Goal: Transaction & Acquisition: Purchase product/service

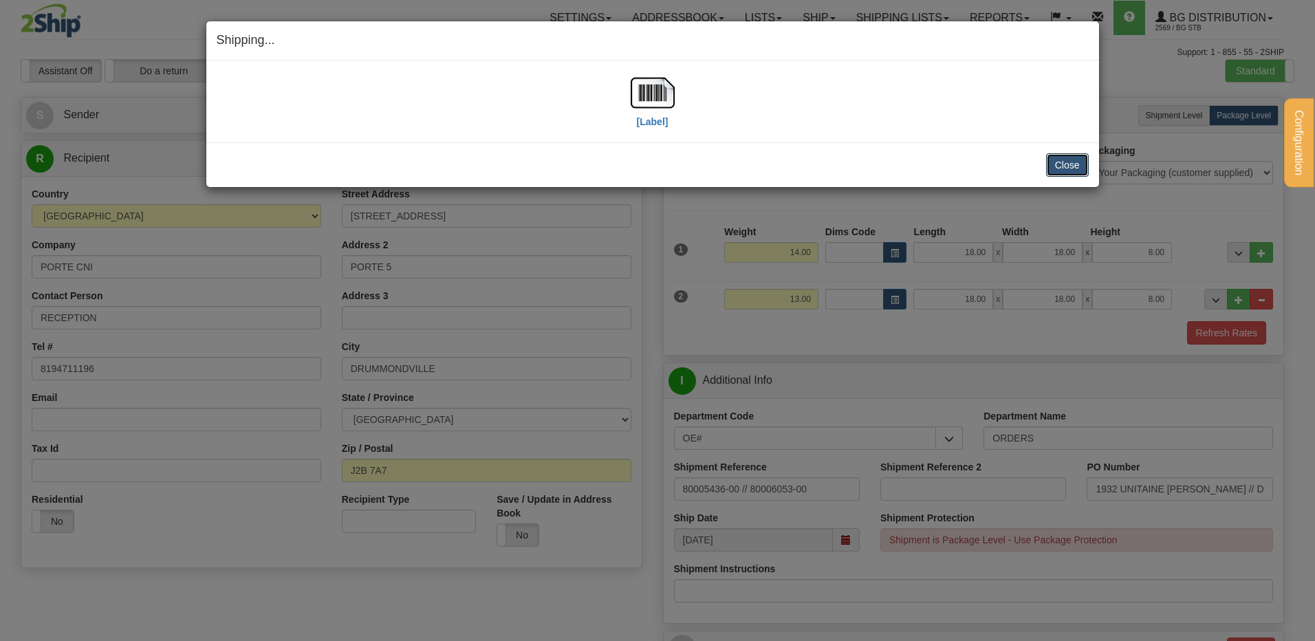
click at [1049, 166] on button "Close" at bounding box center [1067, 164] width 43 height 23
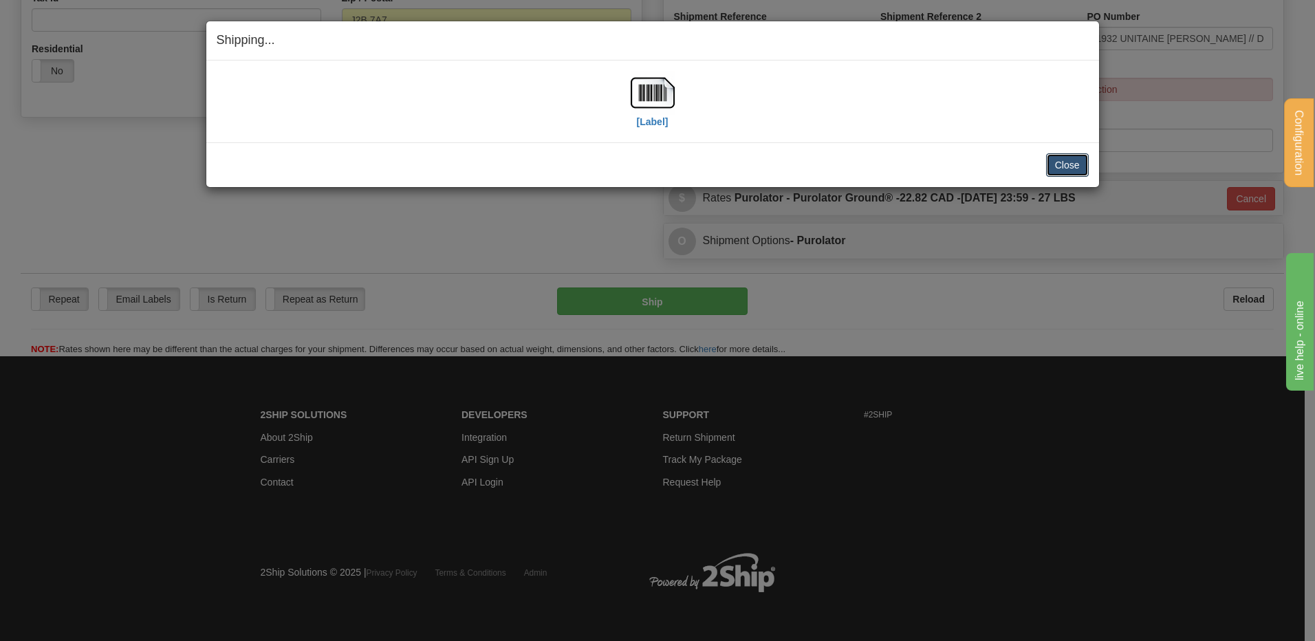
scroll to position [451, 0]
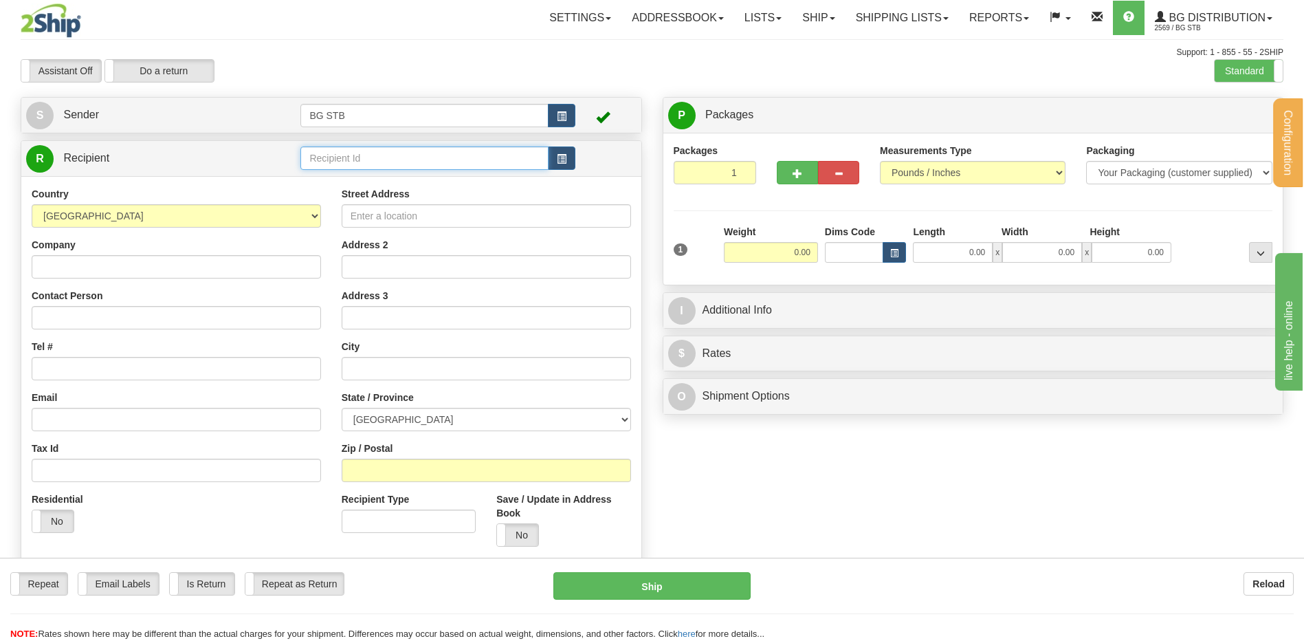
click at [329, 162] on input "text" at bounding box center [424, 157] width 248 height 23
type input "60300"
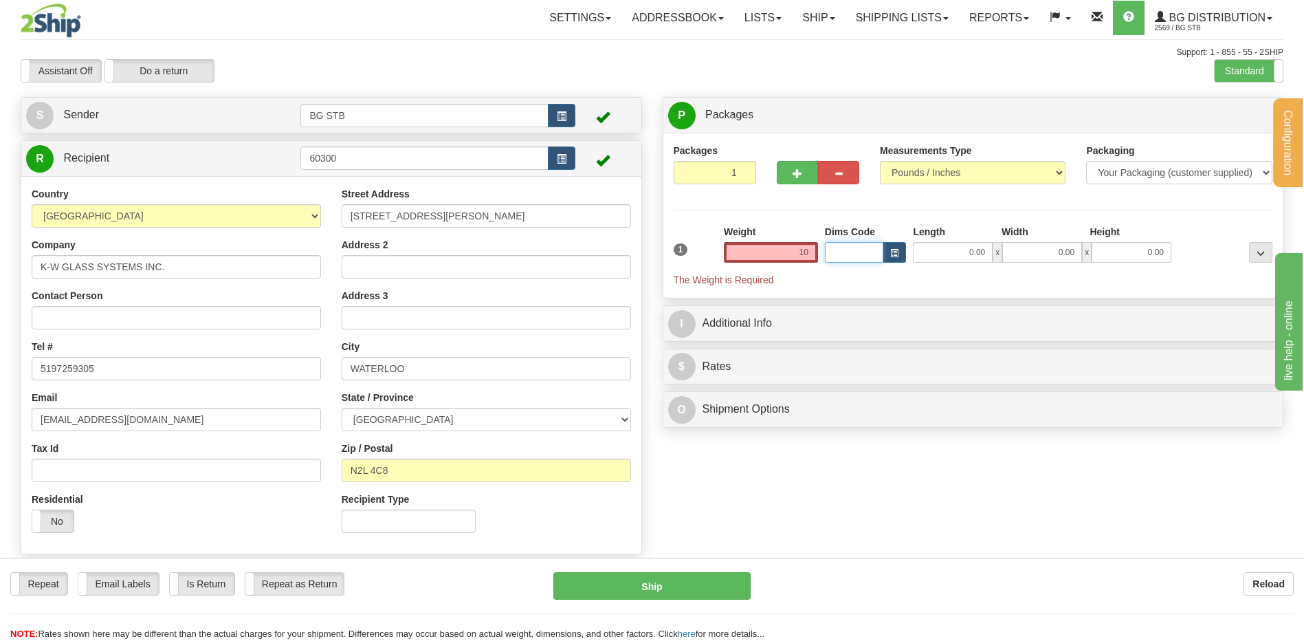
type input "10.00"
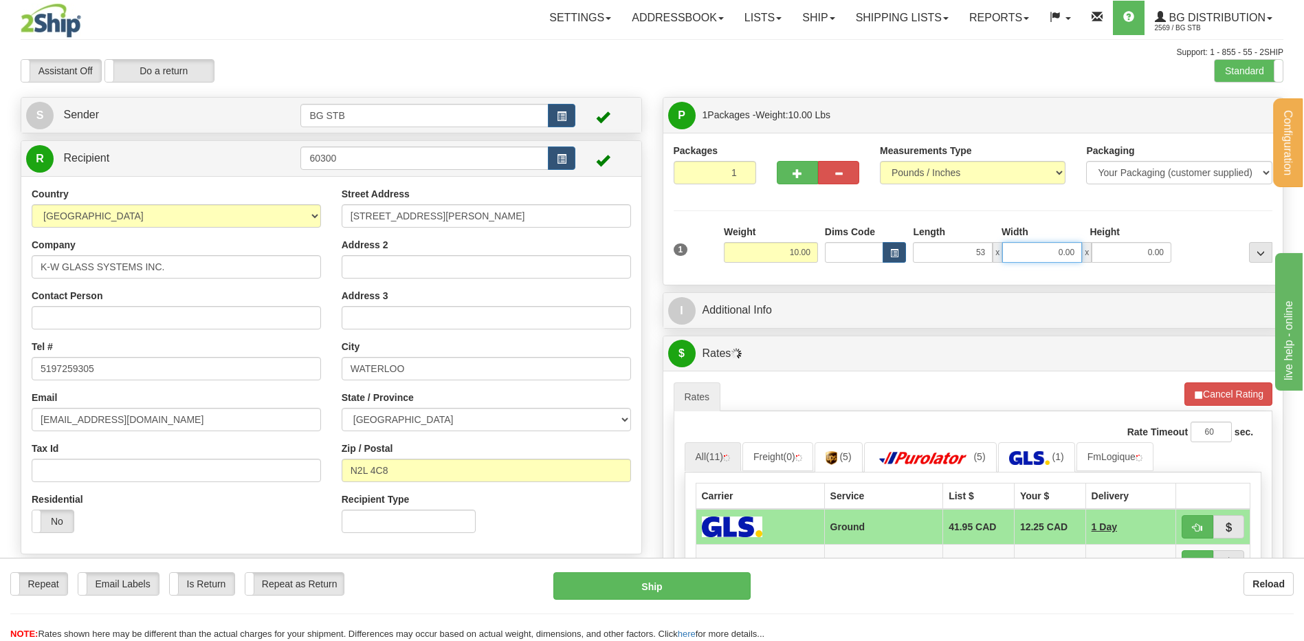
type input "53.00"
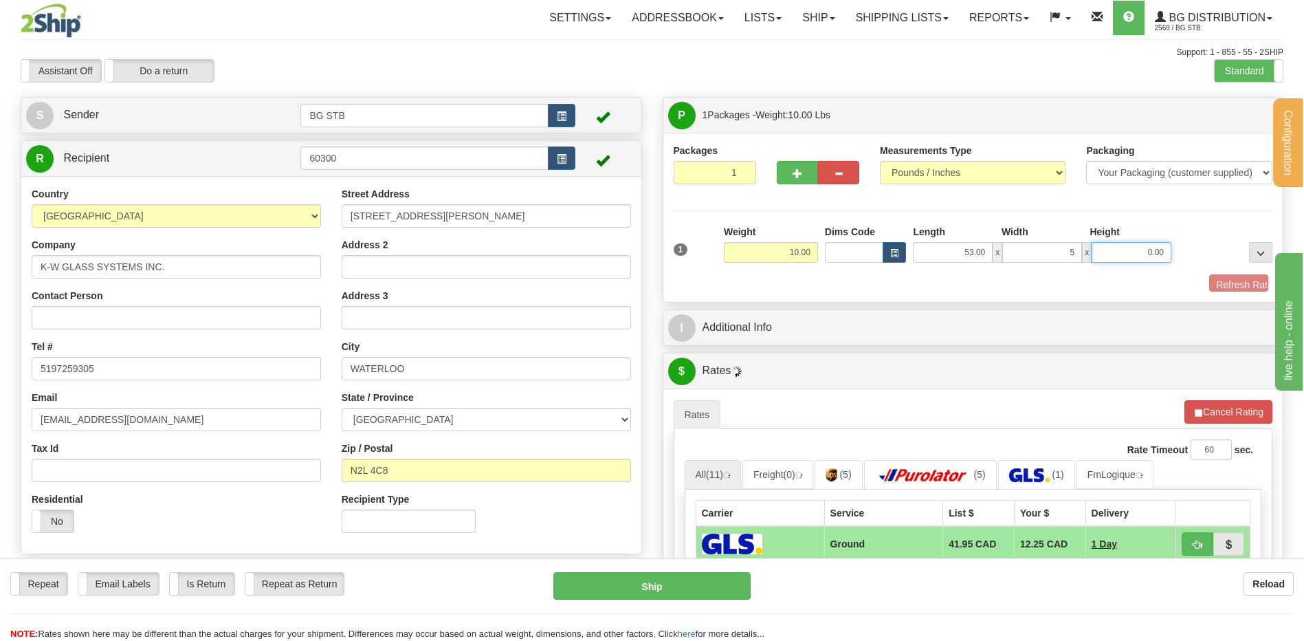
type input "5.00"
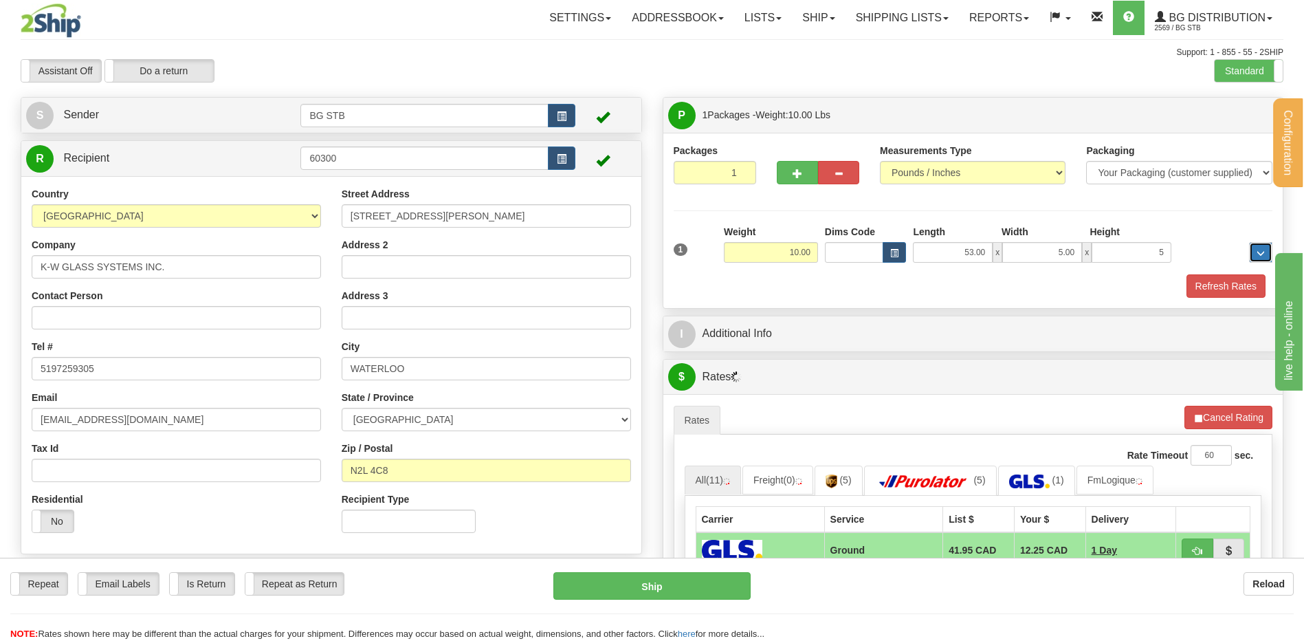
type input "5.00"
click at [783, 169] on button "button" at bounding box center [797, 172] width 41 height 23
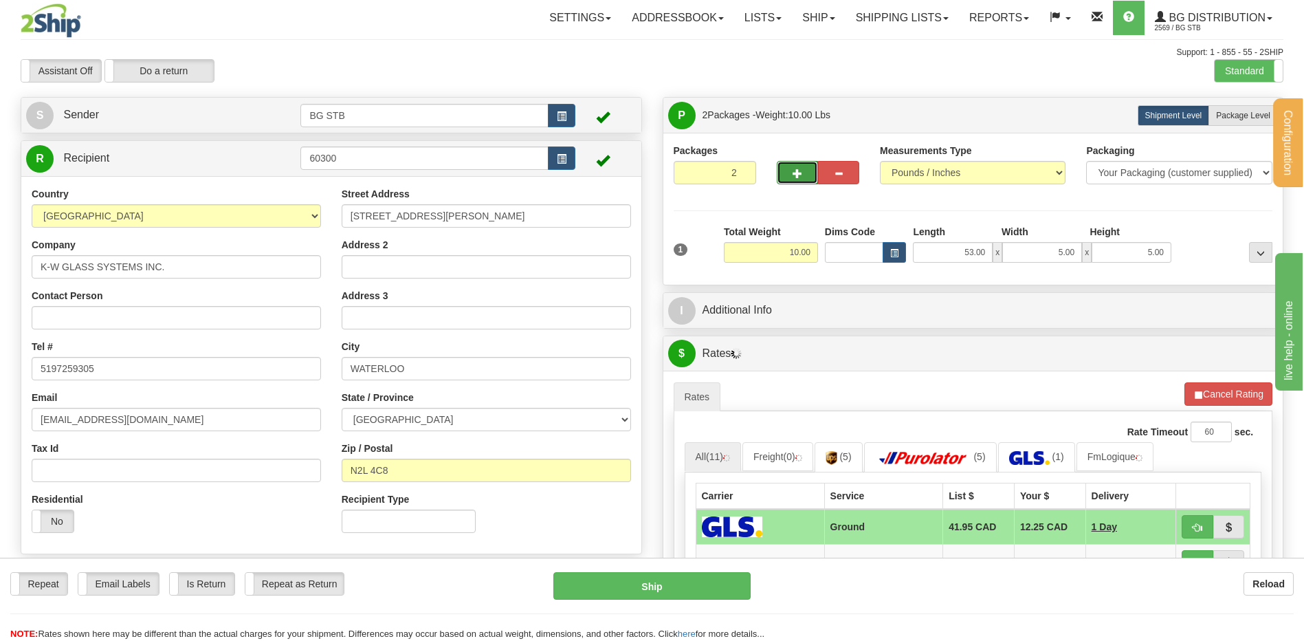
click at [784, 175] on button "button" at bounding box center [797, 172] width 41 height 23
click at [793, 171] on span "button" at bounding box center [798, 173] width 10 height 9
type input "4"
click at [1251, 114] on span "Package Level" at bounding box center [1243, 116] width 54 height 10
radio input "true"
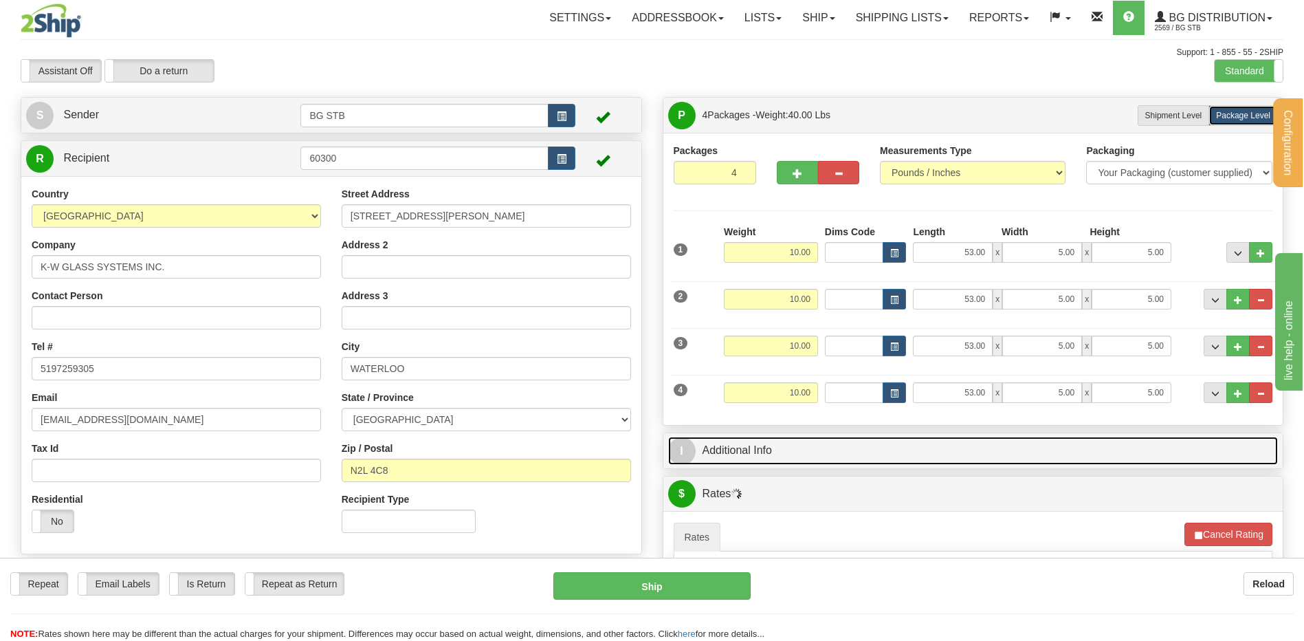
click at [772, 441] on link "I Additional Info" at bounding box center [973, 451] width 611 height 28
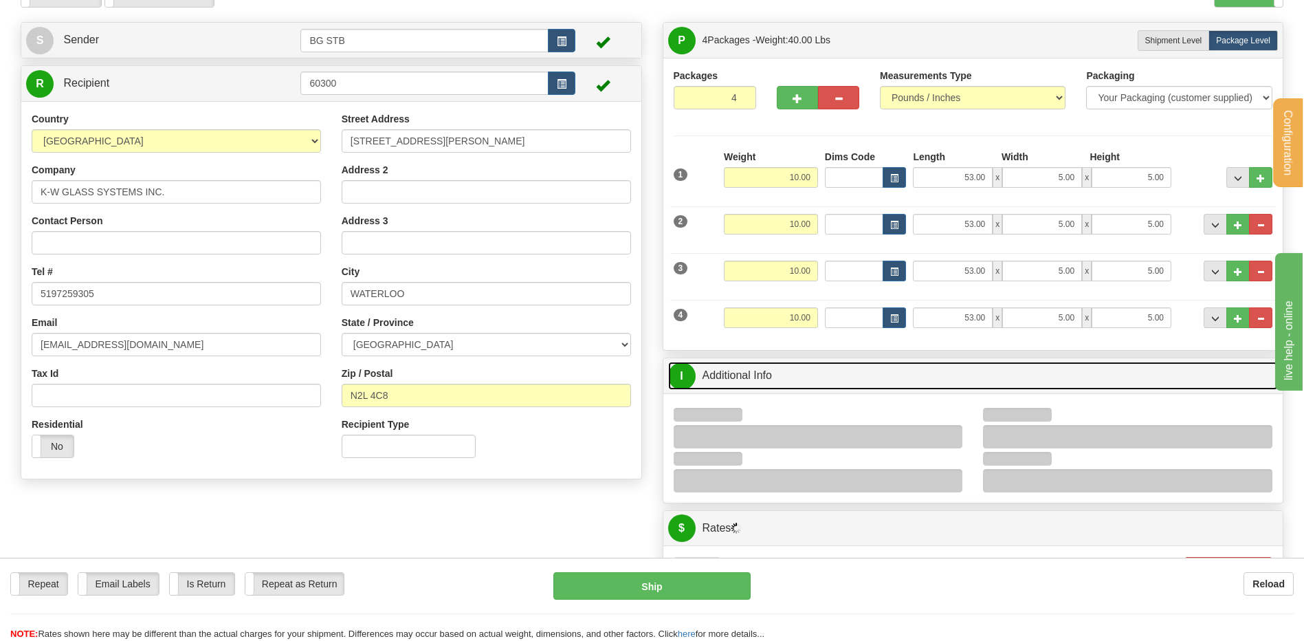
scroll to position [413, 0]
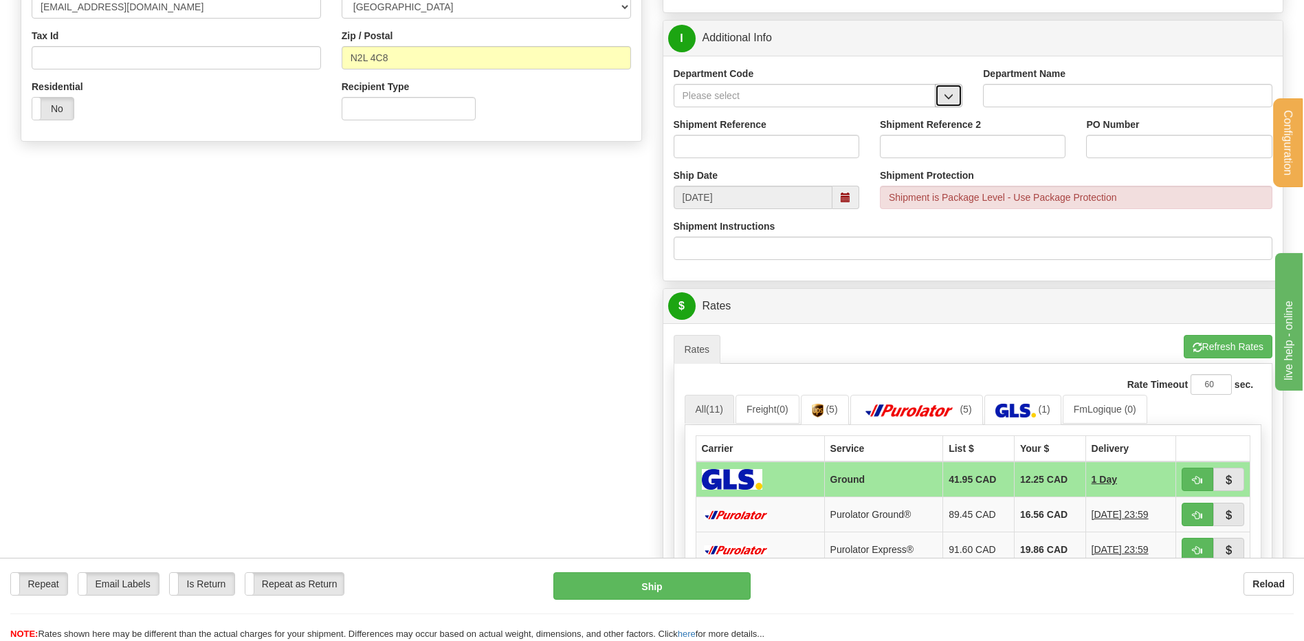
click at [948, 90] on button "button" at bounding box center [949, 95] width 28 height 23
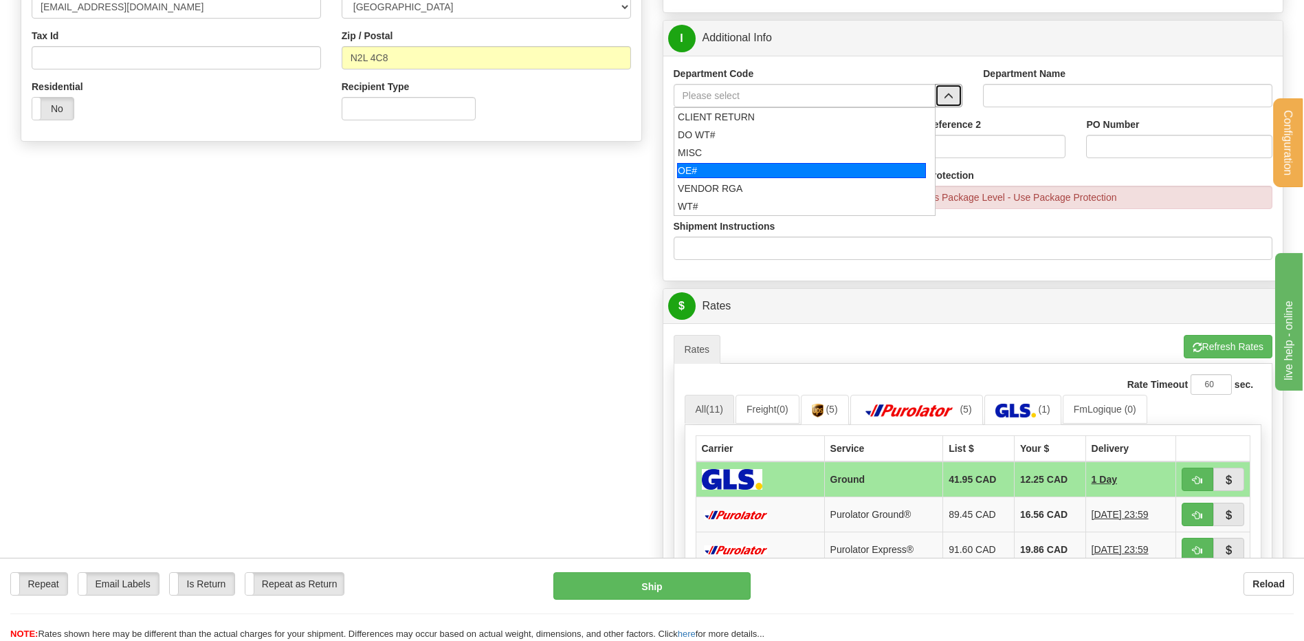
click at [712, 168] on div "OE#" at bounding box center [801, 170] width 249 height 15
type input "OE#"
type input "ORDERS"
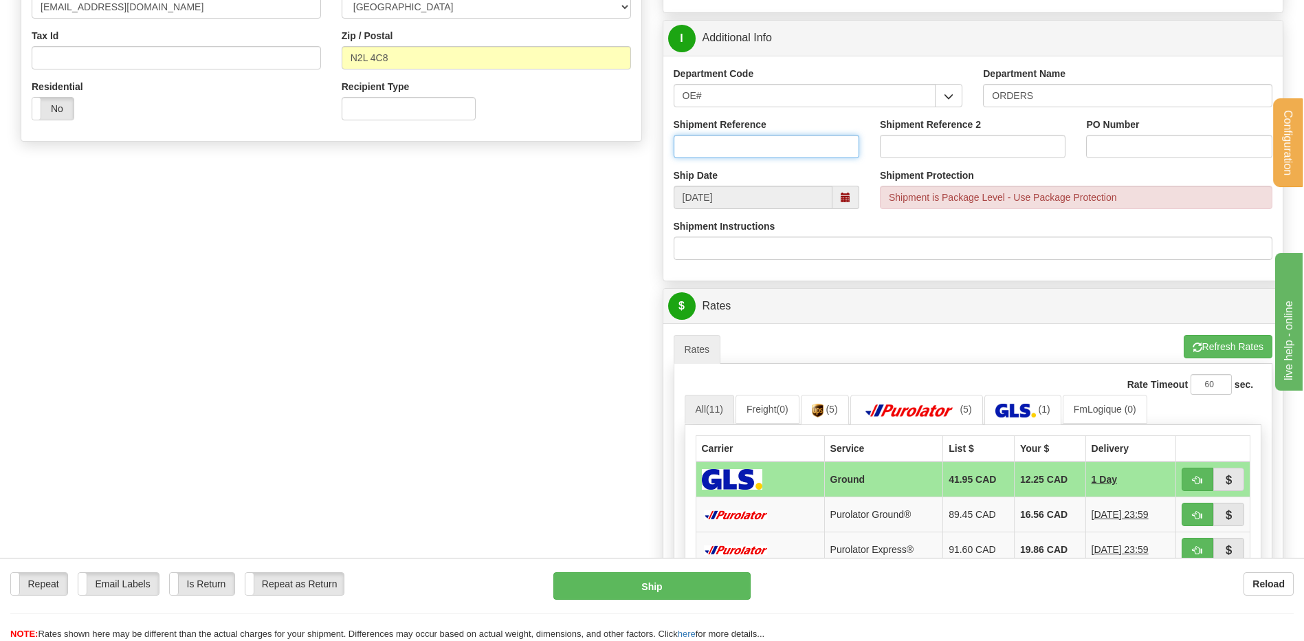
click at [714, 151] on input "Shipment Reference" at bounding box center [767, 146] width 186 height 23
type input "166778-00"
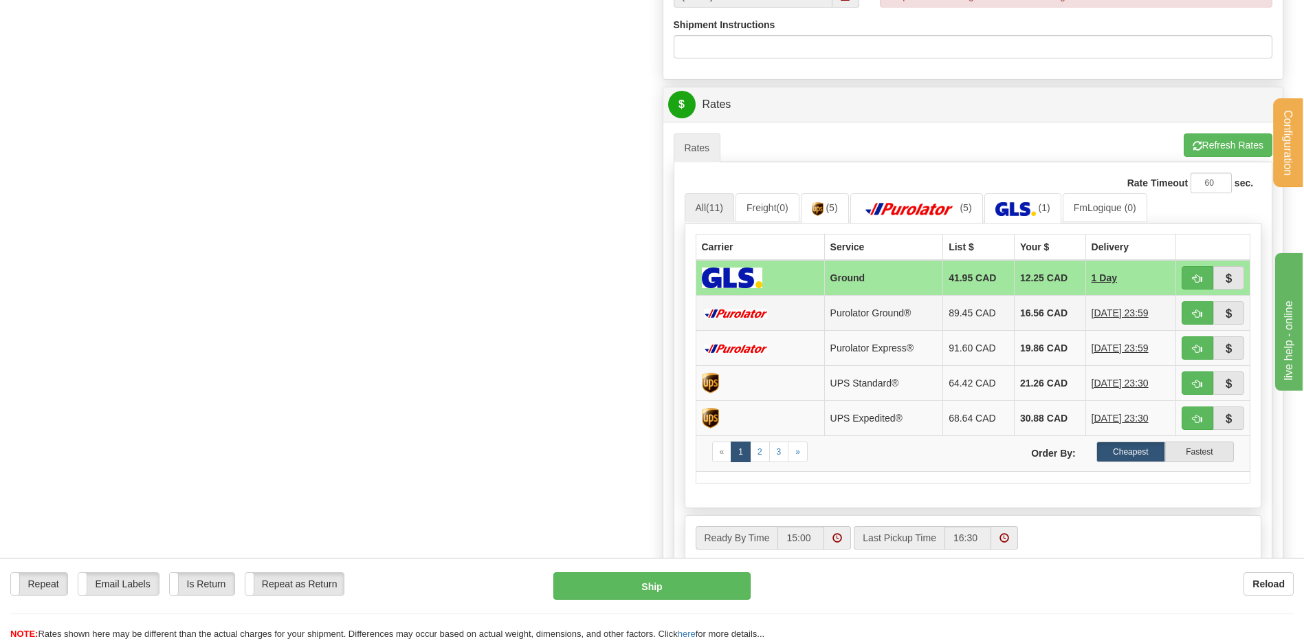
scroll to position [619, 0]
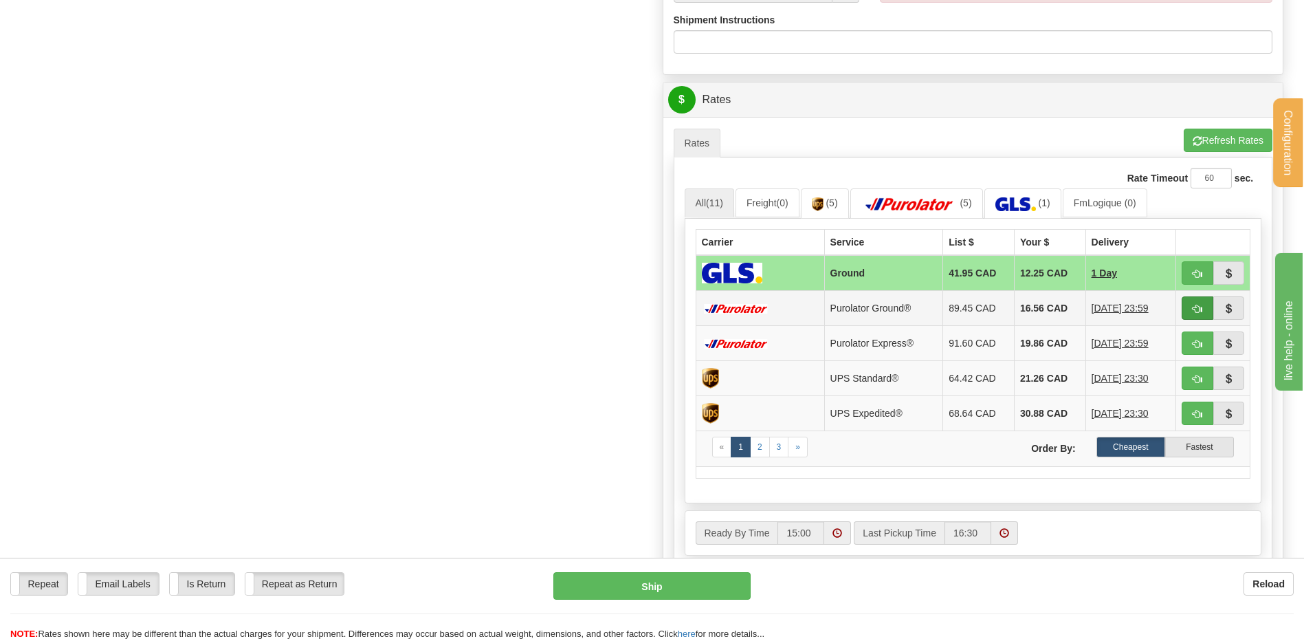
type input "53378JD"
click at [1194, 310] on span "button" at bounding box center [1198, 309] width 10 height 9
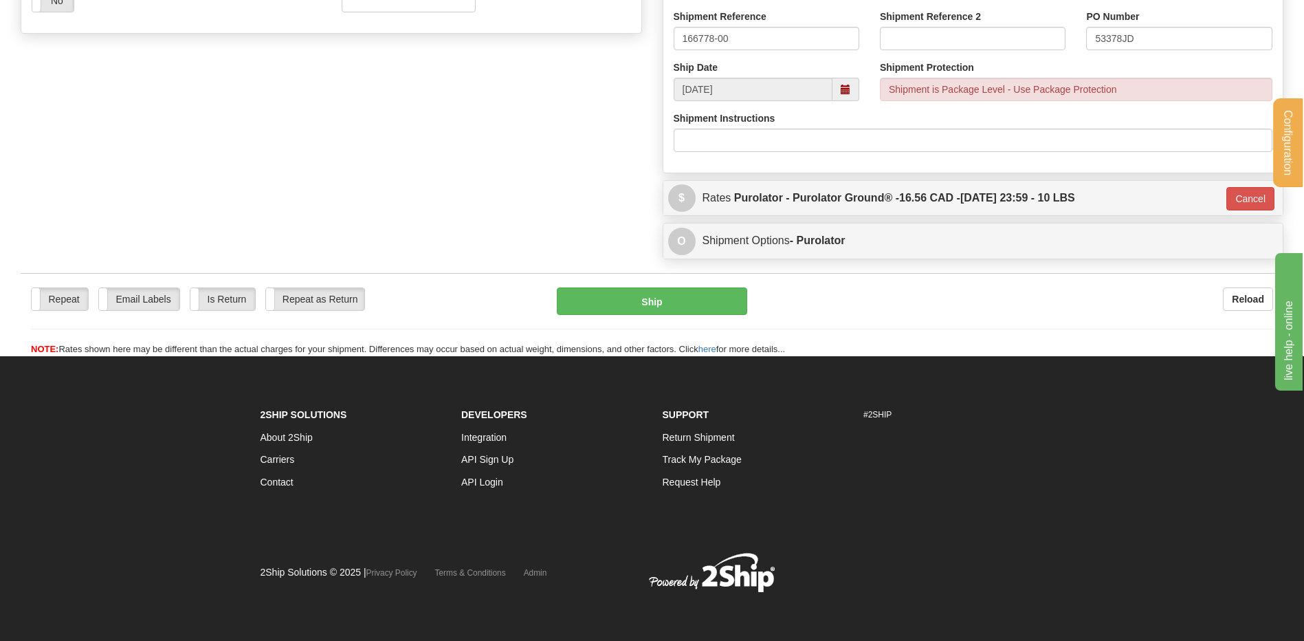
scroll to position [521, 0]
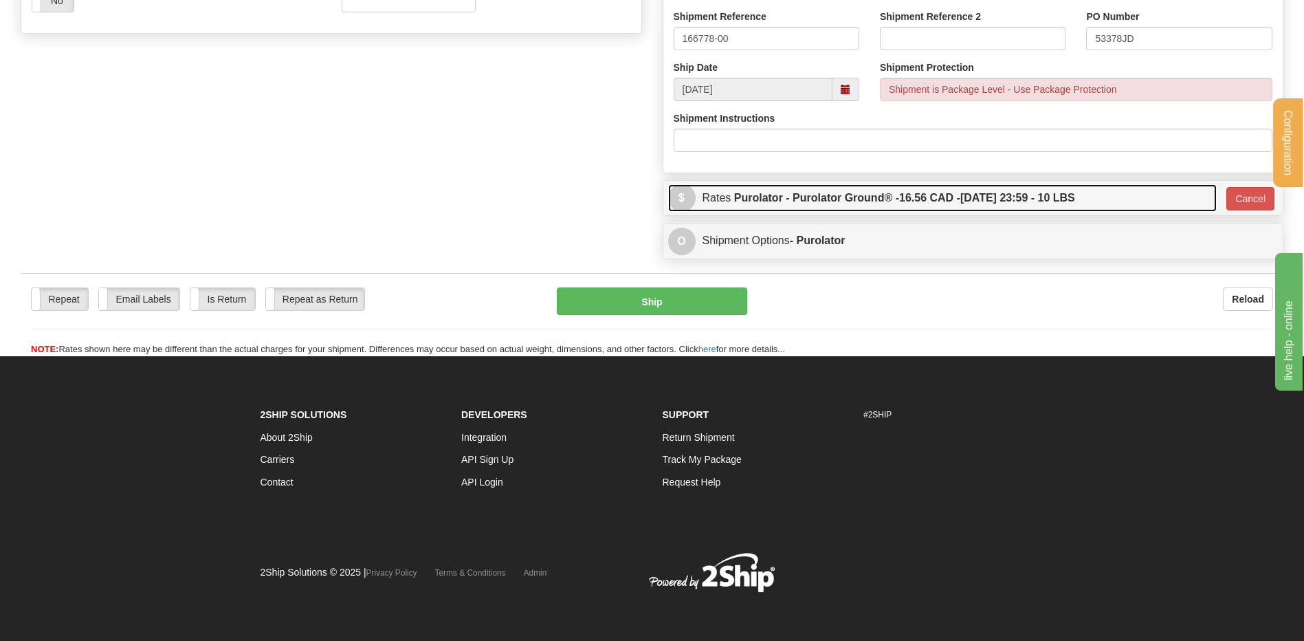
click at [1195, 195] on link "$ Rates Purolator - Purolator Ground® - 16.56 CAD - 09/24/2025 23:59 - 10 LBS" at bounding box center [942, 198] width 549 height 28
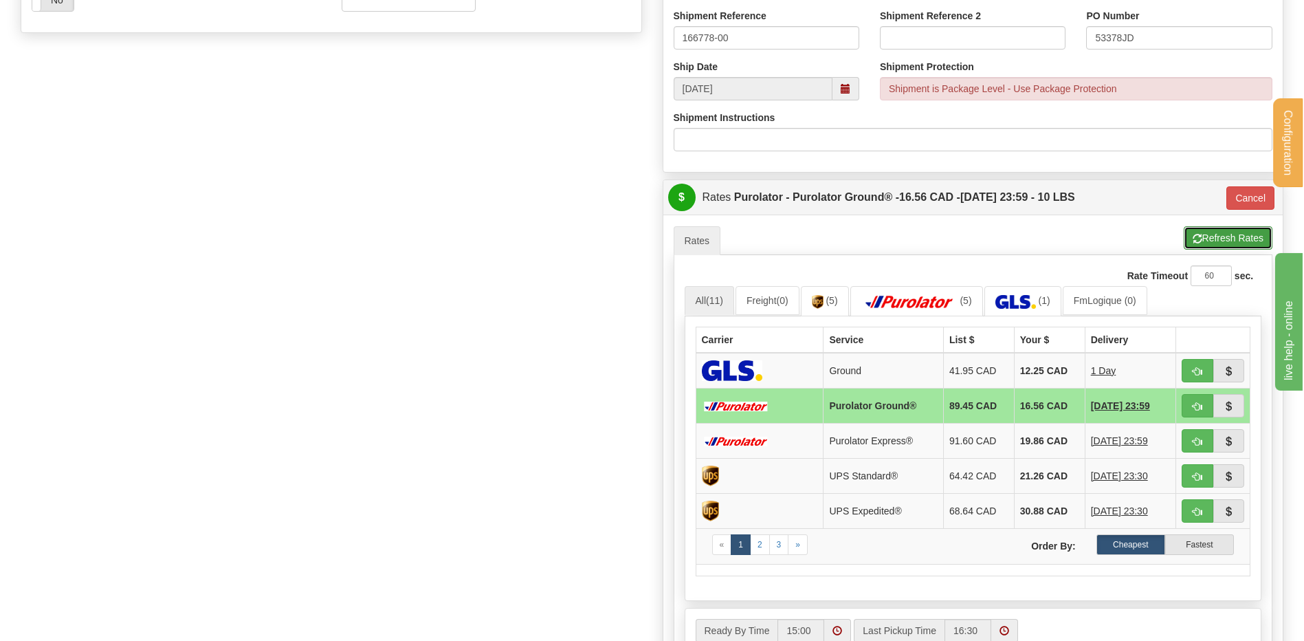
click at [1247, 237] on button "Refresh Rates" at bounding box center [1228, 237] width 89 height 23
type input "260"
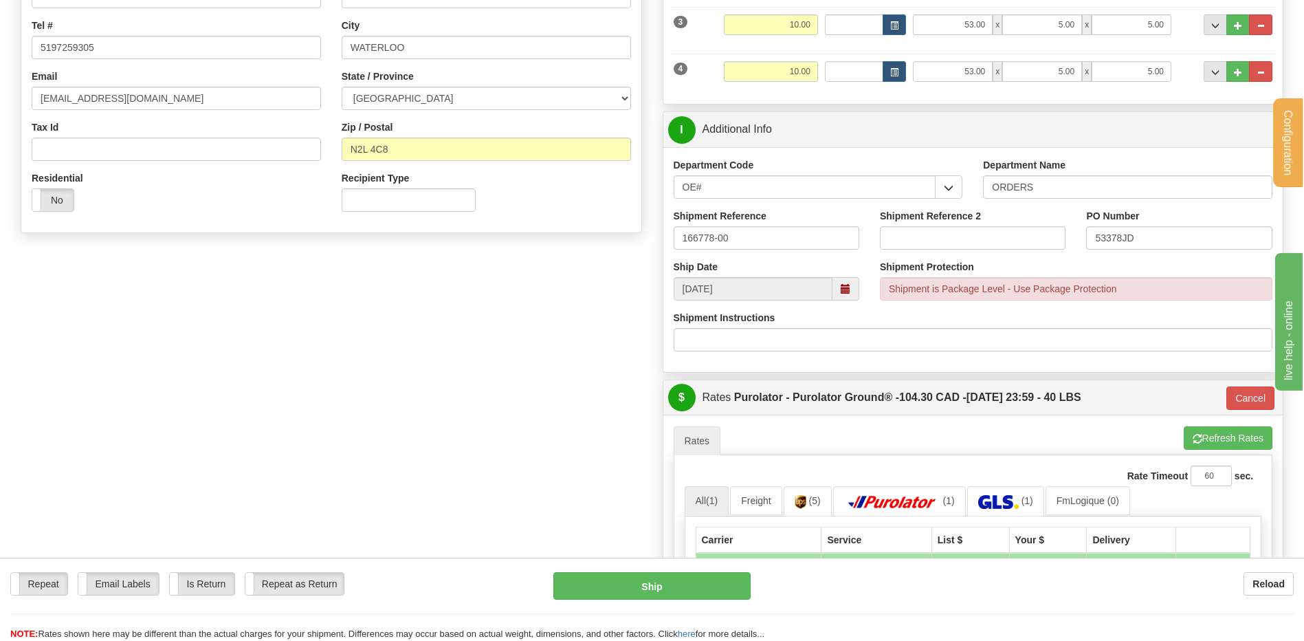
scroll to position [481, 0]
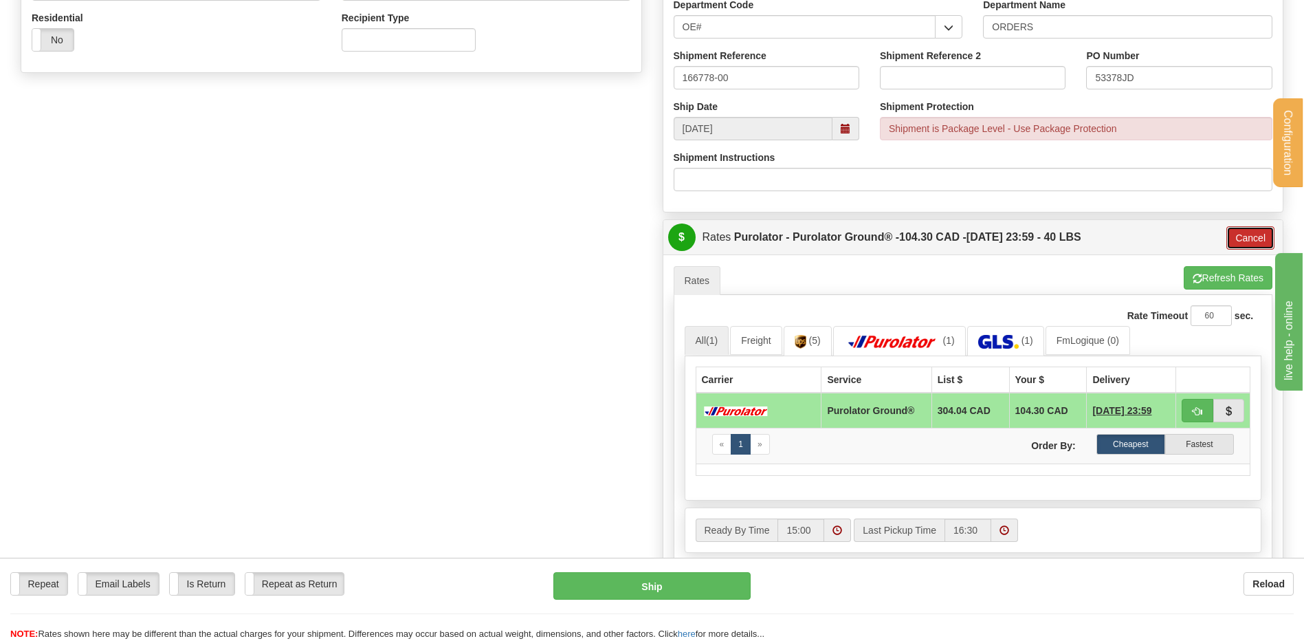
click at [1243, 241] on button "Cancel" at bounding box center [1251, 237] width 48 height 23
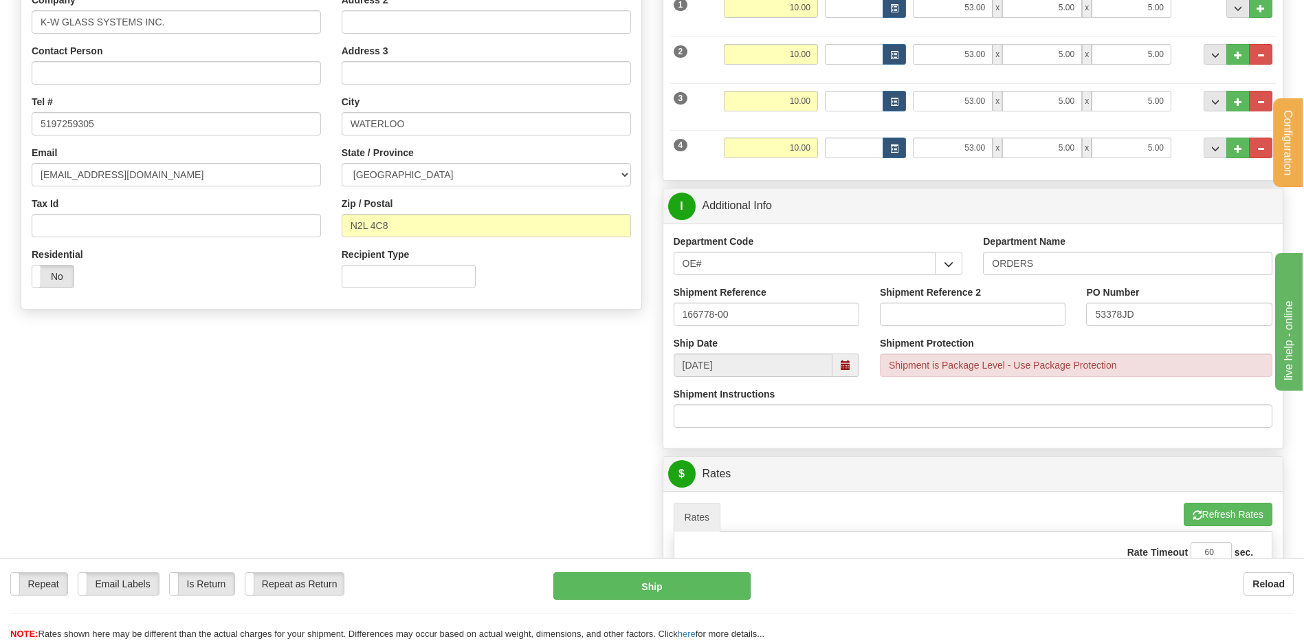
scroll to position [206, 0]
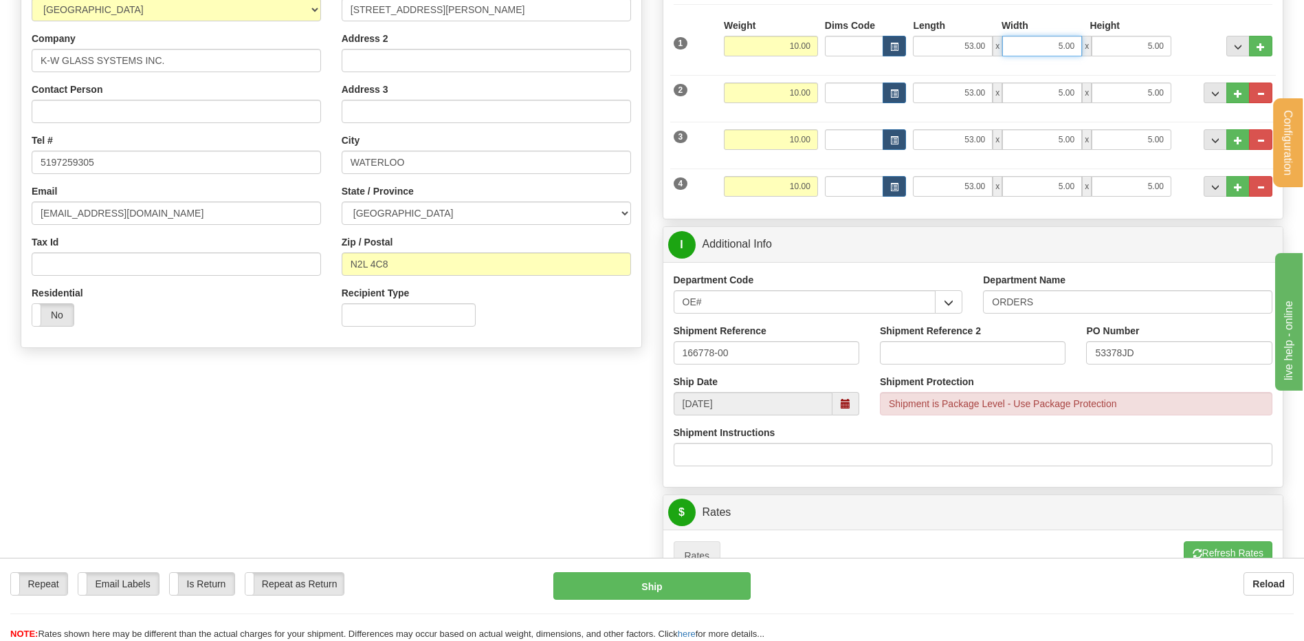
drag, startPoint x: 1083, startPoint y: 42, endPoint x: 1115, endPoint y: 46, distance: 32.6
click at [1110, 46] on div "53.00 x 5.00 x 5.00" at bounding box center [1042, 46] width 259 height 21
click at [1018, 74] on div "2 Weight 10.00 Dims Code Length Width Height" at bounding box center [973, 91] width 606 height 46
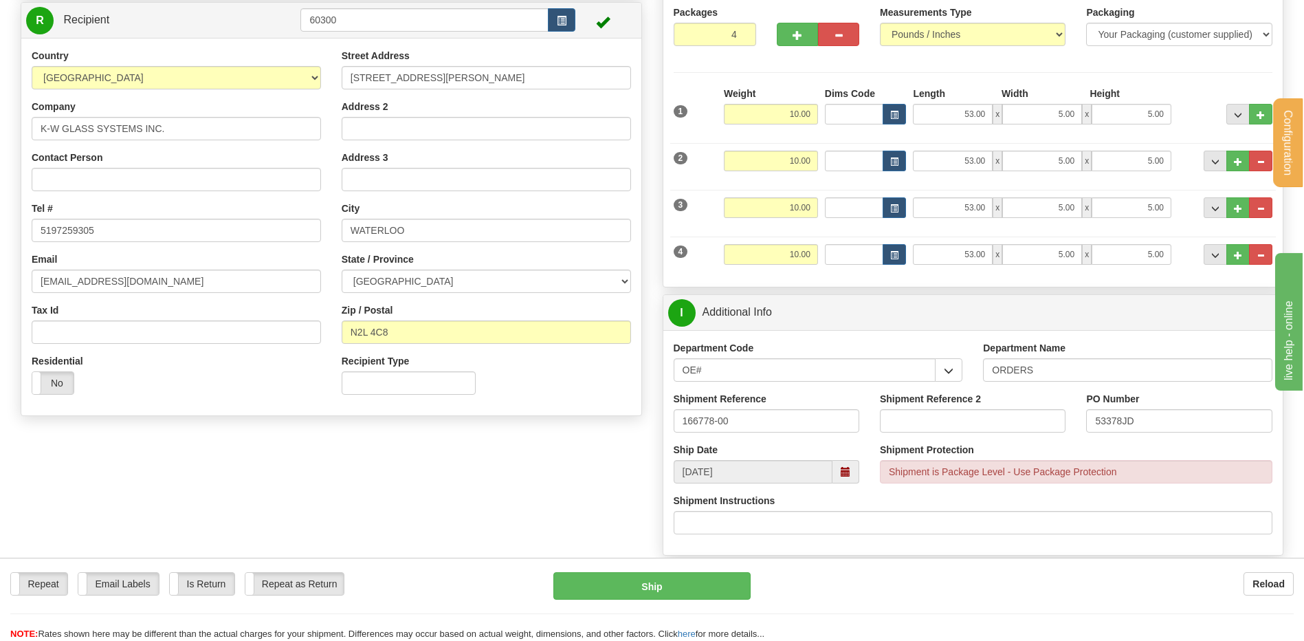
scroll to position [138, 0]
click at [850, 28] on button "button" at bounding box center [838, 34] width 41 height 23
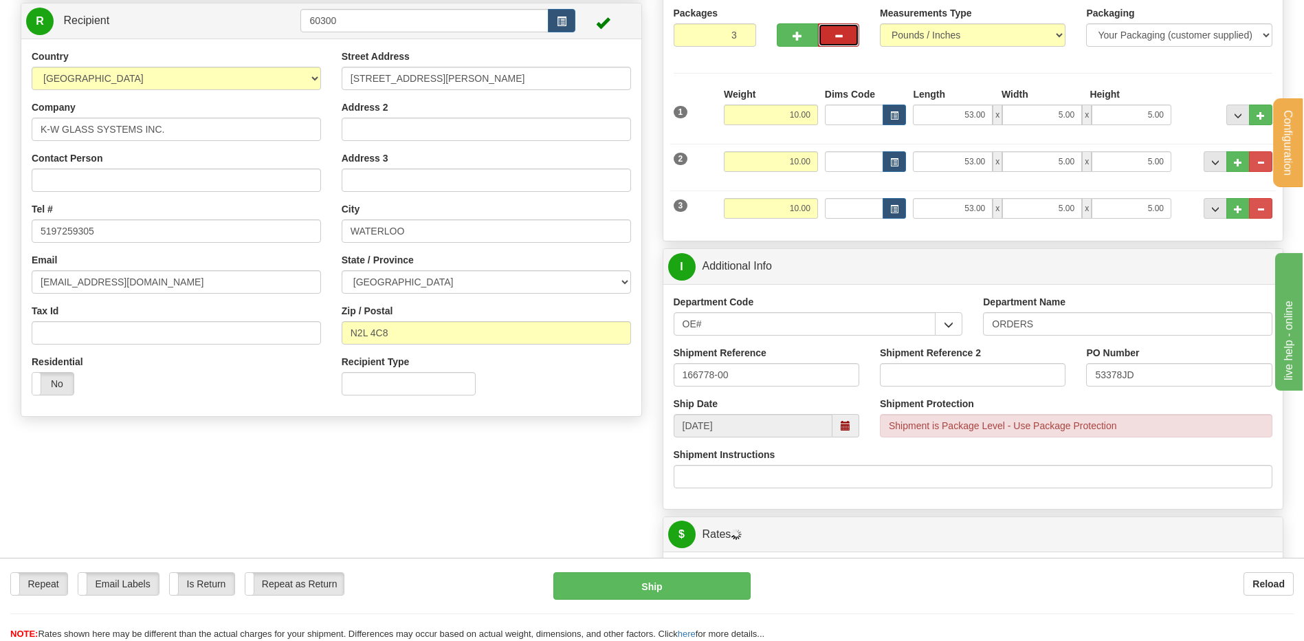
click at [845, 31] on button "button" at bounding box center [838, 34] width 41 height 23
type input "2"
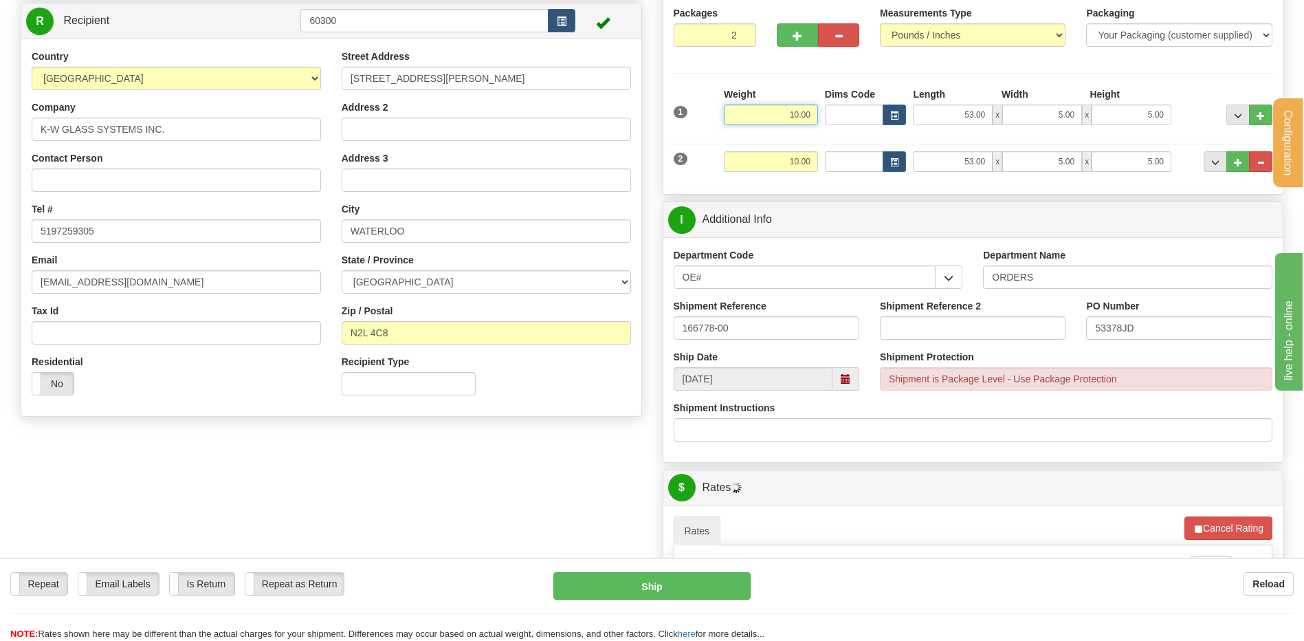
drag, startPoint x: 782, startPoint y: 113, endPoint x: 819, endPoint y: 115, distance: 37.2
click at [816, 115] on input "10.00" at bounding box center [771, 115] width 94 height 21
type input "20.00"
type input "10.00"
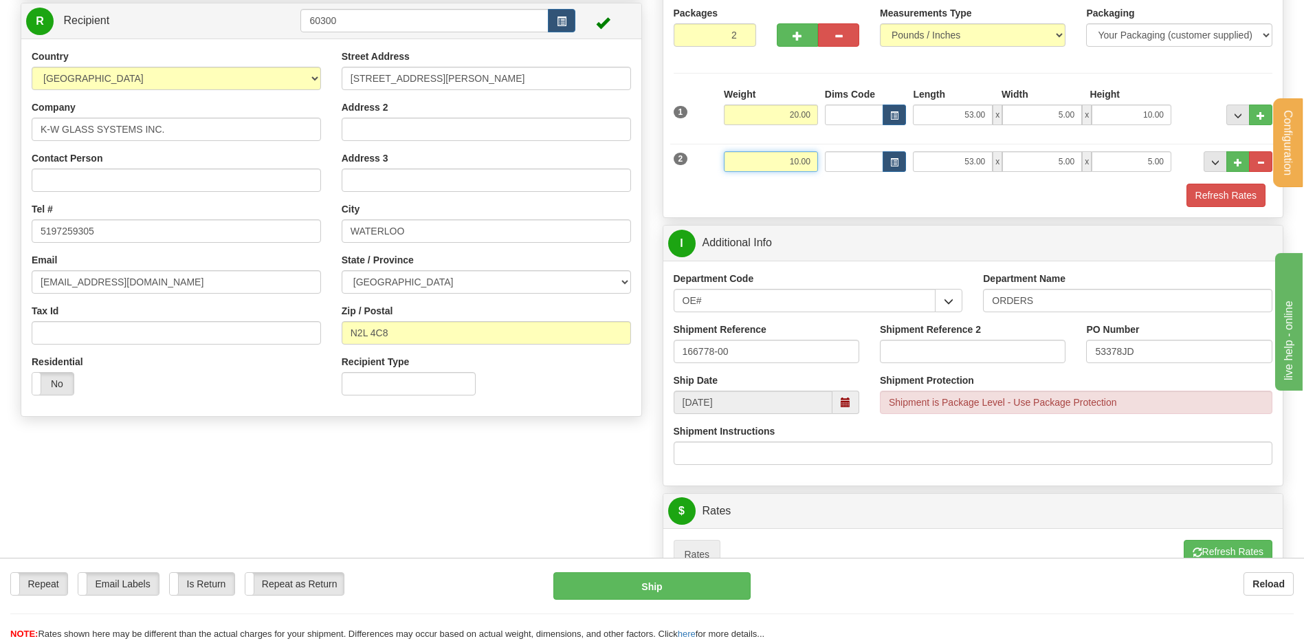
drag, startPoint x: 780, startPoint y: 158, endPoint x: 1035, endPoint y: 144, distance: 255.5
click at [898, 157] on div "2 Weight 10.00 Dims Code Length Width Height" at bounding box center [973, 160] width 606 height 46
type input "20.00"
type input "10.00"
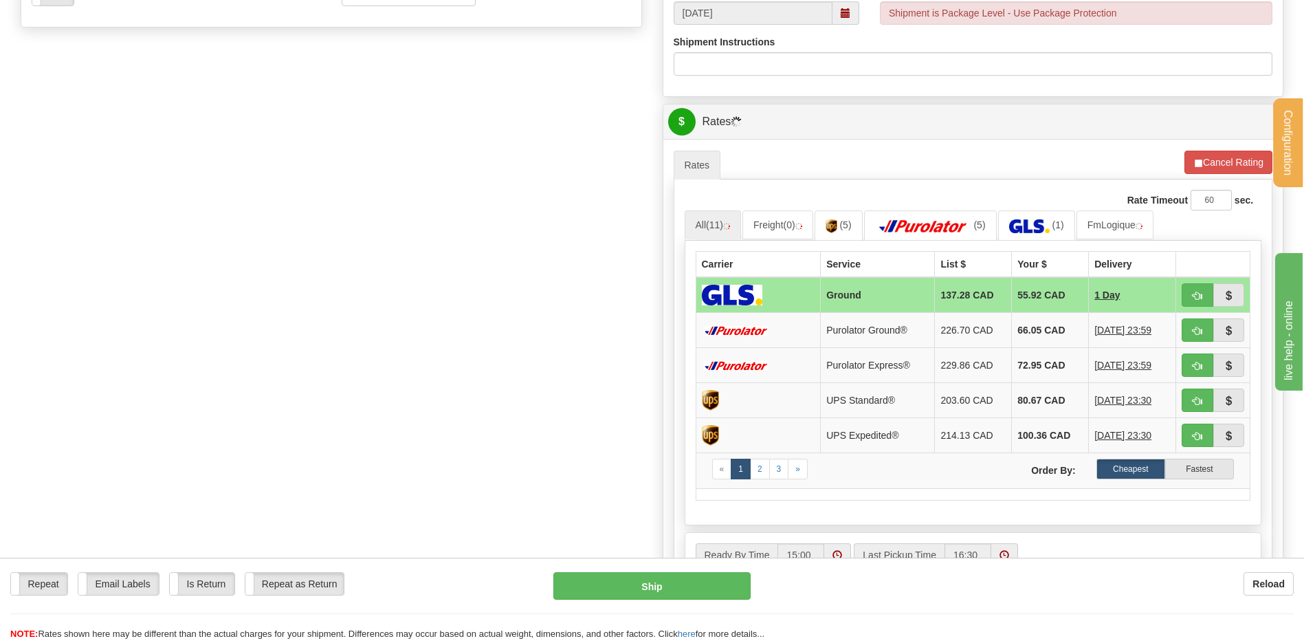
scroll to position [550, 0]
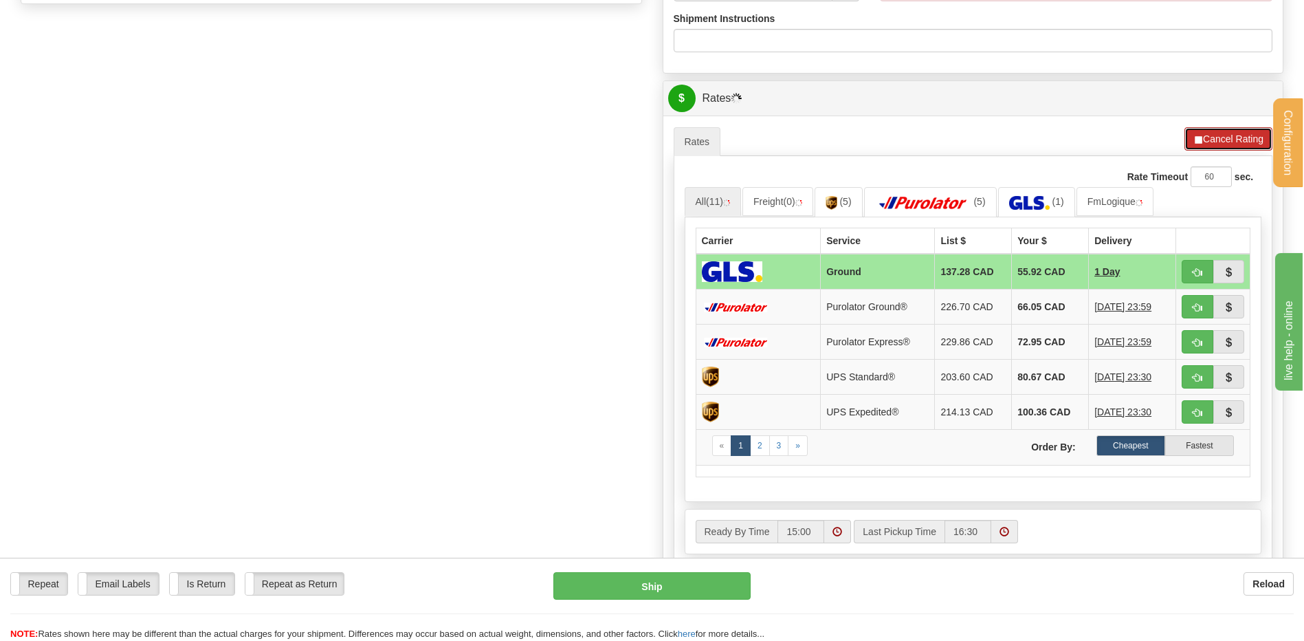
click at [1207, 140] on button "Cancel Rating" at bounding box center [1229, 138] width 88 height 23
click at [1200, 141] on button "Refresh Rates" at bounding box center [1228, 138] width 89 height 23
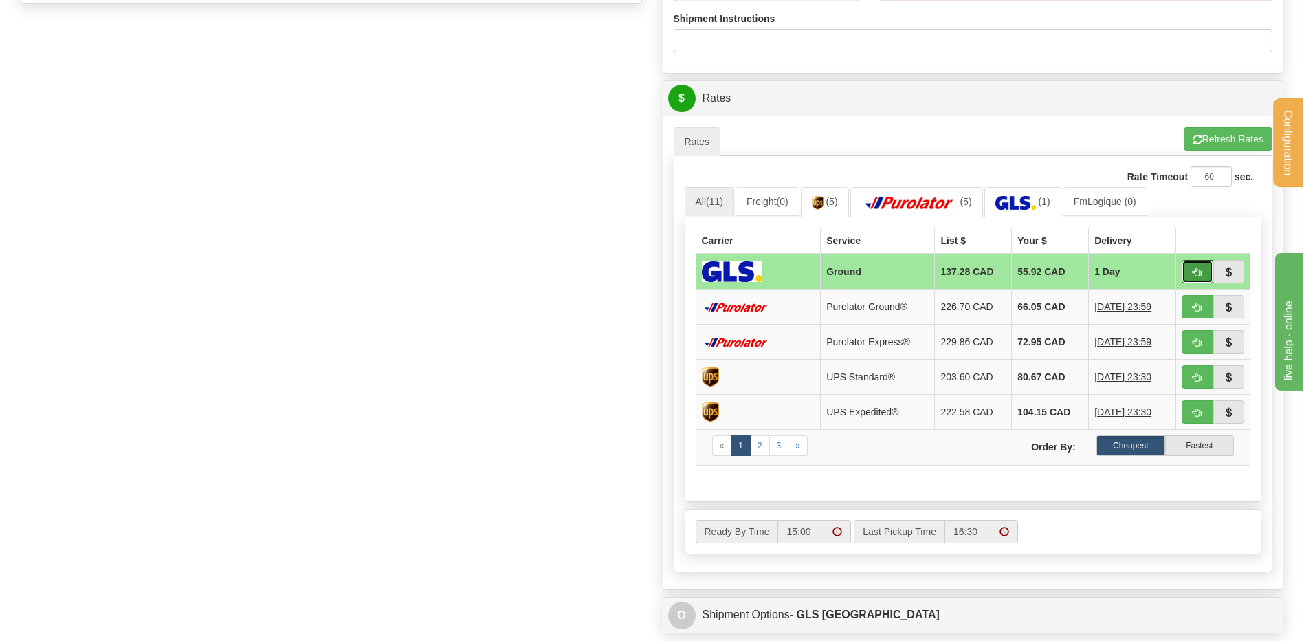
click at [1193, 274] on span "button" at bounding box center [1198, 272] width 10 height 9
type input "1"
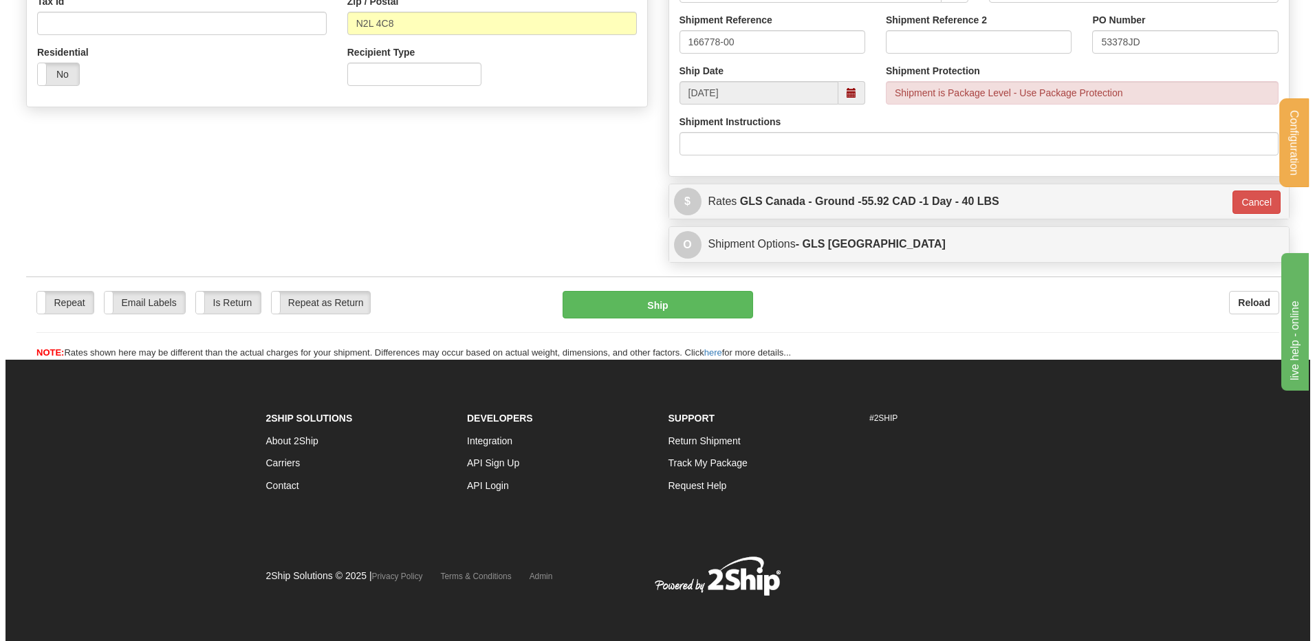
scroll to position [314, 0]
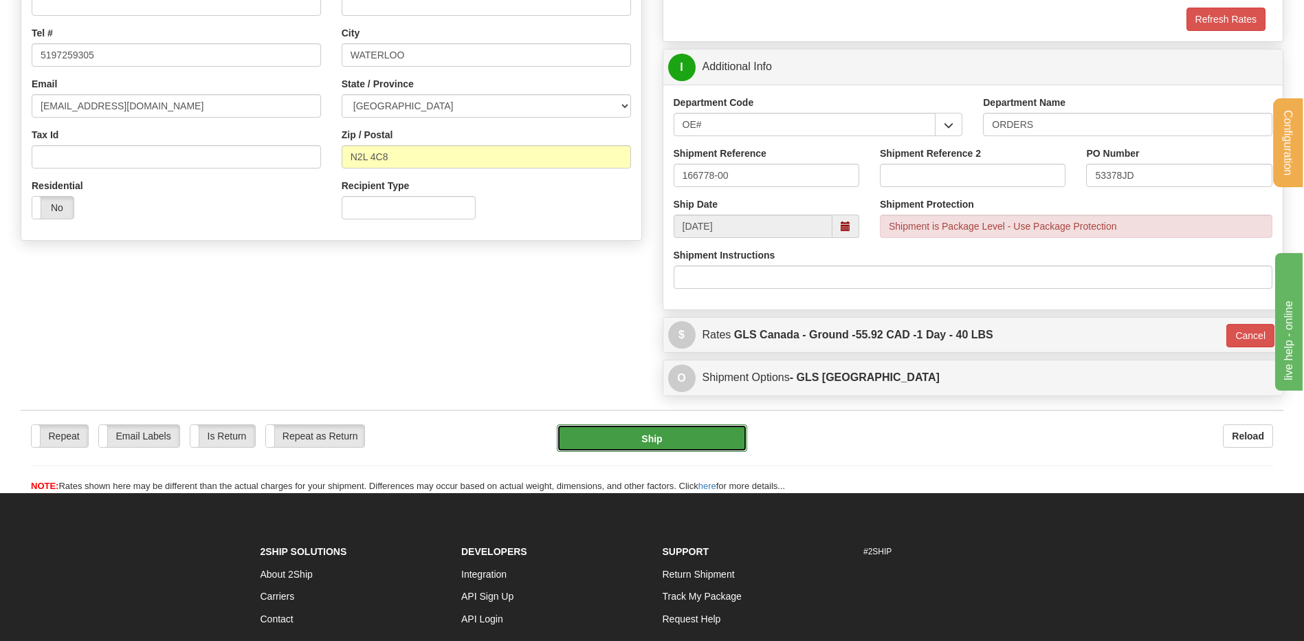
click at [671, 432] on button "Ship" at bounding box center [652, 438] width 190 height 28
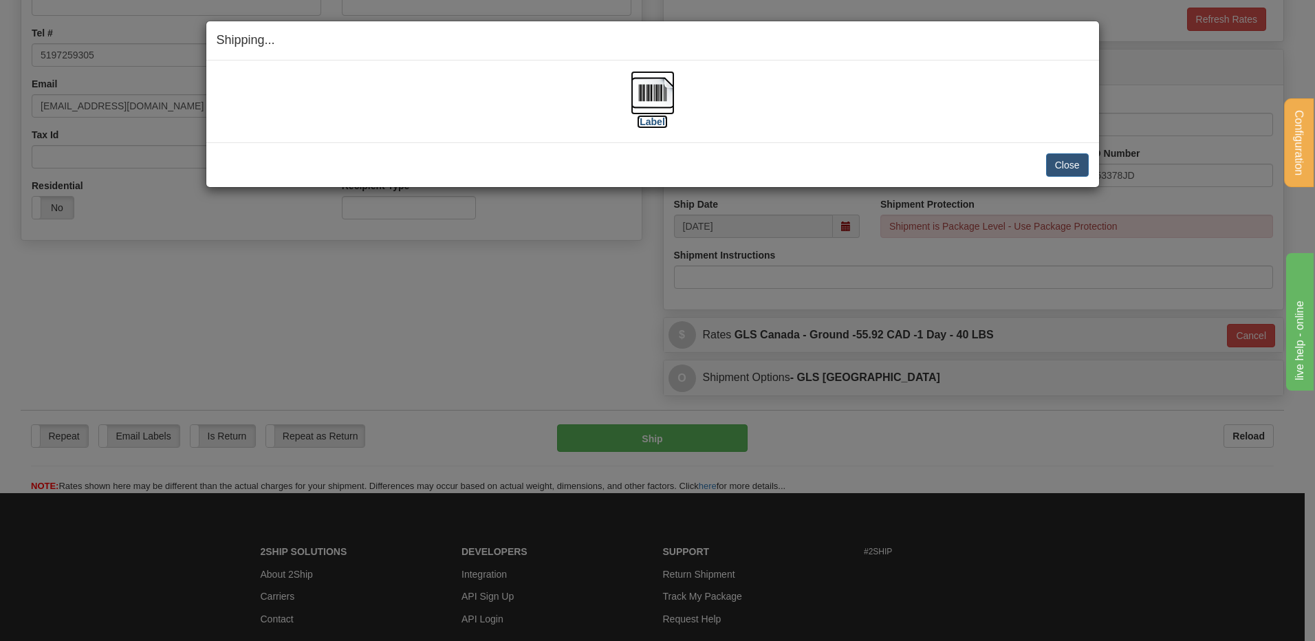
click at [665, 96] on img at bounding box center [652, 93] width 44 height 44
click at [1059, 151] on div "Close Cancel Cancel Shipment and Quit Pickup Quit Pickup ONLY" at bounding box center [652, 164] width 892 height 45
click at [1047, 166] on button "Close" at bounding box center [1067, 164] width 43 height 23
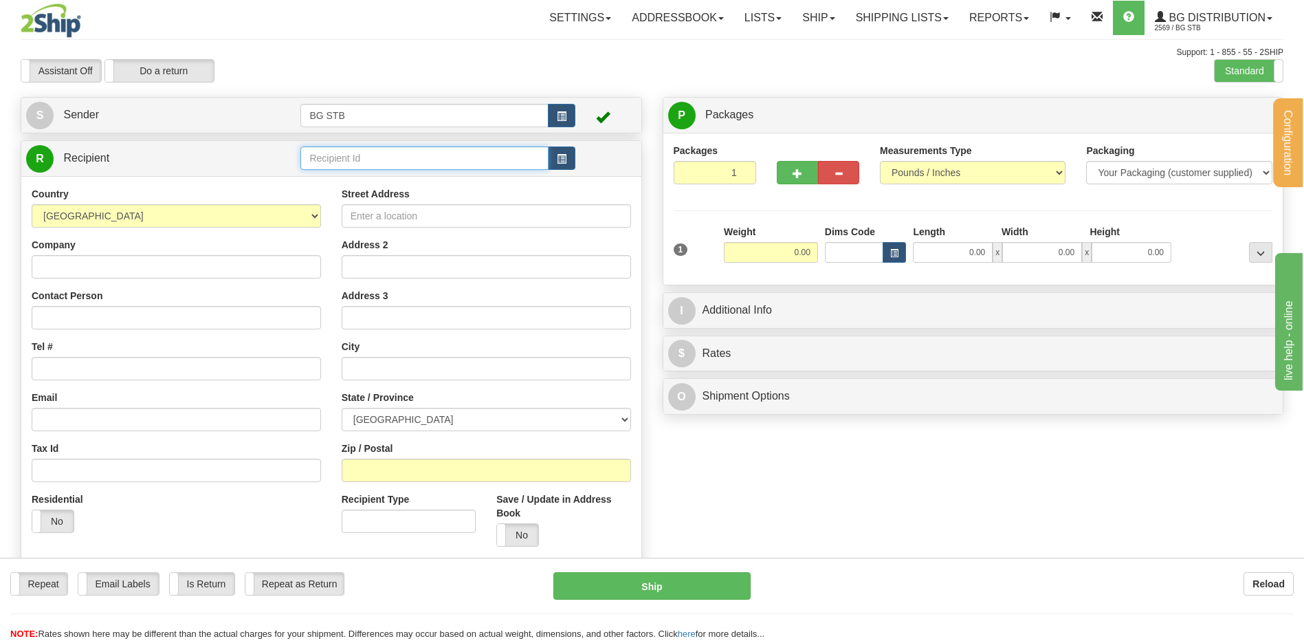
drag, startPoint x: 366, startPoint y: 162, endPoint x: 371, endPoint y: 142, distance: 20.5
click at [366, 162] on input "text" at bounding box center [424, 157] width 248 height 23
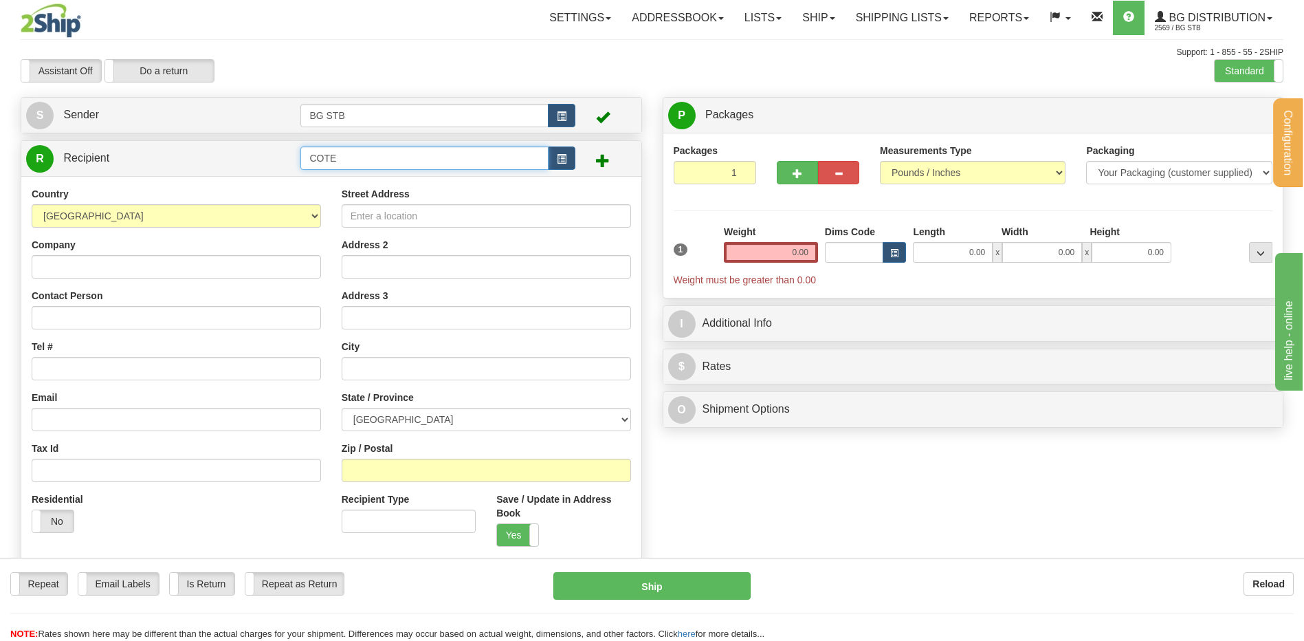
click at [347, 162] on input "COTE" at bounding box center [424, 157] width 248 height 23
type input "COTE LOCK SERVICES INC"
click button "Delete" at bounding box center [0, 0] width 0 height 0
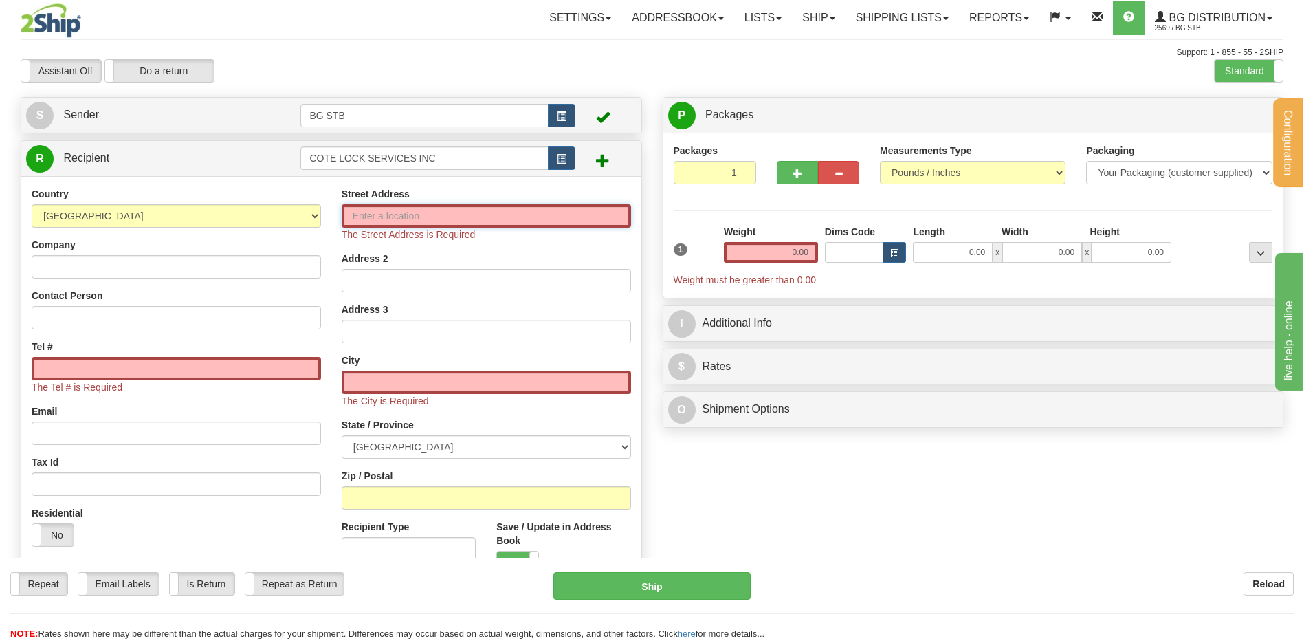
click at [386, 221] on input "Street Address" at bounding box center [486, 215] width 289 height 23
click at [408, 184] on div "Country AFGHANISTAN ALAND ISLANDS ALBANIA ALGERIA AMERICAN SAMOA ANDORRA ANGOLA…" at bounding box center [331, 385] width 620 height 419
click at [419, 212] on input "Street Address" at bounding box center [486, 215] width 289 height 23
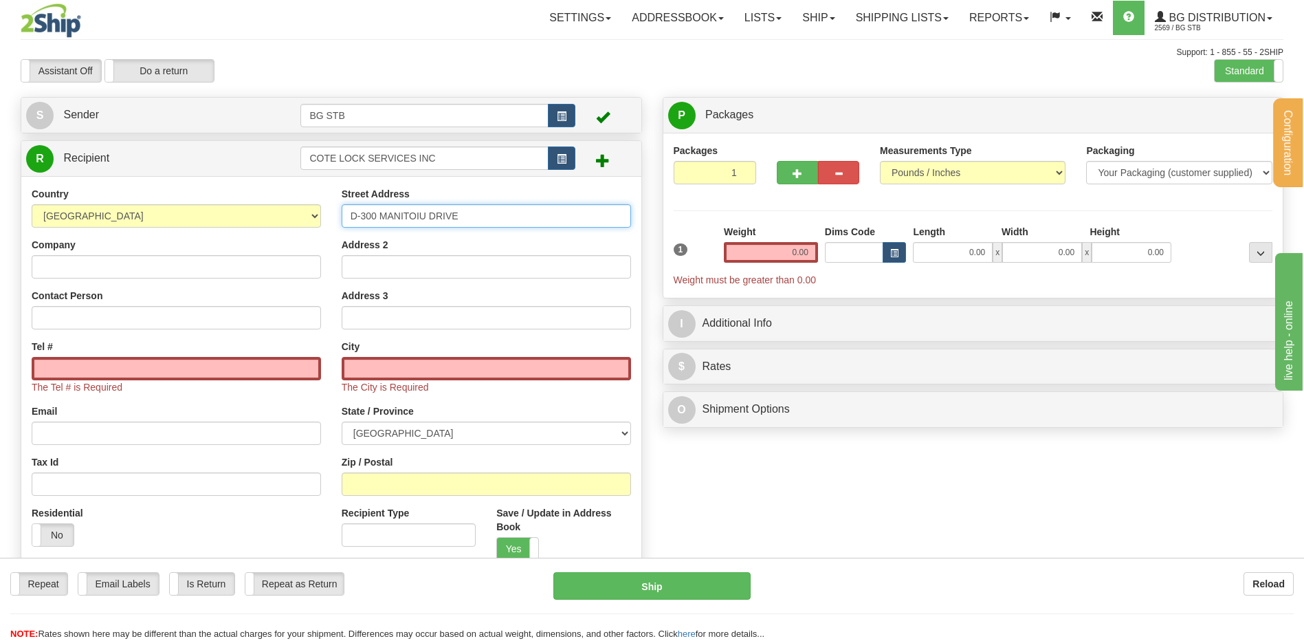
click at [419, 217] on input "D-300 MANITOIU DRIVE" at bounding box center [486, 215] width 289 height 23
click at [492, 221] on input "D-300 MANITOU DRIVE" at bounding box center [486, 215] width 289 height 23
type input "D-300 MANITOU DRIVE"
click at [443, 363] on input "text" at bounding box center [486, 368] width 289 height 23
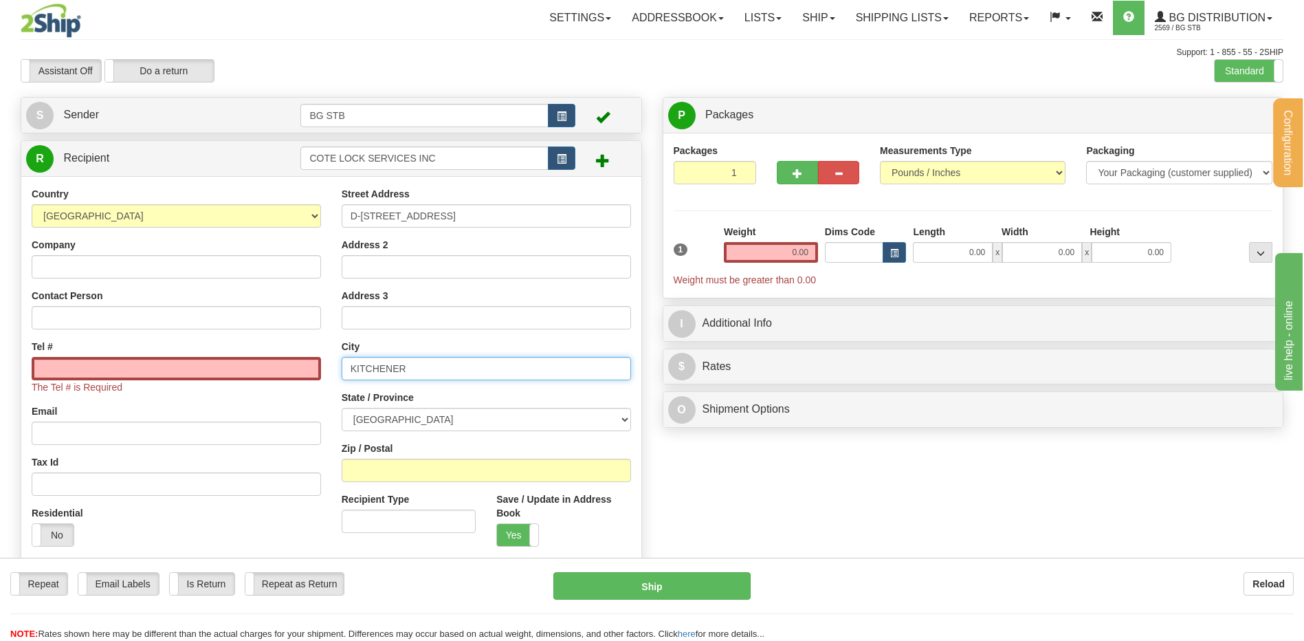
type input "KITCHENER"
click at [445, 415] on select "ALBERTA BRITISH COLUMBIA MANITOBA NEW BRUNSWICK NEWFOUNDLAND NOVA SCOTIA NUNAVU…" at bounding box center [486, 419] width 289 height 23
select select "ON"
click at [342, 408] on select "ALBERTA BRITISH COLUMBIA MANITOBA NEW BRUNSWICK NEWFOUNDLAND NOVA SCOTIA NUNAVU…" at bounding box center [486, 419] width 289 height 23
click at [402, 471] on input "Zip / Postal" at bounding box center [486, 470] width 289 height 23
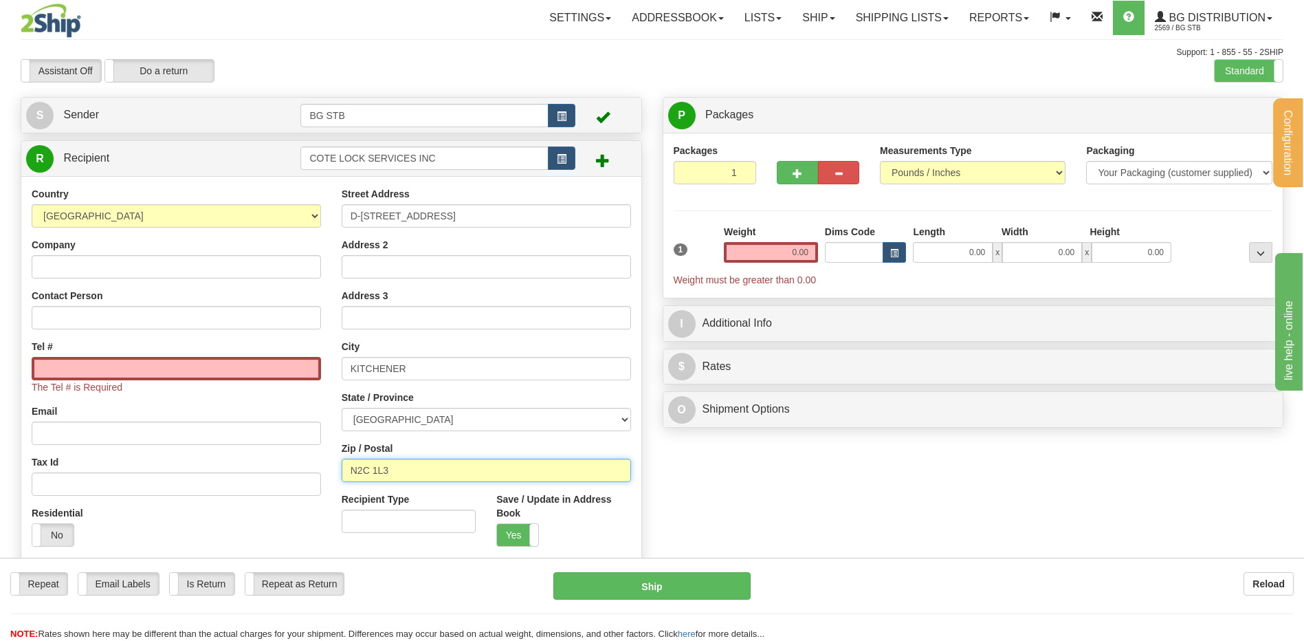
type input "N2C 1L3"
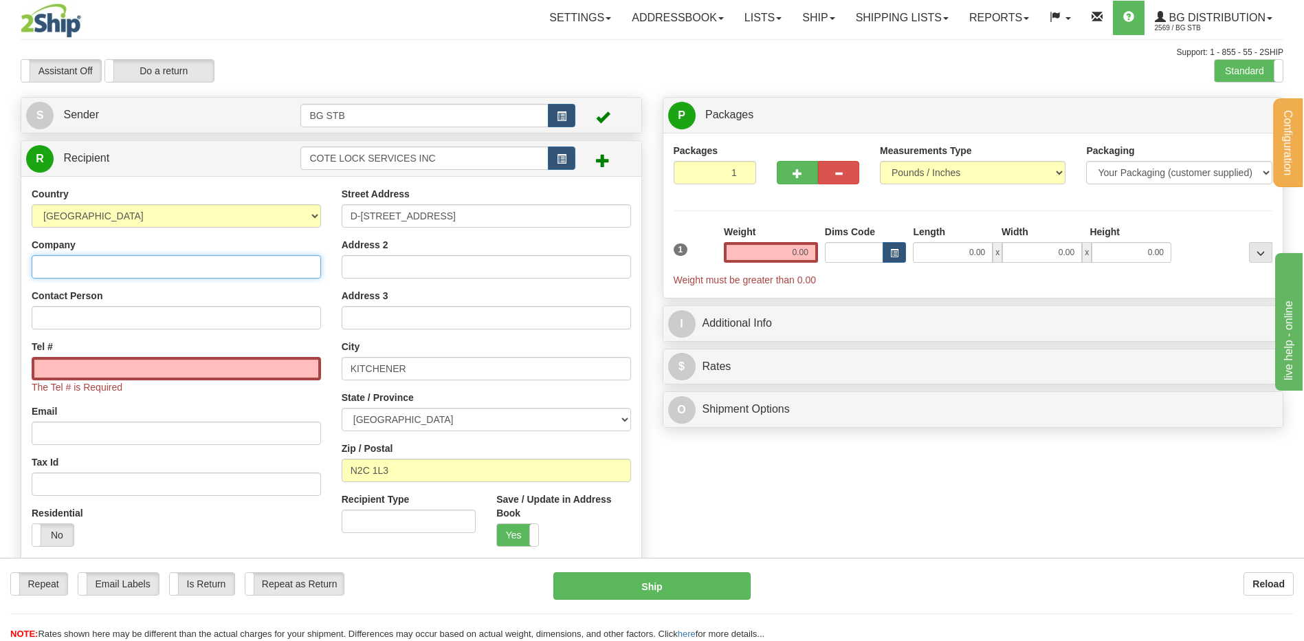
click at [133, 258] on input "Company" at bounding box center [176, 266] width 289 height 23
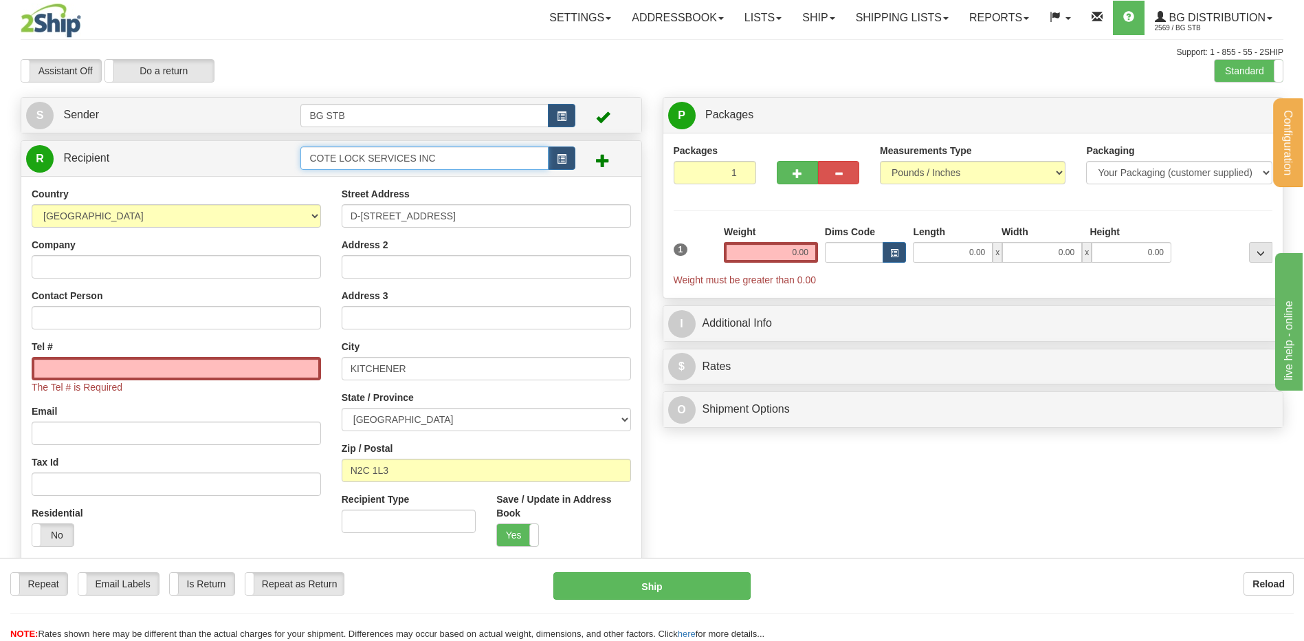
drag, startPoint x: 452, startPoint y: 165, endPoint x: 265, endPoint y: 164, distance: 187.0
click at [265, 164] on tr "R Recipient COTE LOCK SERVICES INC" at bounding box center [331, 158] width 611 height 28
click at [145, 254] on div "Company" at bounding box center [176, 258] width 289 height 41
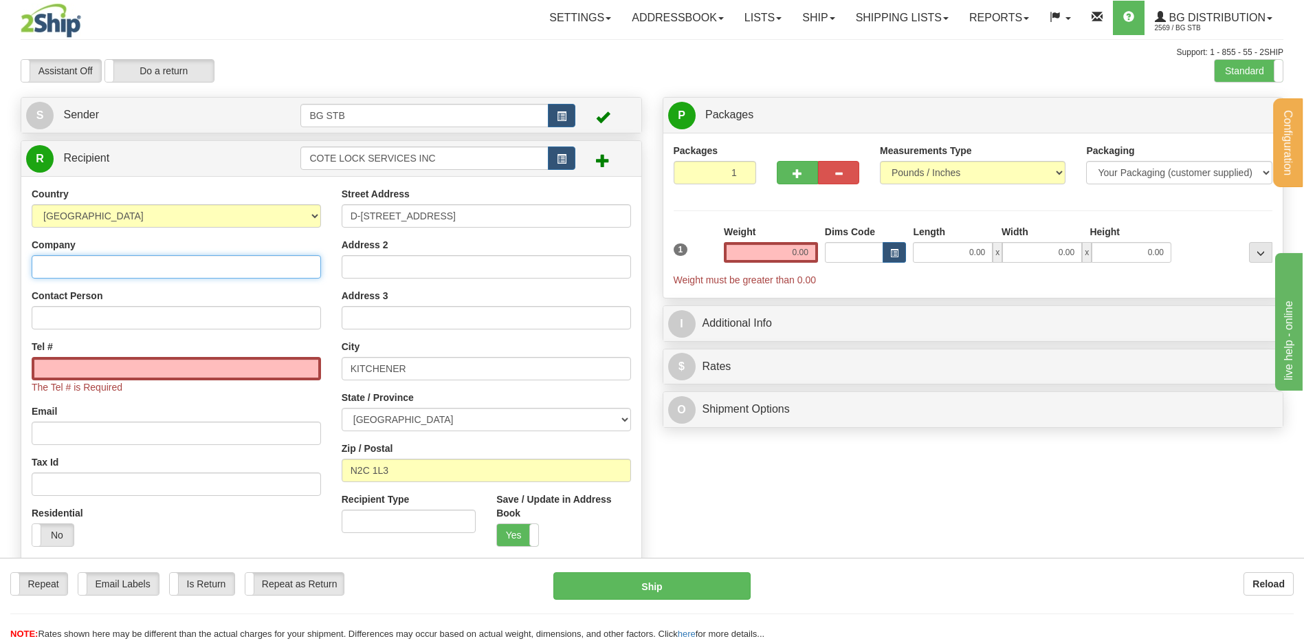
click at [147, 258] on input "Company" at bounding box center [176, 266] width 289 height 23
paste input "COTE LOCK SERVICES INC"
type input "COTE LOCK SERVICES INC"
click at [109, 375] on input "Tel #" at bounding box center [176, 368] width 289 height 23
paste input "905)265-9449"
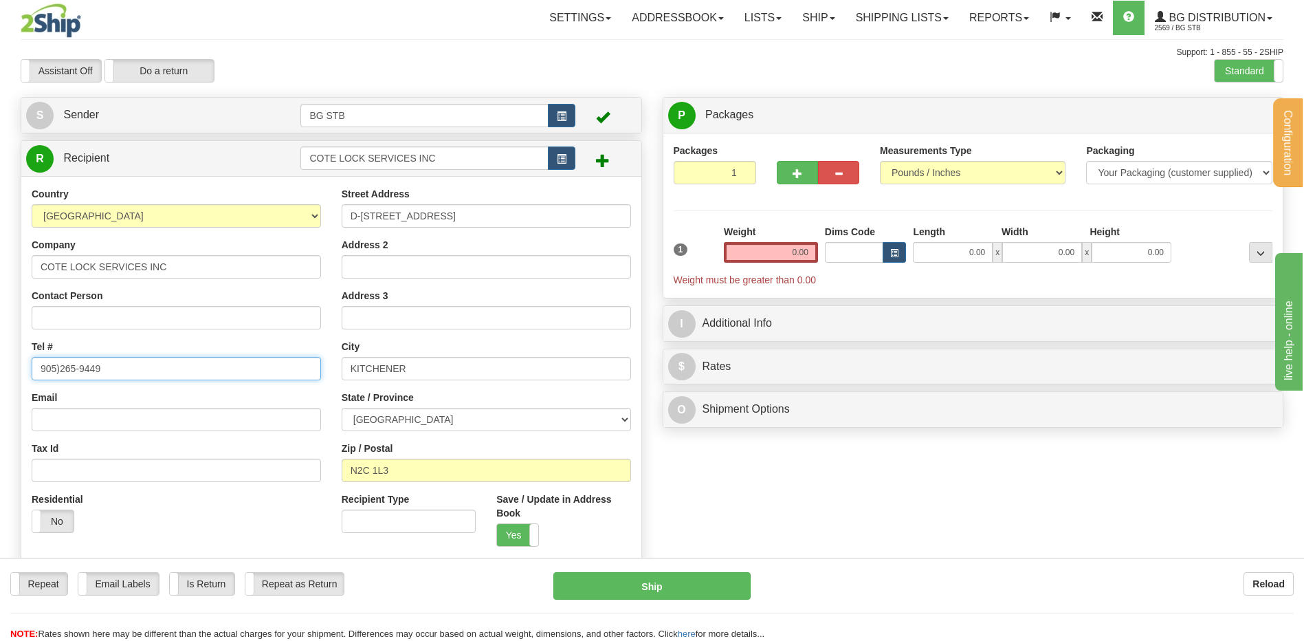
click at [40, 362] on input "905)265-9449" at bounding box center [176, 368] width 289 height 23
type input "(905)265-9449"
click at [94, 319] on input "Contact Person" at bounding box center [176, 317] width 289 height 23
click at [25, 342] on div "Country AFGHANISTAN ALAND ISLANDS ALBANIA ALGERIA AMERICAN SAMOA ANDORRA ANGOLA…" at bounding box center [176, 365] width 310 height 356
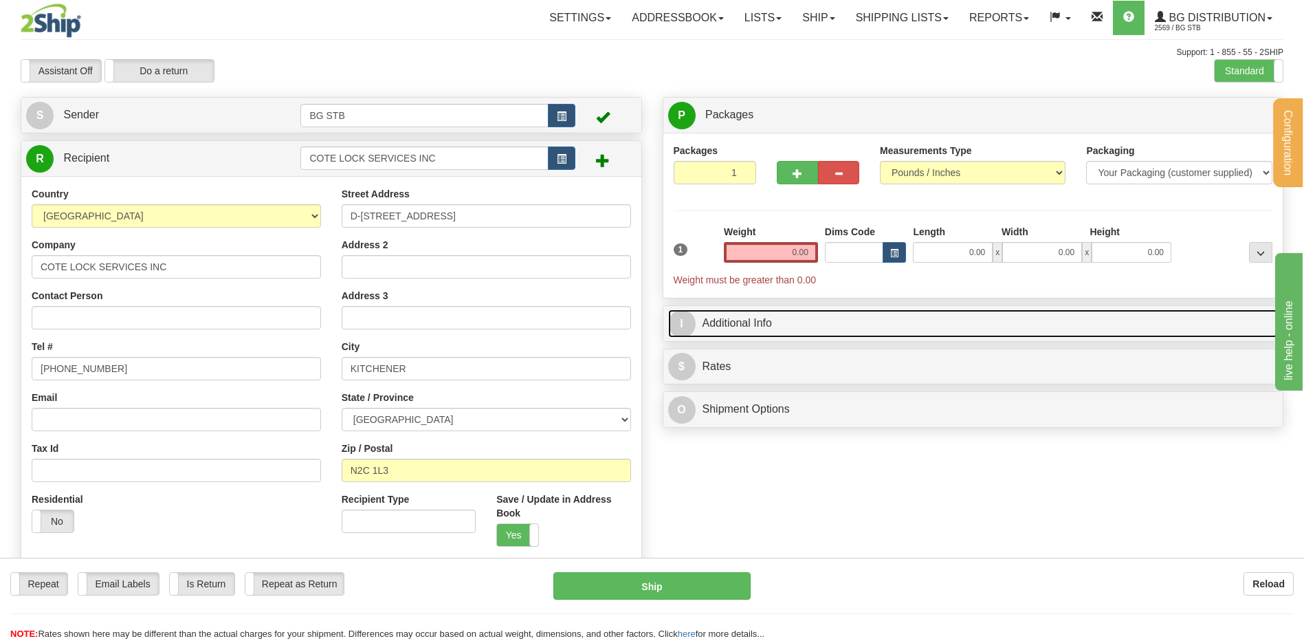
click at [858, 334] on link "I Additional Info" at bounding box center [973, 323] width 611 height 28
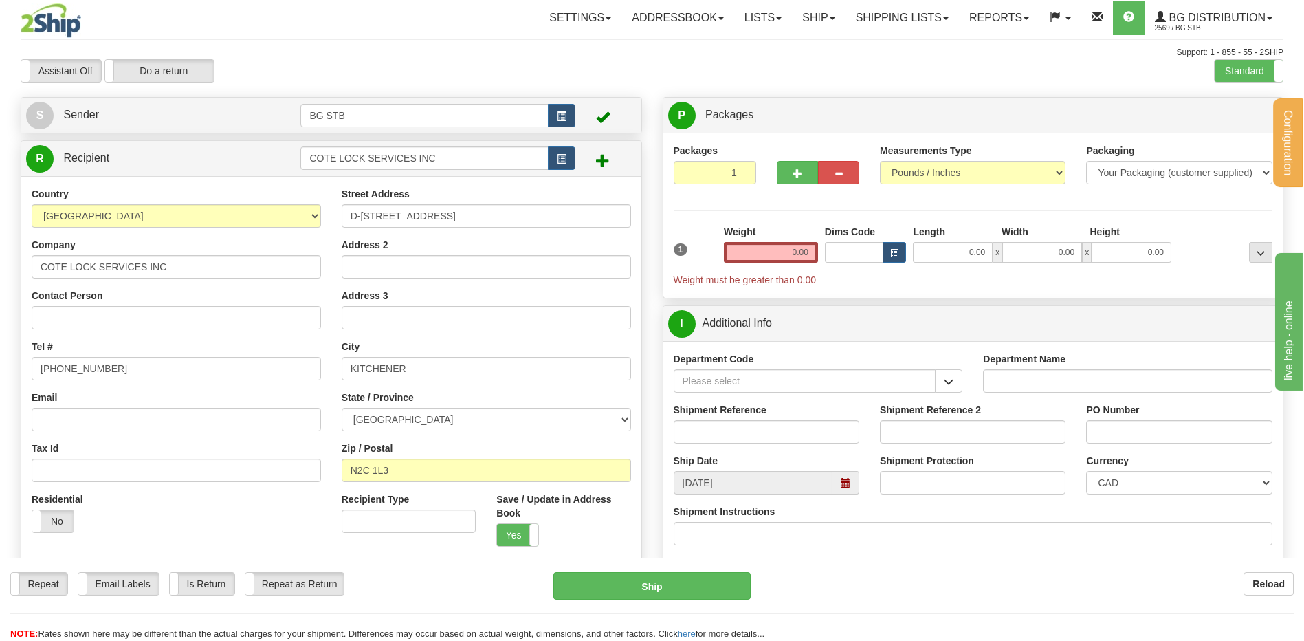
click at [947, 385] on span "button" at bounding box center [949, 381] width 10 height 9
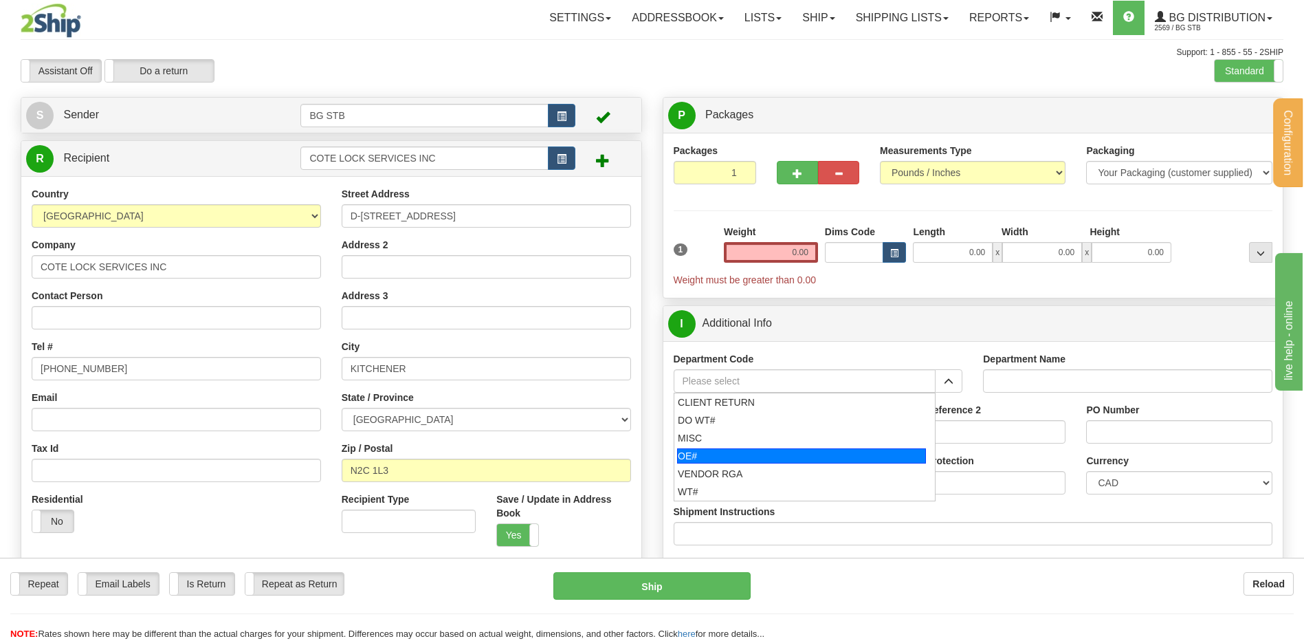
click at [759, 454] on div "OE#" at bounding box center [801, 455] width 249 height 15
type input "OE#"
type input "ORDERS"
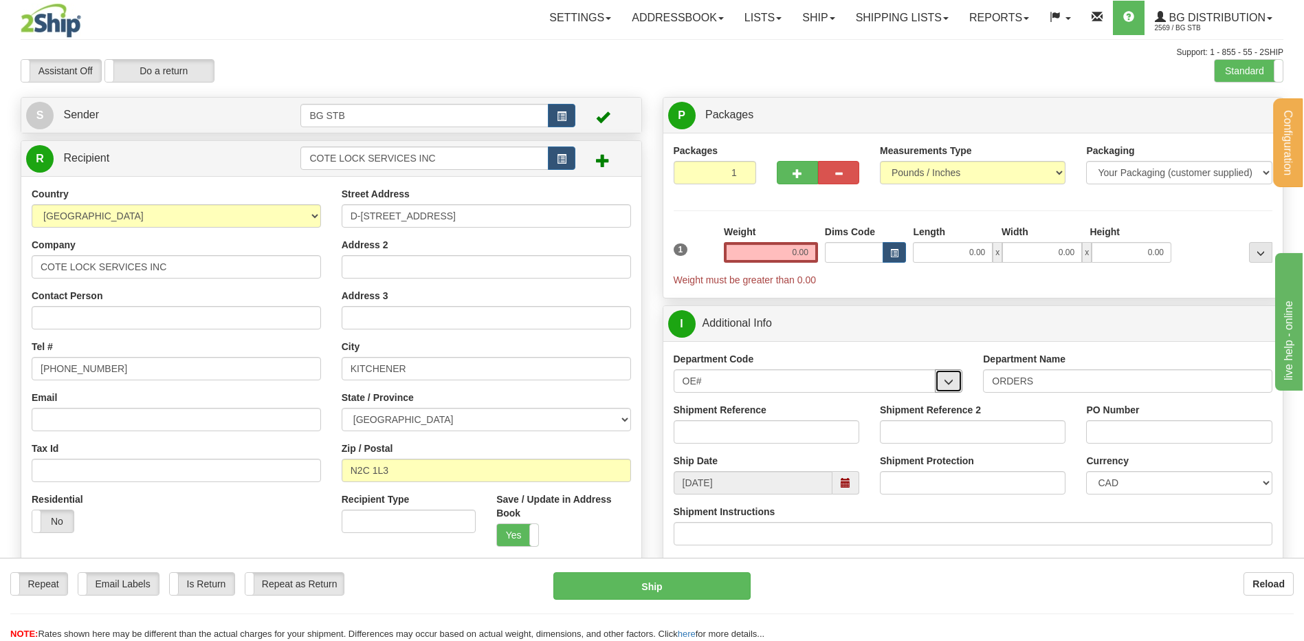
drag, startPoint x: 943, startPoint y: 382, endPoint x: 812, endPoint y: 390, distance: 131.6
click at [927, 384] on div "OE#" at bounding box center [818, 380] width 289 height 23
drag, startPoint x: 690, startPoint y: 384, endPoint x: 614, endPoint y: 382, distance: 75.7
click at [617, 97] on div "Create a label for the return Create Pickup Without Label S Sender BG STB" at bounding box center [652, 97] width 1284 height 0
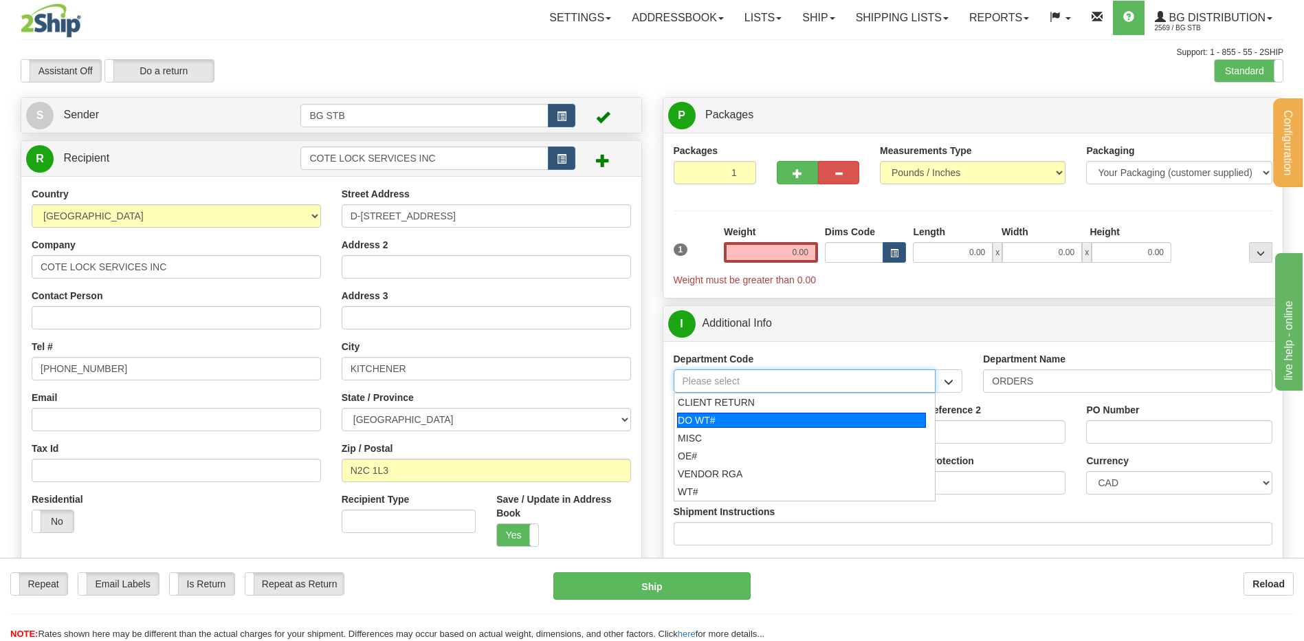
click at [727, 419] on div "DO WT#" at bounding box center [801, 420] width 249 height 15
type input "DO WT#"
type input "DIRECT ORDERS"
type input "DO WT#"
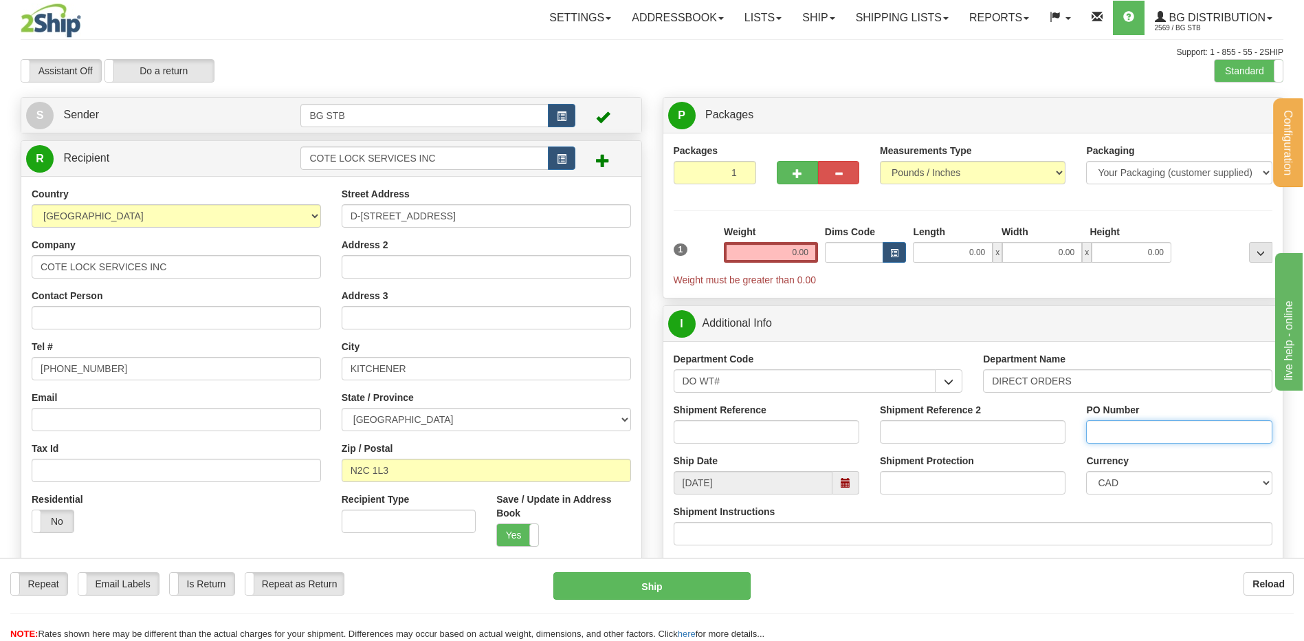
click at [1154, 435] on input "PO Number" at bounding box center [1179, 431] width 186 height 23
paste input "ION: 1270361"
type input "ION: 1270361"
click at [782, 426] on input "Shipment Reference" at bounding box center [767, 431] width 186 height 23
type input "166801-00"
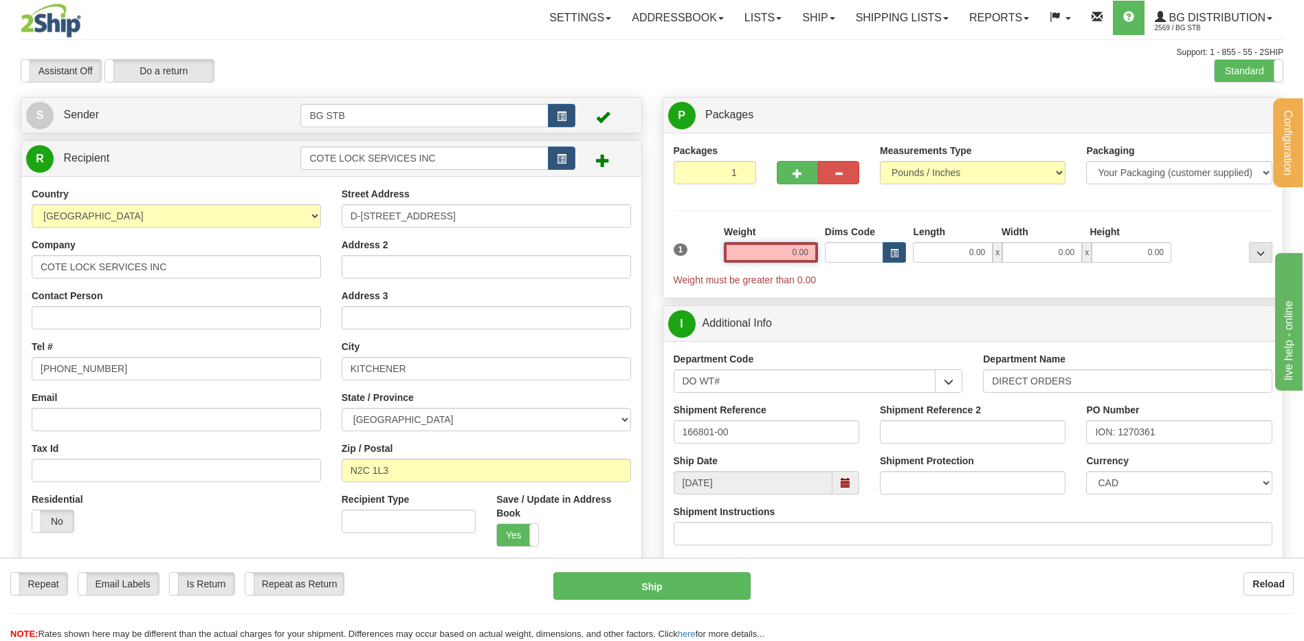
click at [784, 243] on input "0.00" at bounding box center [771, 252] width 94 height 21
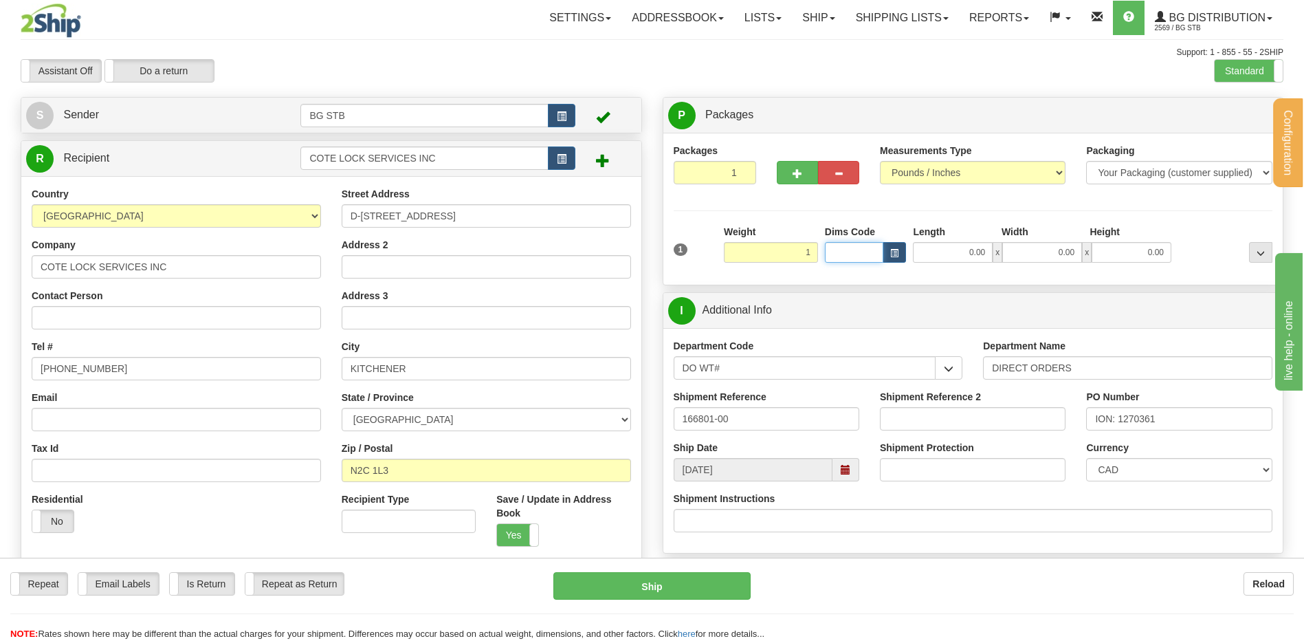
type input "1.00"
type input "10.00"
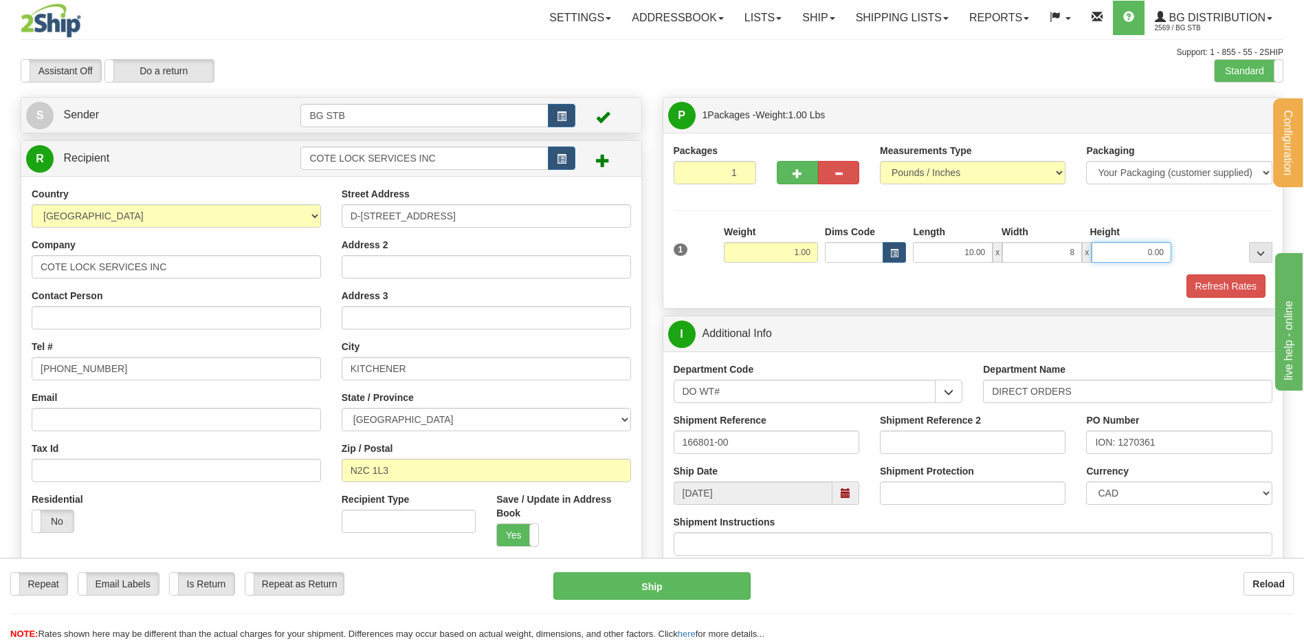
type input "8.00"
type input "2.00"
drag, startPoint x: 1149, startPoint y: 252, endPoint x: 1210, endPoint y: 256, distance: 61.3
click at [1187, 256] on div "1 Weight 1.00 Dims Code x x" at bounding box center [973, 249] width 606 height 49
type input "1.00"
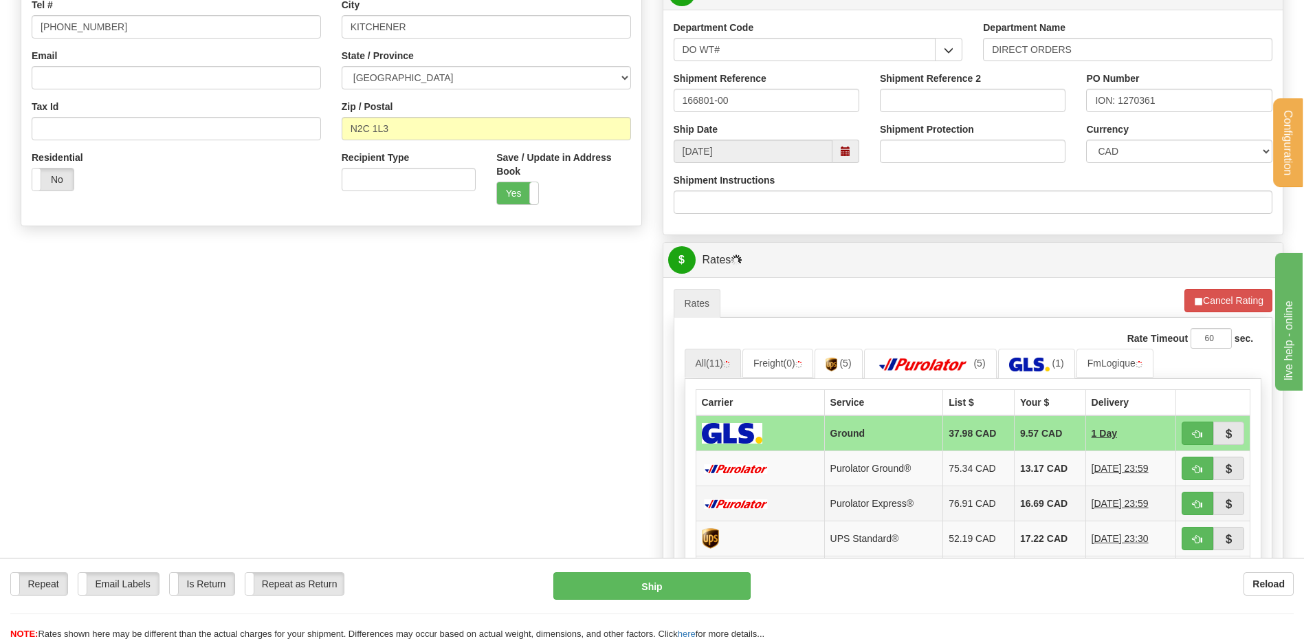
scroll to position [481, 0]
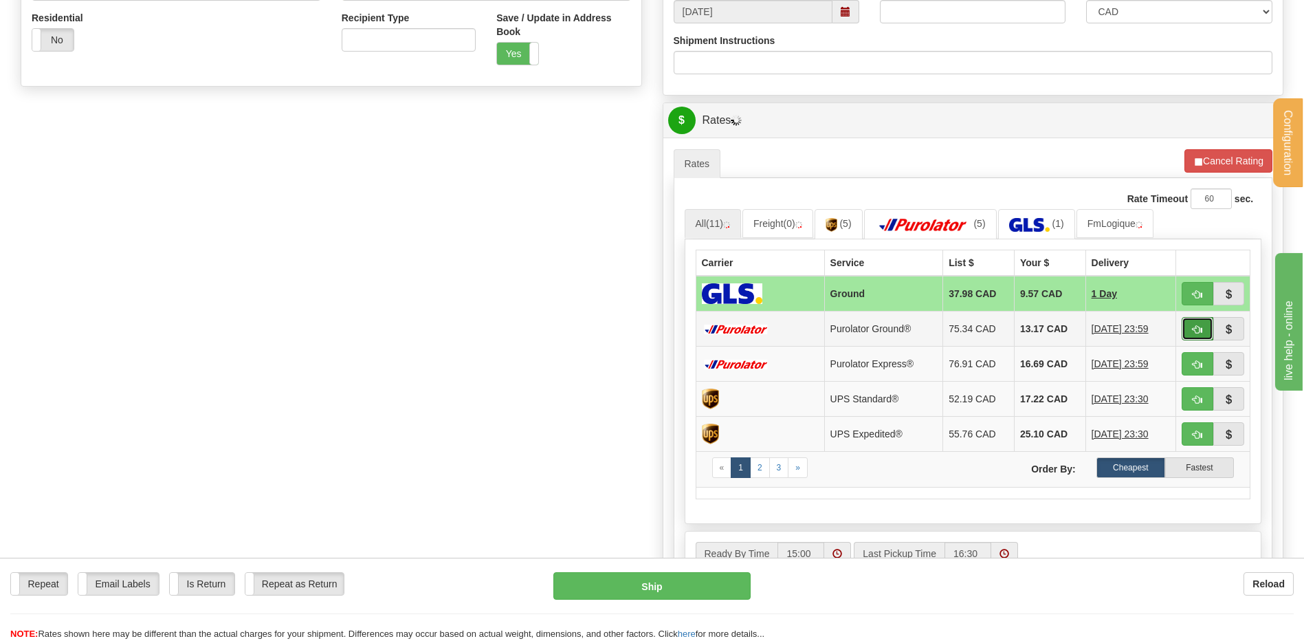
click at [1199, 326] on span "button" at bounding box center [1198, 329] width 10 height 9
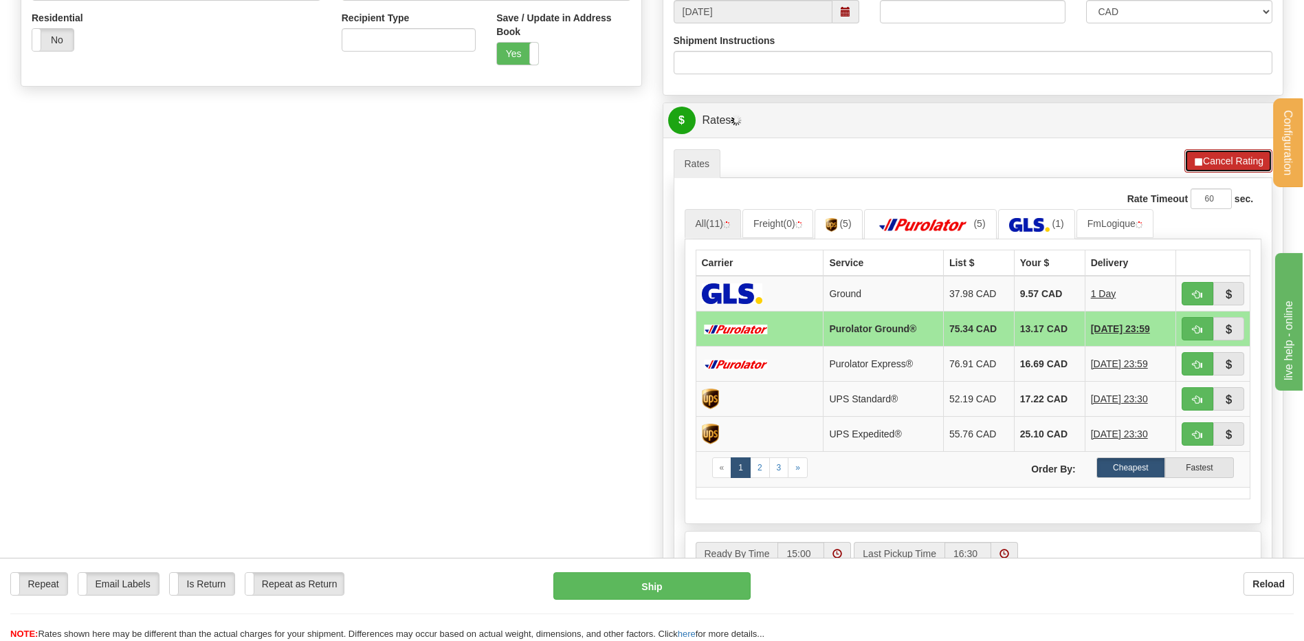
click at [1245, 168] on button "Cancel Rating" at bounding box center [1229, 160] width 88 height 23
click at [1205, 331] on button "button" at bounding box center [1198, 328] width 32 height 23
type input "260"
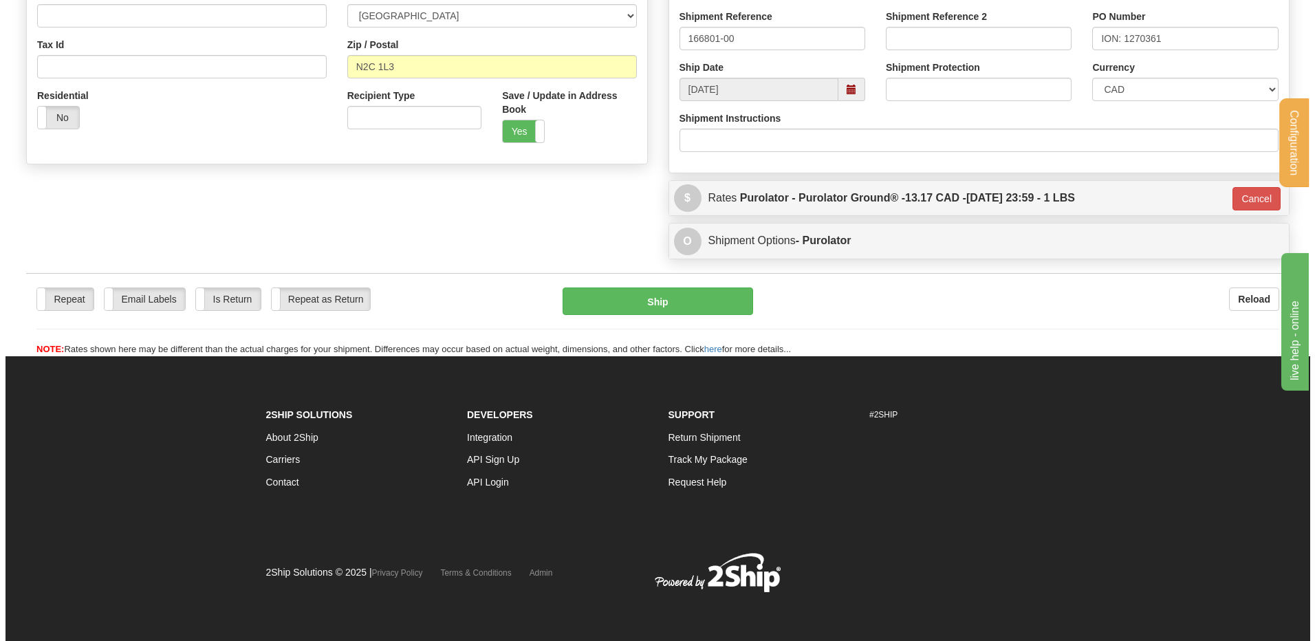
scroll to position [404, 0]
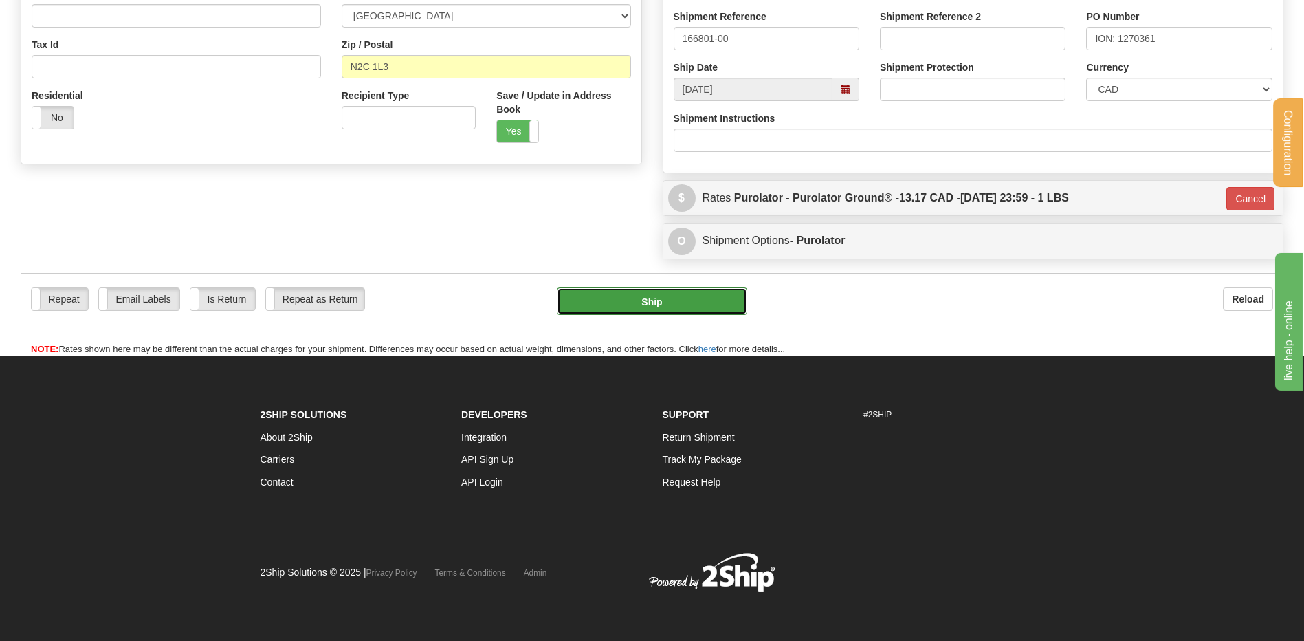
click at [691, 298] on button "Ship" at bounding box center [652, 301] width 190 height 28
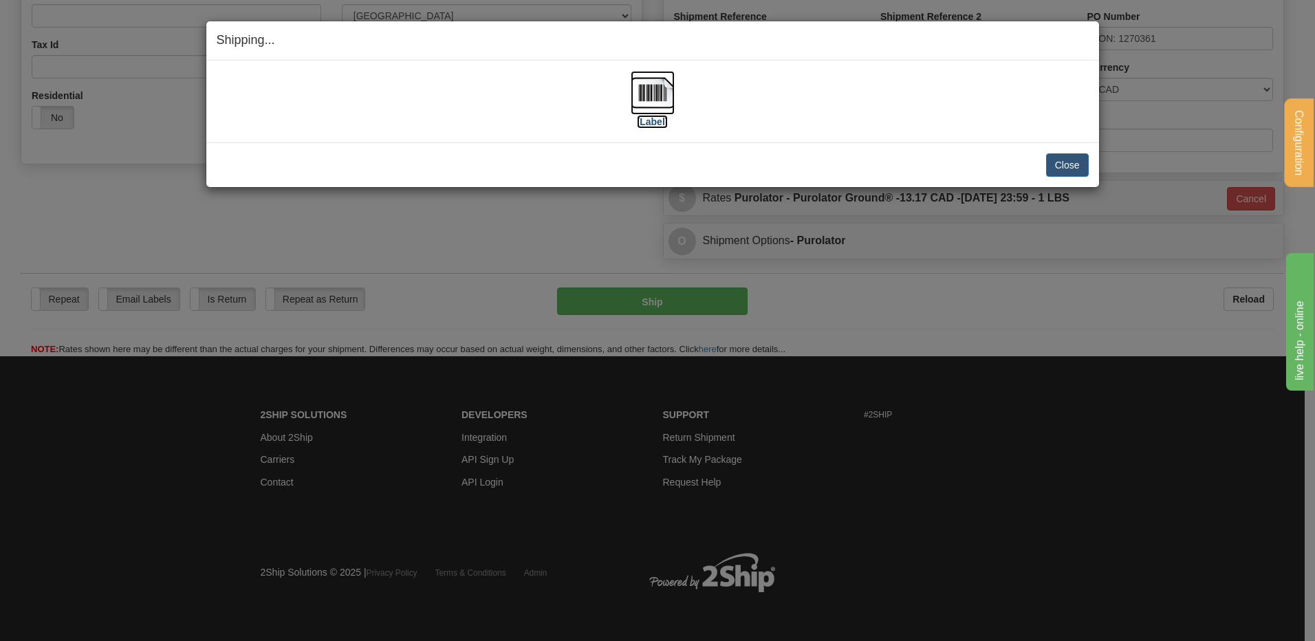
click at [640, 93] on img at bounding box center [652, 93] width 44 height 44
click at [1083, 162] on button "Close" at bounding box center [1067, 164] width 43 height 23
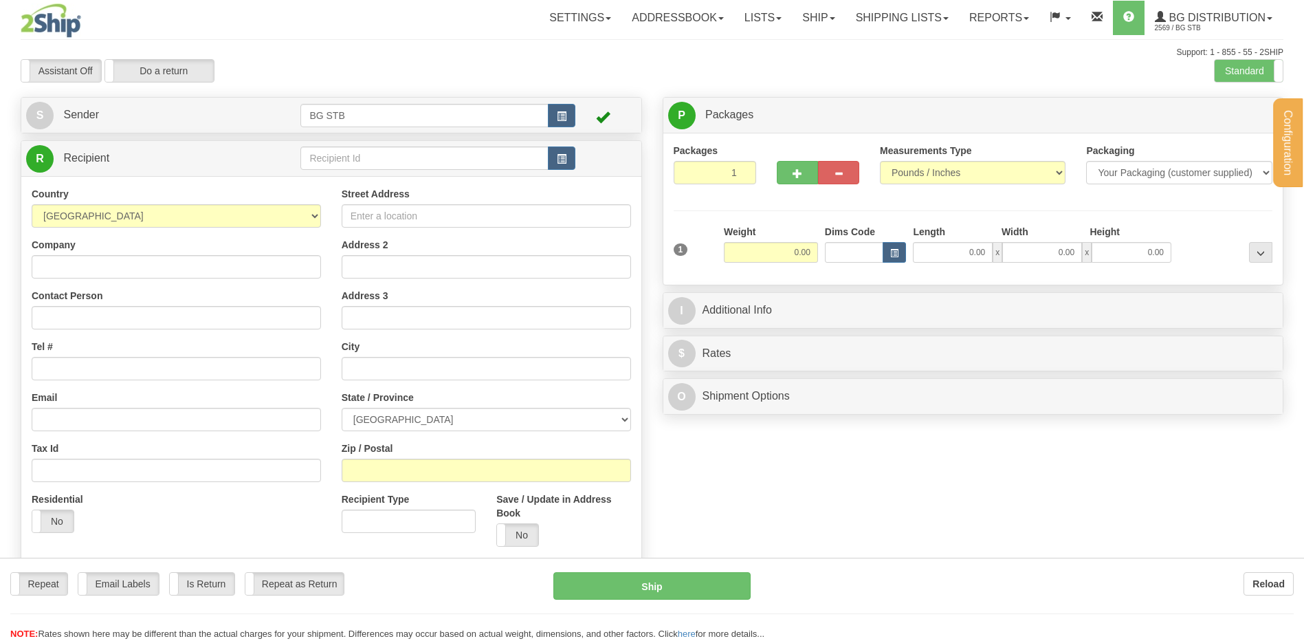
click at [331, 159] on div "Configuration My Configuration Panel Close Configure My Carriers" at bounding box center [652, 322] width 1304 height 645
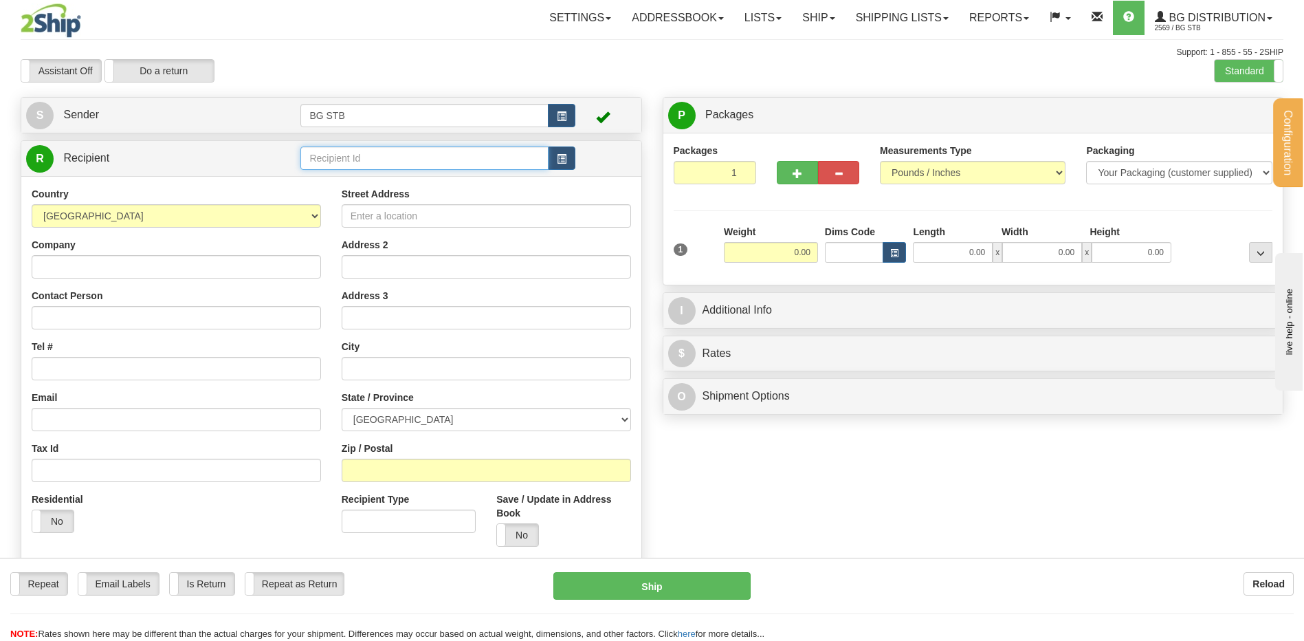
click at [331, 159] on input "text" at bounding box center [424, 157] width 248 height 23
click at [452, 183] on div "COTE LOCK SERVICES INC" at bounding box center [422, 179] width 234 height 15
type input "COTE LOCK SERVICES INC"
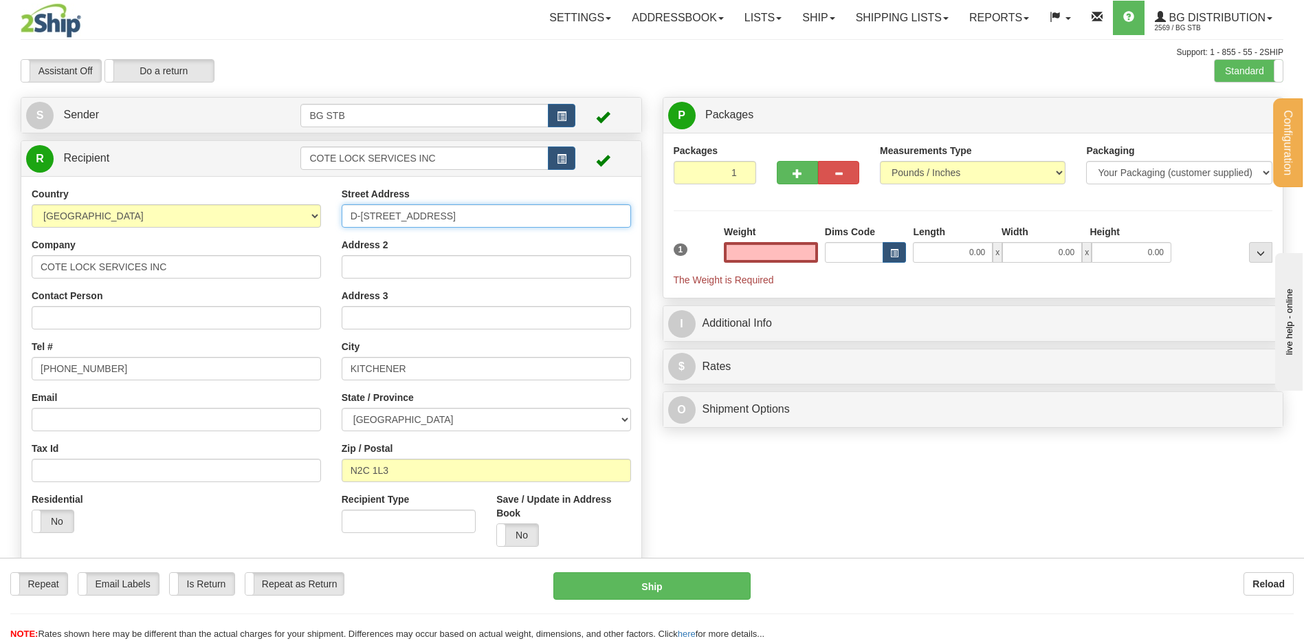
type input "0.00"
click at [426, 218] on input "D-300 MANITOU DRIVE" at bounding box center [486, 215] width 289 height 23
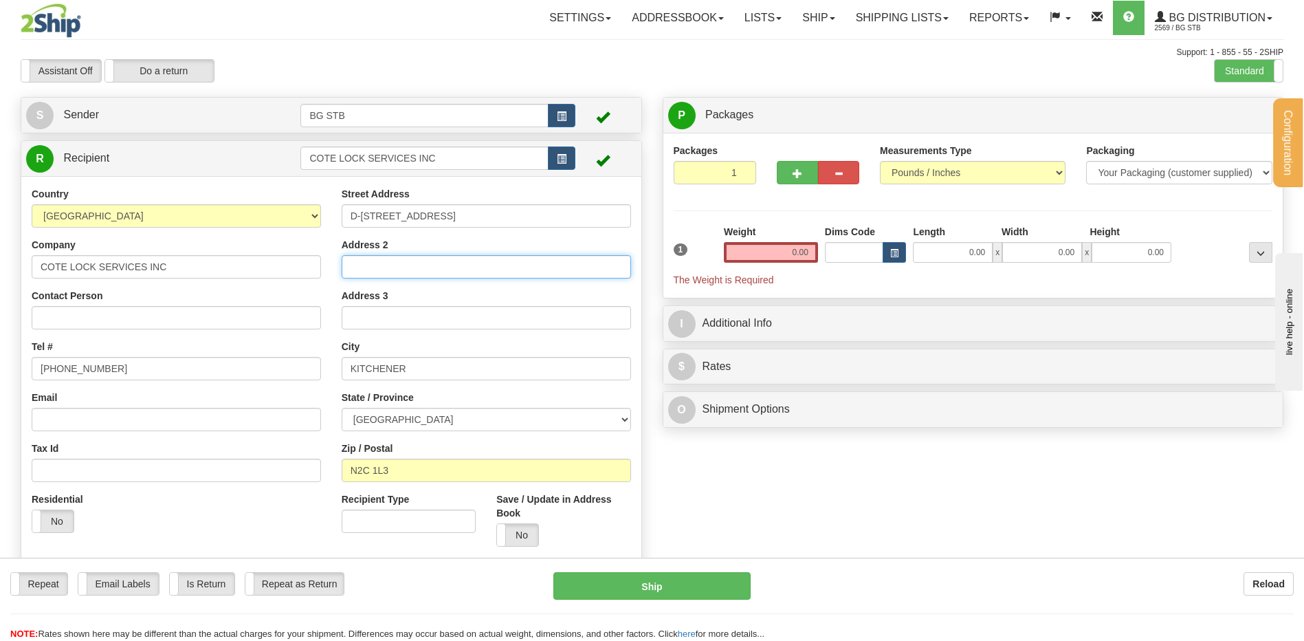
click at [492, 270] on input "Address 2" at bounding box center [486, 266] width 289 height 23
click at [495, 249] on div "Address 2" at bounding box center [486, 258] width 289 height 41
click at [779, 256] on input "0.00" at bounding box center [771, 252] width 94 height 21
type input "."
type input "3.65"
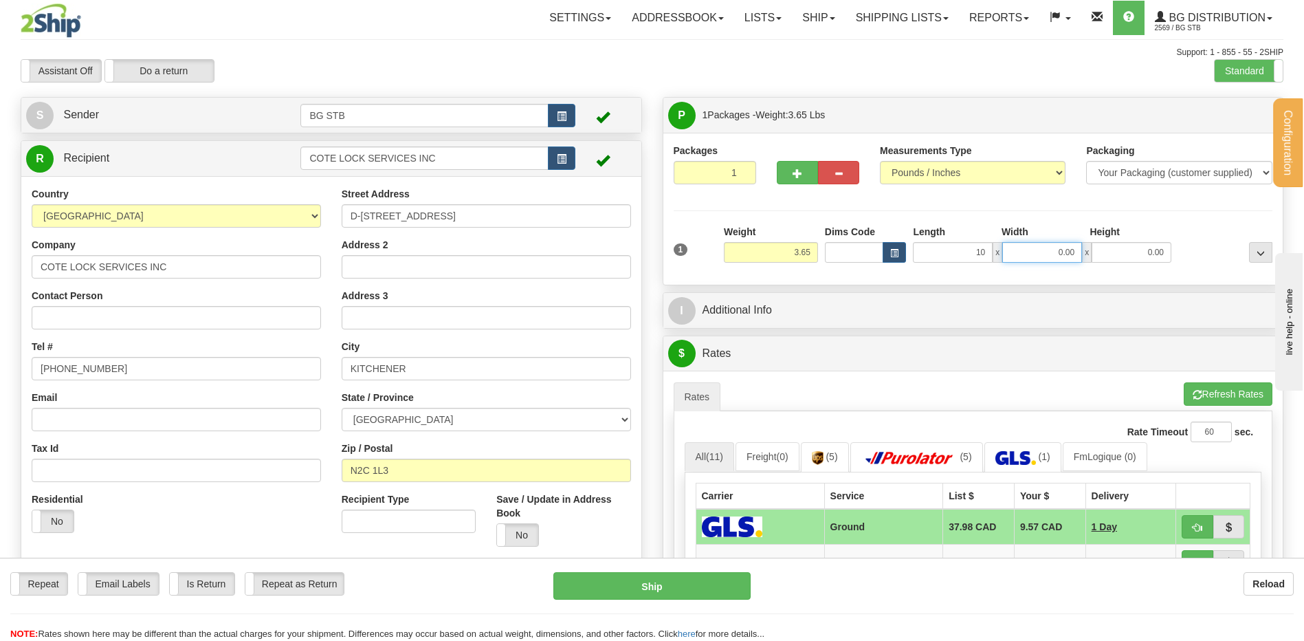
type input "10.00"
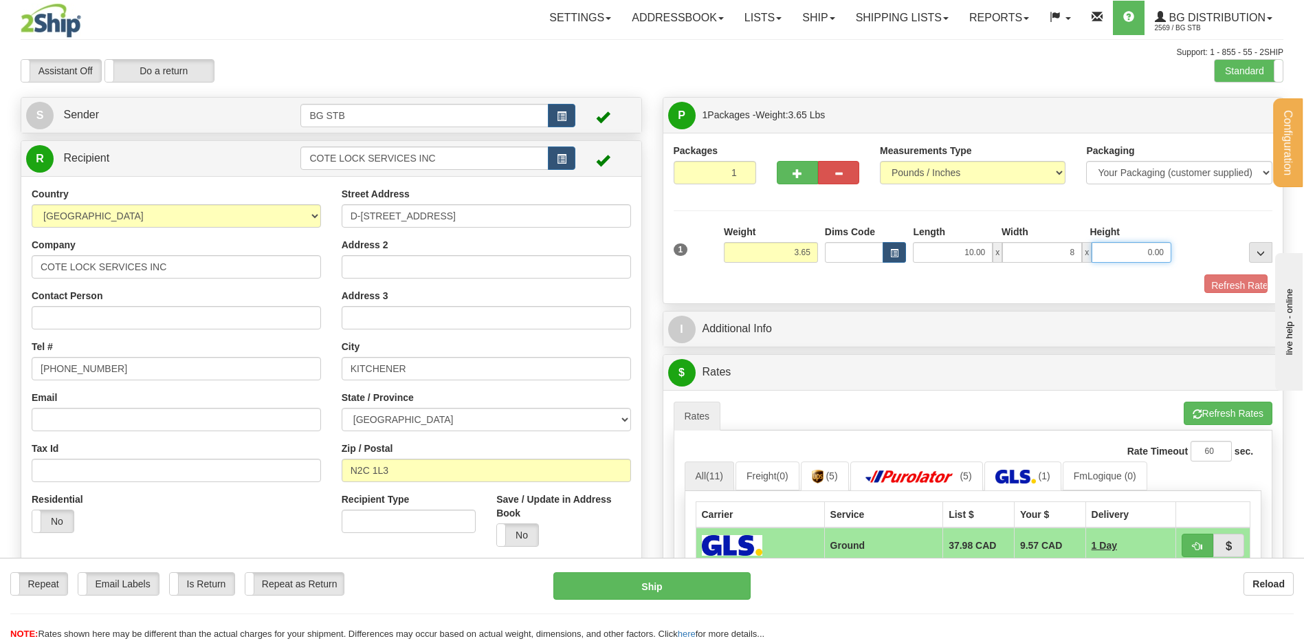
type input "8.00"
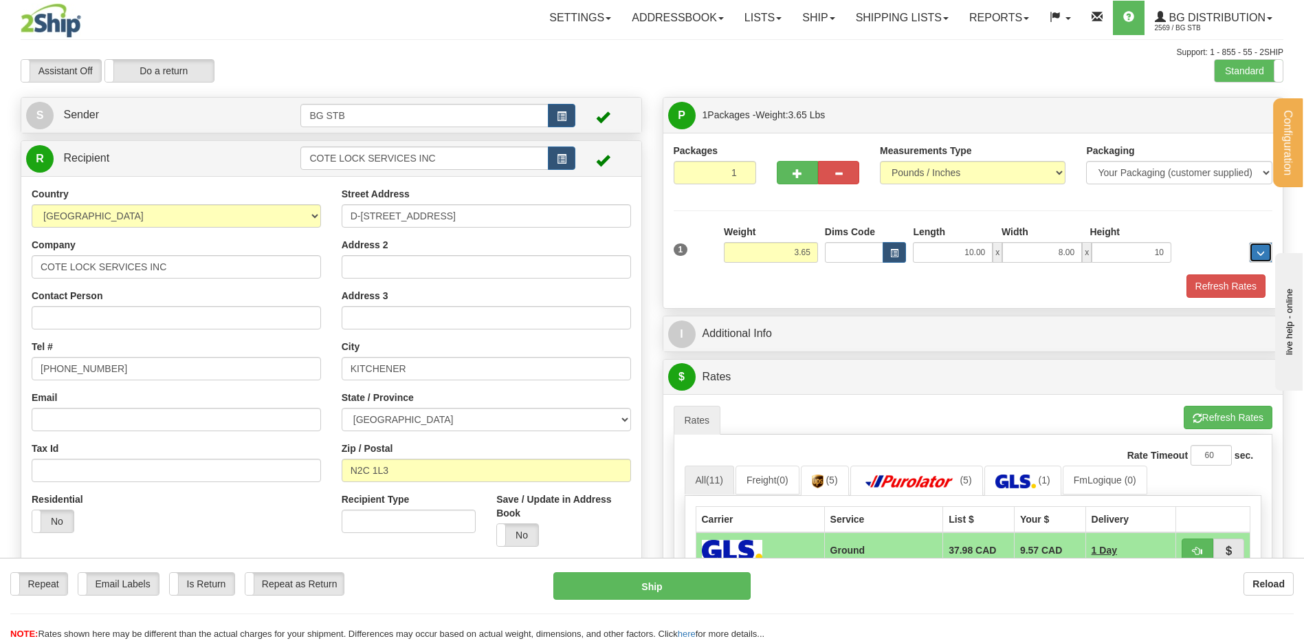
type input "10.00"
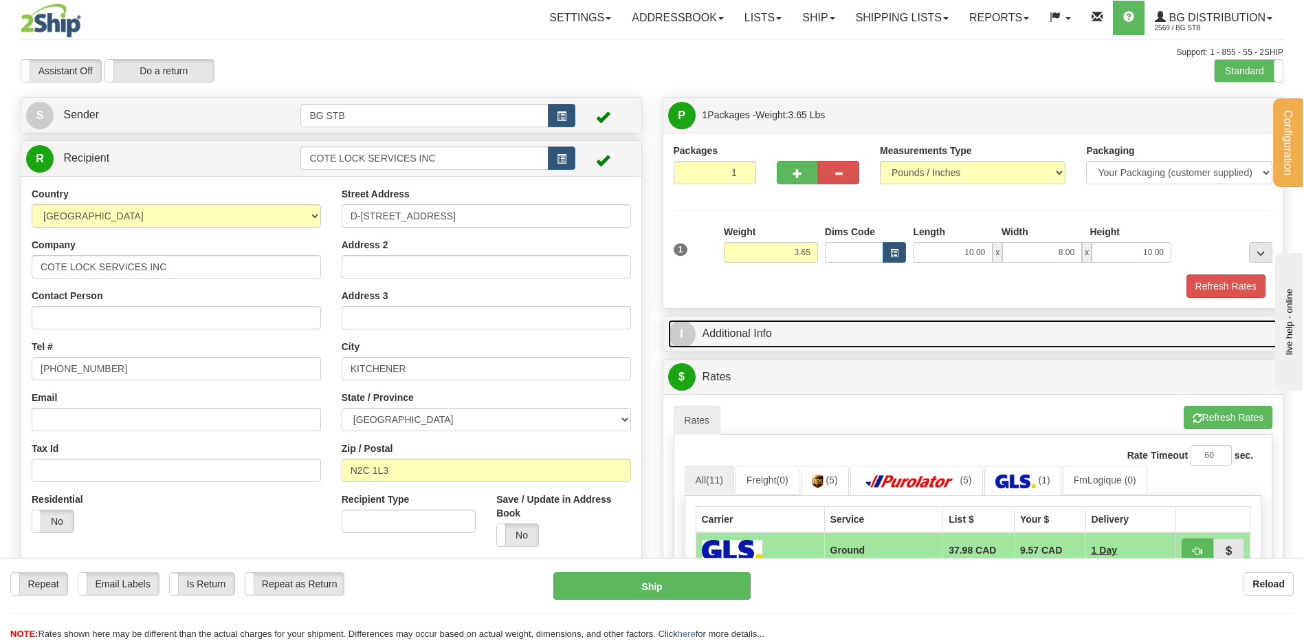
click at [919, 336] on link "I Additional Info" at bounding box center [973, 334] width 611 height 28
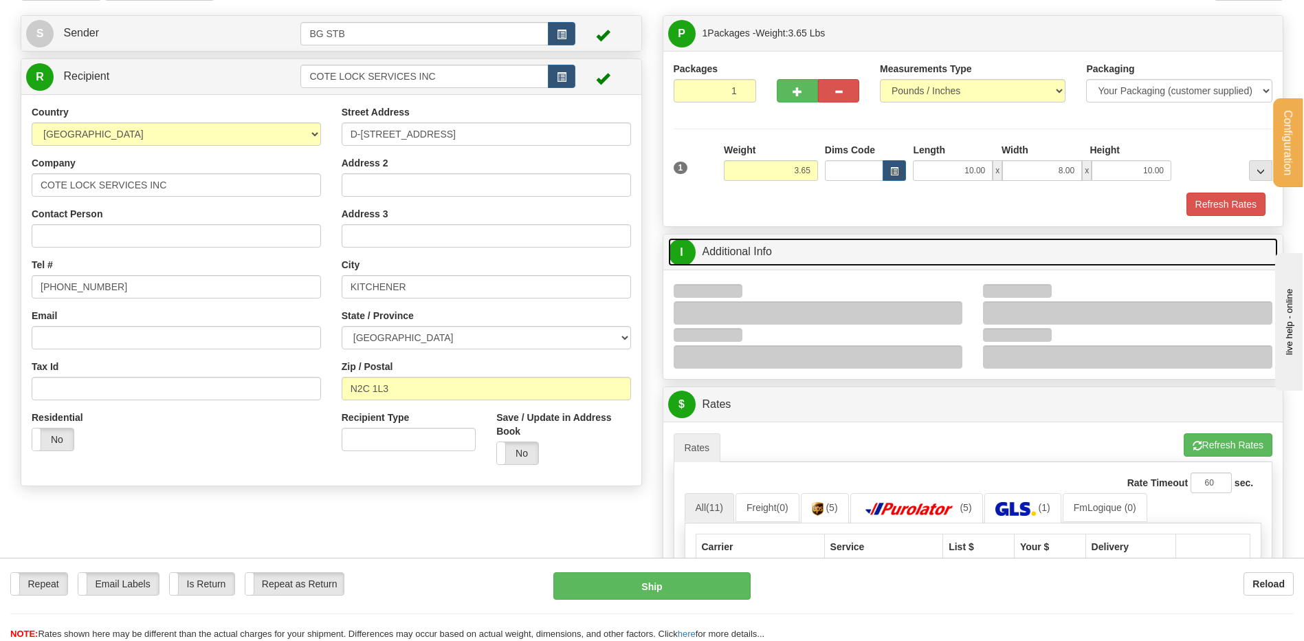
scroll to position [206, 0]
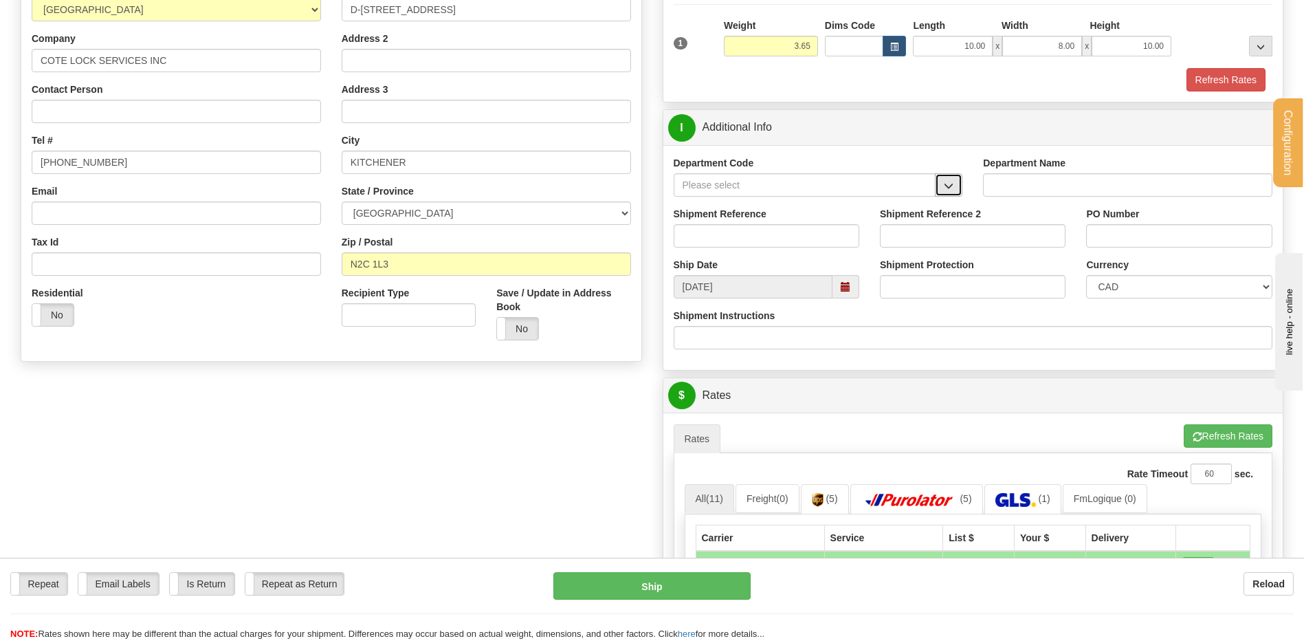
click at [947, 173] on button "button" at bounding box center [949, 184] width 28 height 23
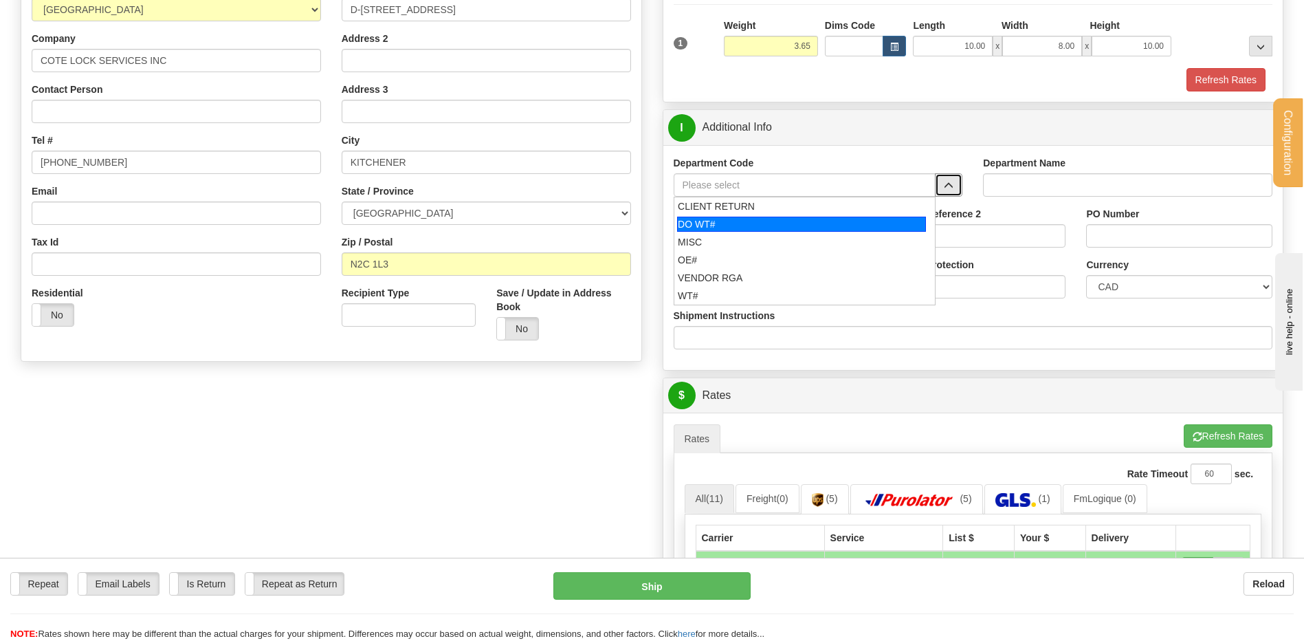
click at [725, 223] on div "DO WT#" at bounding box center [801, 224] width 249 height 15
type input "DO WT#"
type input "DIRECT ORDERS"
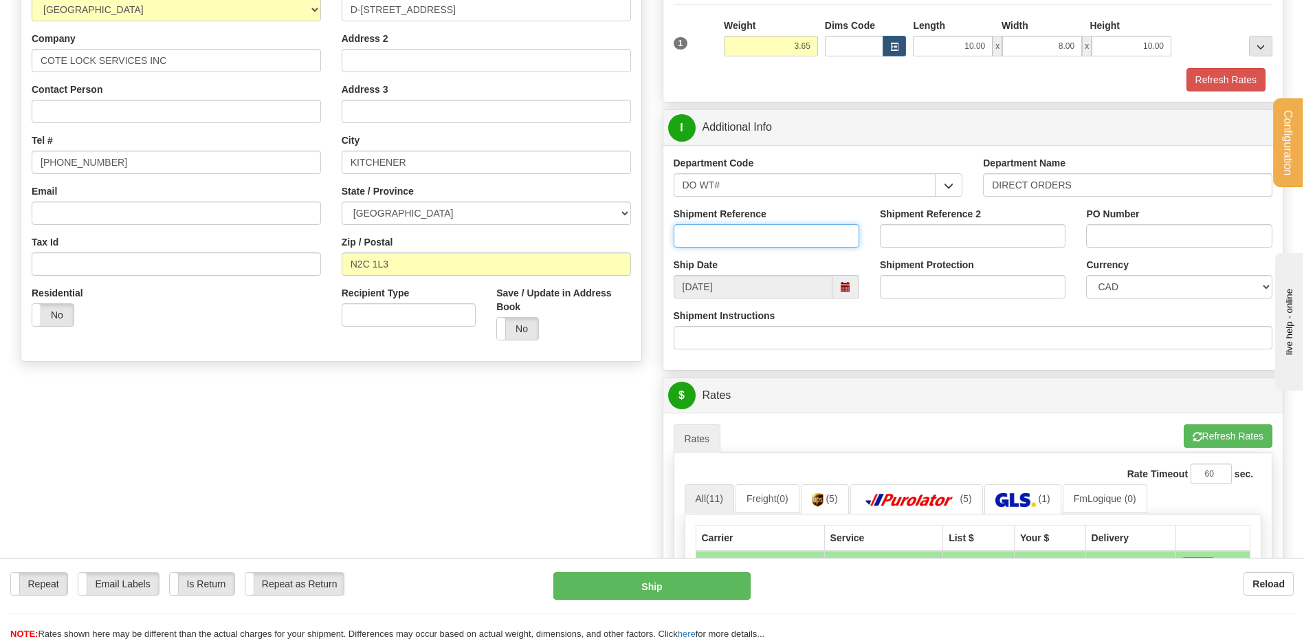
click at [723, 239] on input "Shipment Reference" at bounding box center [767, 235] width 186 height 23
type input "166802-00"
drag, startPoint x: 1154, startPoint y: 230, endPoint x: 1148, endPoint y: 237, distance: 9.3
click at [1154, 230] on input "PO Number" at bounding box center [1179, 235] width 186 height 23
paste input "ON: 1270361"
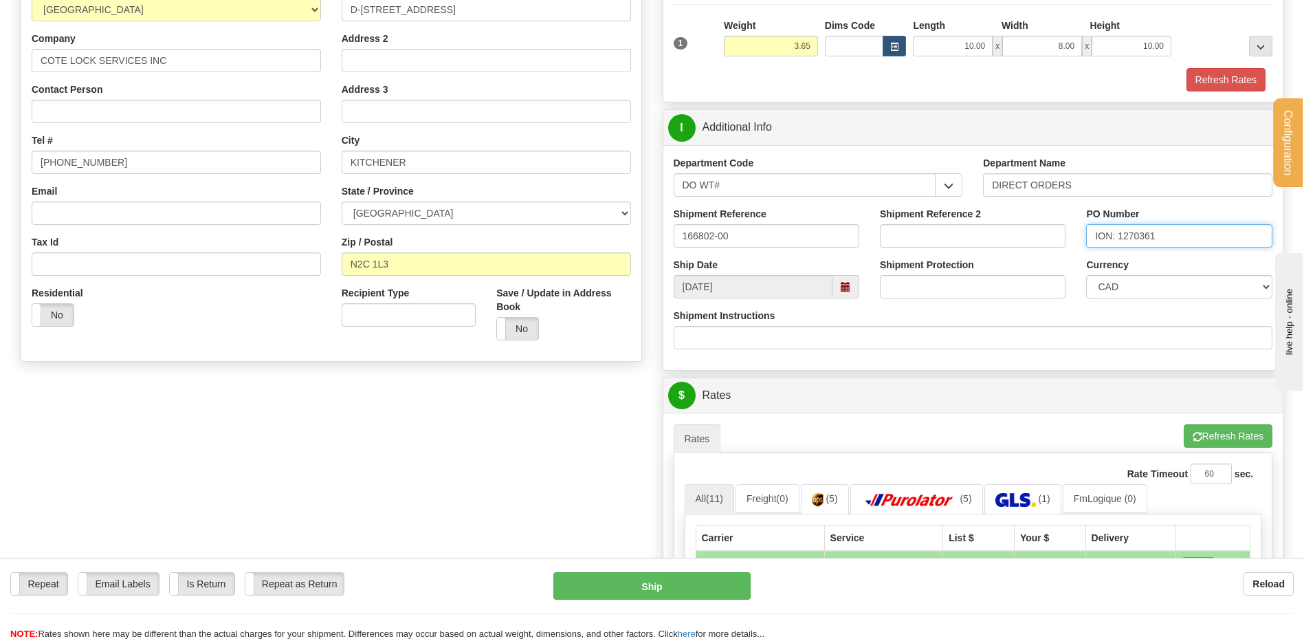
type input "ION: 1270361"
click at [1066, 252] on div "Shipment Reference 2" at bounding box center [973, 232] width 206 height 51
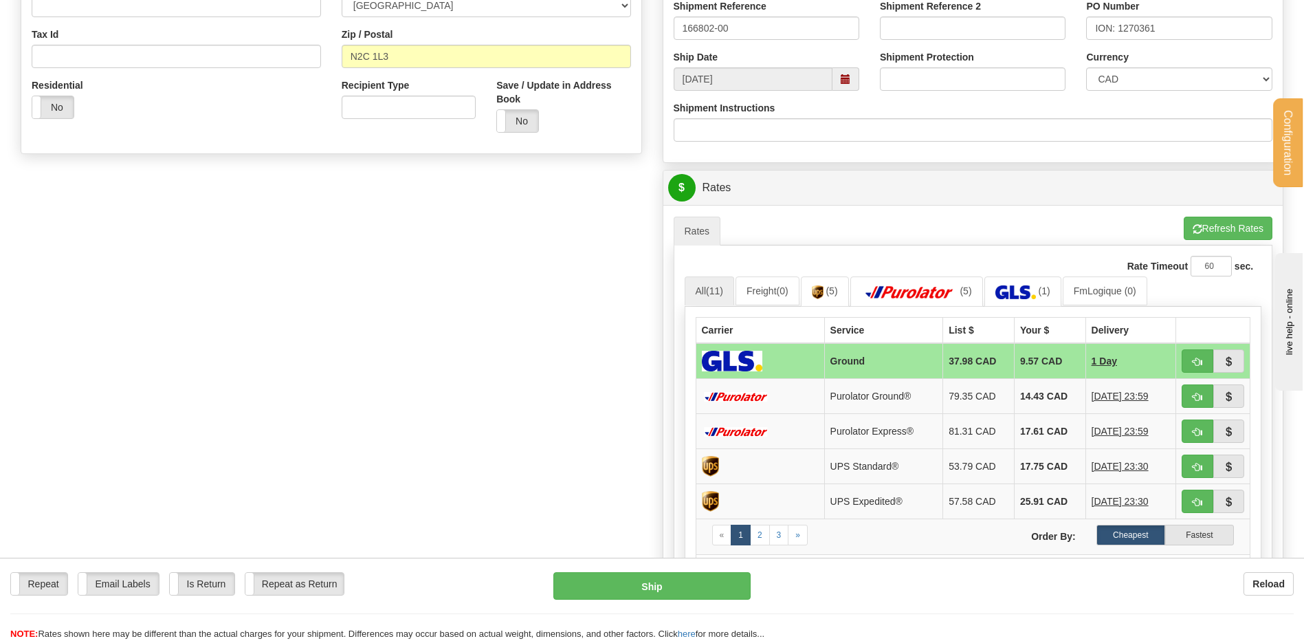
scroll to position [550, 0]
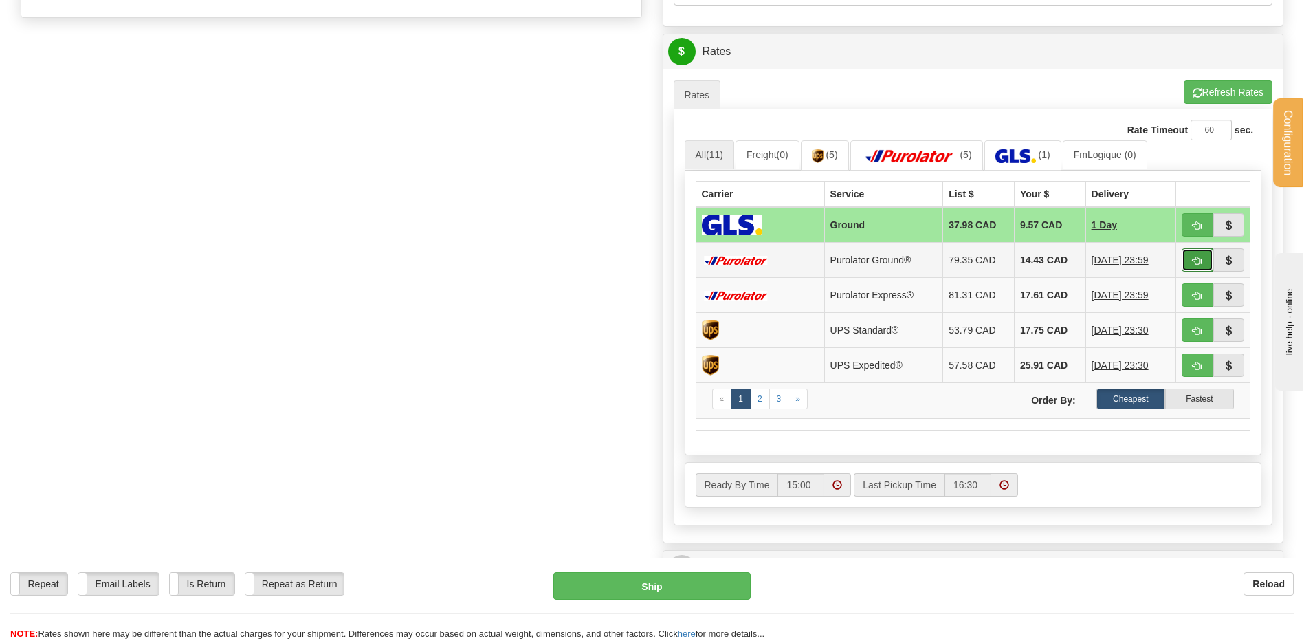
click at [1205, 257] on button "button" at bounding box center [1198, 259] width 32 height 23
type input "260"
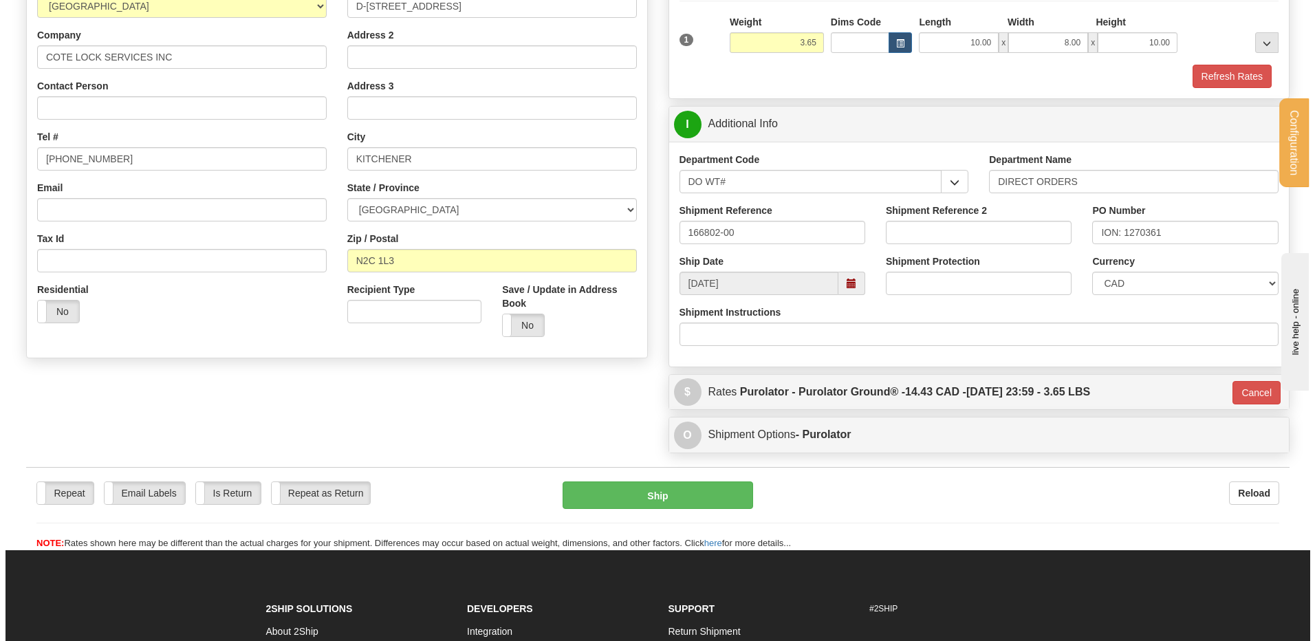
scroll to position [198, 0]
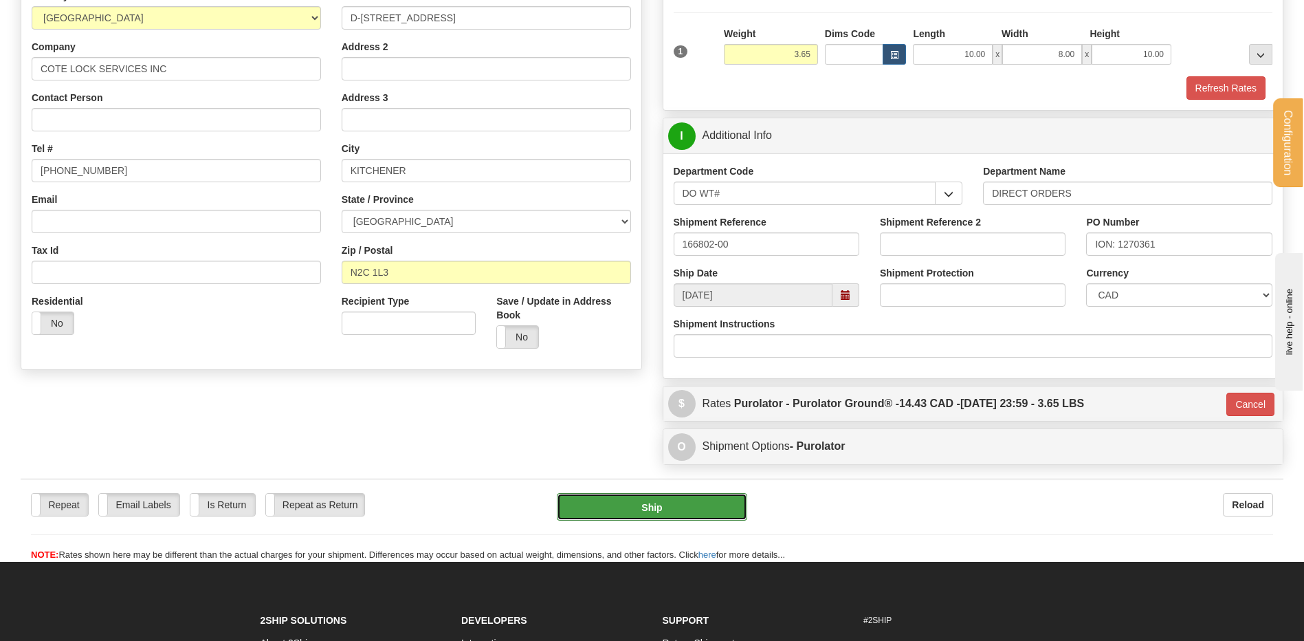
click at [614, 502] on button "Ship" at bounding box center [652, 507] width 190 height 28
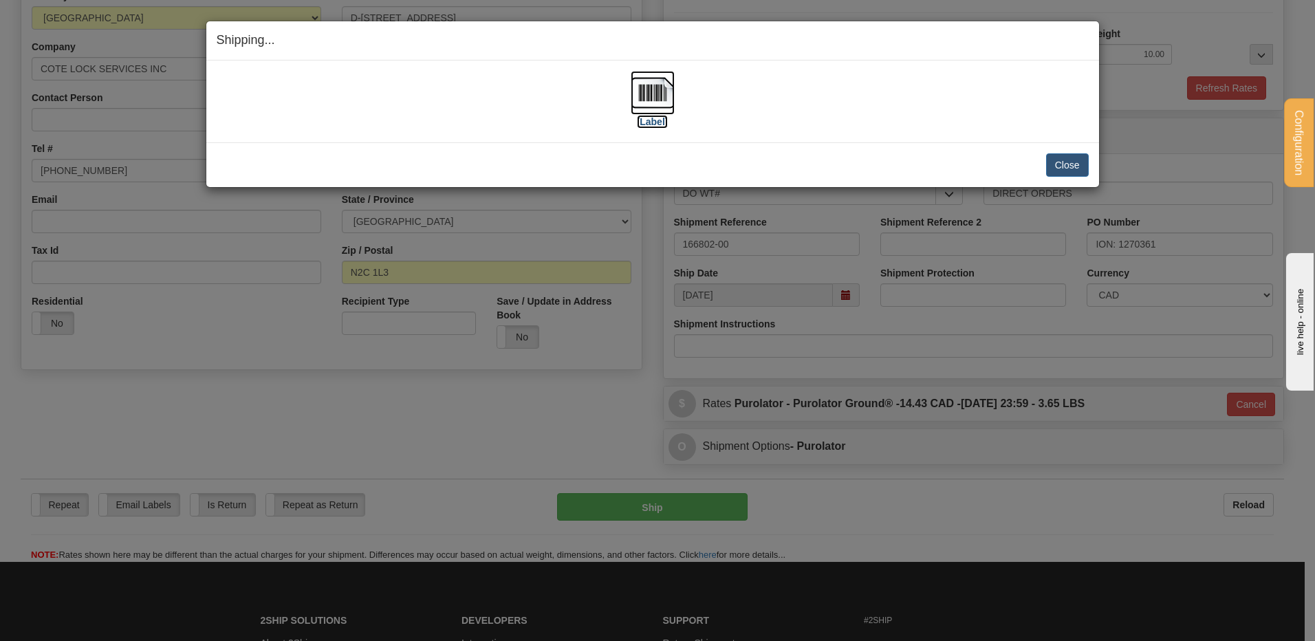
click at [666, 95] on img at bounding box center [652, 93] width 44 height 44
click at [1055, 155] on button "Close" at bounding box center [1067, 164] width 43 height 23
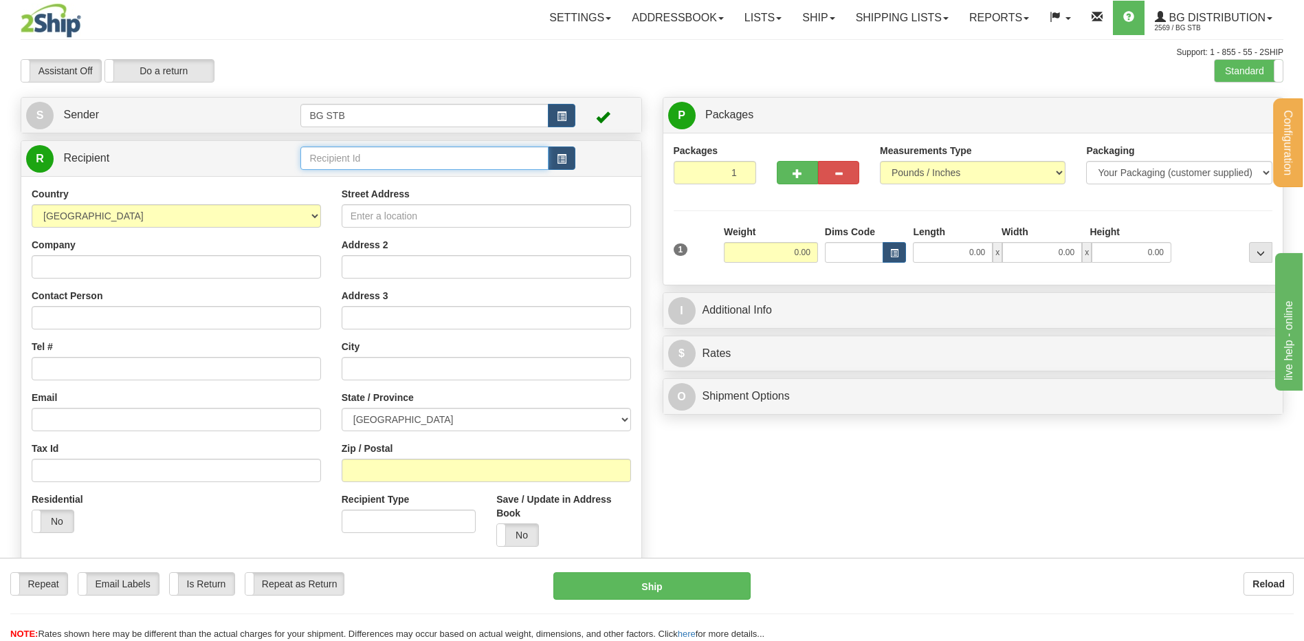
click at [322, 156] on input "text" at bounding box center [424, 157] width 248 height 23
type input "4100"
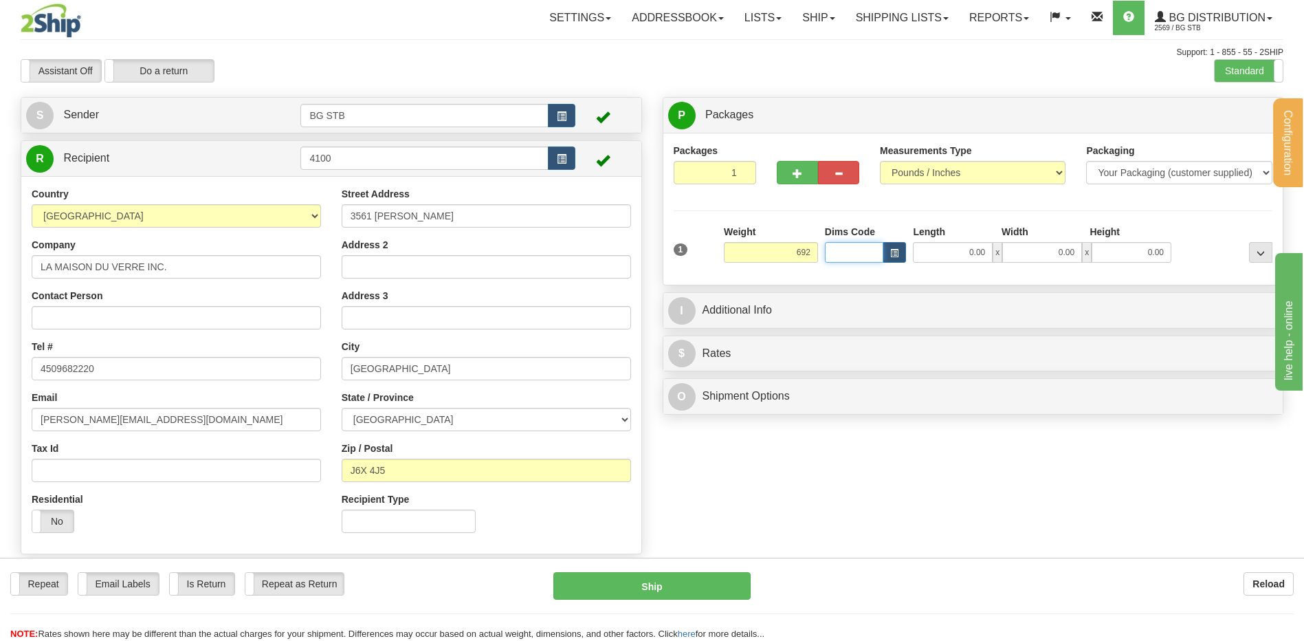
type input "692.00"
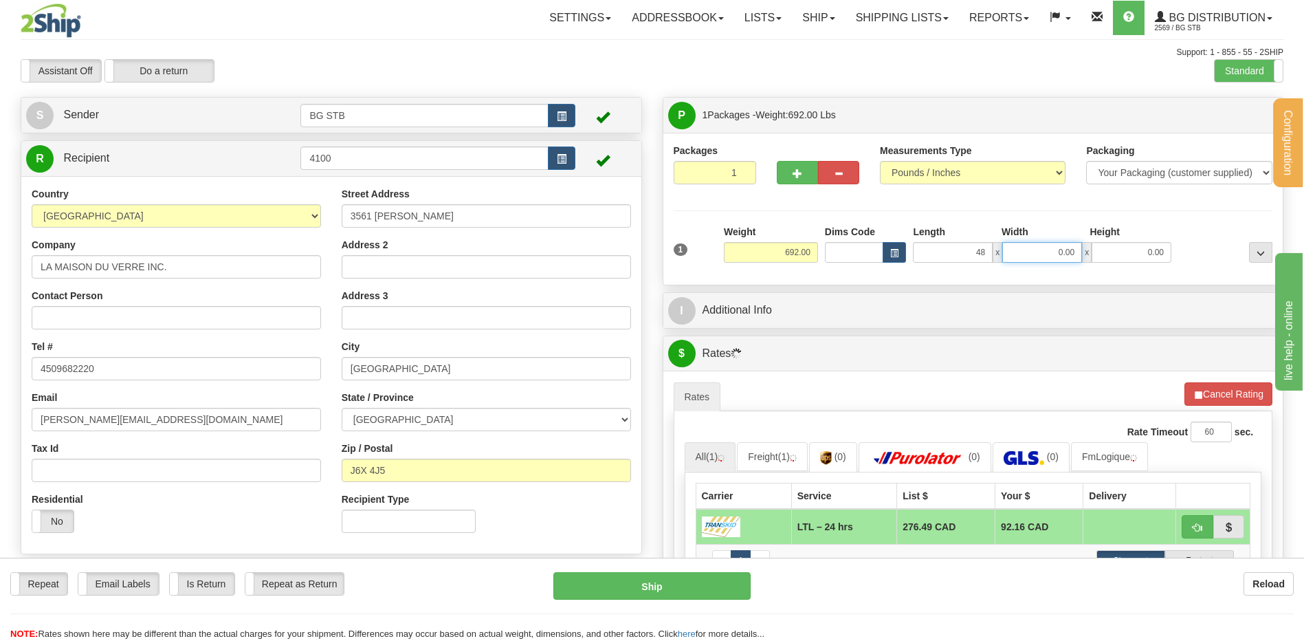
type input "48.00"
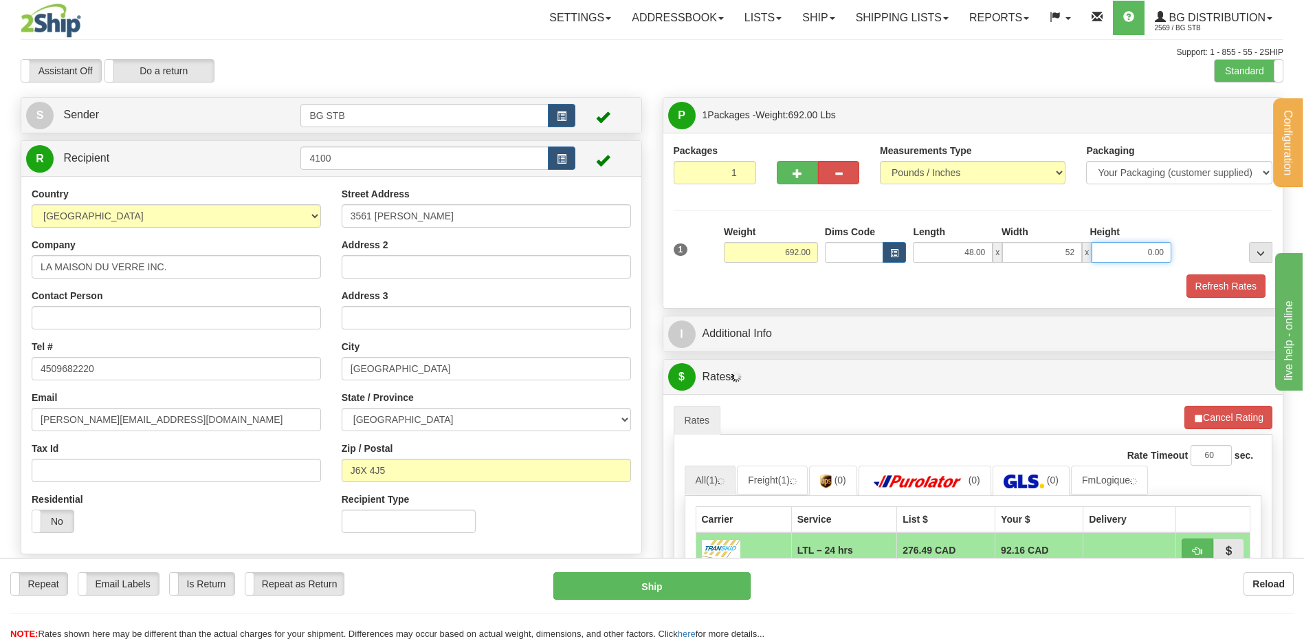
type input "52.00"
type input "44.00"
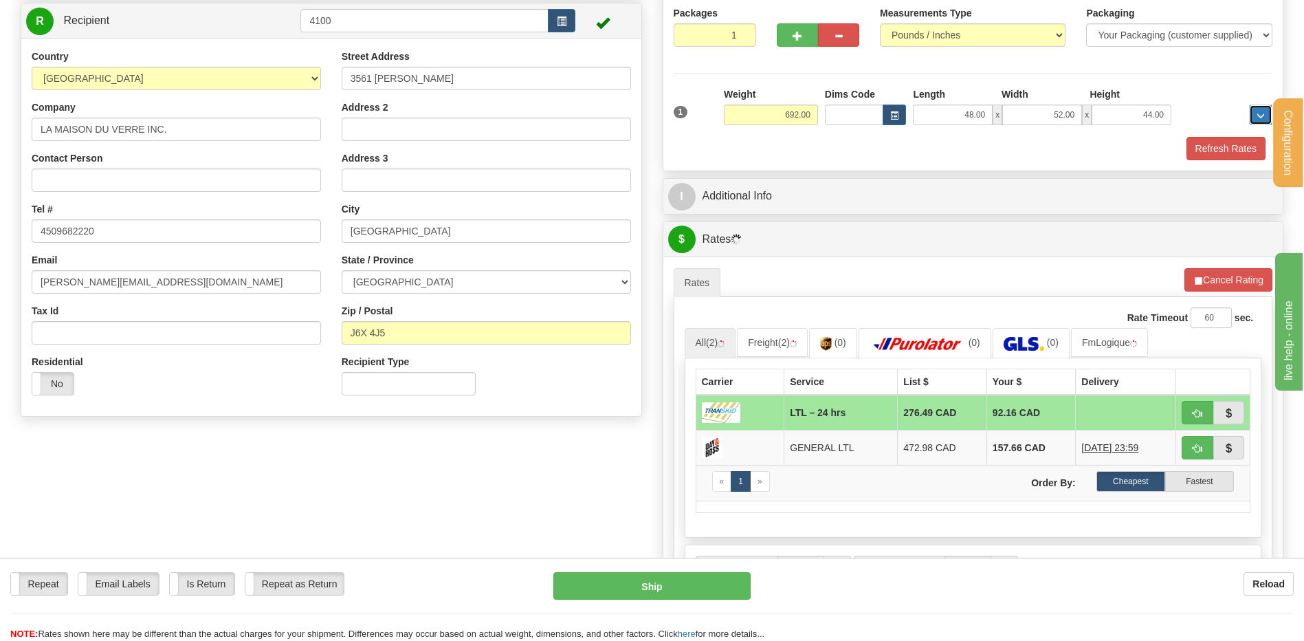
scroll to position [206, 0]
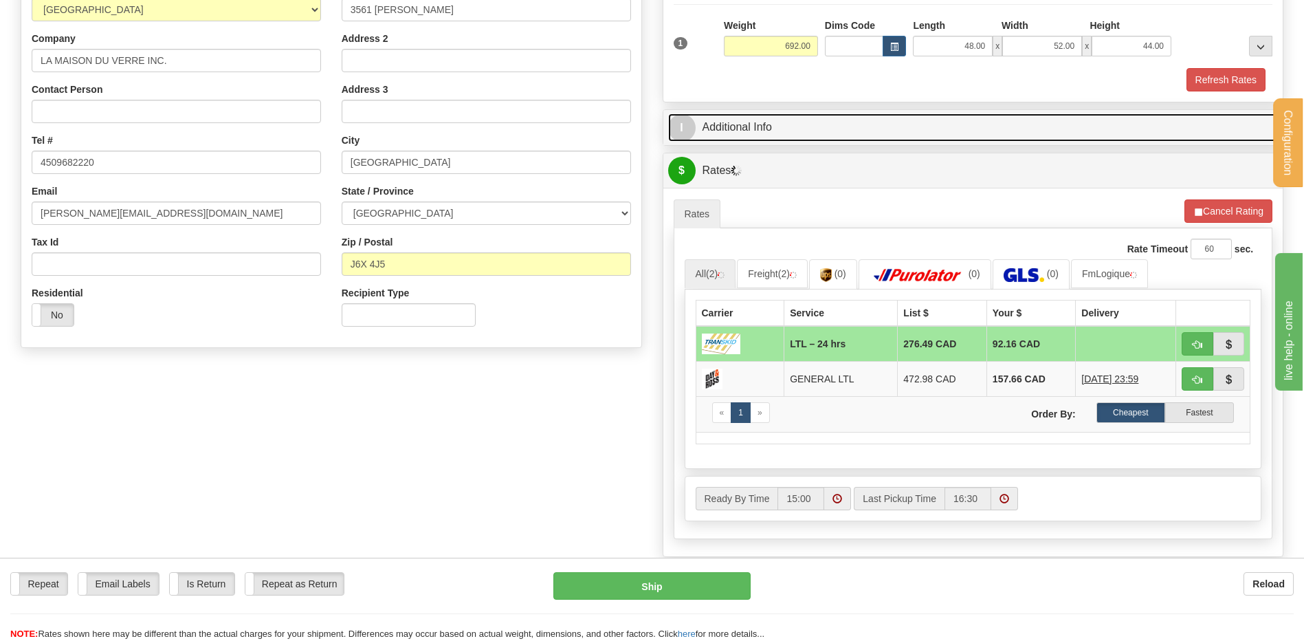
click at [746, 127] on link "I Additional Info" at bounding box center [973, 127] width 611 height 28
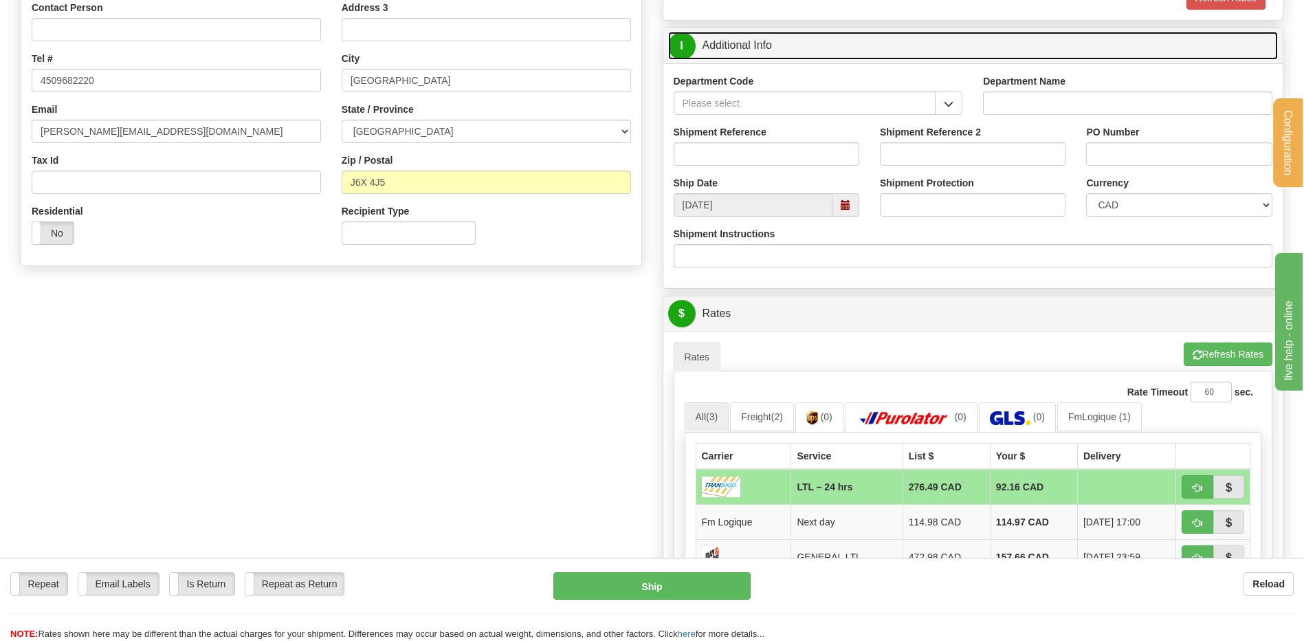
scroll to position [275, 0]
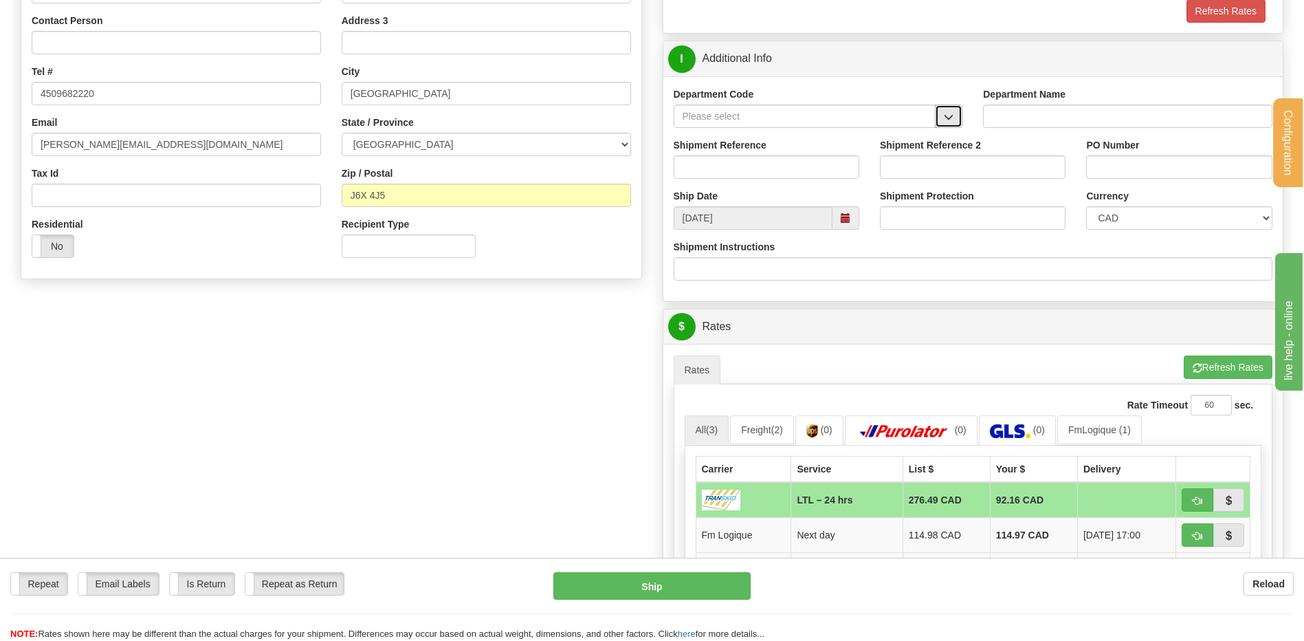
drag, startPoint x: 952, startPoint y: 107, endPoint x: 942, endPoint y: 120, distance: 16.6
click at [952, 107] on button "button" at bounding box center [949, 116] width 28 height 23
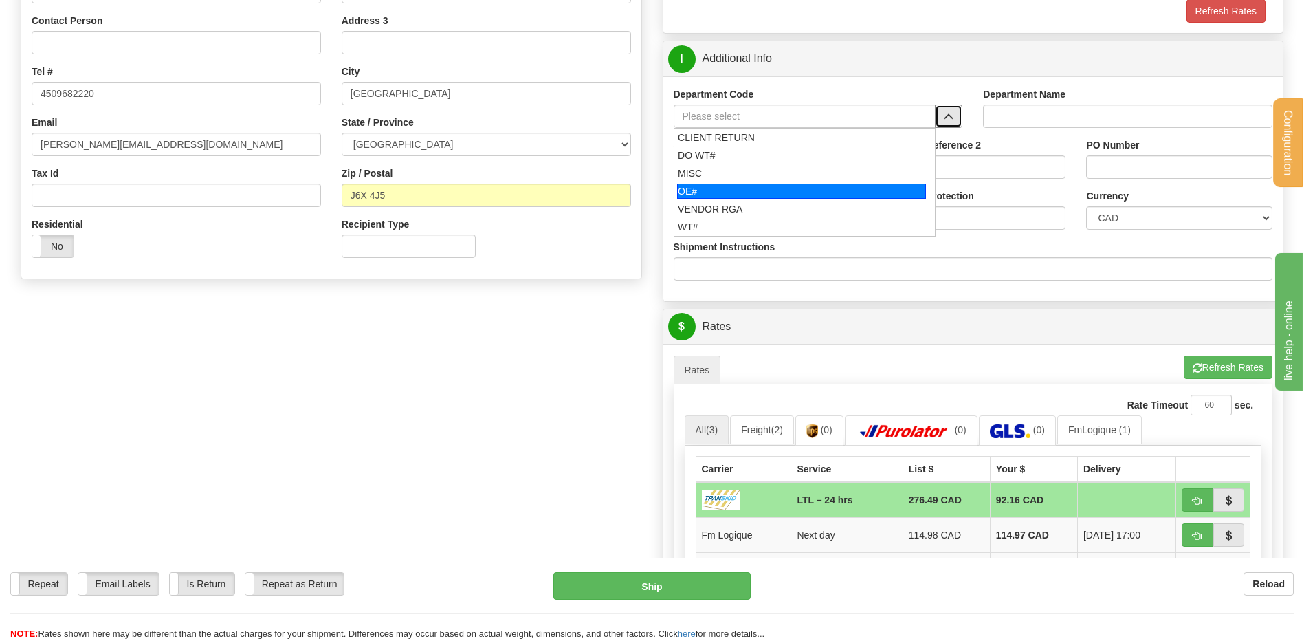
click at [761, 188] on div "OE#" at bounding box center [801, 191] width 249 height 15
type input "OE#"
type input "ORDERS"
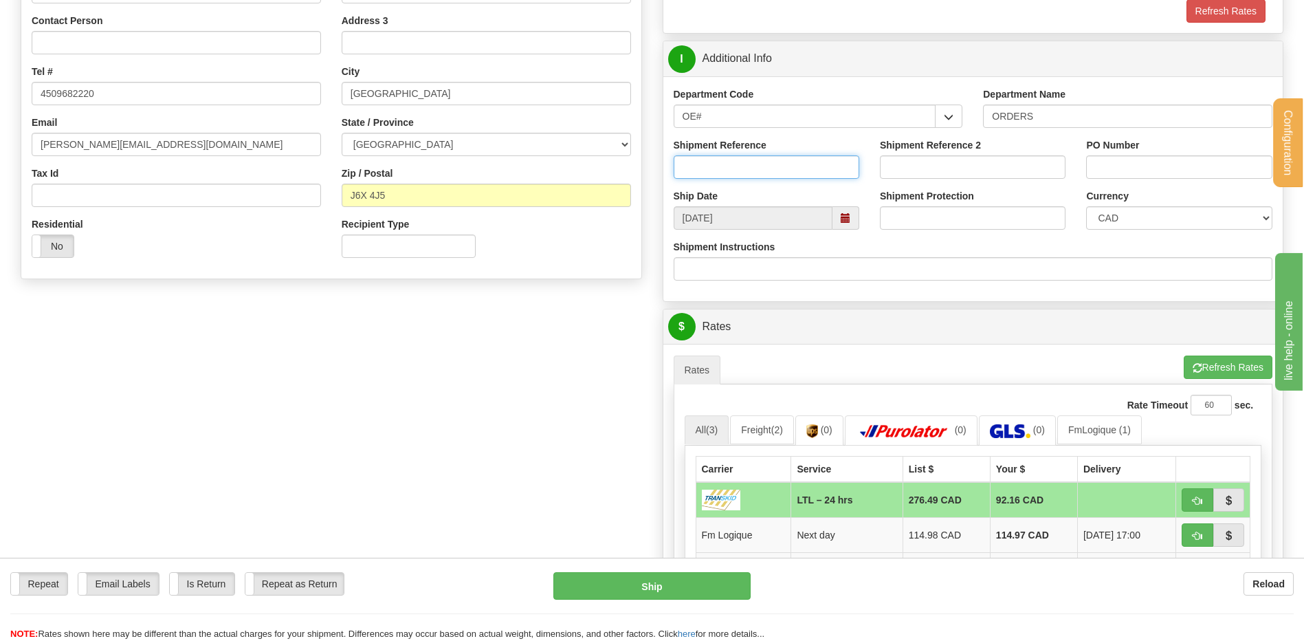
click at [736, 160] on input "Shipment Reference" at bounding box center [767, 166] width 186 height 23
type input "80004221-00"
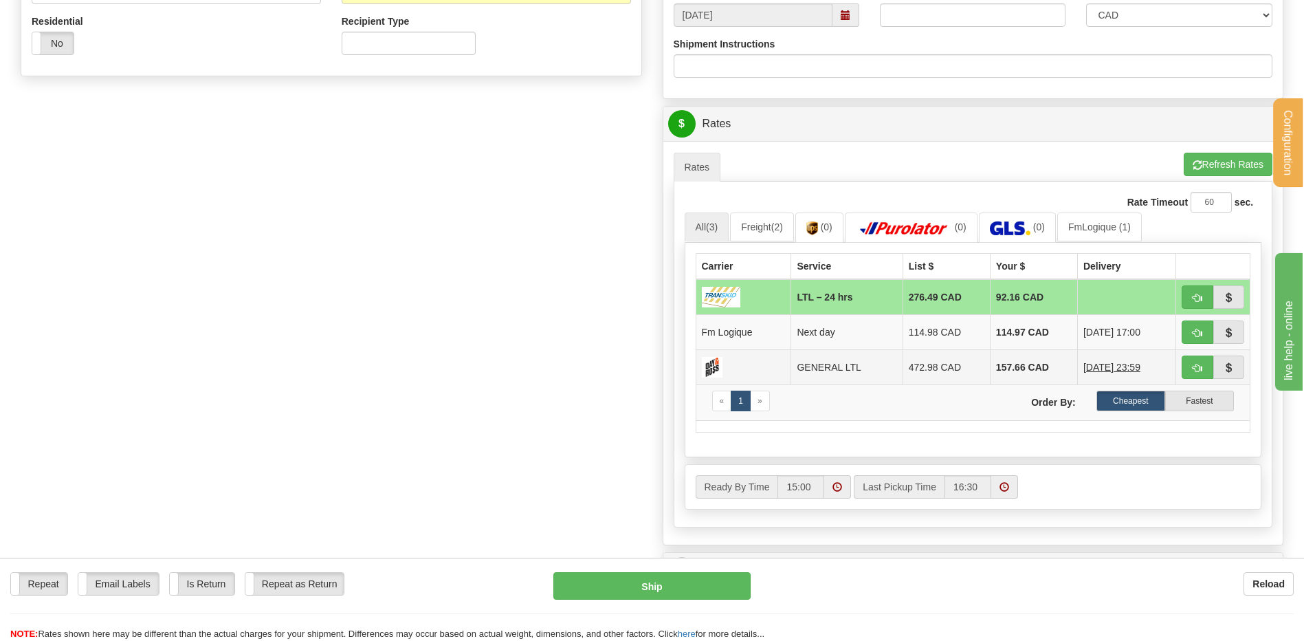
scroll to position [481, 0]
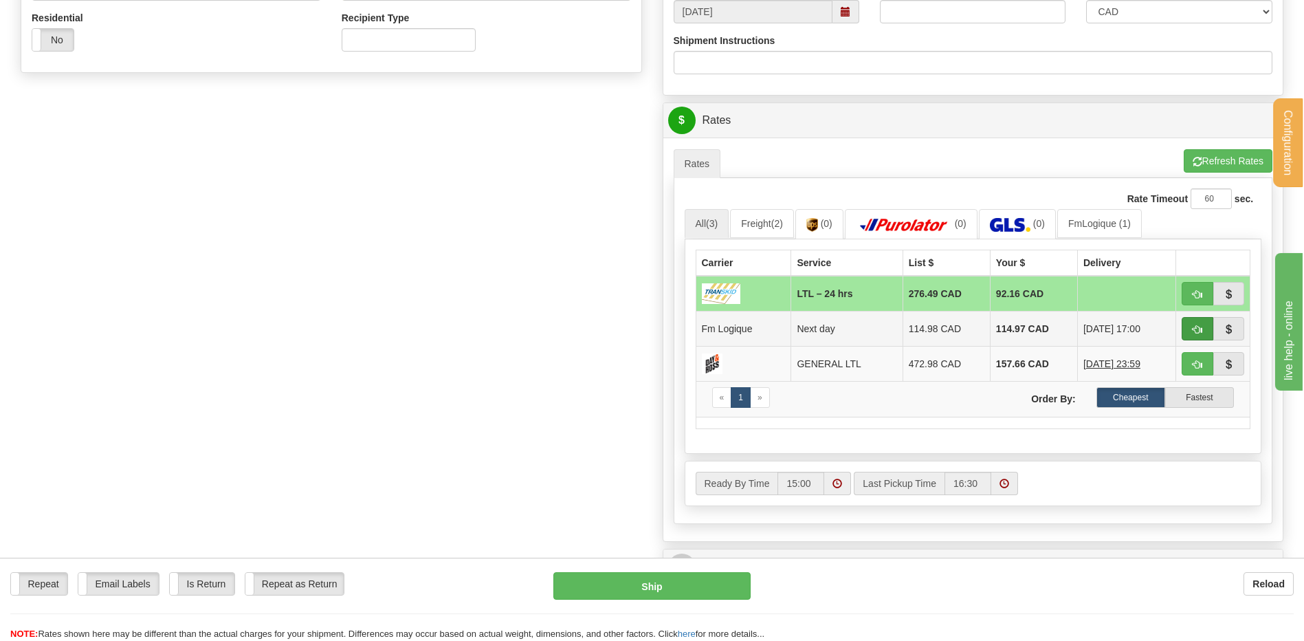
type input "49649 CPLX AQUA CHATEAU"
click at [1186, 327] on button "button" at bounding box center [1198, 328] width 32 height 23
type input "jour"
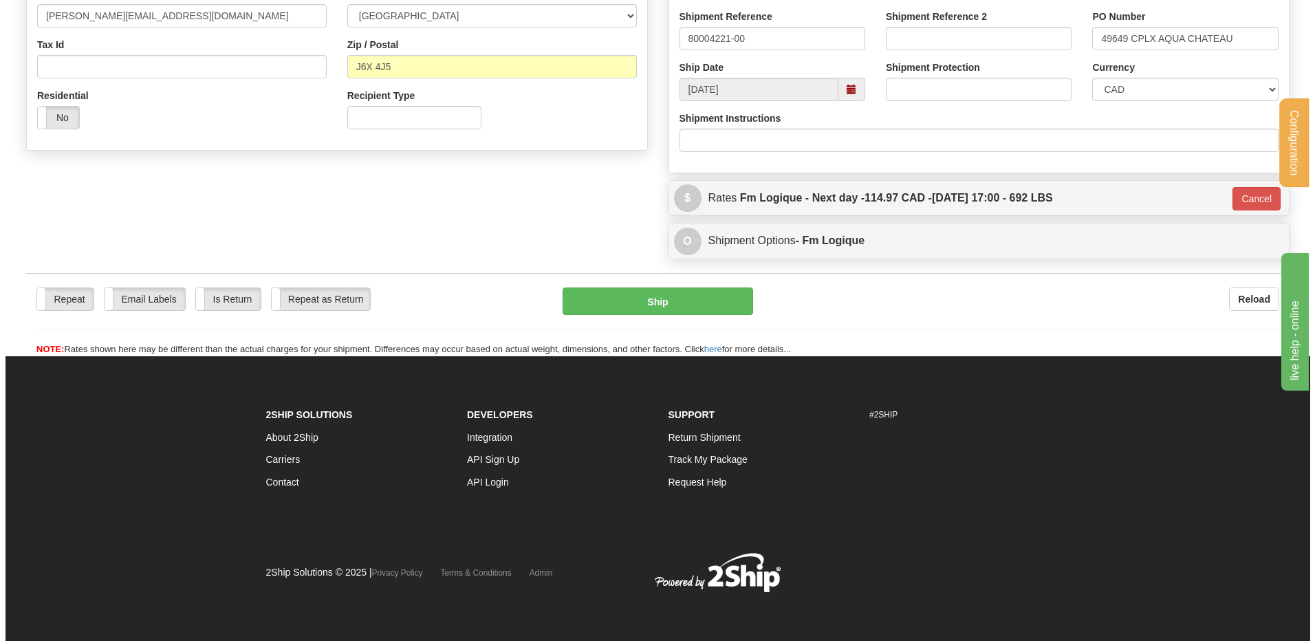
scroll to position [404, 0]
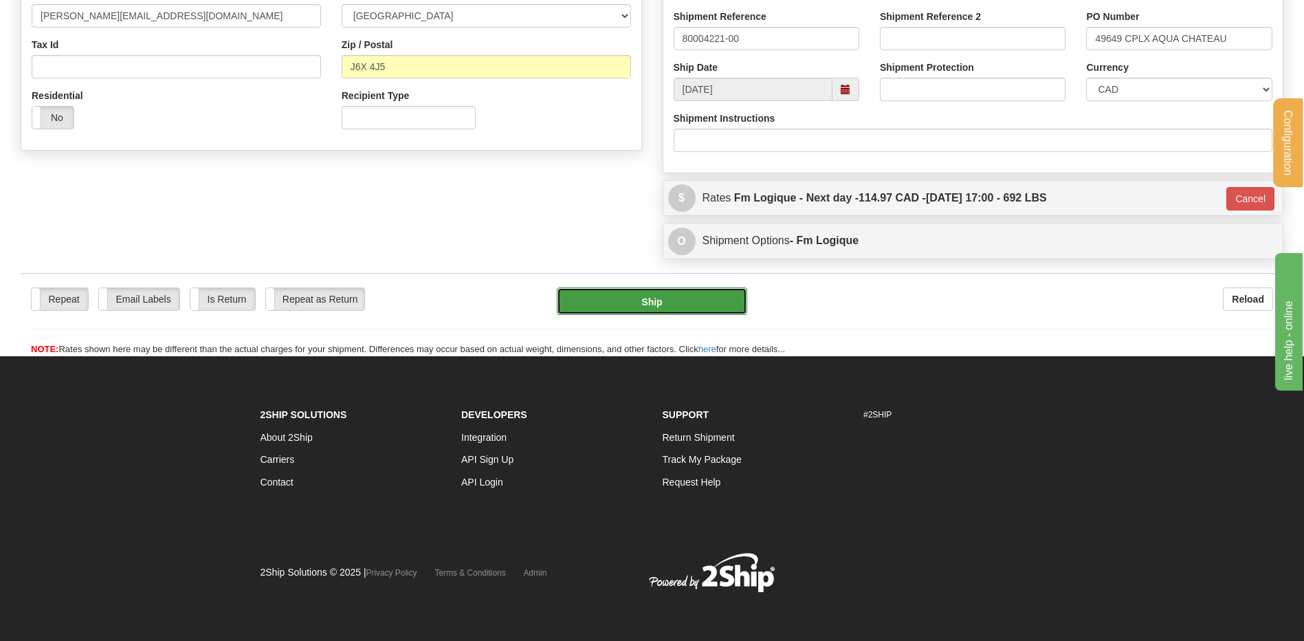
click at [694, 305] on button "Ship" at bounding box center [652, 301] width 190 height 28
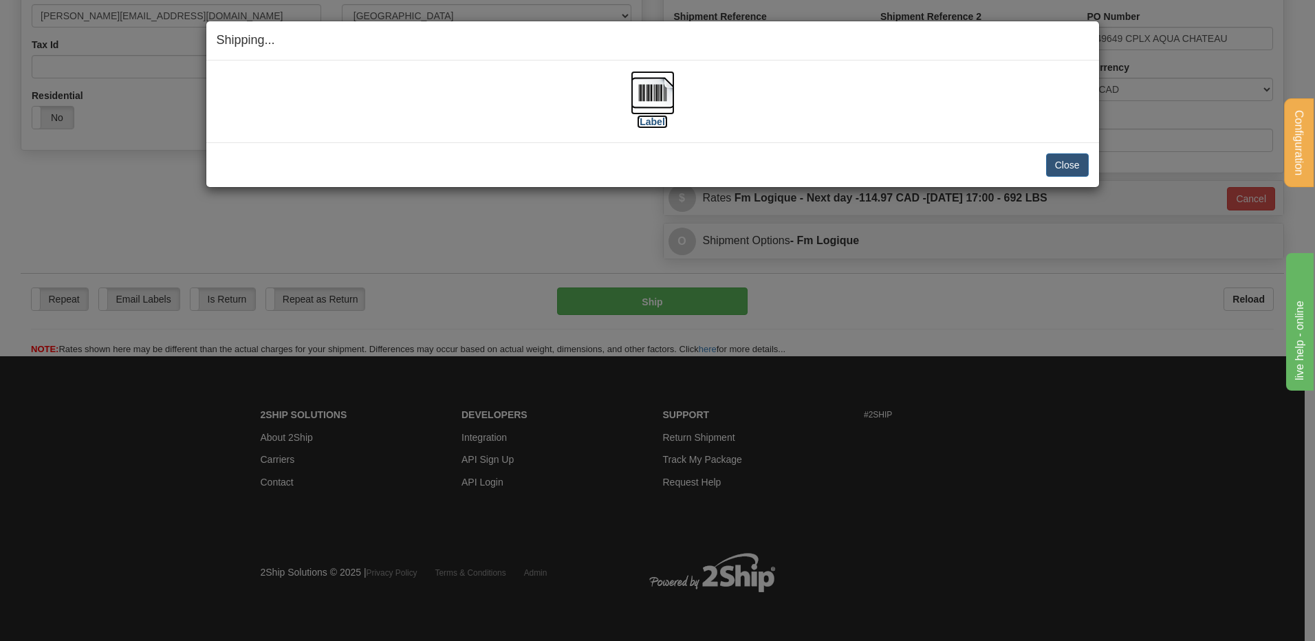
click at [661, 96] on img at bounding box center [652, 93] width 44 height 44
click at [1077, 164] on button "Close" at bounding box center [1067, 164] width 43 height 23
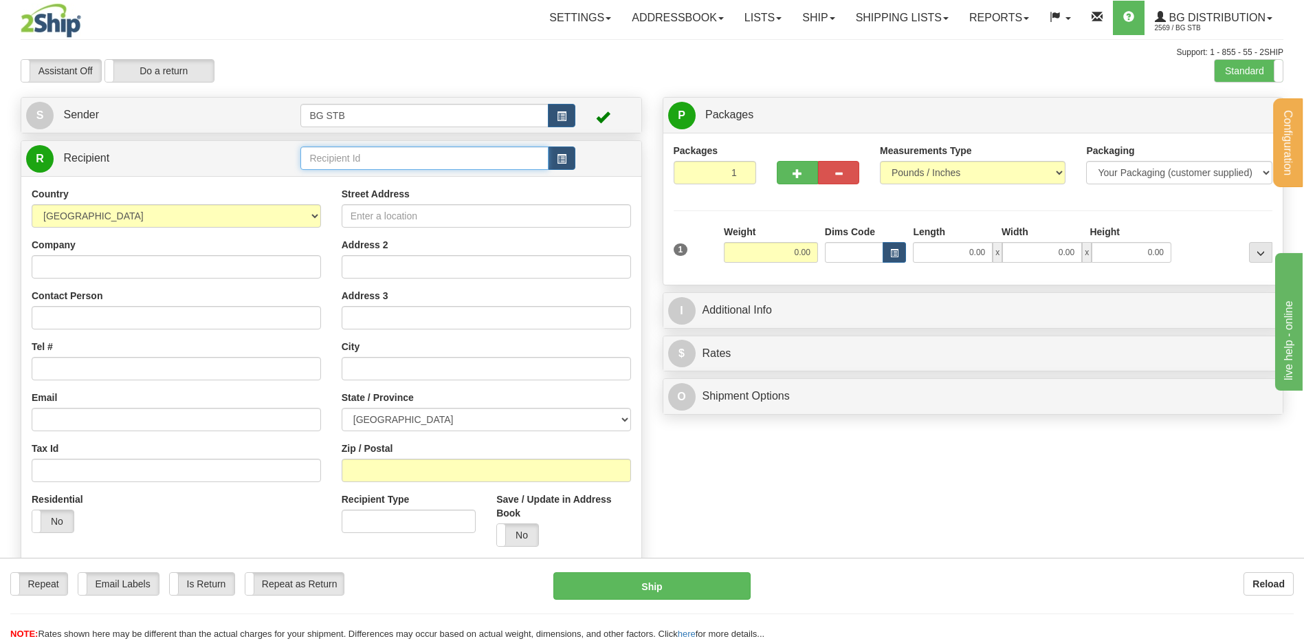
click at [435, 160] on input "text" at bounding box center [424, 157] width 248 height 23
type input "5009"
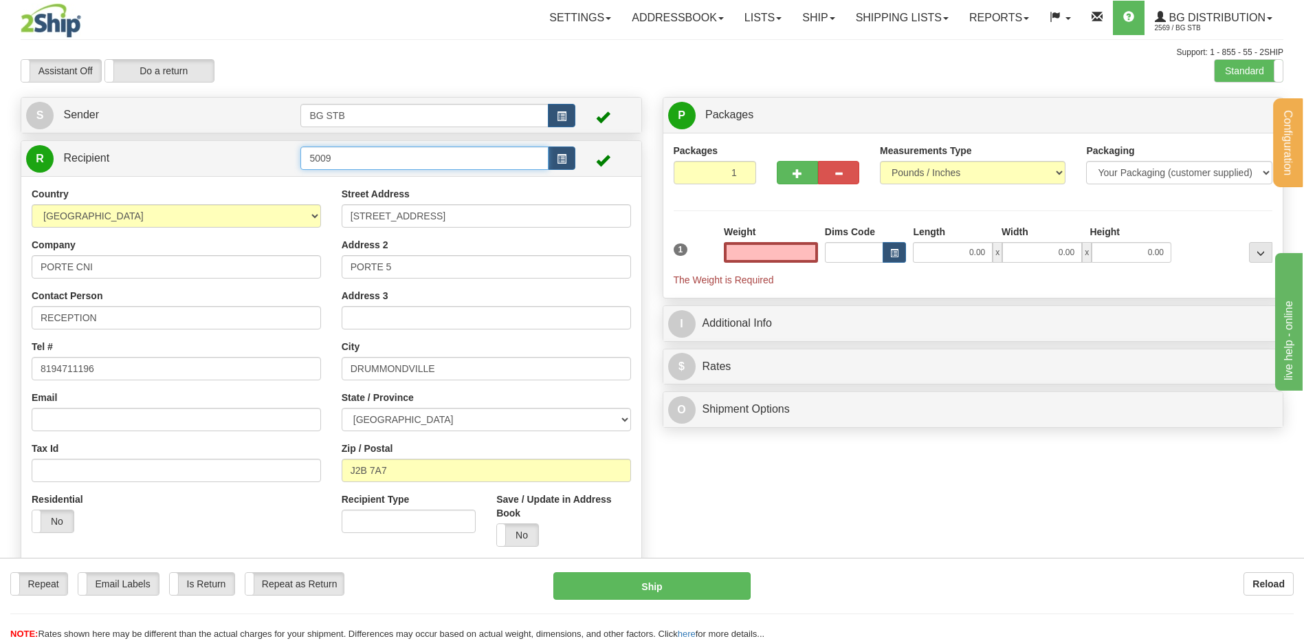
type input "0.00"
drag, startPoint x: 366, startPoint y: 153, endPoint x: 190, endPoint y: 156, distance: 176.0
click at [190, 156] on tr "R Recipient 5009" at bounding box center [331, 158] width 611 height 28
type input "9005"
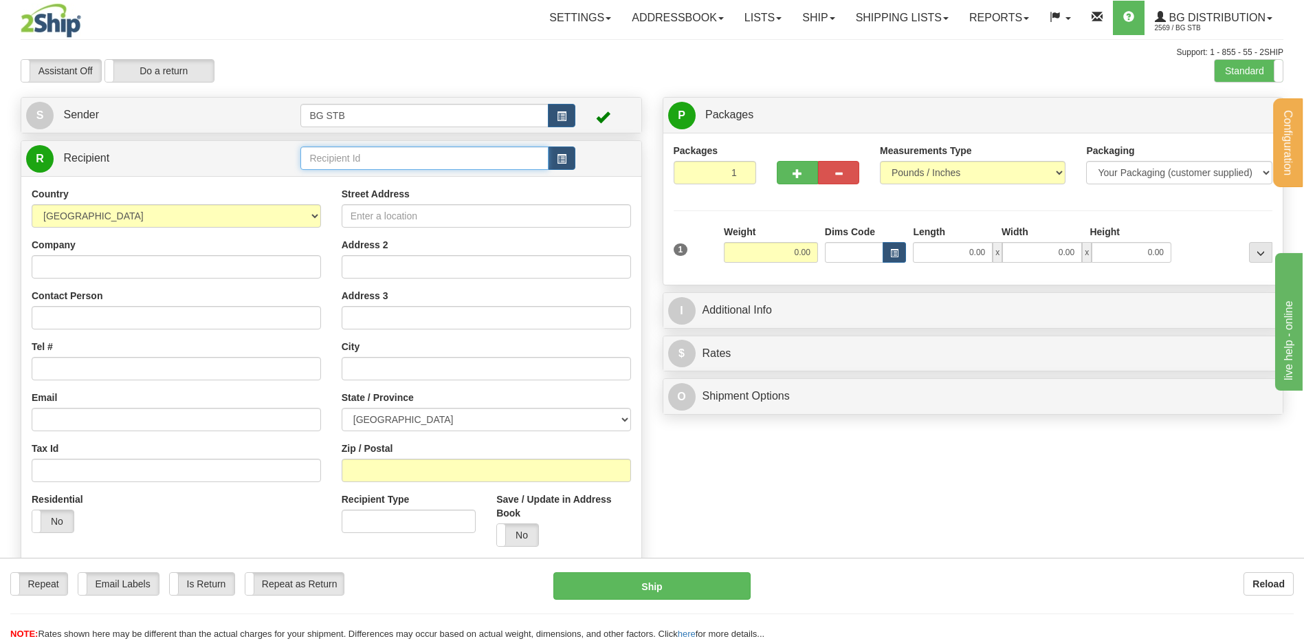
click at [318, 155] on input "text" at bounding box center [424, 157] width 248 height 23
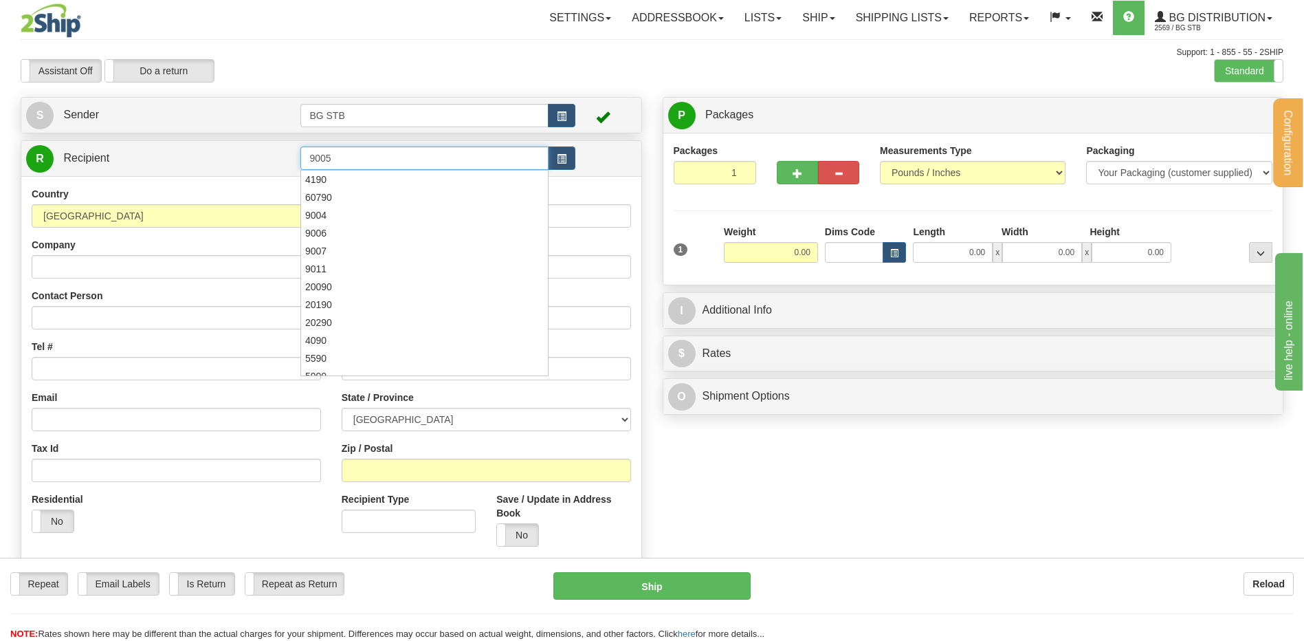
type input "9005"
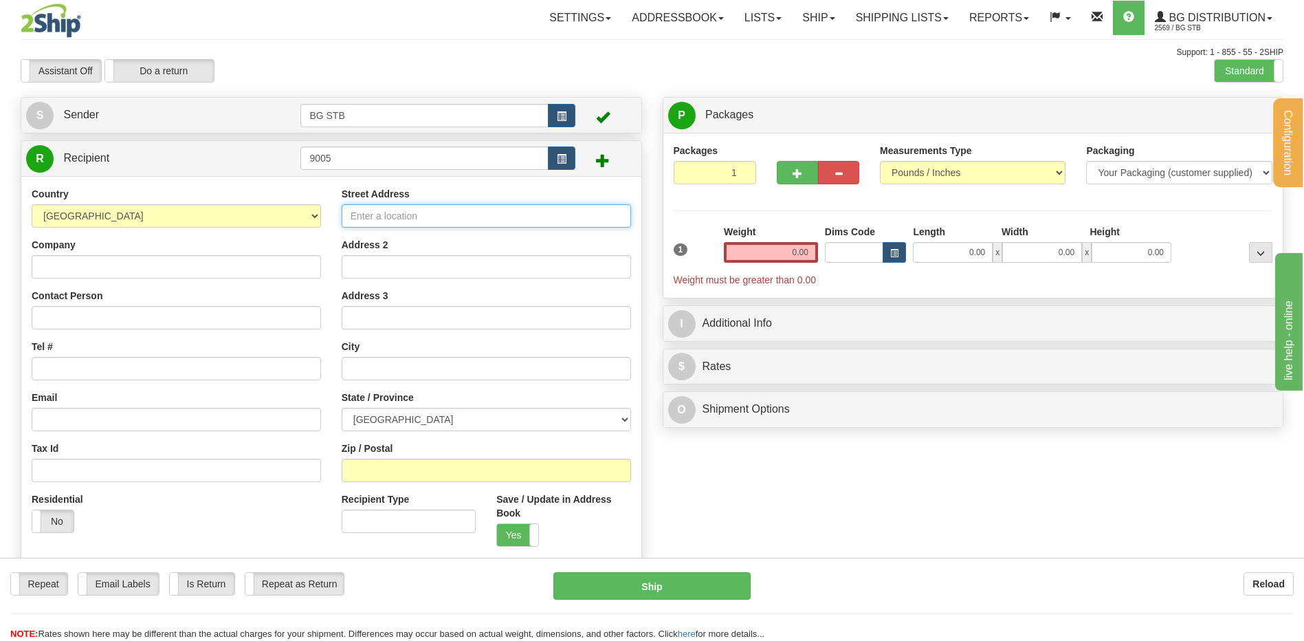
click at [389, 216] on input "Street Address" at bounding box center [486, 215] width 289 height 23
type input "C"
type input "800 PLACE SAUVE"
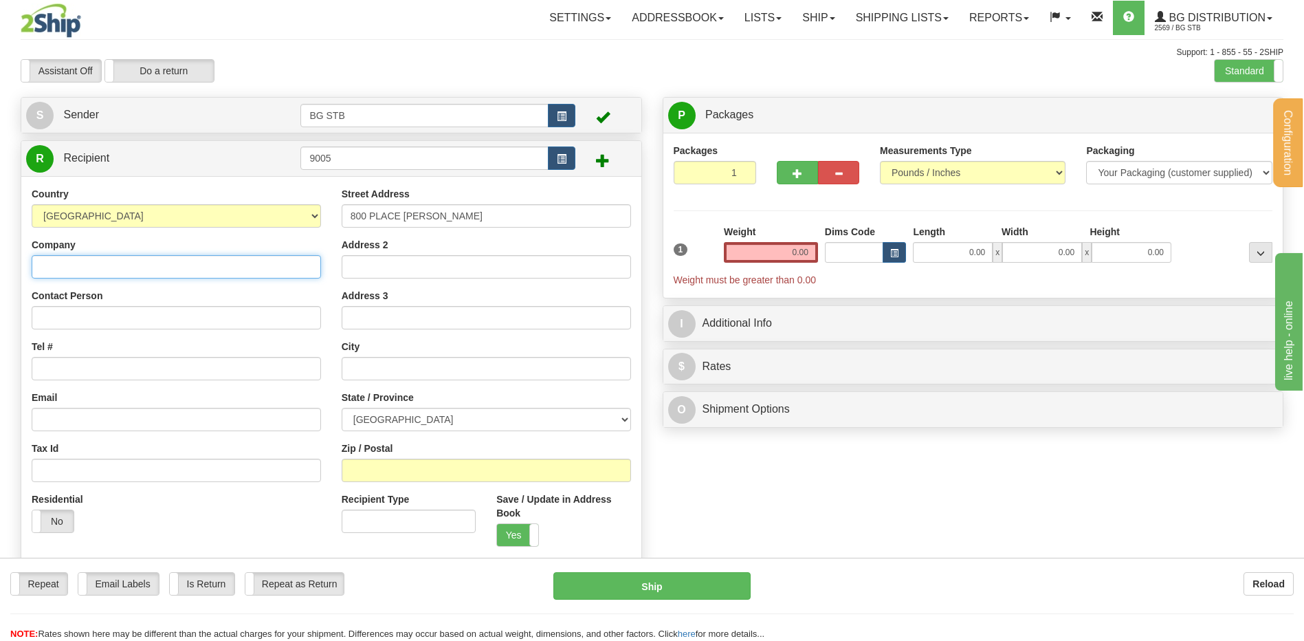
click at [68, 268] on input "Company" at bounding box center [176, 266] width 289 height 23
type input "CSS LAVAL"
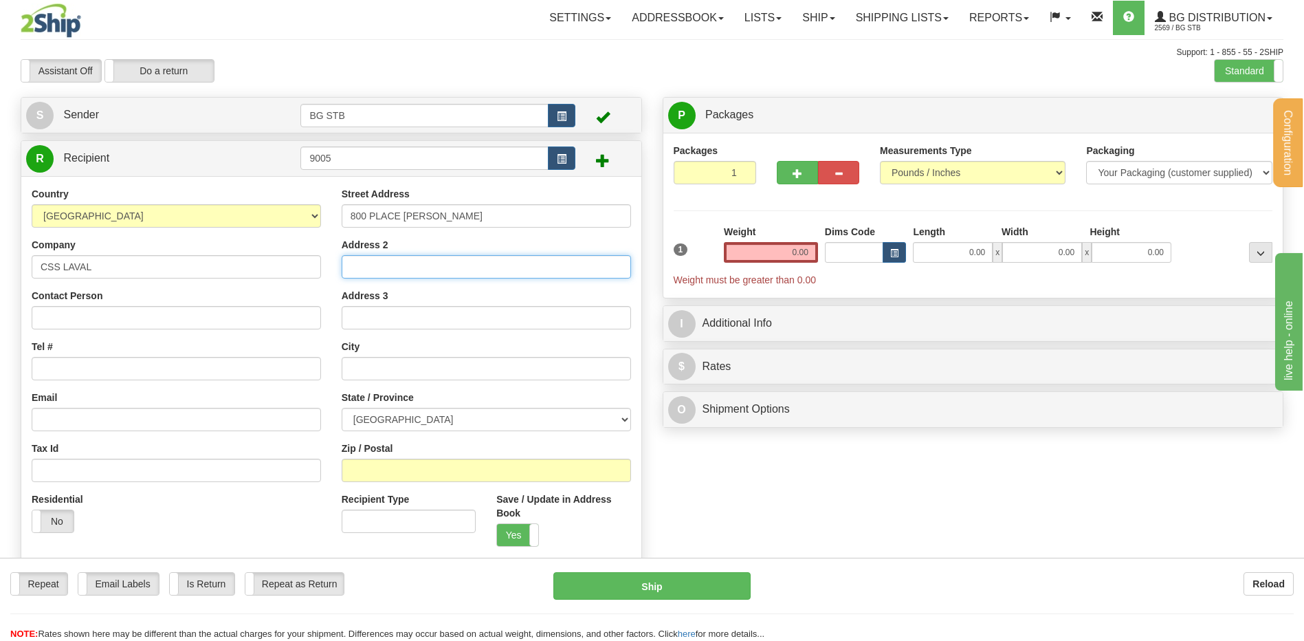
click at [384, 269] on input "Address 2" at bounding box center [486, 266] width 289 height 23
type input "SERVICE DES RESSOURCES MATERIELLES"
click at [400, 362] on input "text" at bounding box center [486, 368] width 289 height 23
type input "LAVAL"
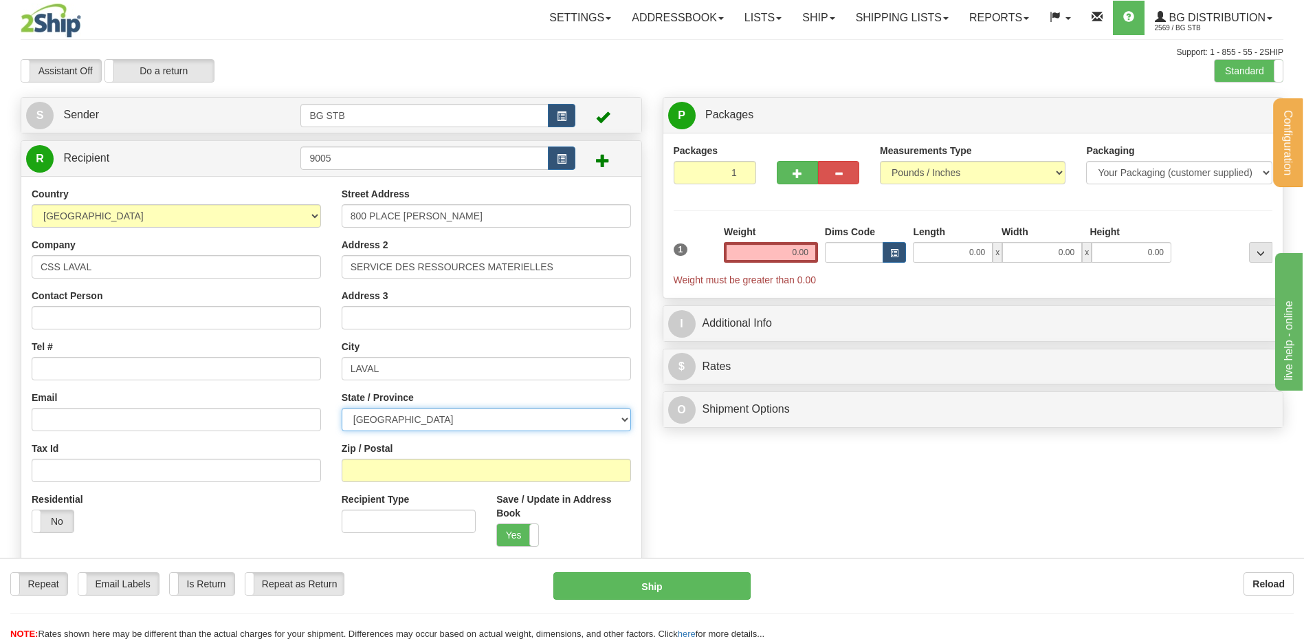
click at [403, 419] on select "ALBERTA BRITISH COLUMBIA MANITOBA NEW BRUNSWICK NEWFOUNDLAND NOVA SCOTIA NUNAVU…" at bounding box center [486, 419] width 289 height 23
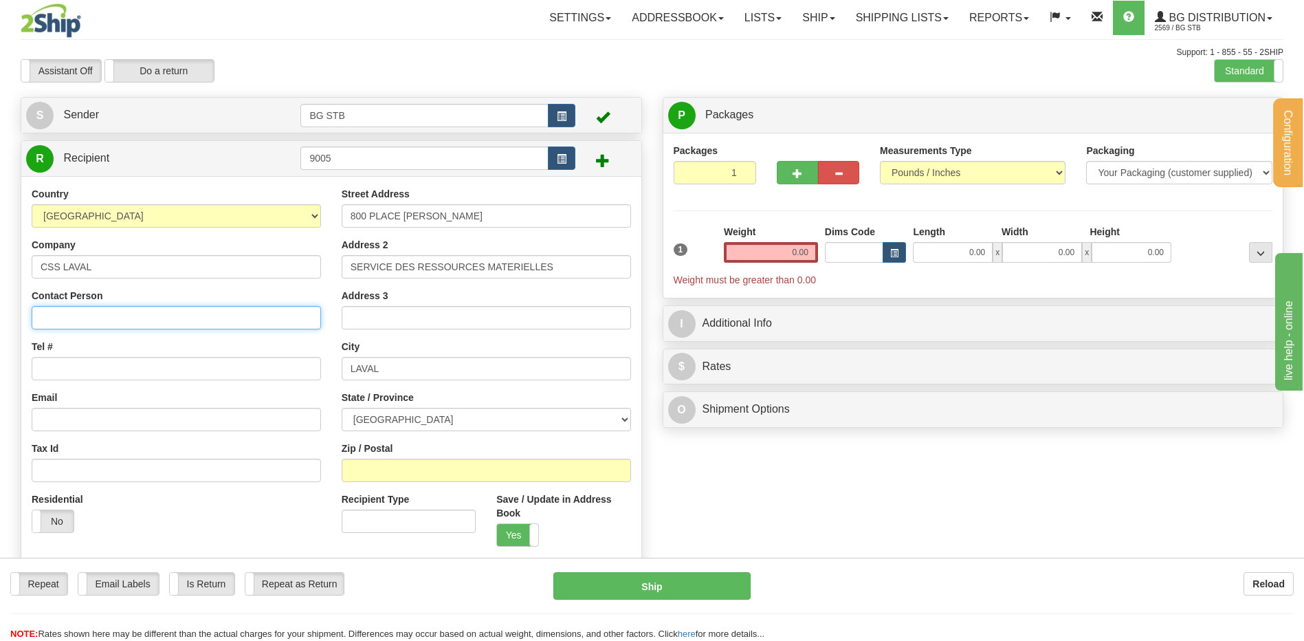
drag, startPoint x: 104, startPoint y: 317, endPoint x: 148, endPoint y: 330, distance: 45.9
click at [107, 317] on input "Contact Person" at bounding box center [176, 317] width 289 height 23
click at [771, 252] on input "0.00" at bounding box center [771, 252] width 94 height 21
type input "9.00"
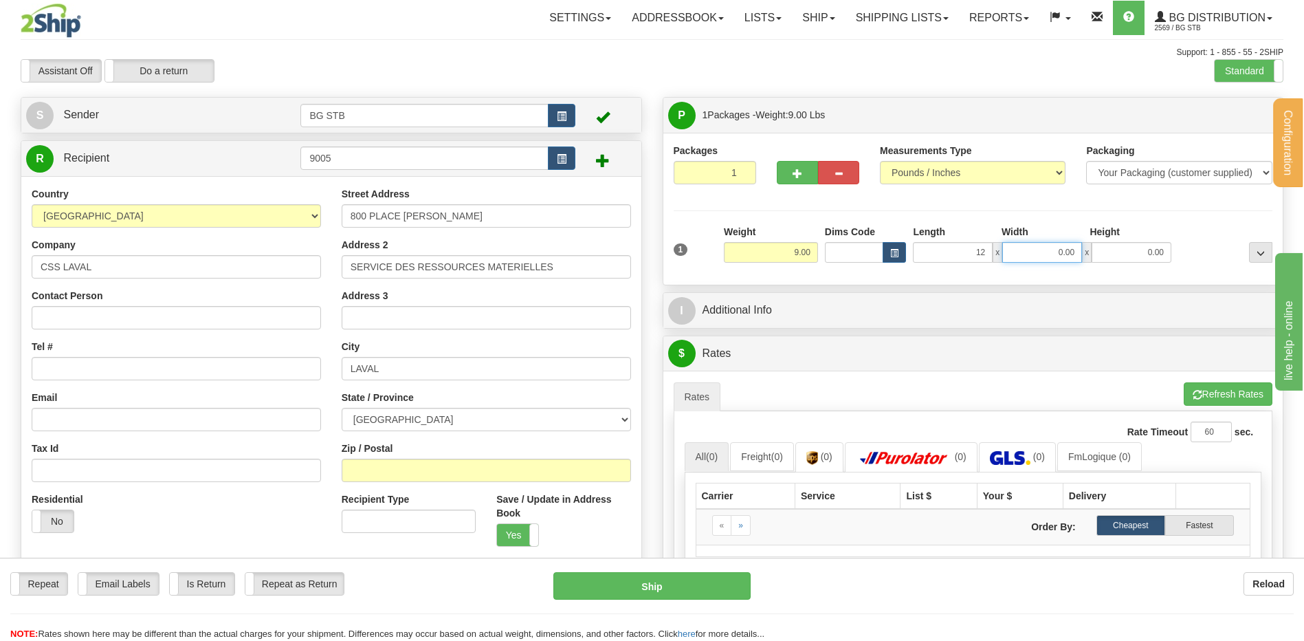
type input "12.00"
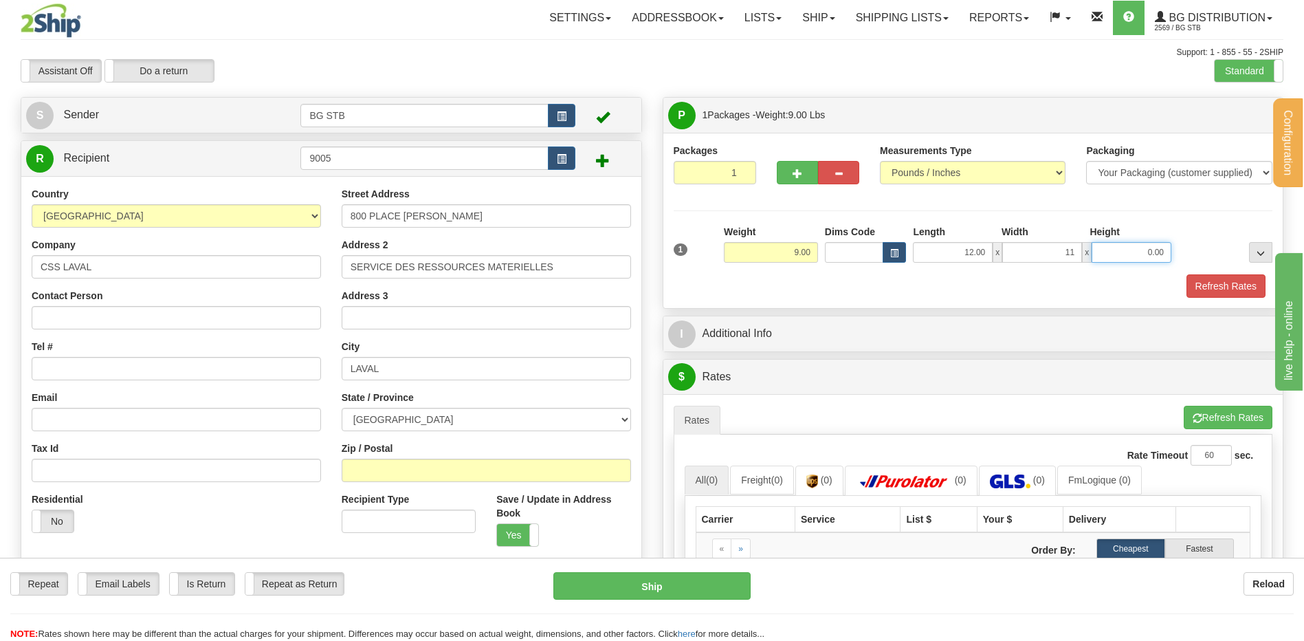
type input "11.00"
type input "6.00"
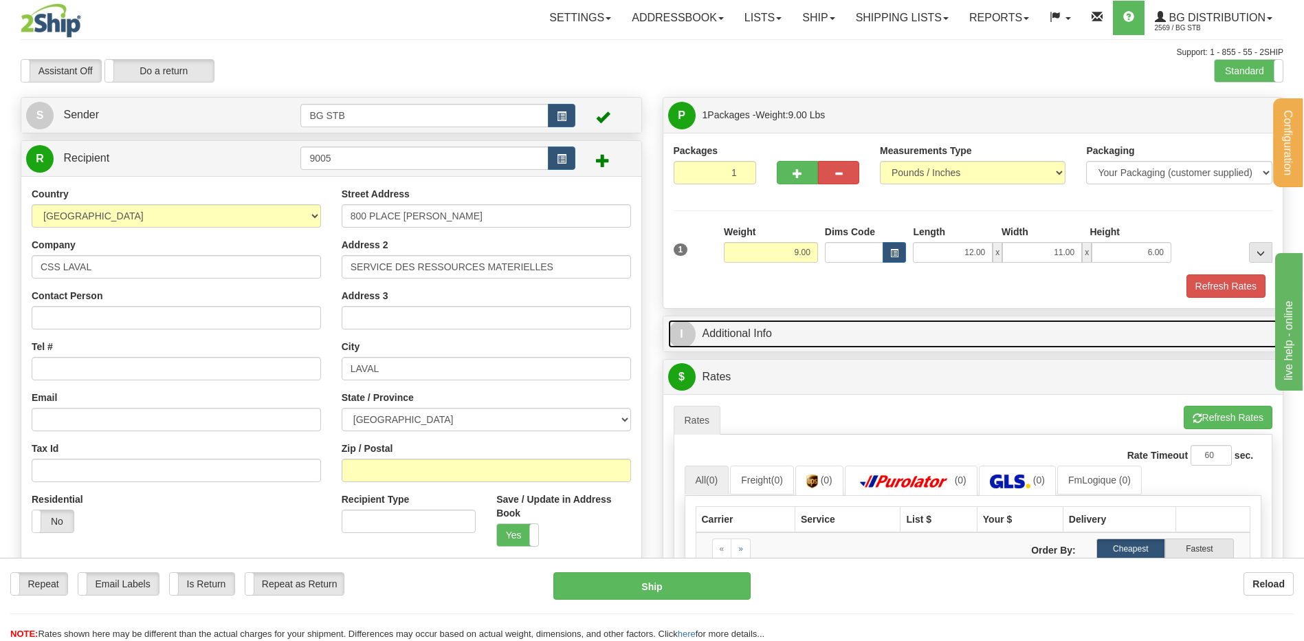
click at [740, 321] on link "I Additional Info" at bounding box center [973, 334] width 611 height 28
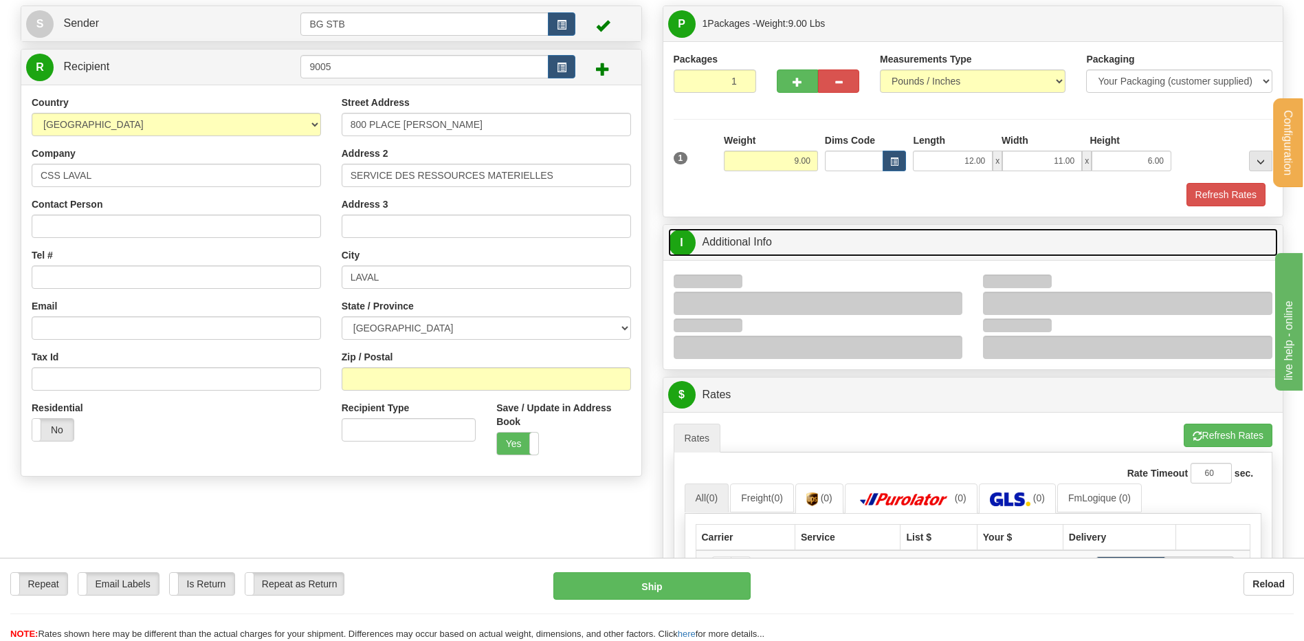
scroll to position [275, 0]
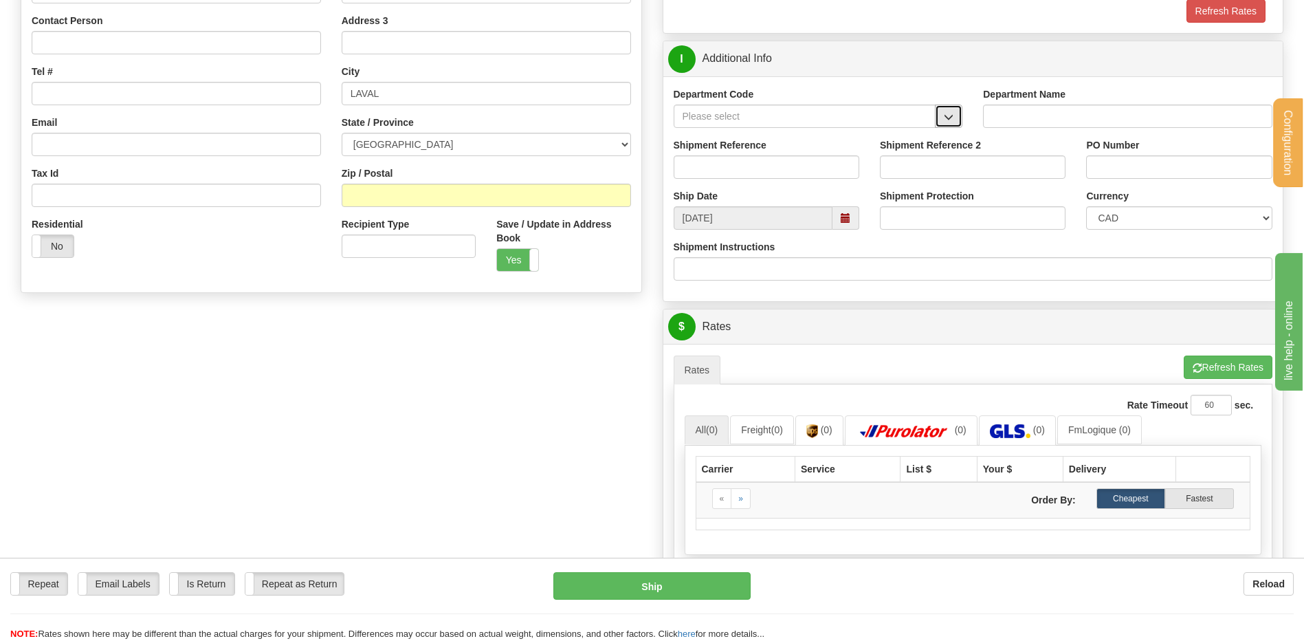
click at [945, 119] on span "button" at bounding box center [949, 117] width 10 height 9
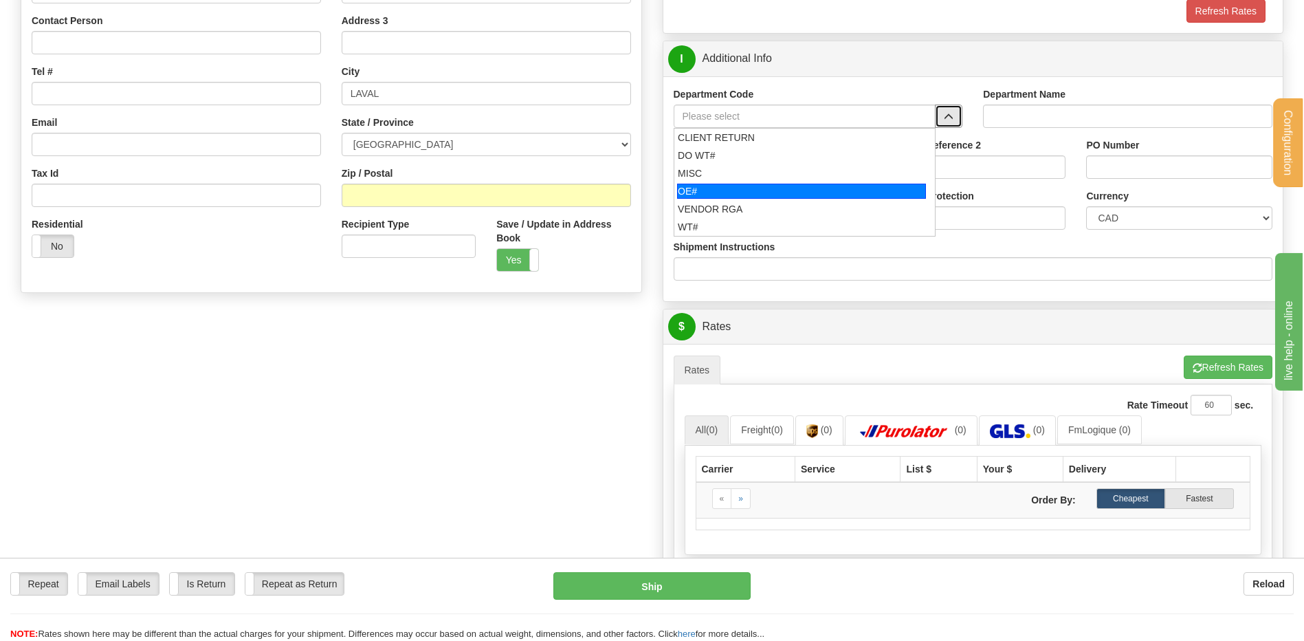
click at [732, 186] on div "OE#" at bounding box center [801, 191] width 249 height 15
type input "OE#"
type input "ORDERS"
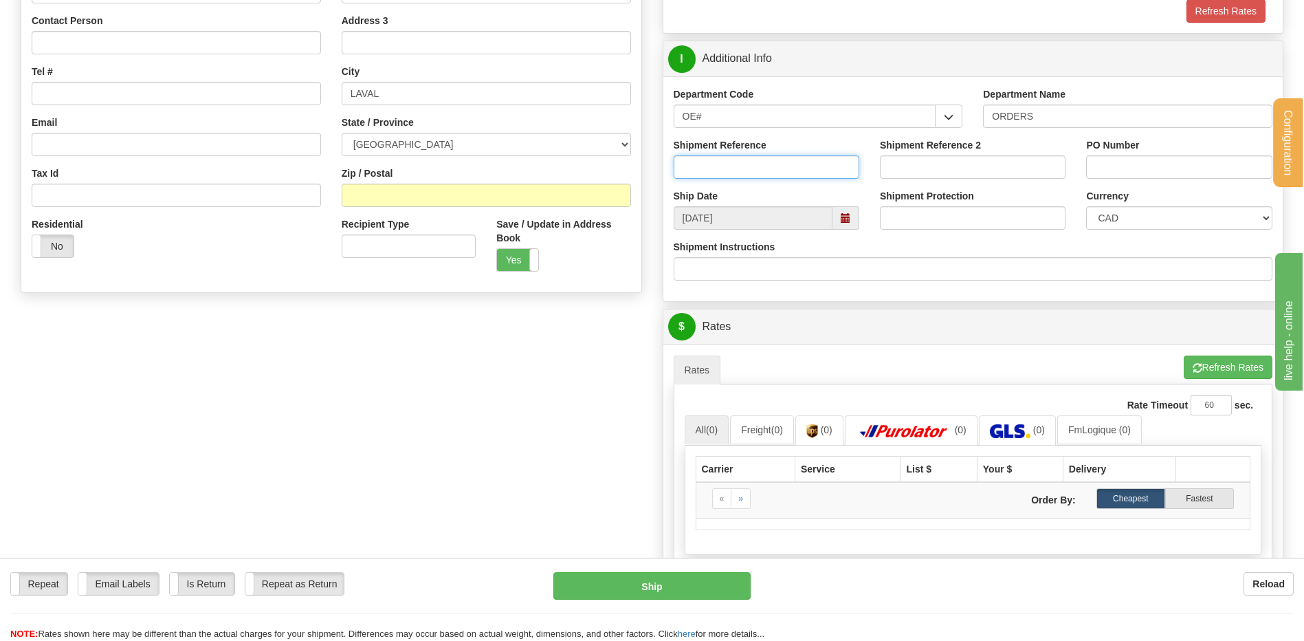
click at [726, 174] on input "Shipment Reference" at bounding box center [767, 166] width 186 height 23
click at [709, 166] on input "50371142" at bounding box center [767, 166] width 186 height 23
drag, startPoint x: 698, startPoint y: 162, endPoint x: 714, endPoint y: 188, distance: 30.0
click at [707, 177] on input "50371142" at bounding box center [767, 166] width 186 height 23
click at [700, 163] on input "50371142" at bounding box center [767, 166] width 186 height 23
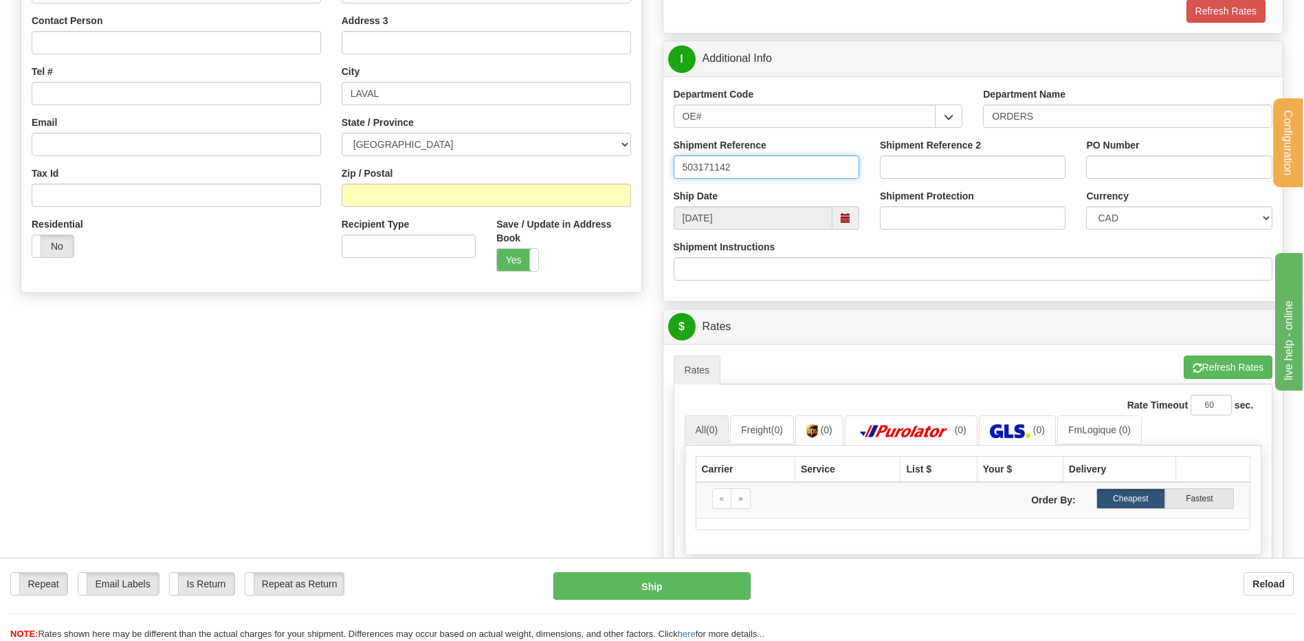
click at [716, 160] on input "503171142" at bounding box center [767, 166] width 186 height 23
click at [736, 168] on input "50317142" at bounding box center [767, 166] width 186 height 23
type input "50317142-00 // 80005975-00"
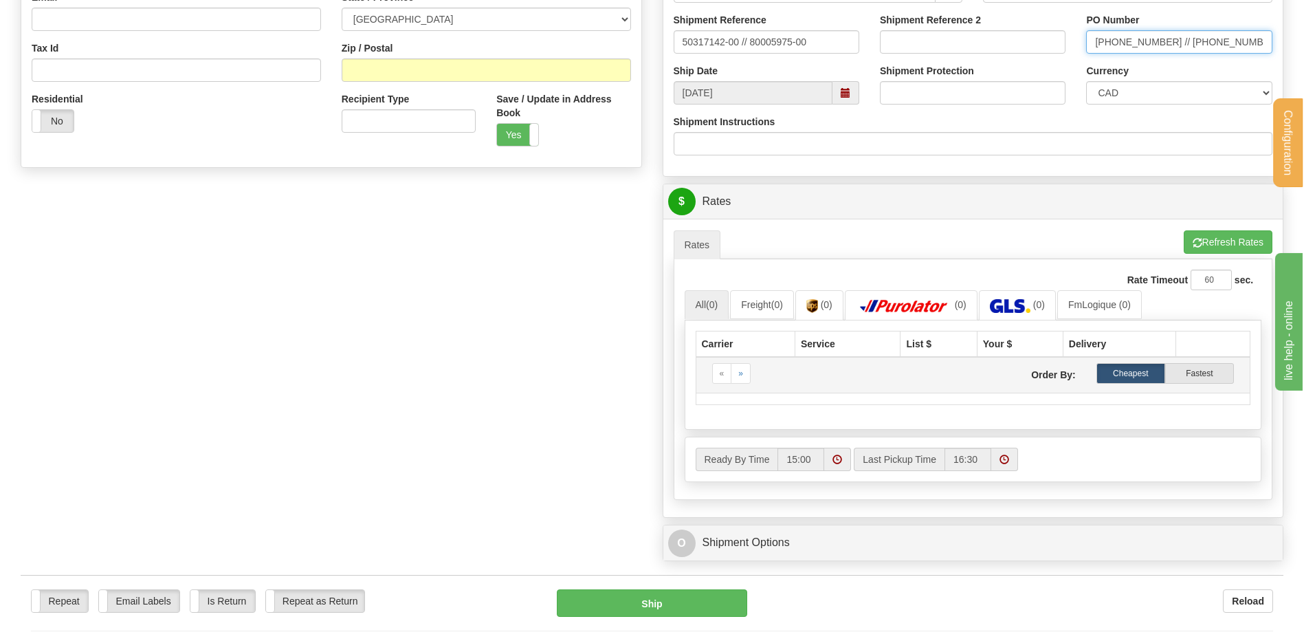
scroll to position [550, 0]
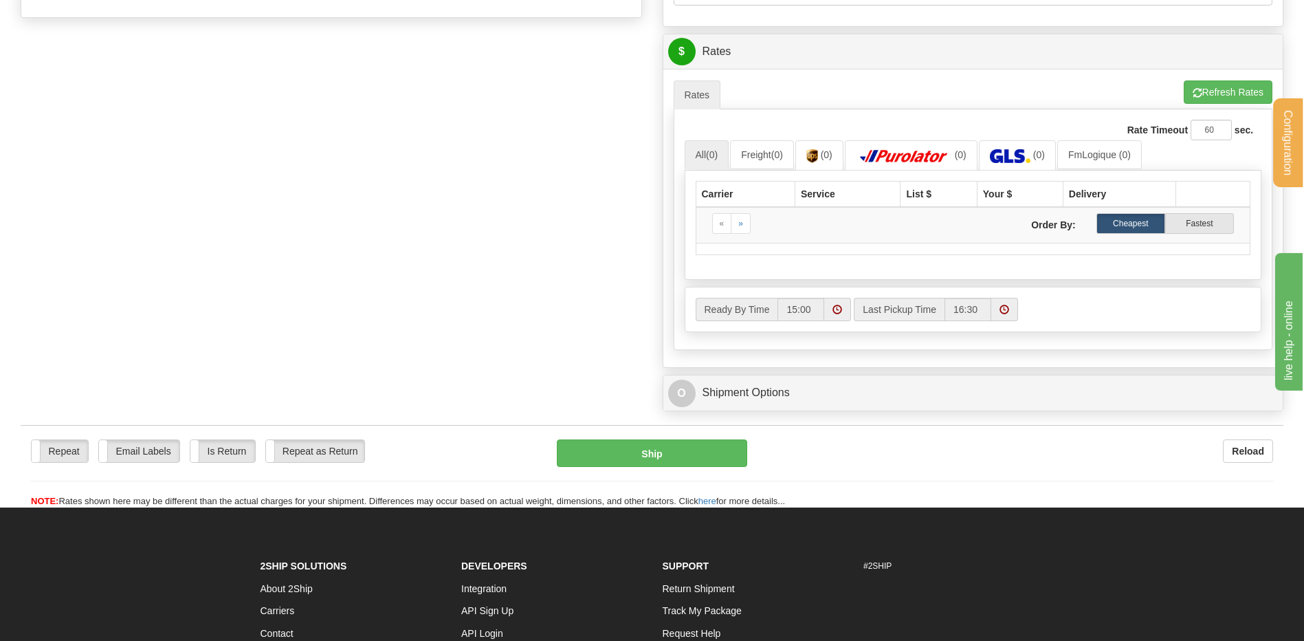
type input "107-509812-00 // 999-514750-00"
click at [1200, 92] on button "Refresh Rates" at bounding box center [1228, 91] width 89 height 23
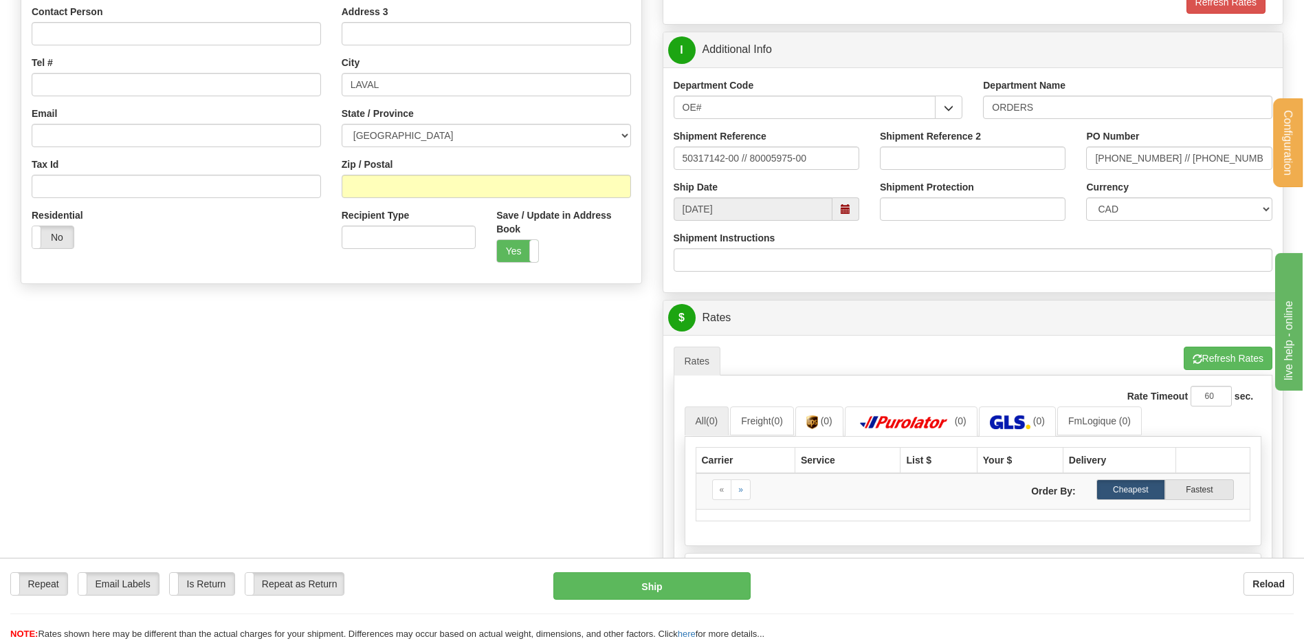
scroll to position [206, 0]
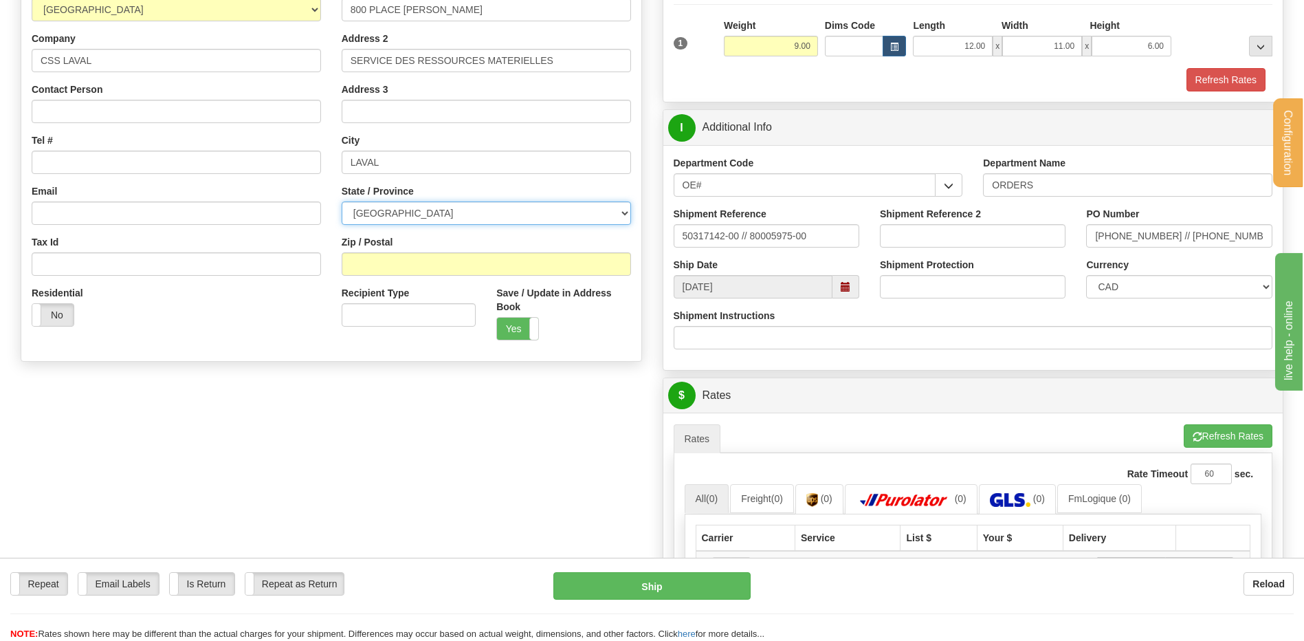
click at [422, 221] on select "ALBERTA BRITISH COLUMBIA MANITOBA NEW BRUNSWICK NEWFOUNDLAND NOVA SCOTIA NUNAVU…" at bounding box center [486, 212] width 289 height 23
select select "QC"
click at [342, 201] on select "ALBERTA BRITISH COLUMBIA MANITOBA NEW BRUNSWICK NEWFOUNDLAND NOVA SCOTIA NUNAVU…" at bounding box center [486, 212] width 289 height 23
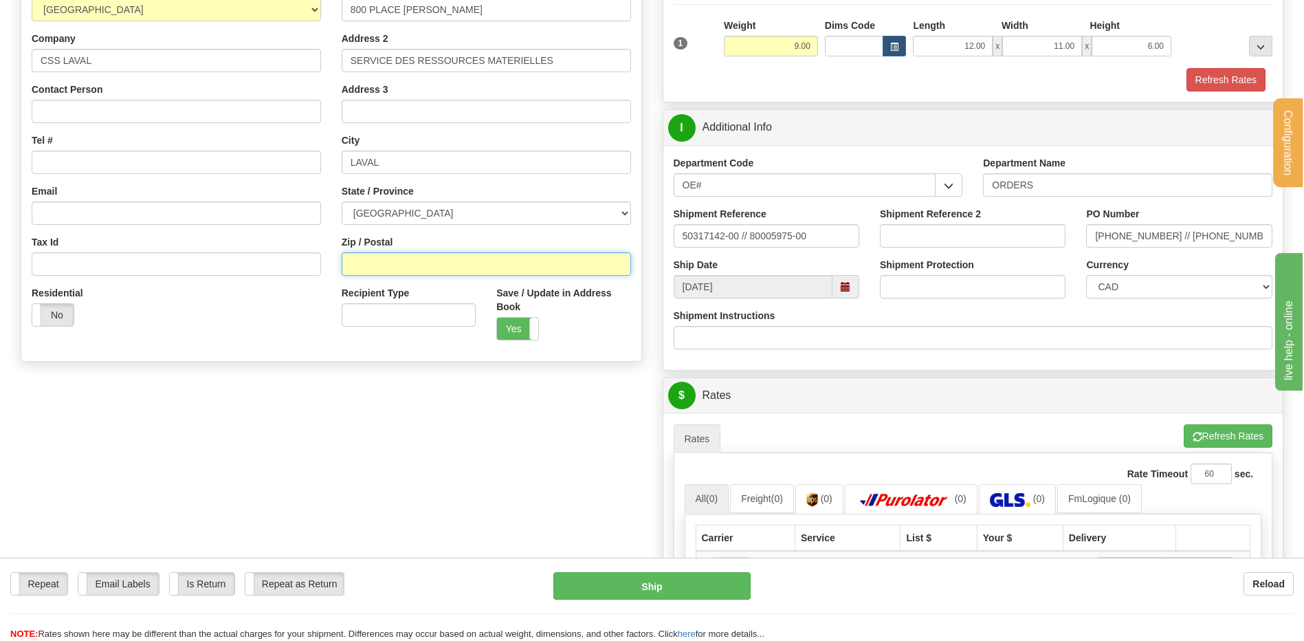
click at [439, 267] on input "Zip / Postal" at bounding box center [486, 263] width 289 height 23
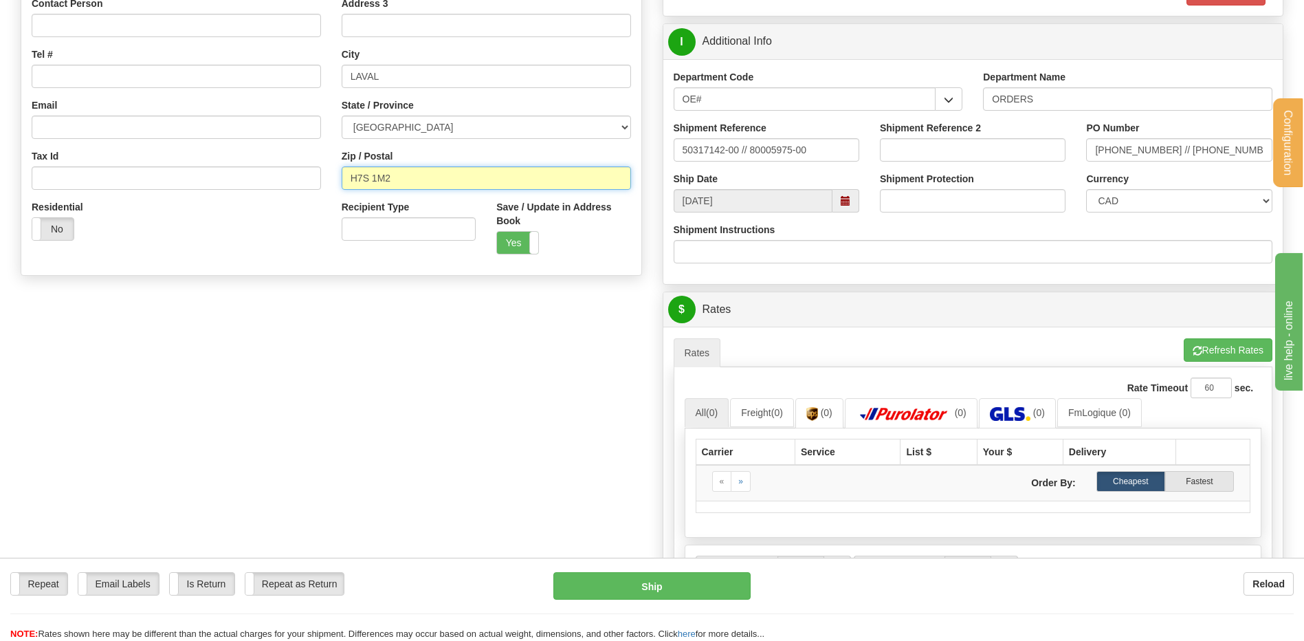
scroll to position [413, 0]
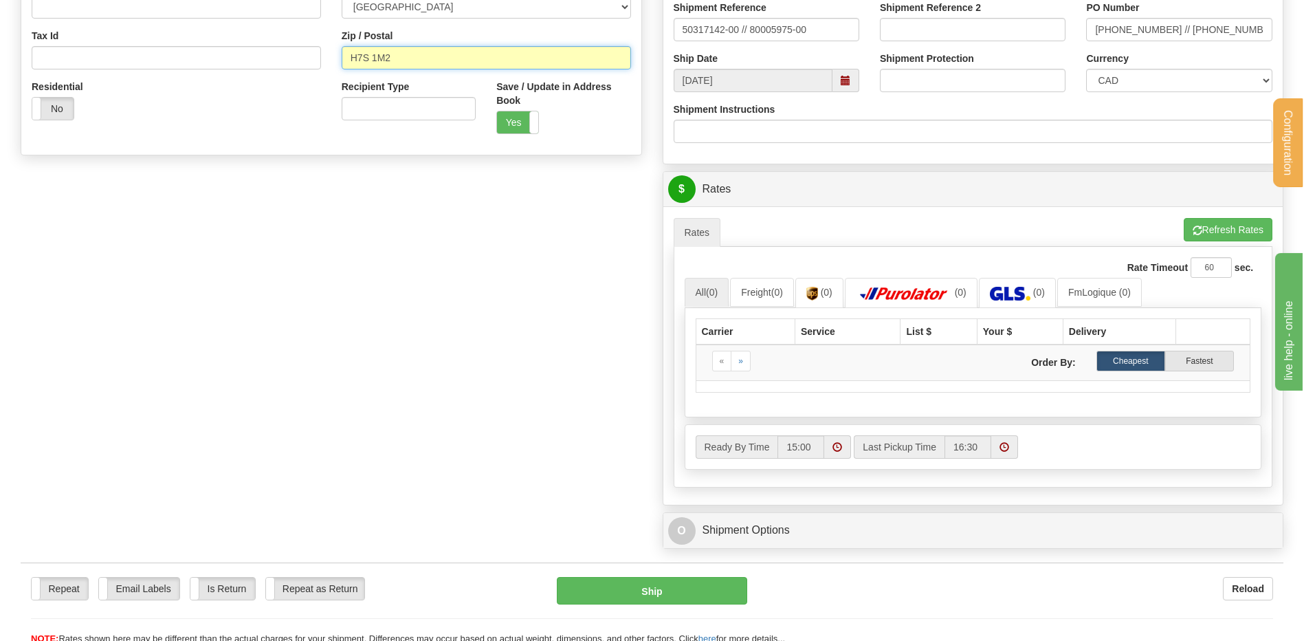
type input "H7S 1M2"
click at [1214, 217] on div "A change has been made which could impact your rate estimate. To ensure the est…" at bounding box center [974, 217] width 600 height 1
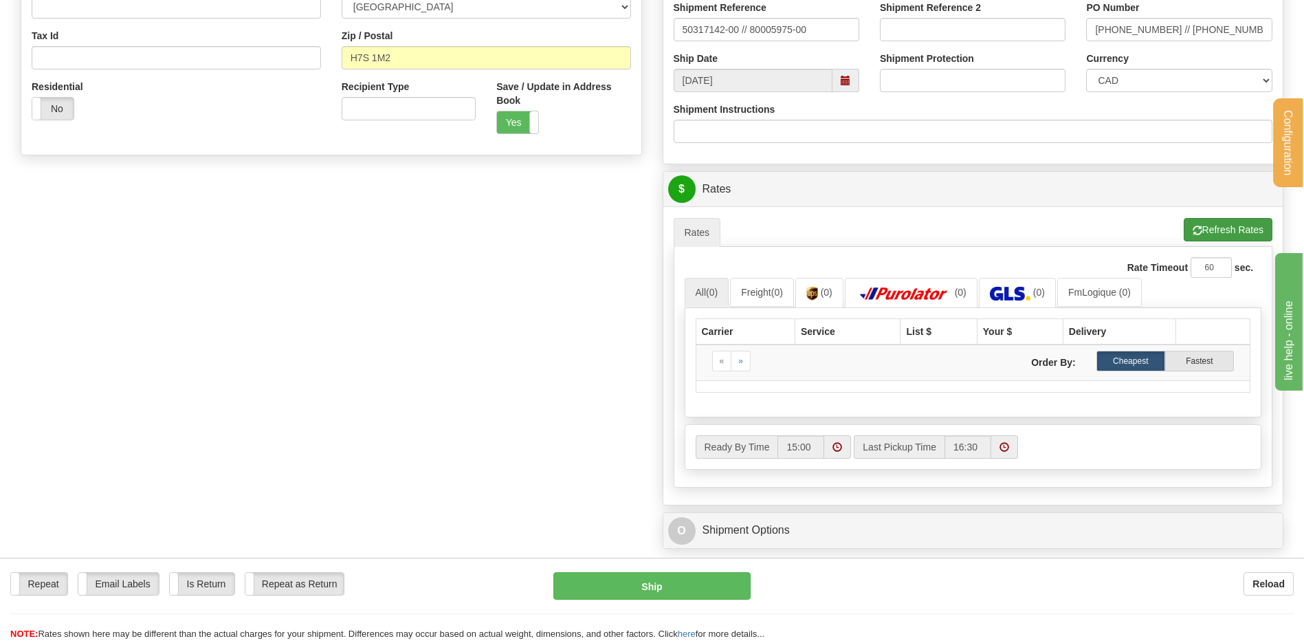
drag, startPoint x: 1214, startPoint y: 227, endPoint x: 776, endPoint y: 179, distance: 440.5
click at [1213, 227] on li "Refresh Rates Cancel Rating" at bounding box center [1228, 229] width 89 height 23
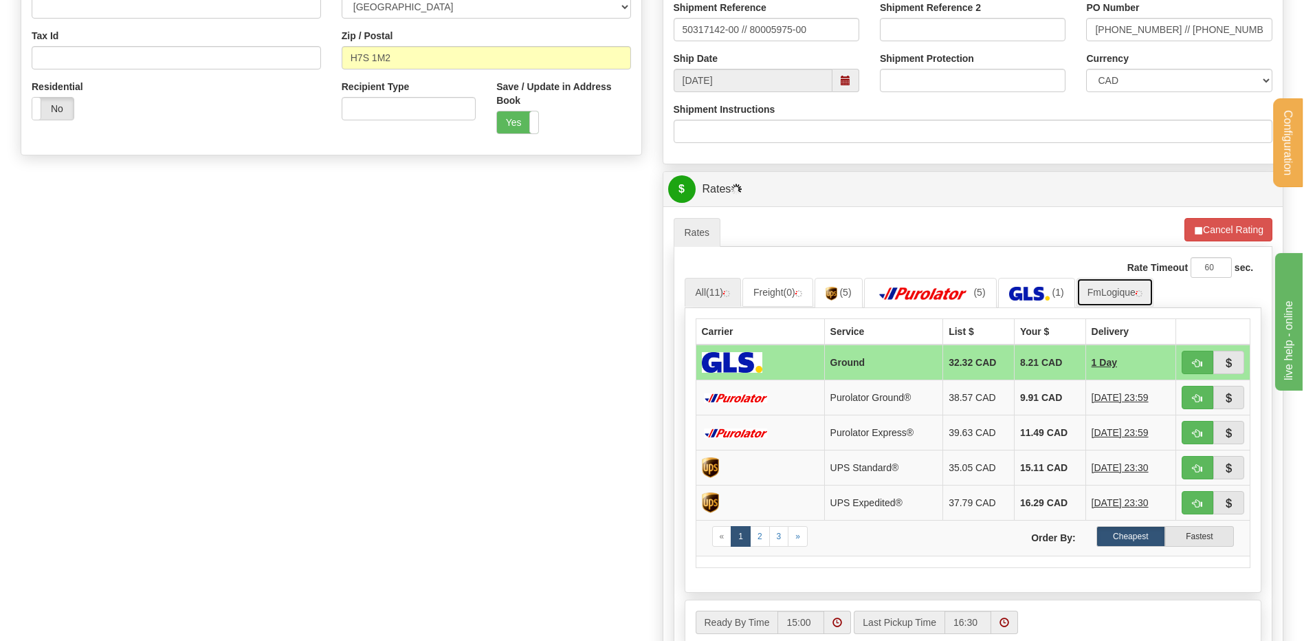
click at [1106, 298] on link "FmLogique" at bounding box center [1115, 292] width 77 height 29
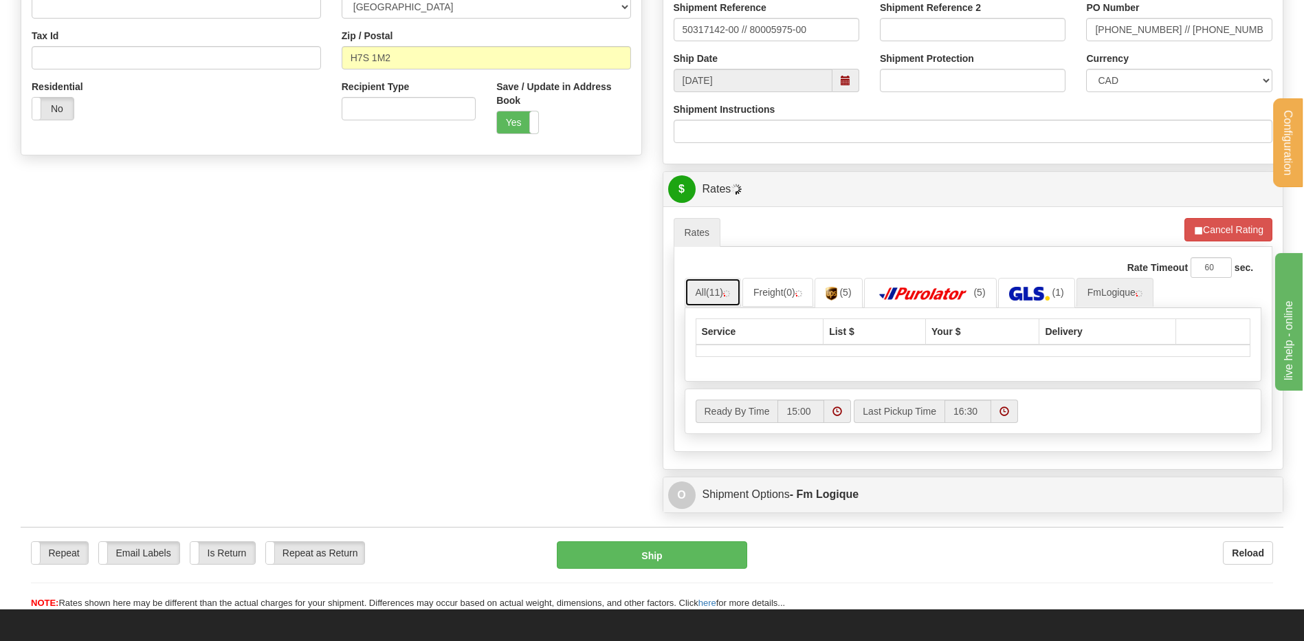
click at [741, 289] on link "All (11)" at bounding box center [713, 292] width 56 height 29
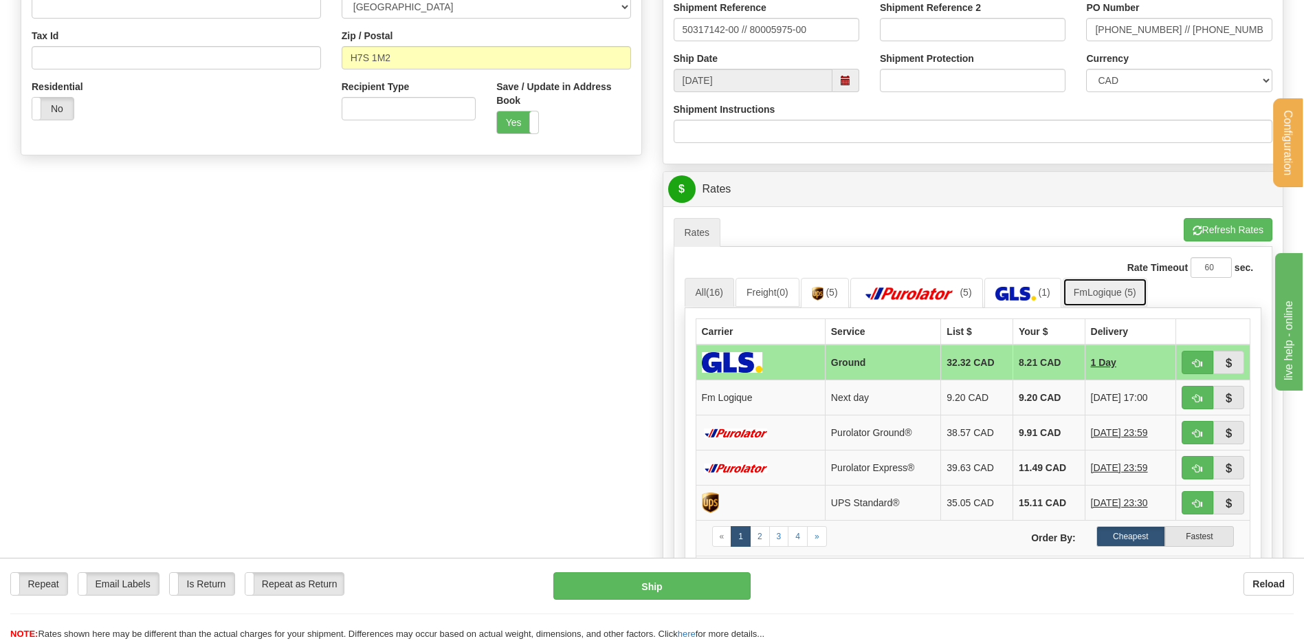
click at [1115, 292] on link "FmLogique (5)" at bounding box center [1105, 292] width 85 height 29
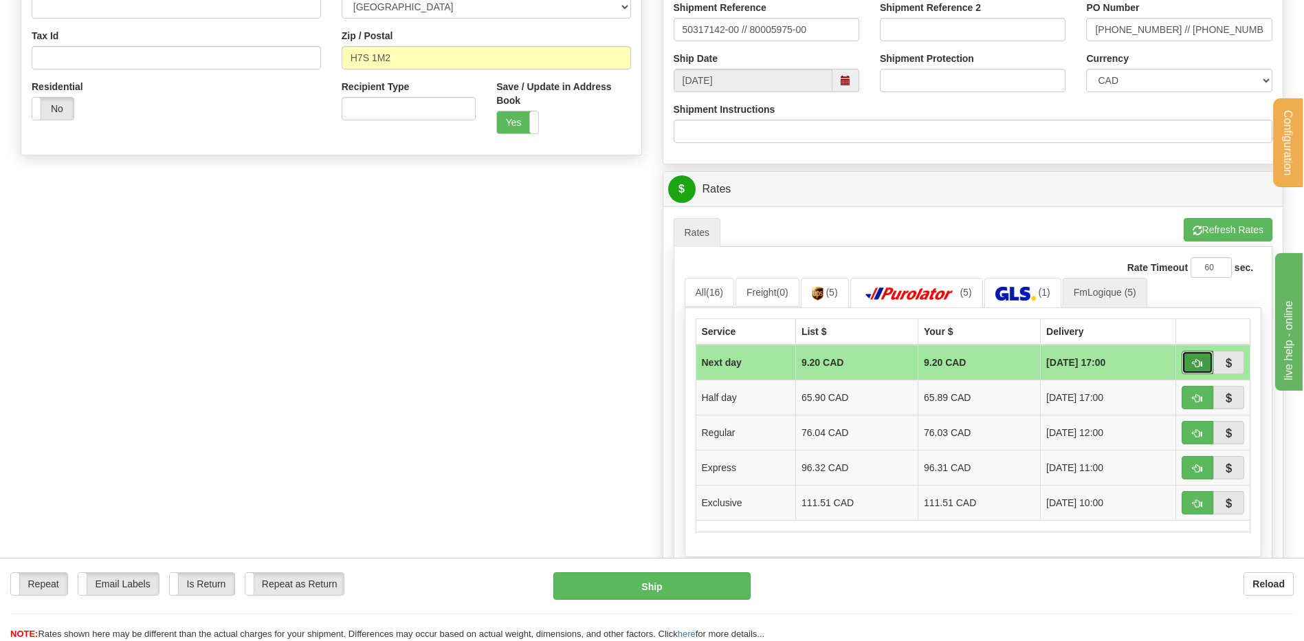
click at [1196, 362] on span "button" at bounding box center [1198, 363] width 10 height 9
type input "jour"
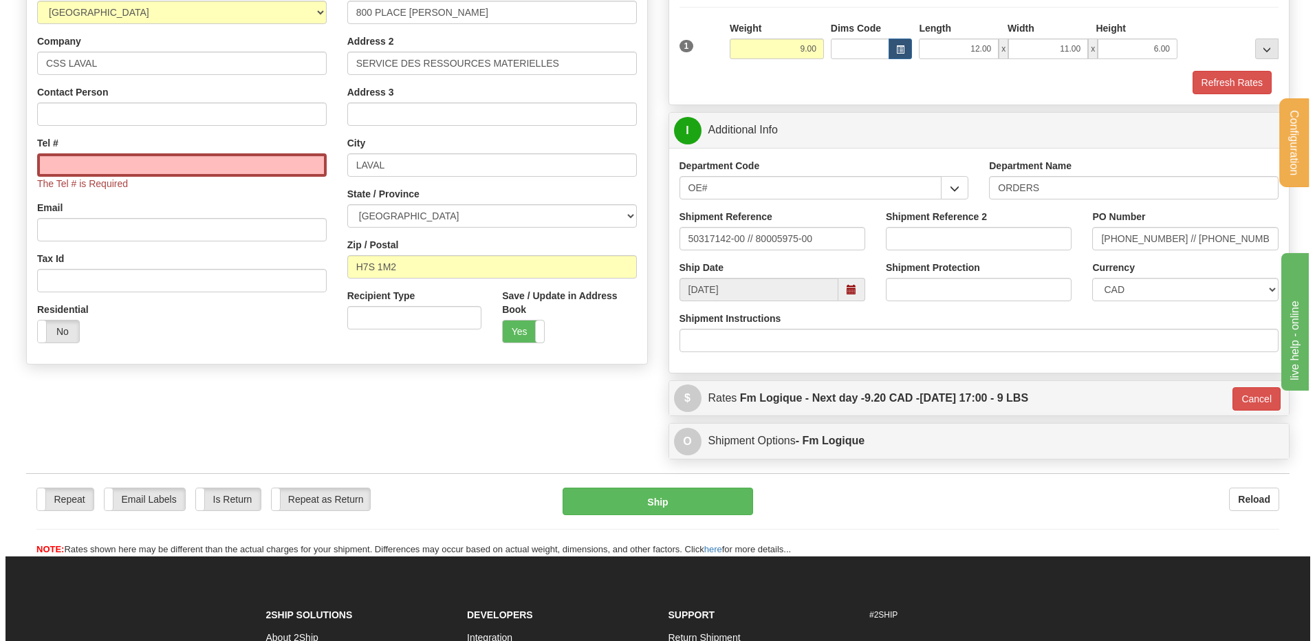
scroll to position [198, 0]
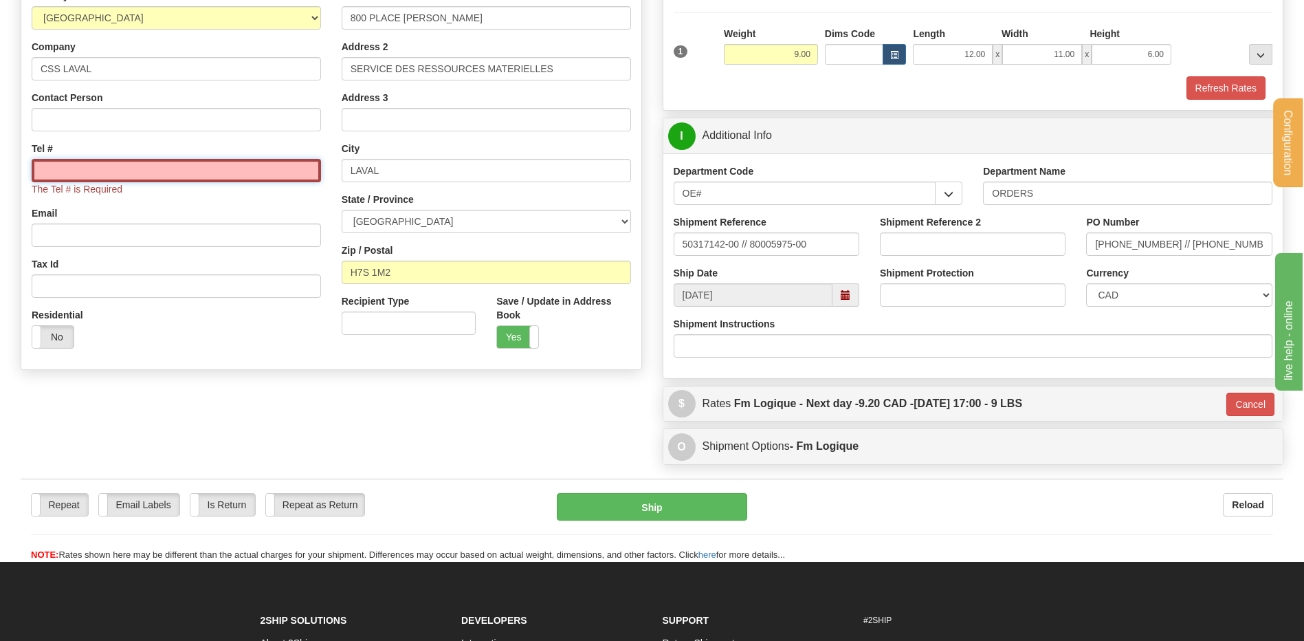
click at [157, 167] on input "Tel #" at bounding box center [176, 170] width 289 height 23
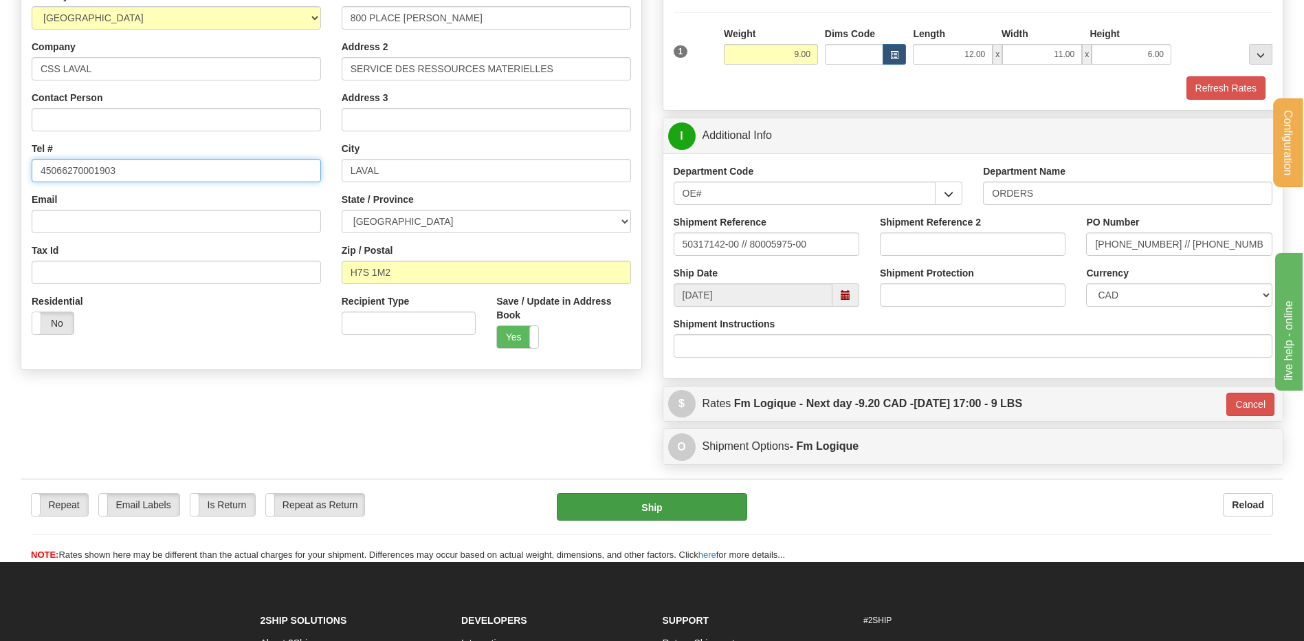
type input "45066270001903"
click at [652, 496] on button "Ship" at bounding box center [652, 507] width 190 height 28
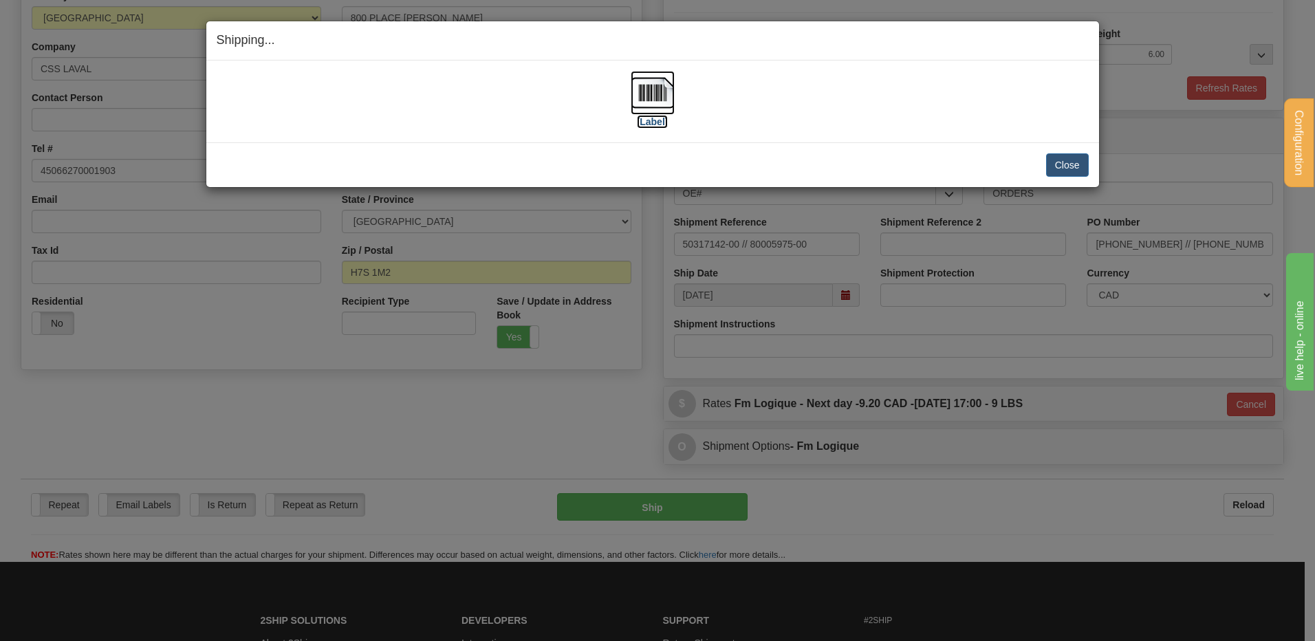
click at [669, 85] on img at bounding box center [652, 93] width 44 height 44
click at [1069, 168] on button "Close" at bounding box center [1067, 164] width 43 height 23
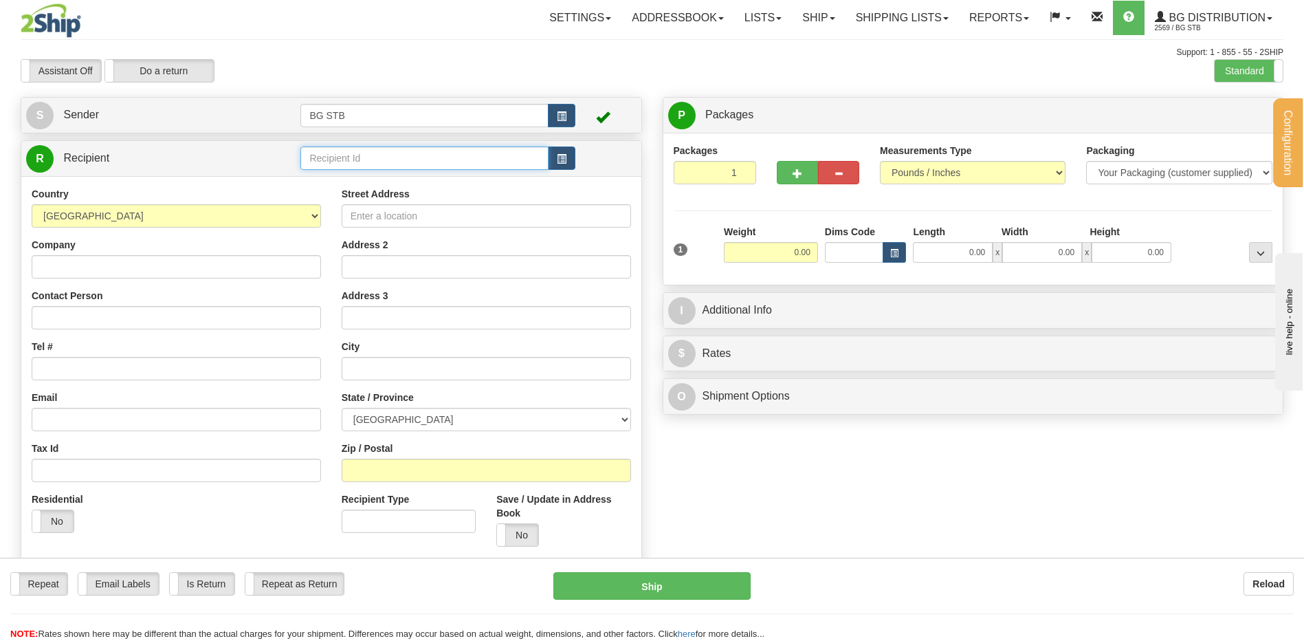
click at [344, 153] on input "text" at bounding box center [424, 157] width 248 height 23
drag, startPoint x: 332, startPoint y: 177, endPoint x: 344, endPoint y: 182, distance: 12.6
click at [332, 177] on div "7024" at bounding box center [422, 179] width 234 height 15
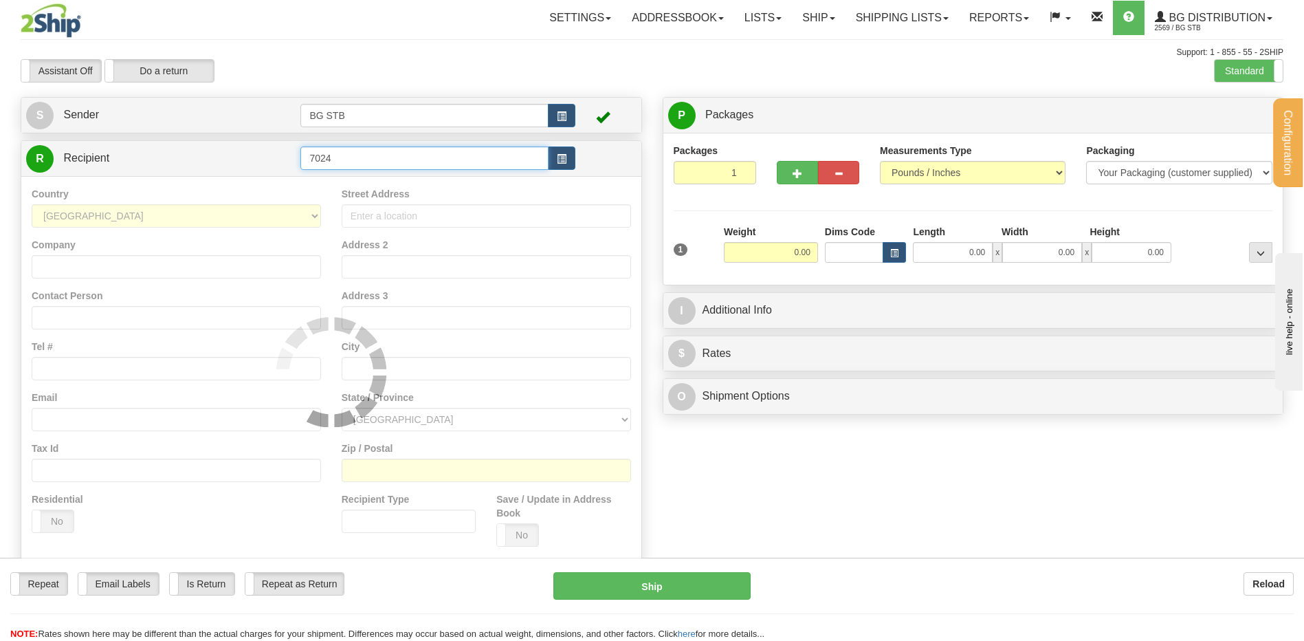
type input "7024"
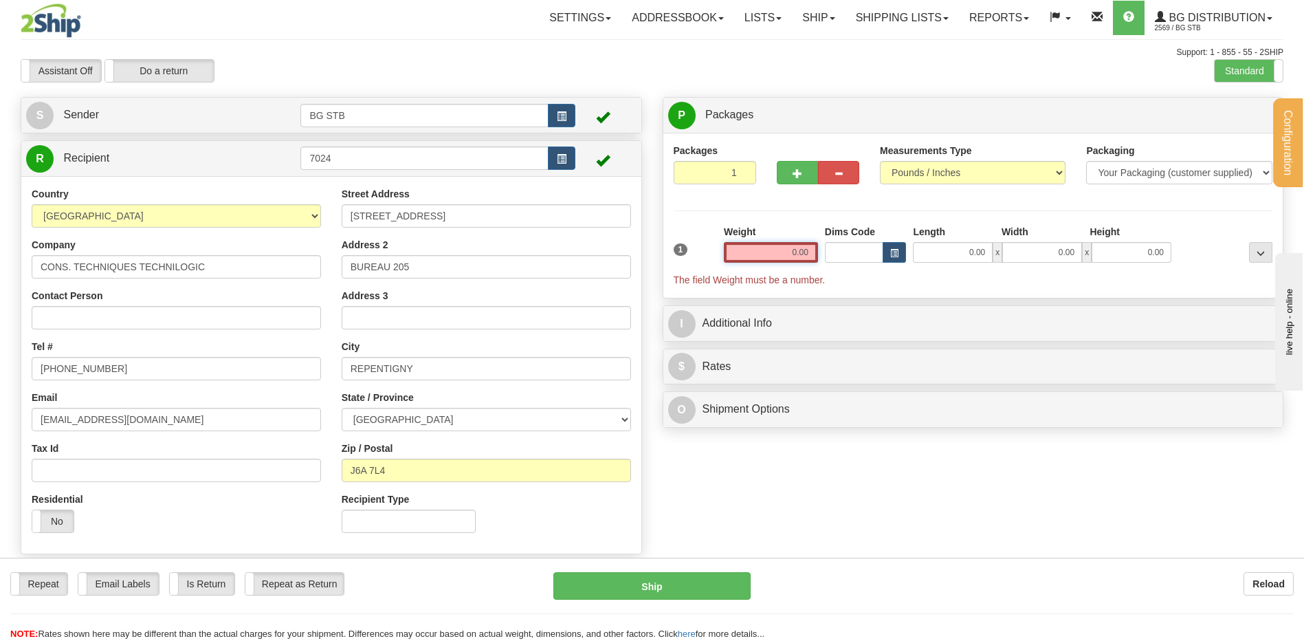
drag, startPoint x: 771, startPoint y: 252, endPoint x: 960, endPoint y: 228, distance: 189.9
click at [1060, 200] on div "Packages 1 1 Measurements Type" at bounding box center [974, 216] width 600 height 144
type input "1"
type input "18.00"
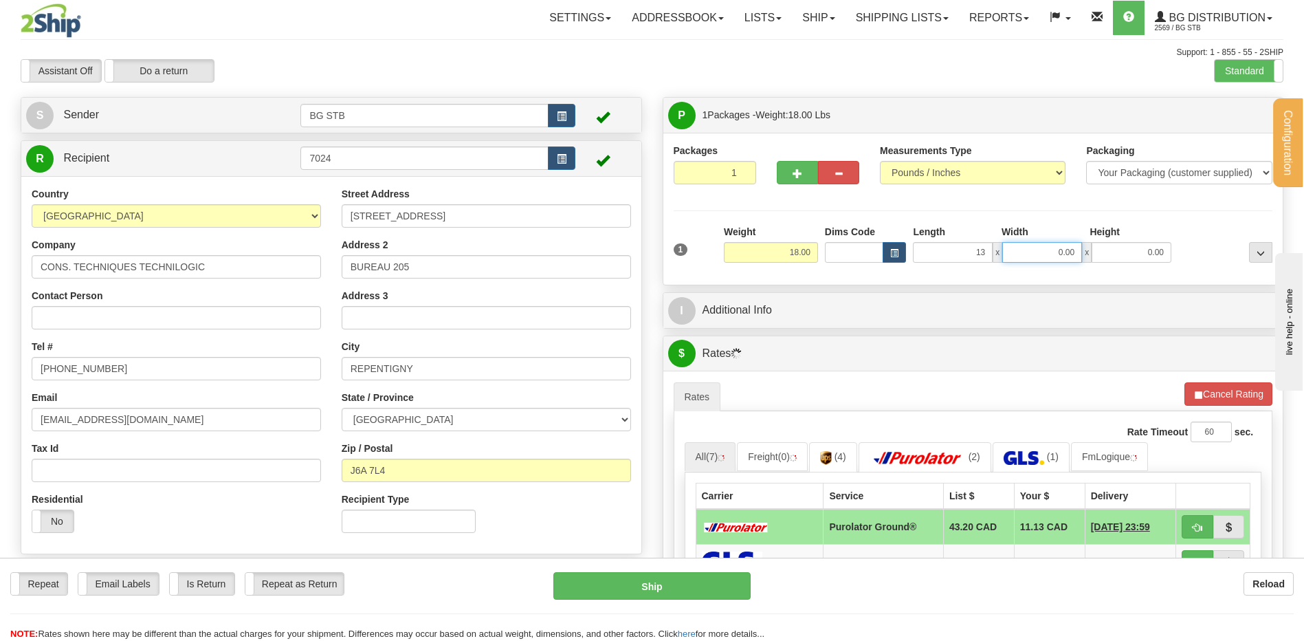
type input "13.00"
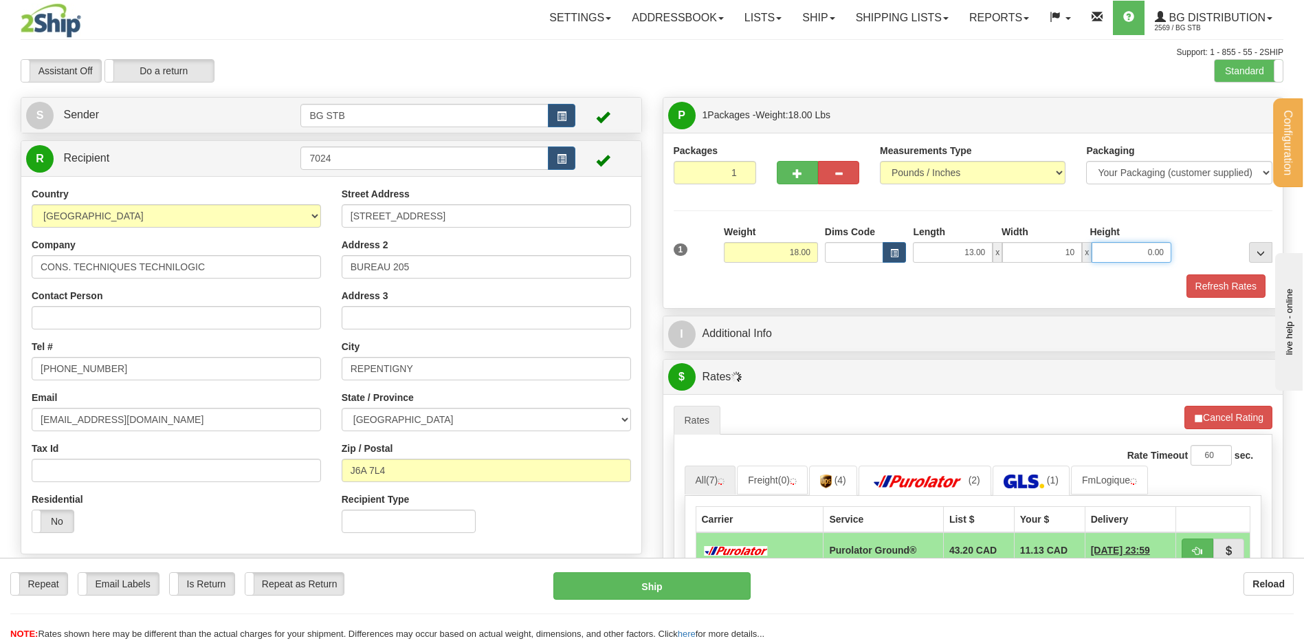
type input "10.00"
type input "13.00"
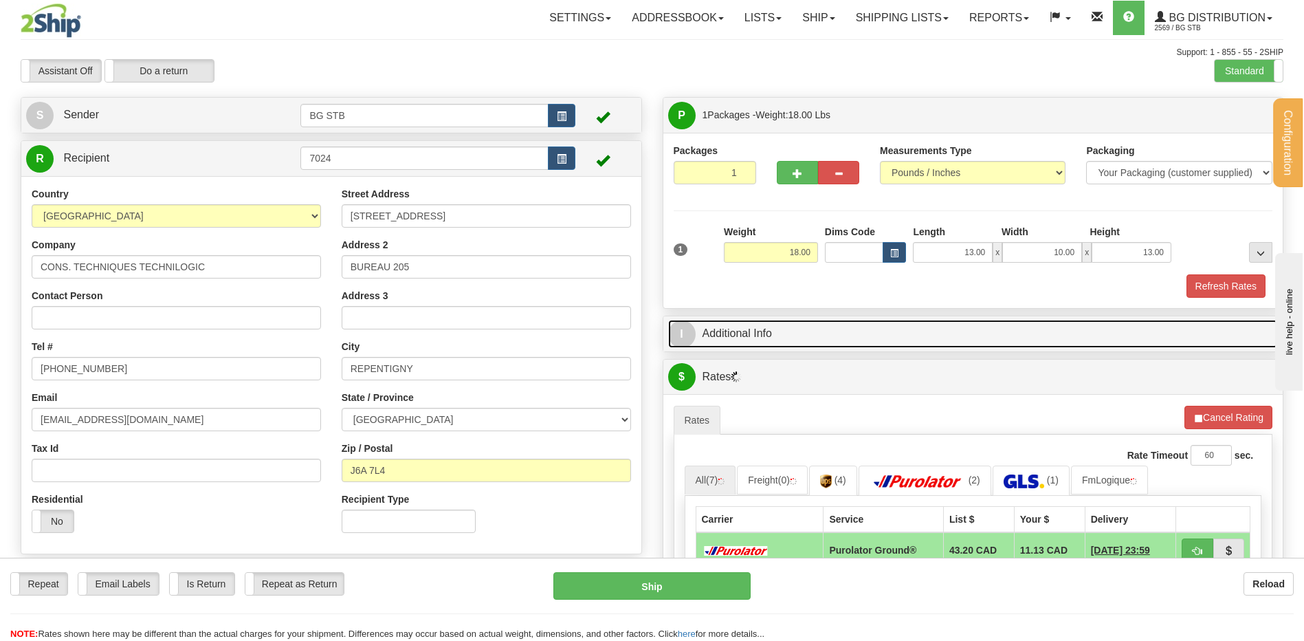
click at [886, 339] on link "I Additional Info" at bounding box center [973, 334] width 611 height 28
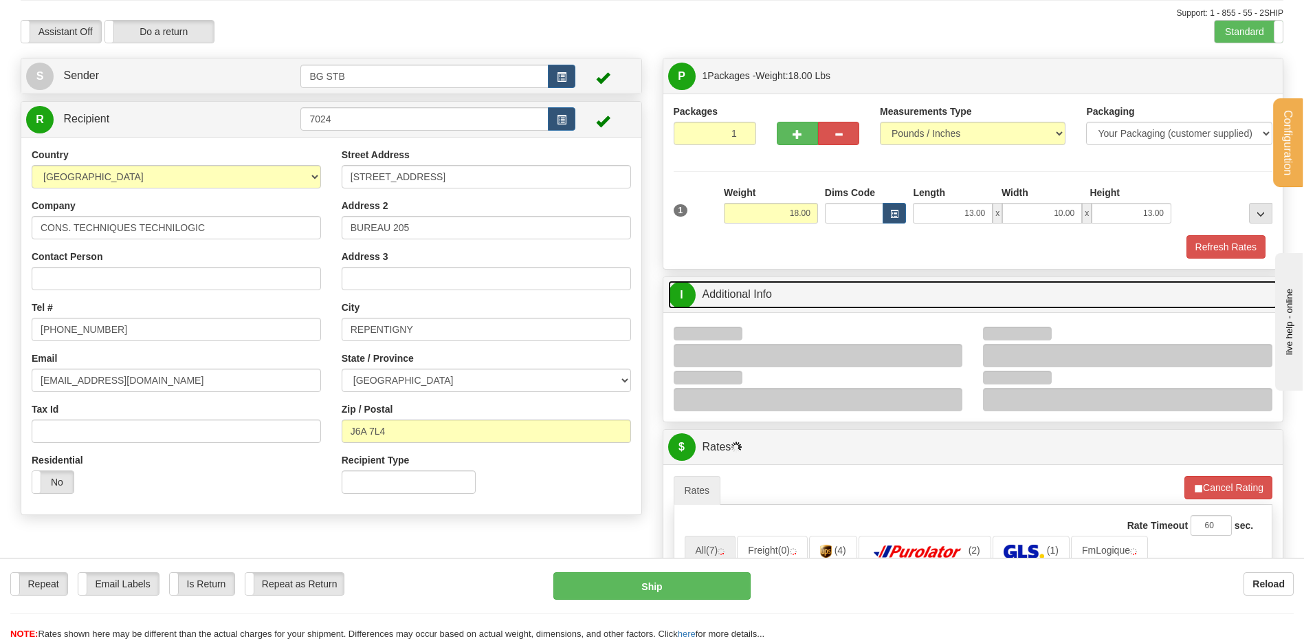
scroll to position [275, 0]
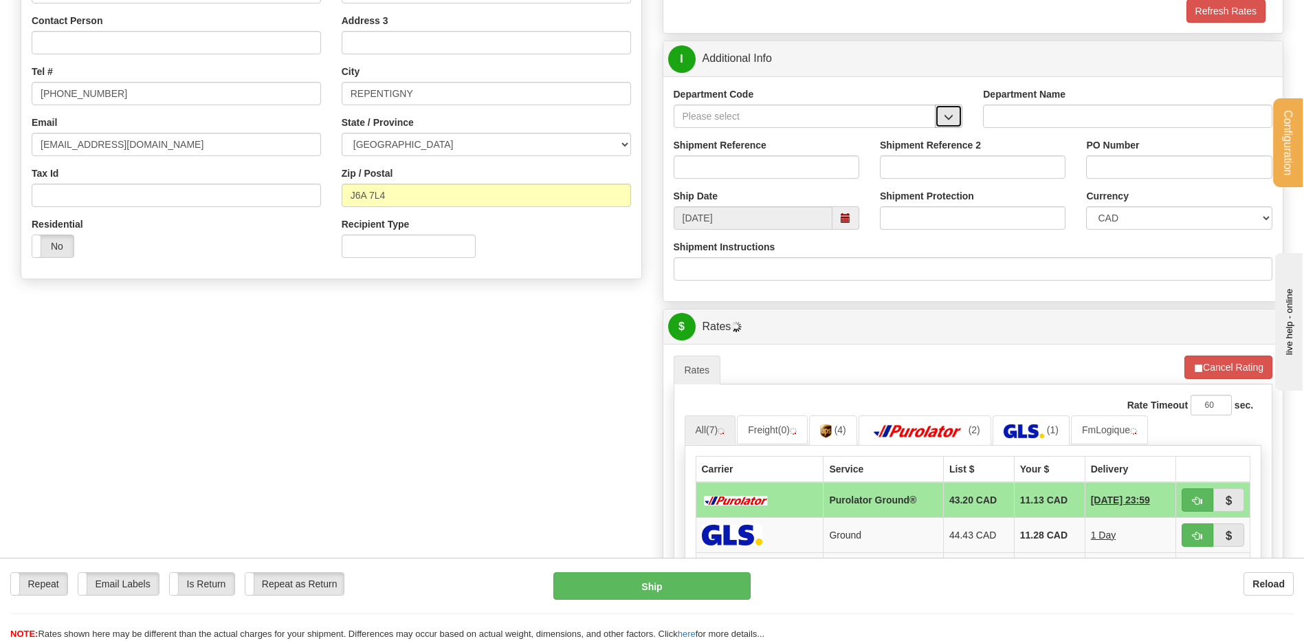
click at [945, 116] on span "button" at bounding box center [949, 117] width 10 height 9
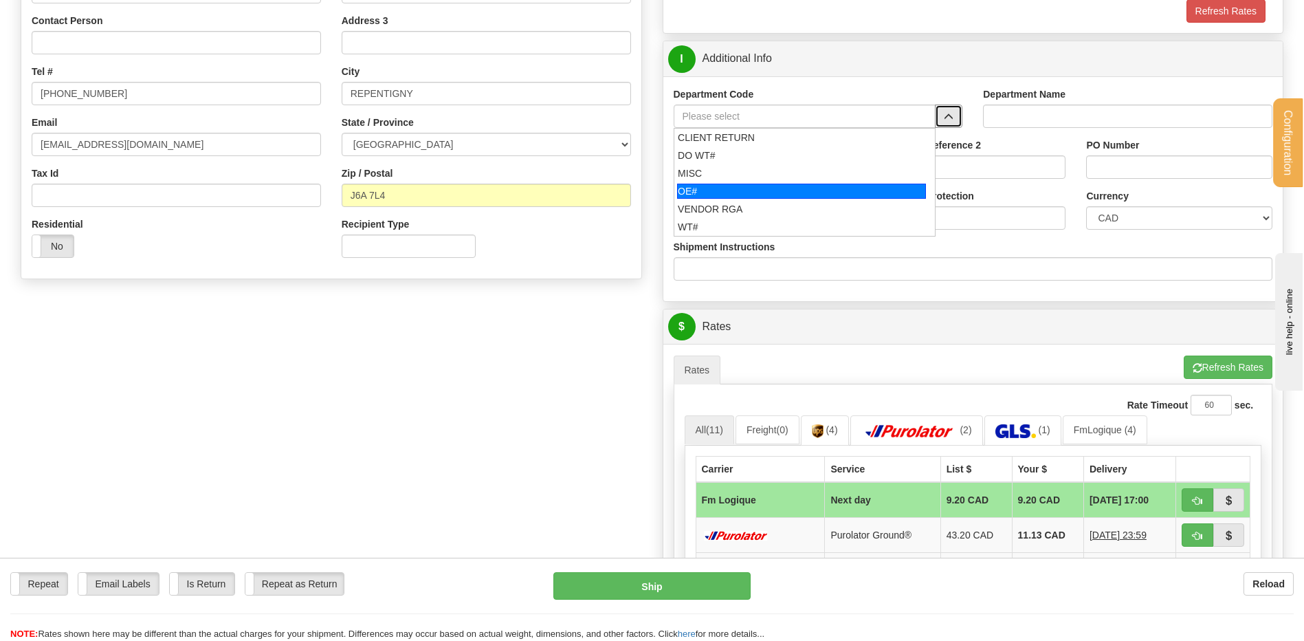
click at [699, 189] on div "OE#" at bounding box center [801, 191] width 249 height 15
type input "OE#"
type input "ORDERS"
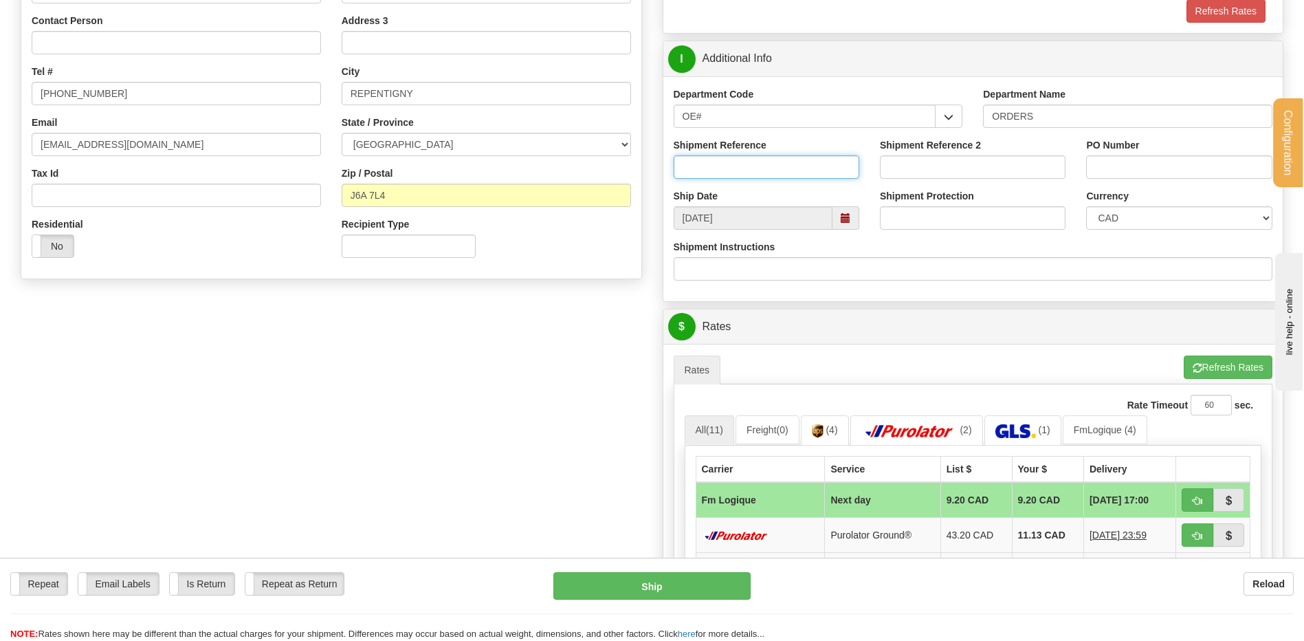
click at [706, 175] on input "Shipment Reference" at bounding box center [767, 166] width 186 height 23
type input "80006423-00"
type input "13138"
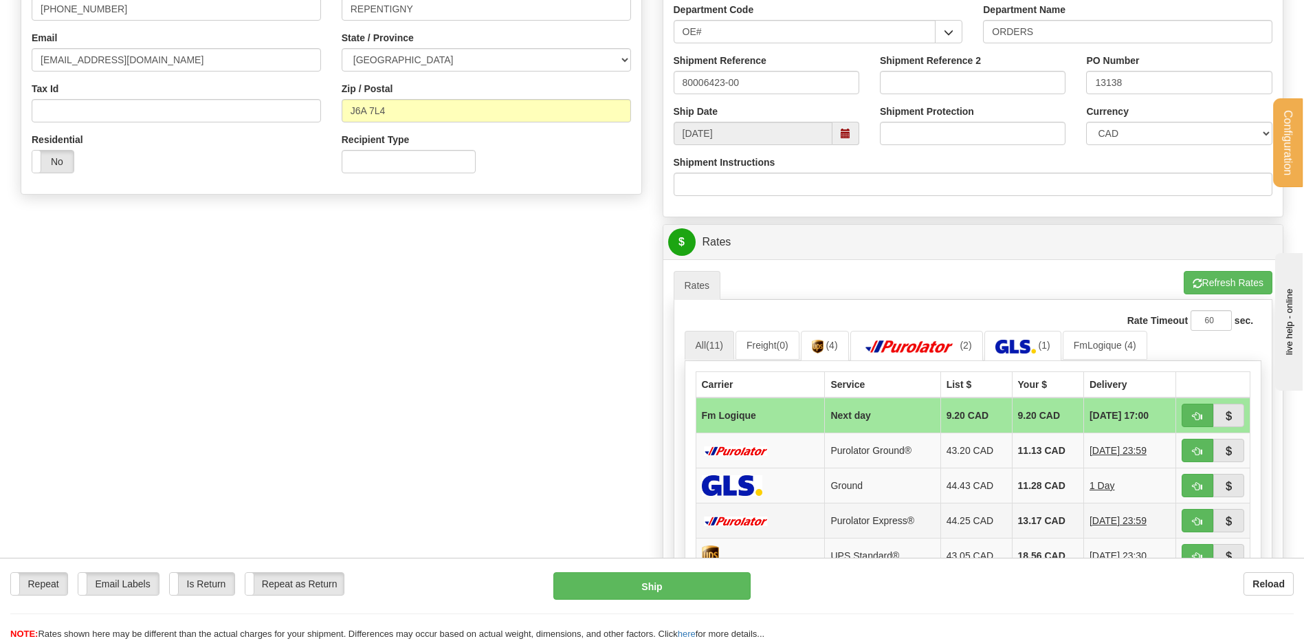
scroll to position [481, 0]
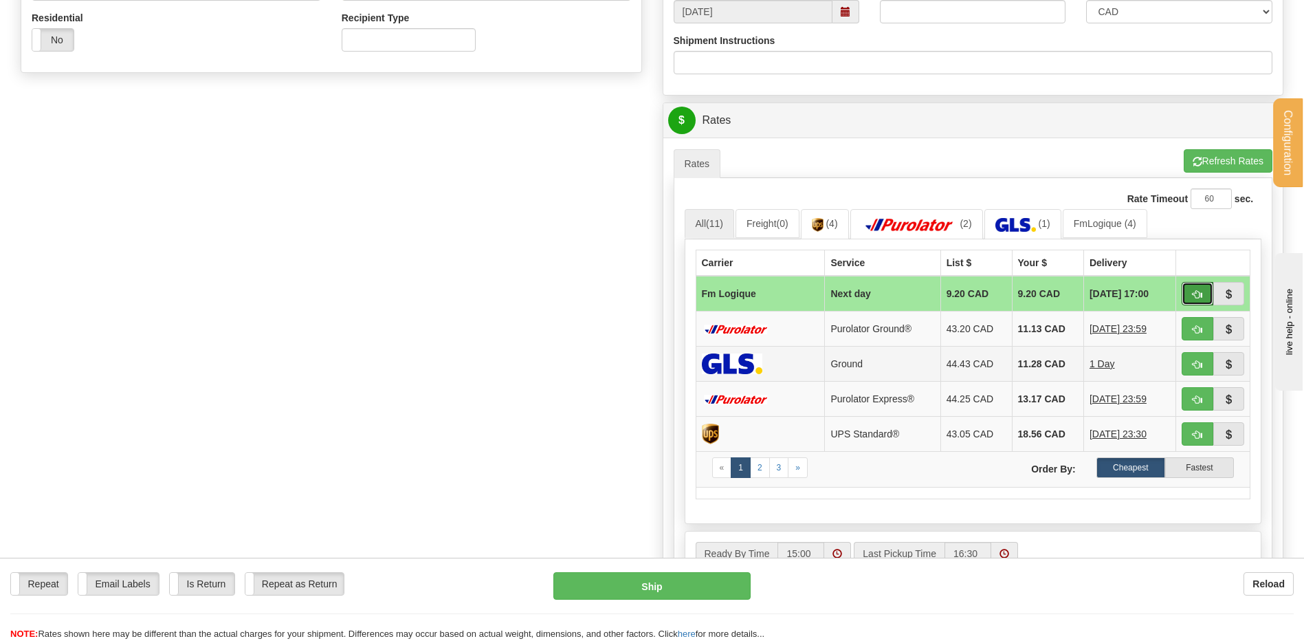
drag, startPoint x: 1190, startPoint y: 294, endPoint x: 762, endPoint y: 360, distance: 432.7
click at [1190, 294] on button "button" at bounding box center [1198, 293] width 32 height 23
type input "jour"
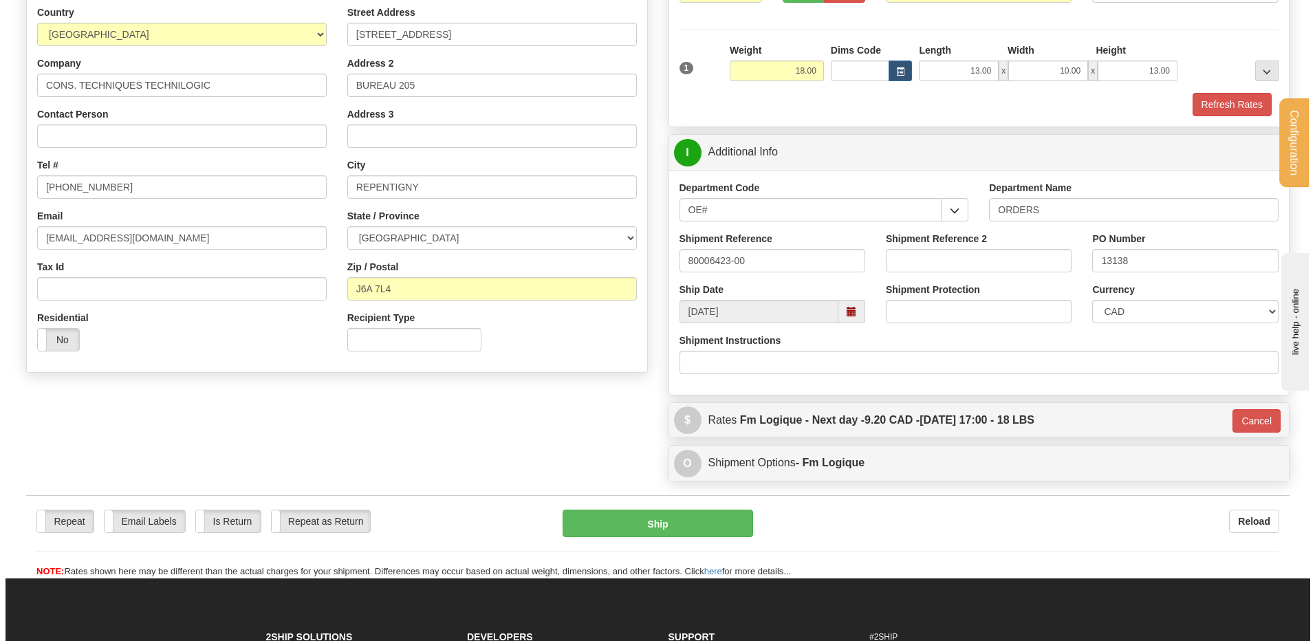
scroll to position [158, 0]
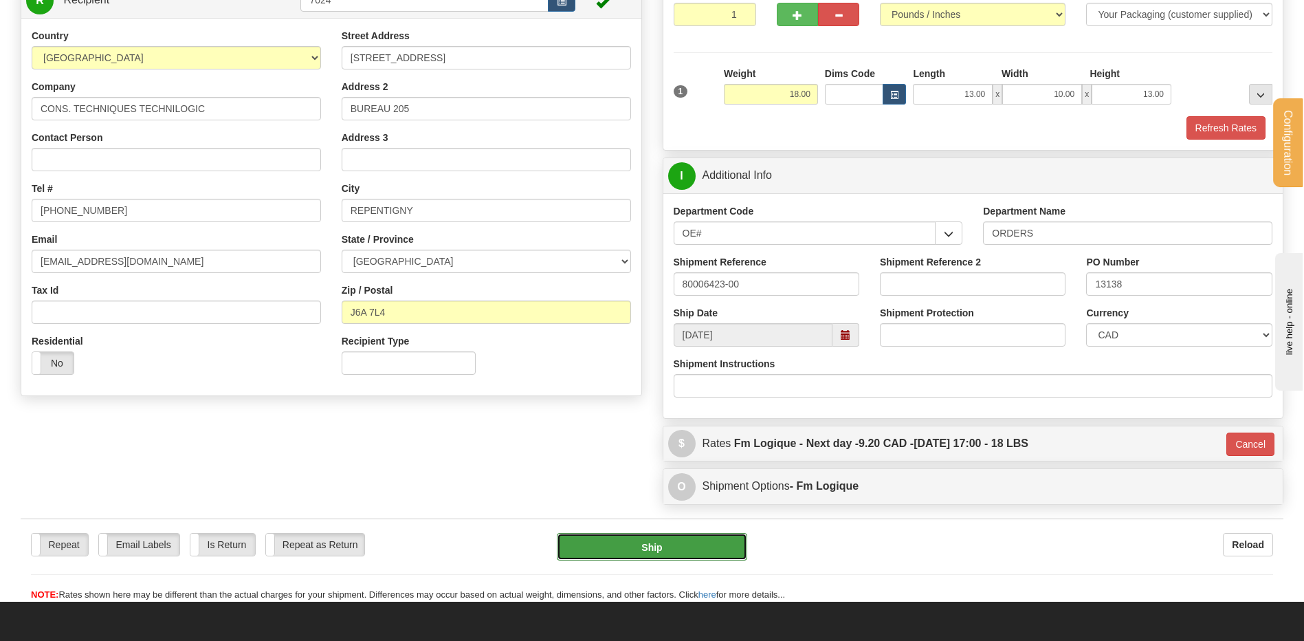
click at [664, 544] on button "Ship" at bounding box center [652, 547] width 190 height 28
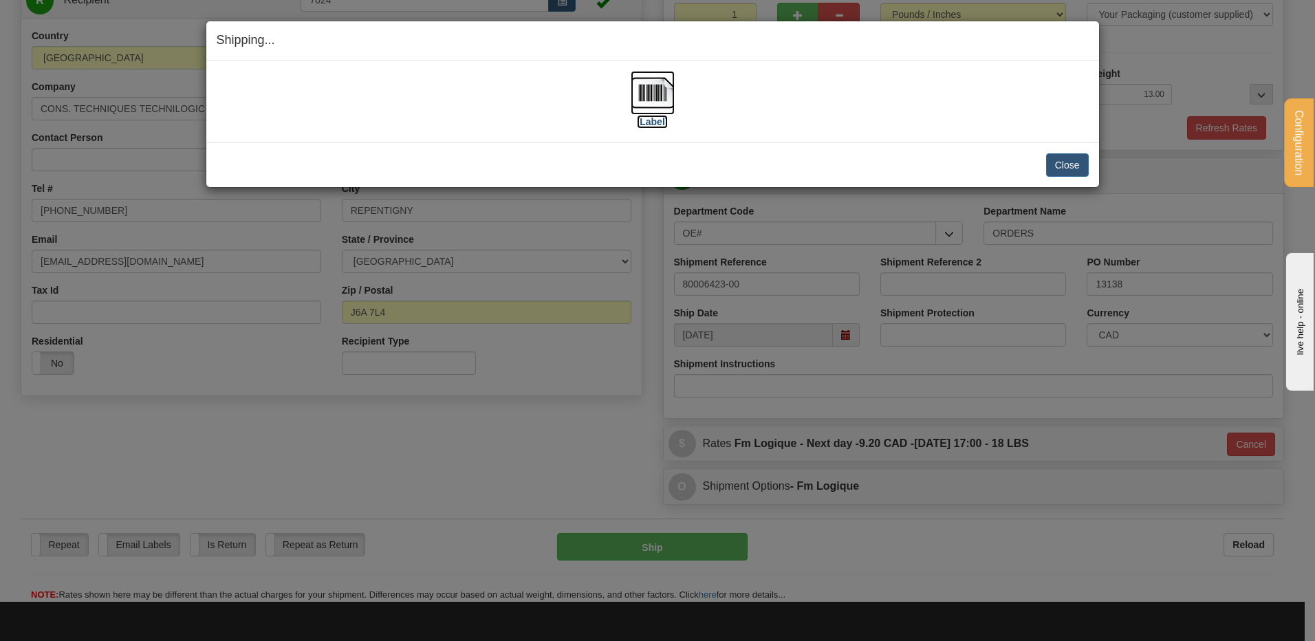
click at [652, 90] on img at bounding box center [652, 93] width 44 height 44
click at [1062, 168] on button "Close" at bounding box center [1067, 164] width 43 height 23
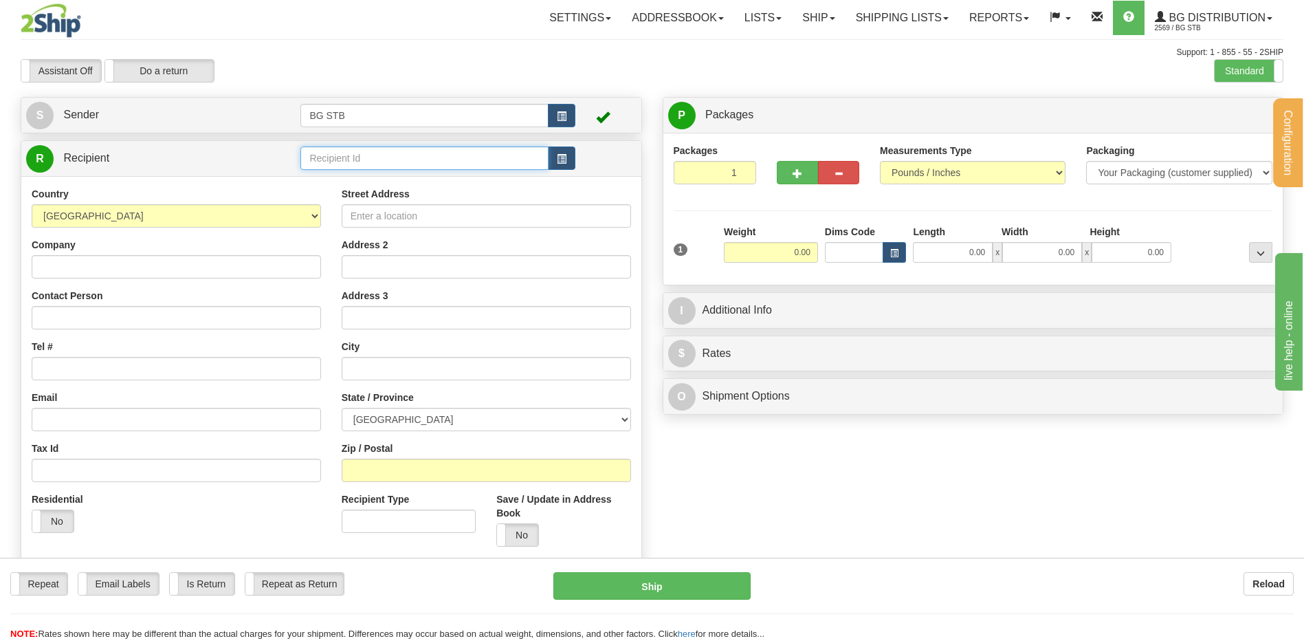
drag, startPoint x: 439, startPoint y: 155, endPoint x: 424, endPoint y: 173, distance: 23.4
click at [439, 155] on input "text" at bounding box center [424, 157] width 248 height 23
type input "1175"
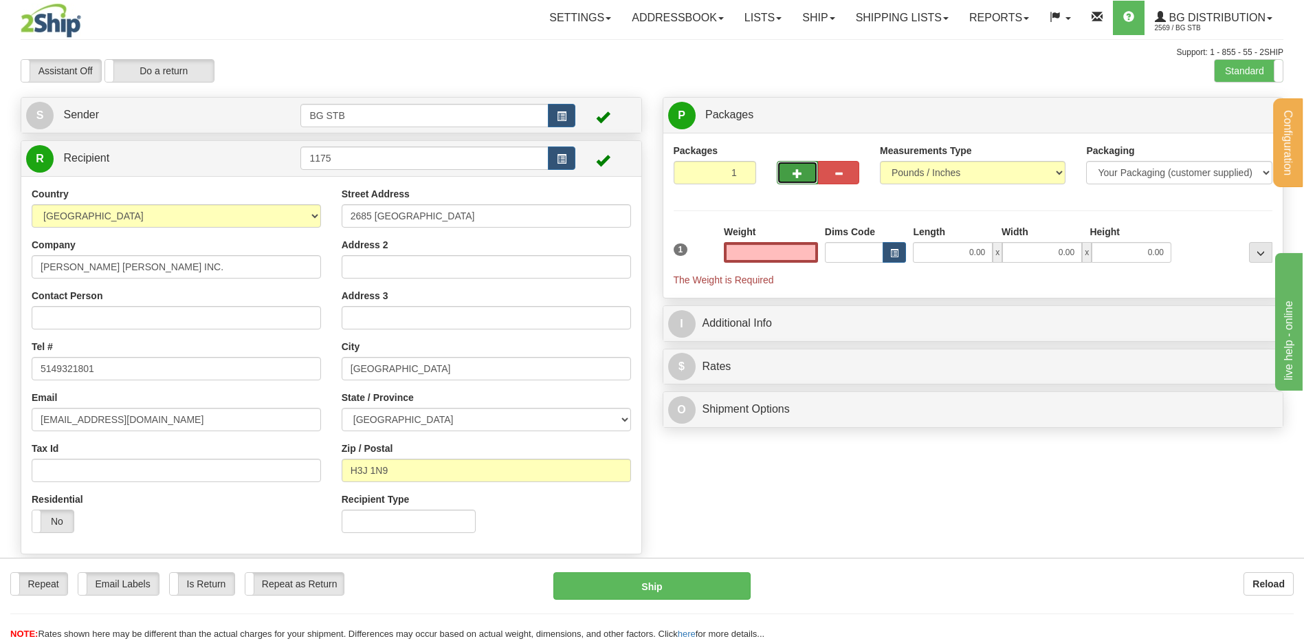
type input "0.00"
click at [802, 178] on button "button" at bounding box center [797, 172] width 41 height 23
type input "2"
drag, startPoint x: 1220, startPoint y: 124, endPoint x: 1136, endPoint y: 163, distance: 92.6
click at [1209, 129] on div "P Packages 2 Packages - Weight: 0.00 Lbs Shipment Level Shipm. Package Level Pa…" at bounding box center [973, 115] width 620 height 35
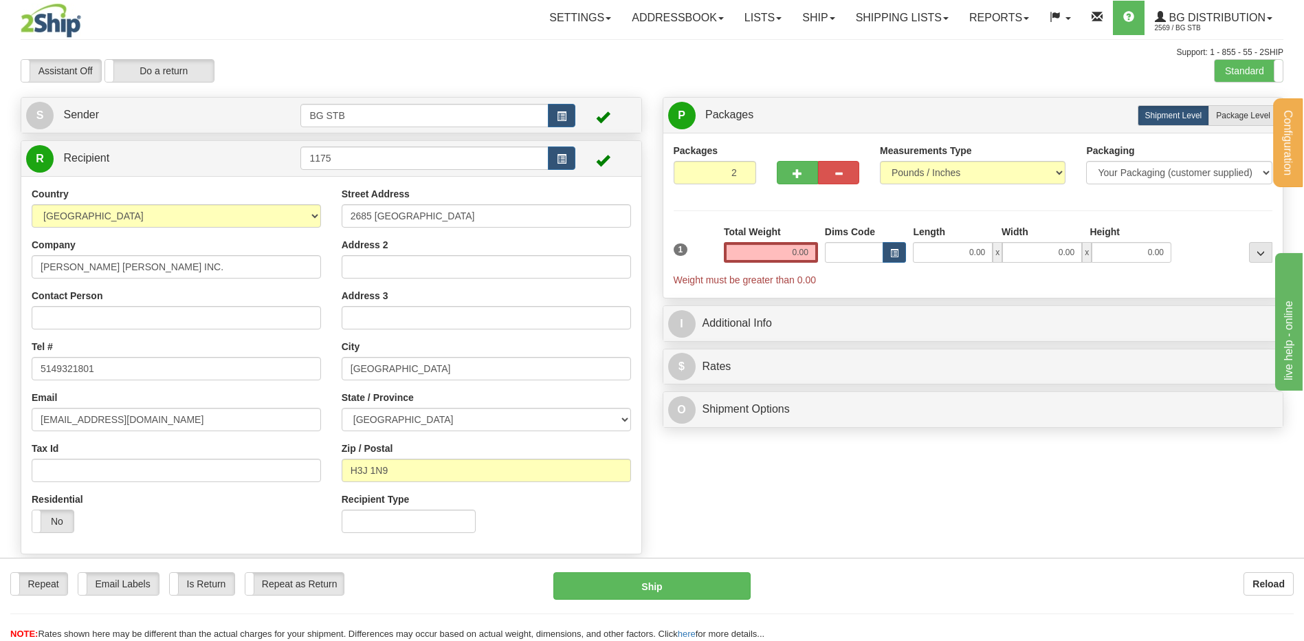
drag, startPoint x: 758, startPoint y: 263, endPoint x: 764, endPoint y: 252, distance: 12.6
click at [760, 259] on div "Total Weight 0.00" at bounding box center [771, 249] width 101 height 48
click at [765, 252] on input "0.00" at bounding box center [771, 252] width 94 height 21
type input "0.00"
click at [1238, 109] on label "Package Level Pack.." at bounding box center [1243, 115] width 69 height 21
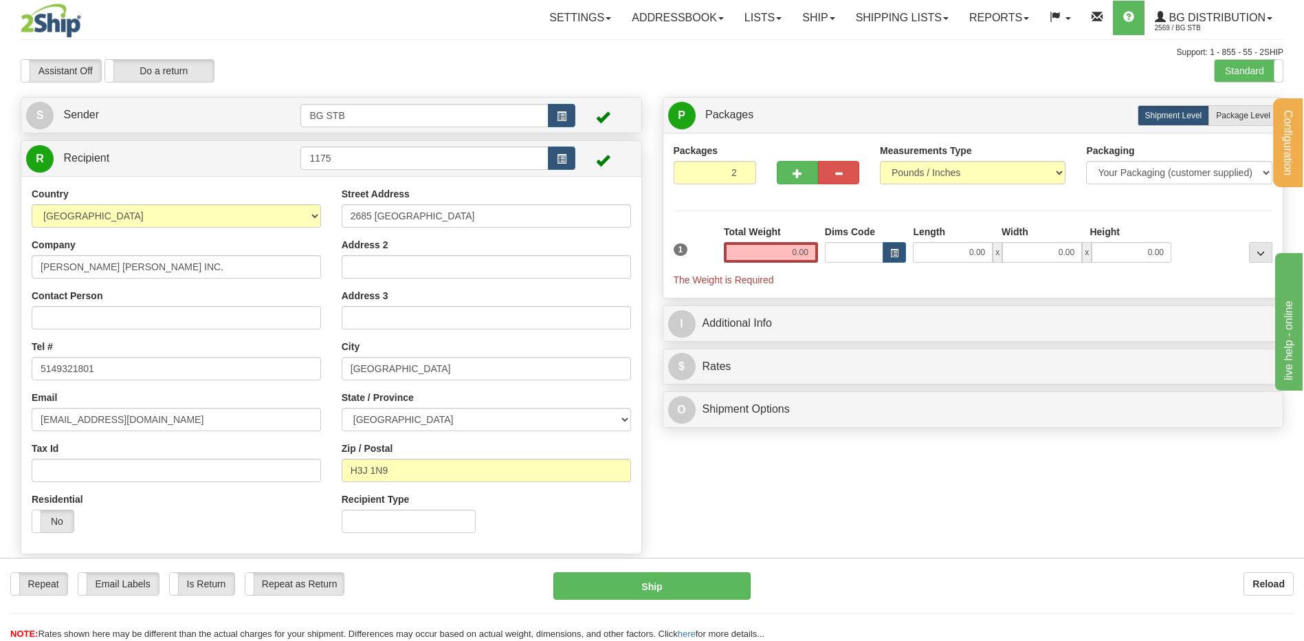
radio input "true"
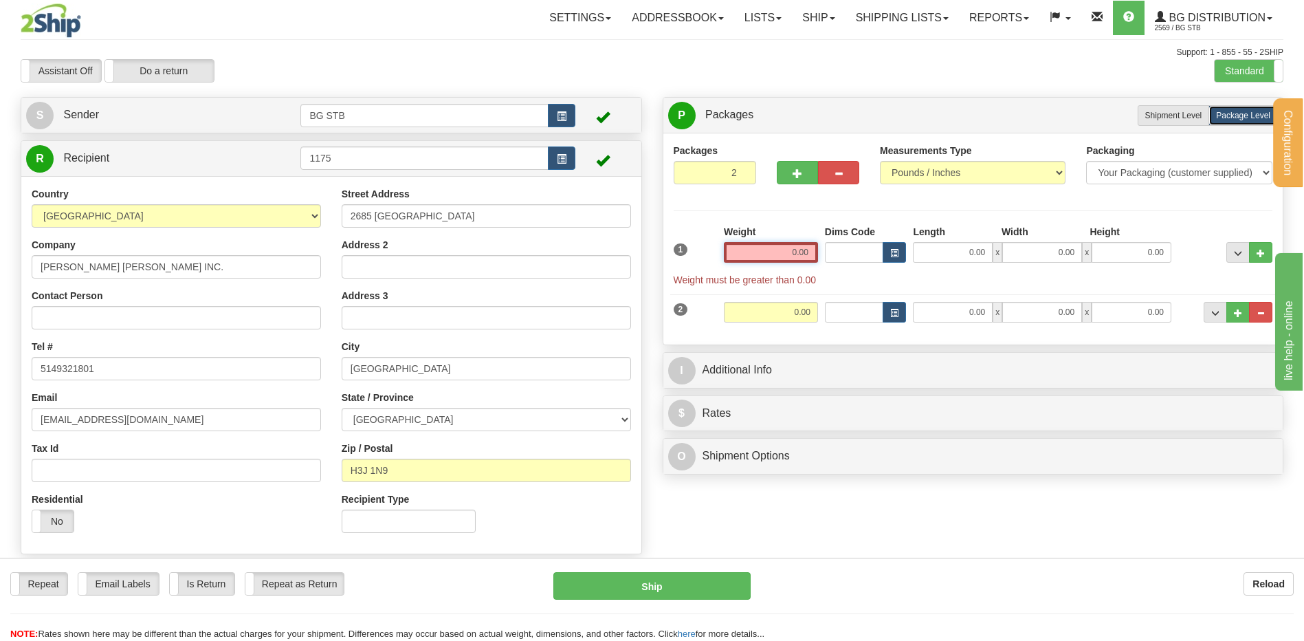
click at [746, 242] on input "0.00" at bounding box center [771, 252] width 94 height 21
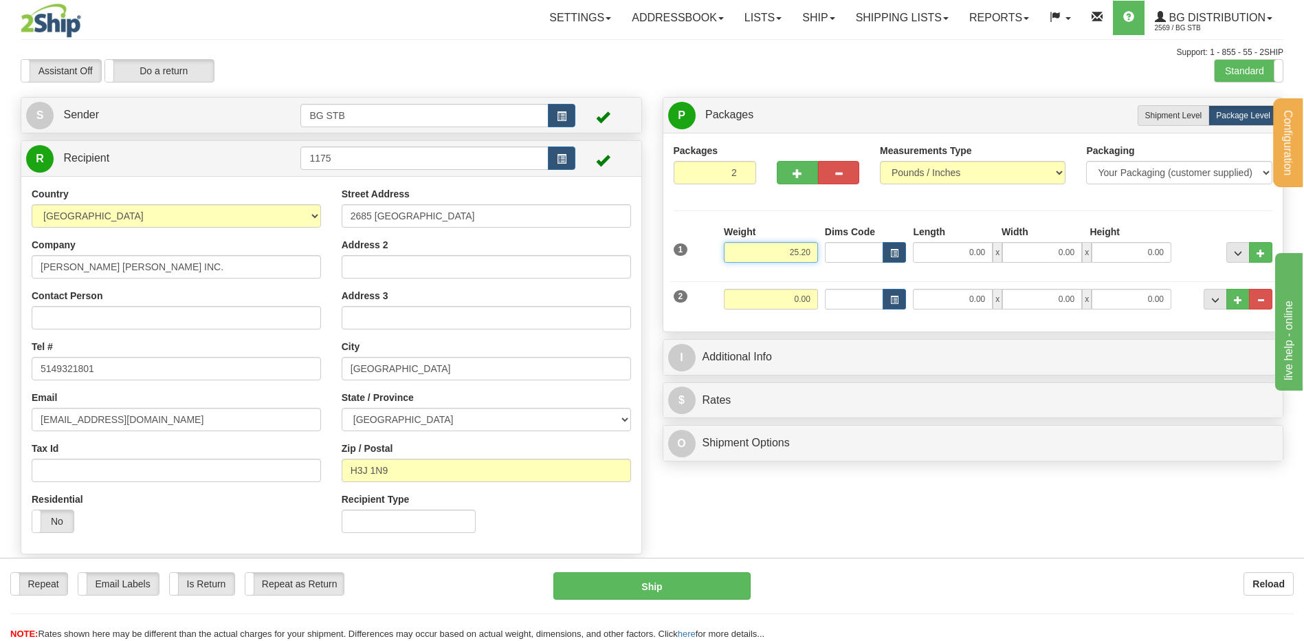
type input "25.20"
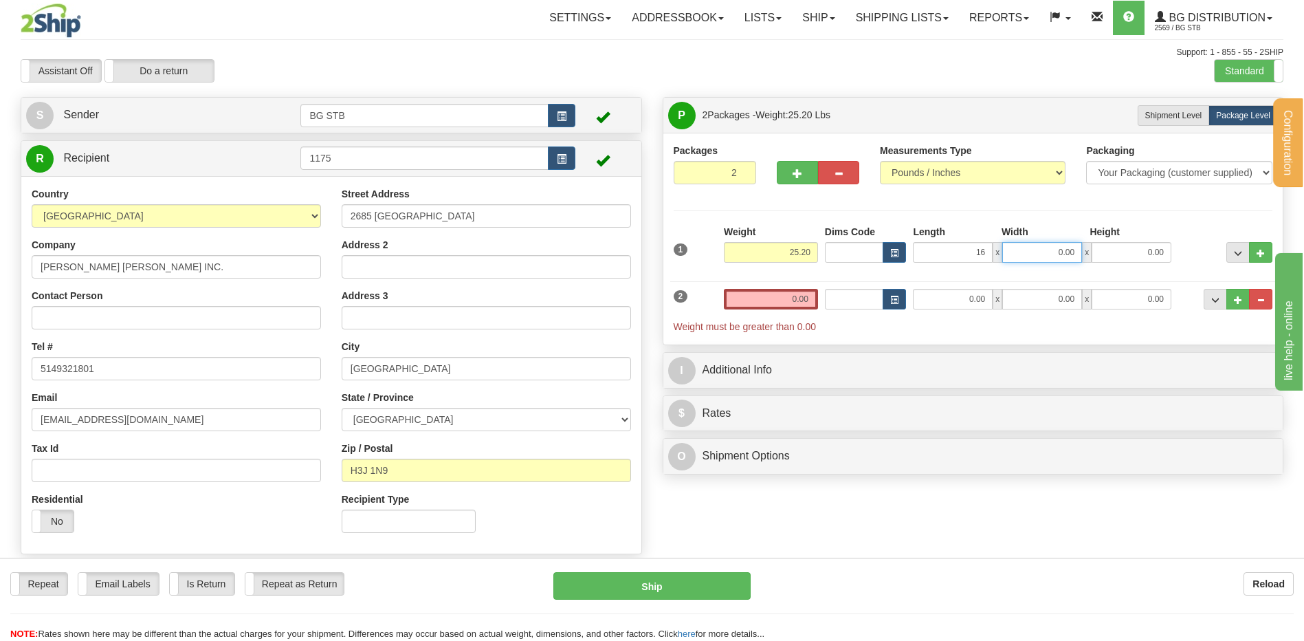
type input "16.00"
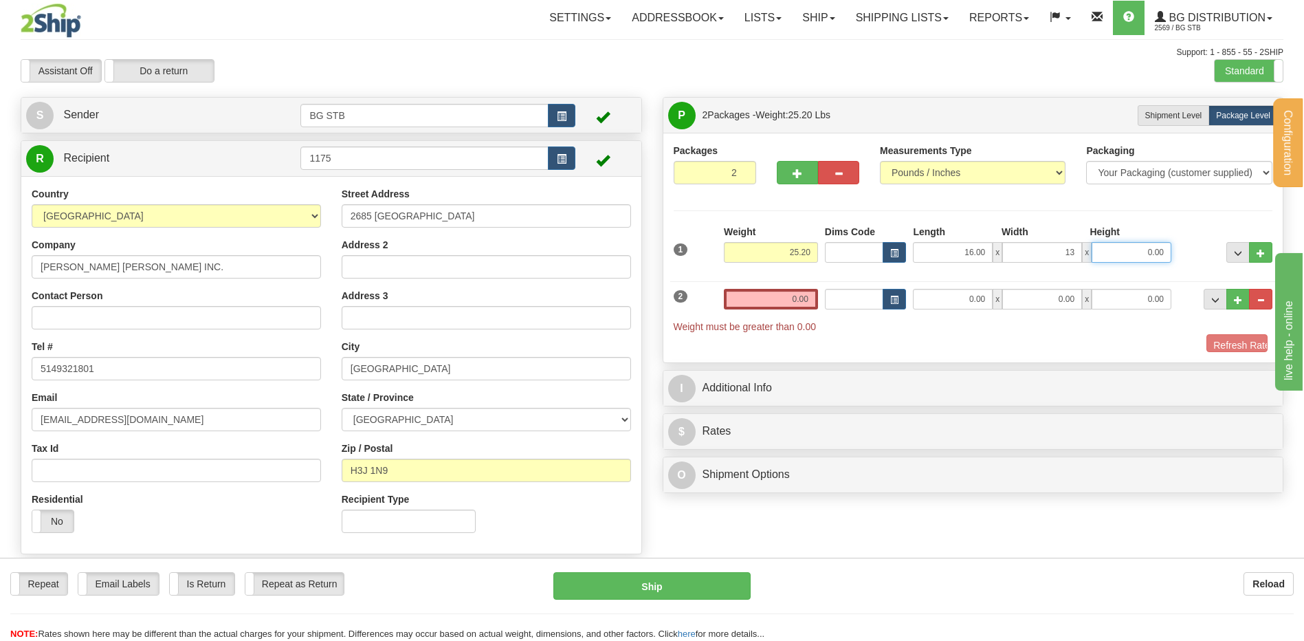
type input "13.00"
type input "9.00"
click at [804, 285] on div "2 Weight 0.00 Dims Code Length Width Height" at bounding box center [973, 303] width 606 height 59
click at [793, 289] on input "0.00" at bounding box center [771, 299] width 94 height 21
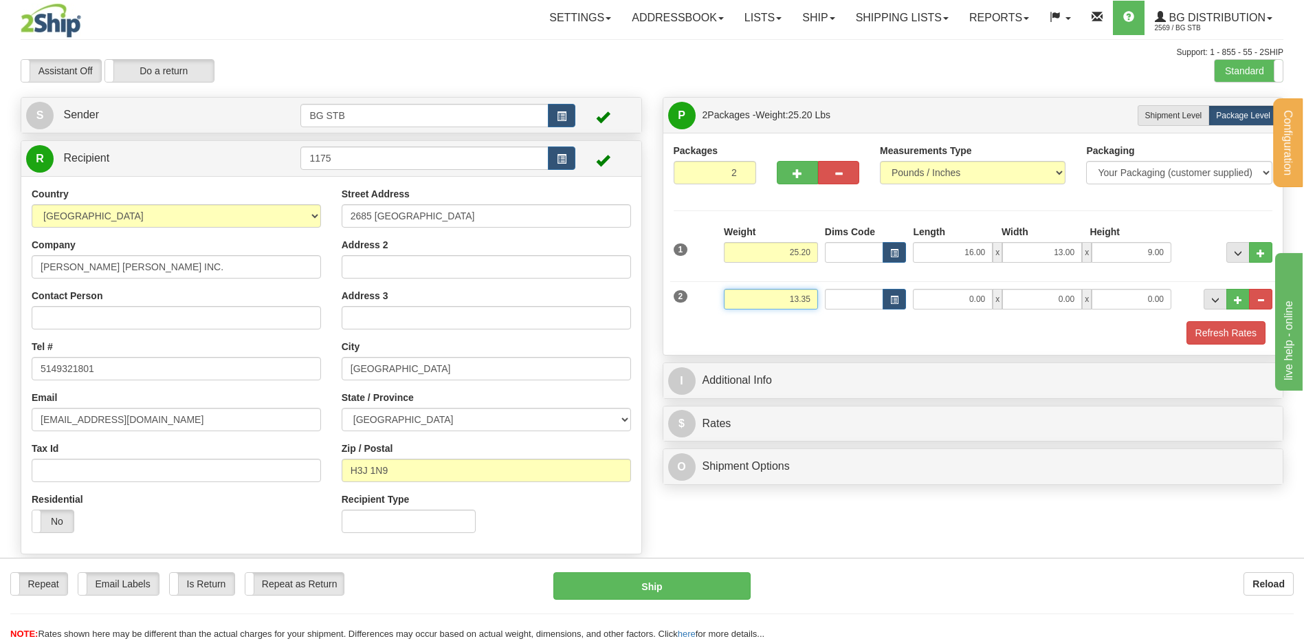
type input "13.35"
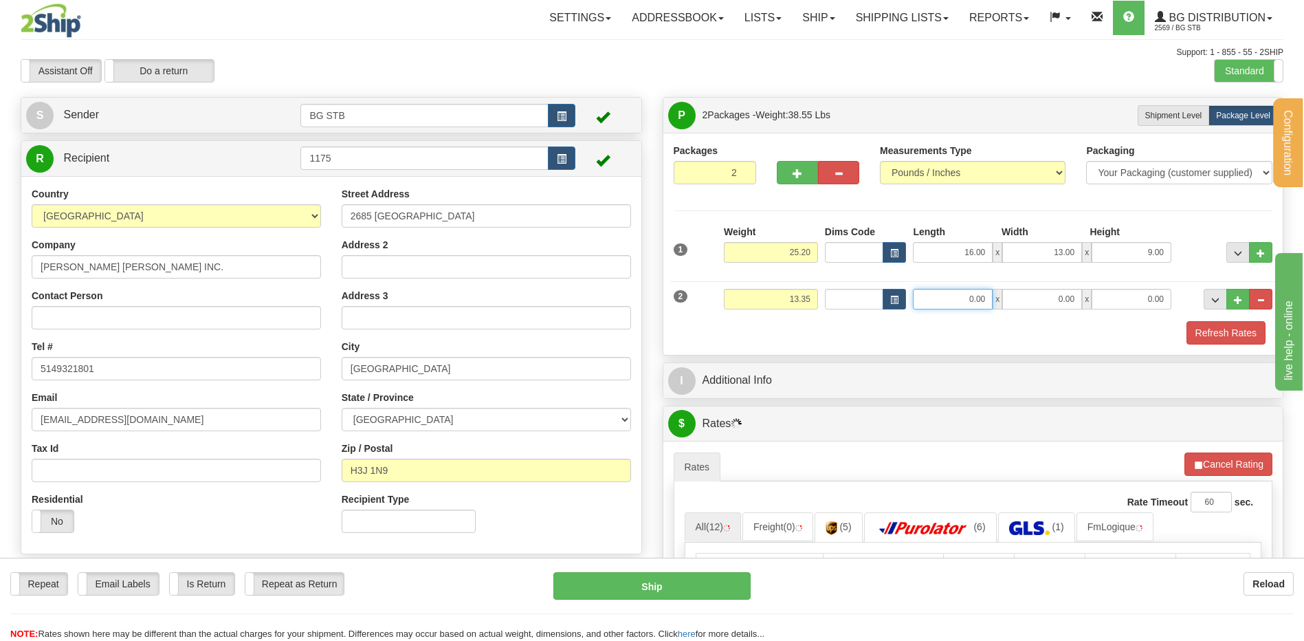
click at [939, 295] on input "0.00" at bounding box center [953, 299] width 80 height 21
type input "12.00"
type input "10.00"
type input "9.00"
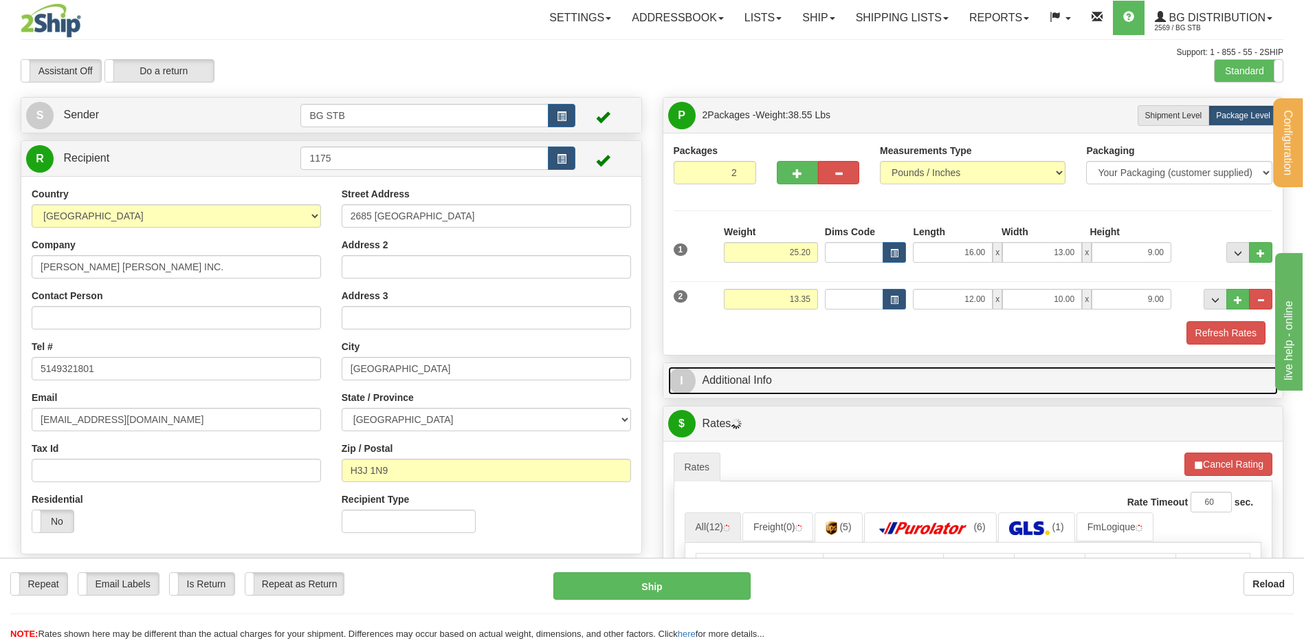
click at [836, 378] on link "I Additional Info" at bounding box center [973, 380] width 611 height 28
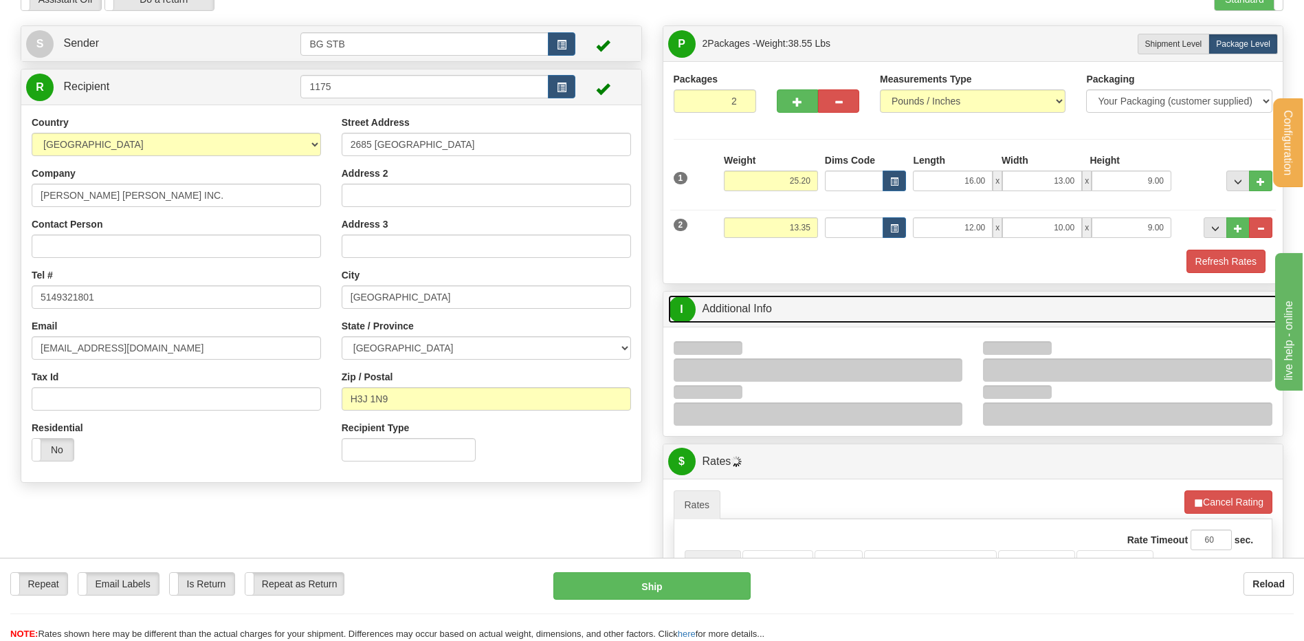
scroll to position [138, 0]
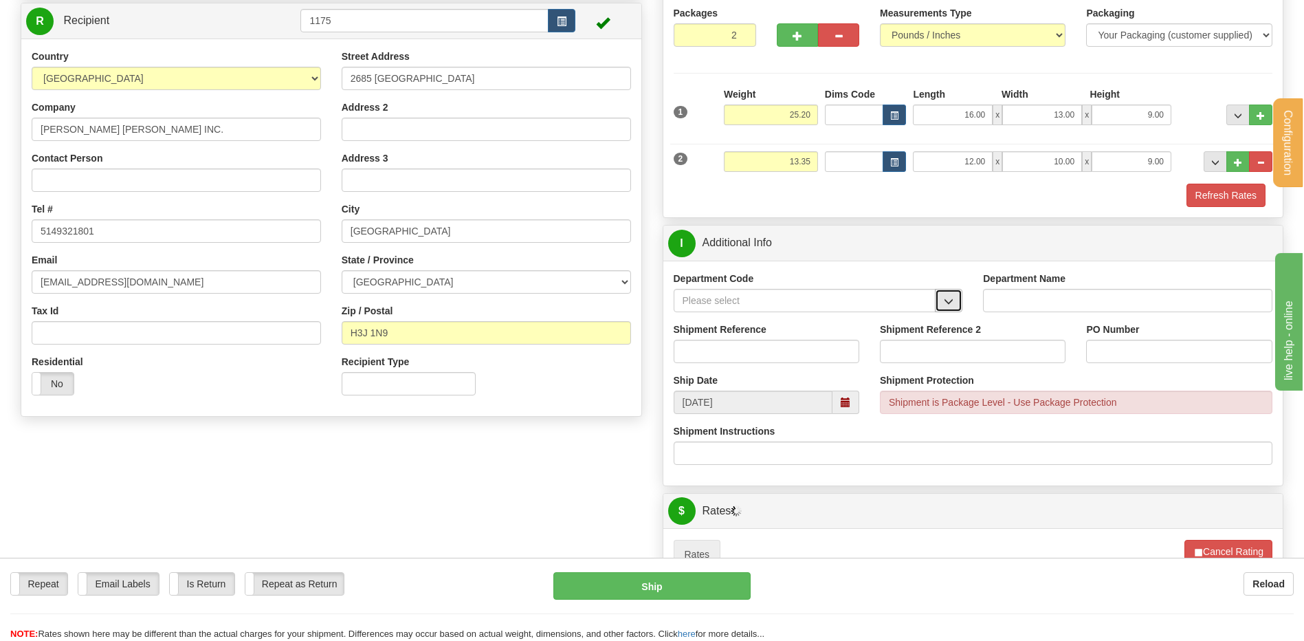
click at [942, 296] on button "button" at bounding box center [949, 300] width 28 height 23
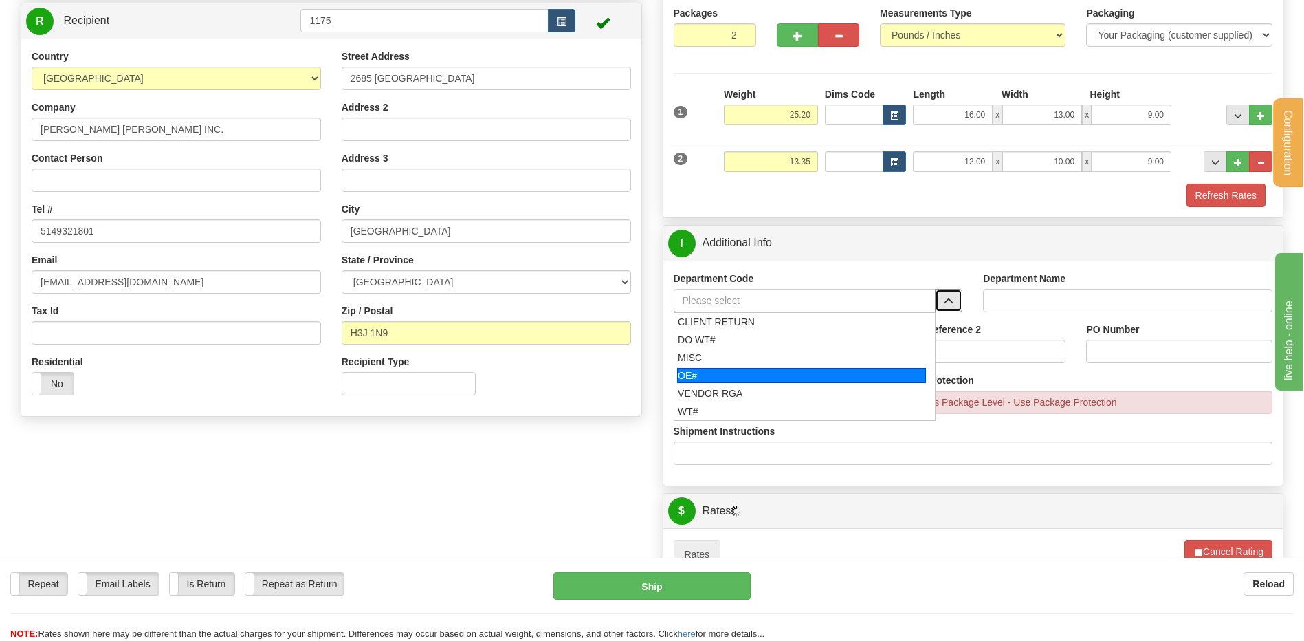
click at [738, 378] on div "OE#" at bounding box center [801, 375] width 249 height 15
type input "OE#"
type input "ORDERS"
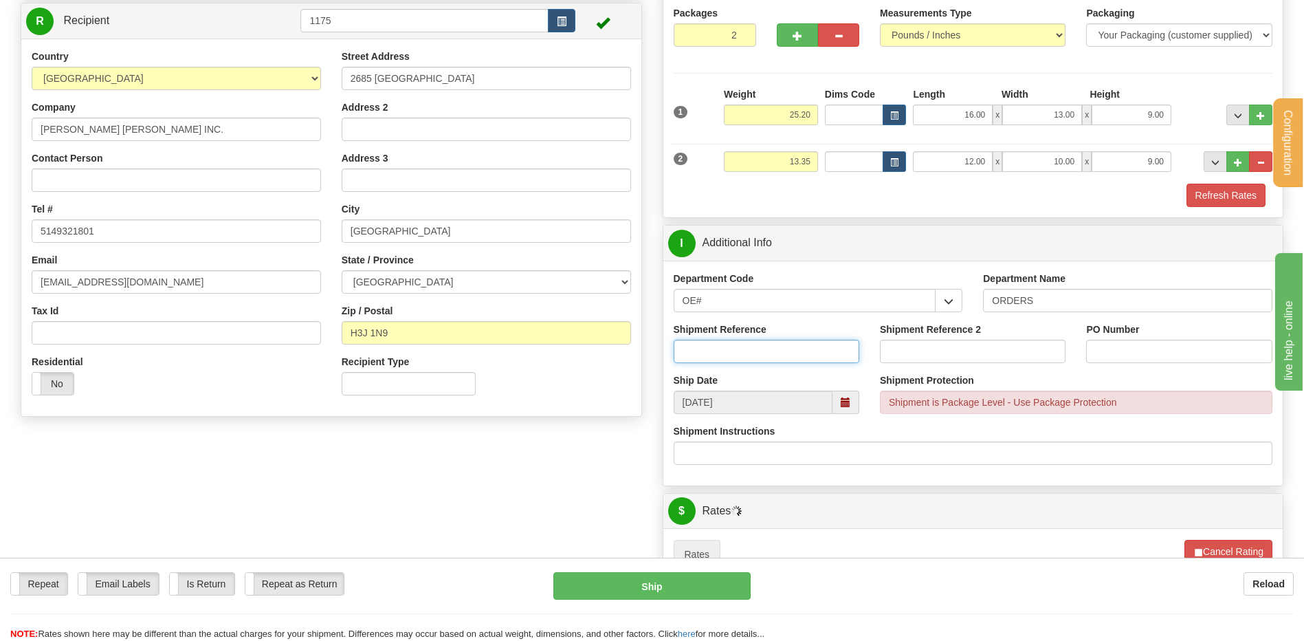
click at [732, 358] on input "Shipment Reference" at bounding box center [767, 351] width 186 height 23
type input "80005130-00"
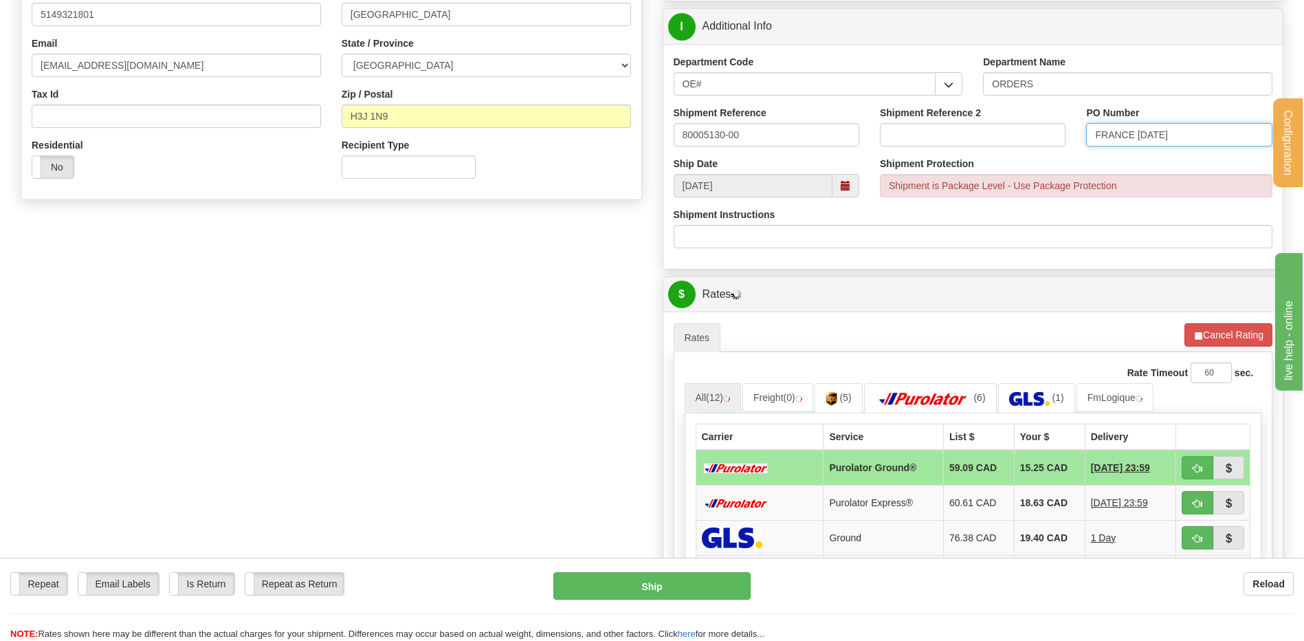
scroll to position [481, 0]
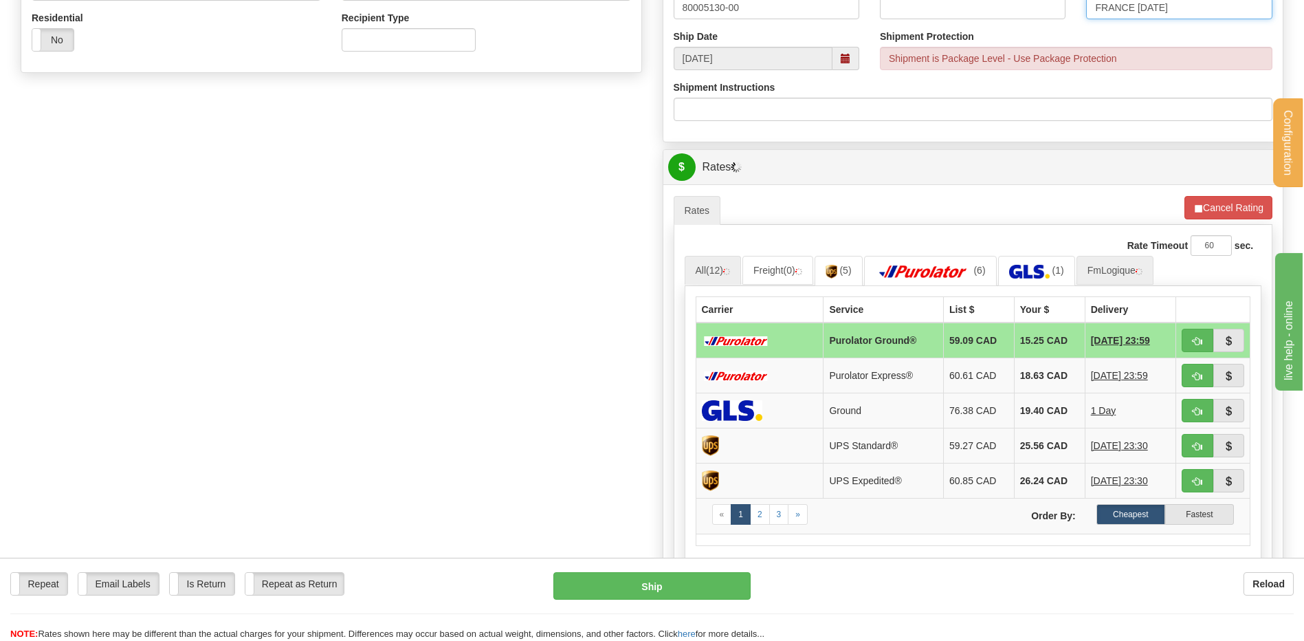
type input "FRANCE 26/08/25"
click at [1121, 276] on link "FmLogique" at bounding box center [1115, 270] width 77 height 29
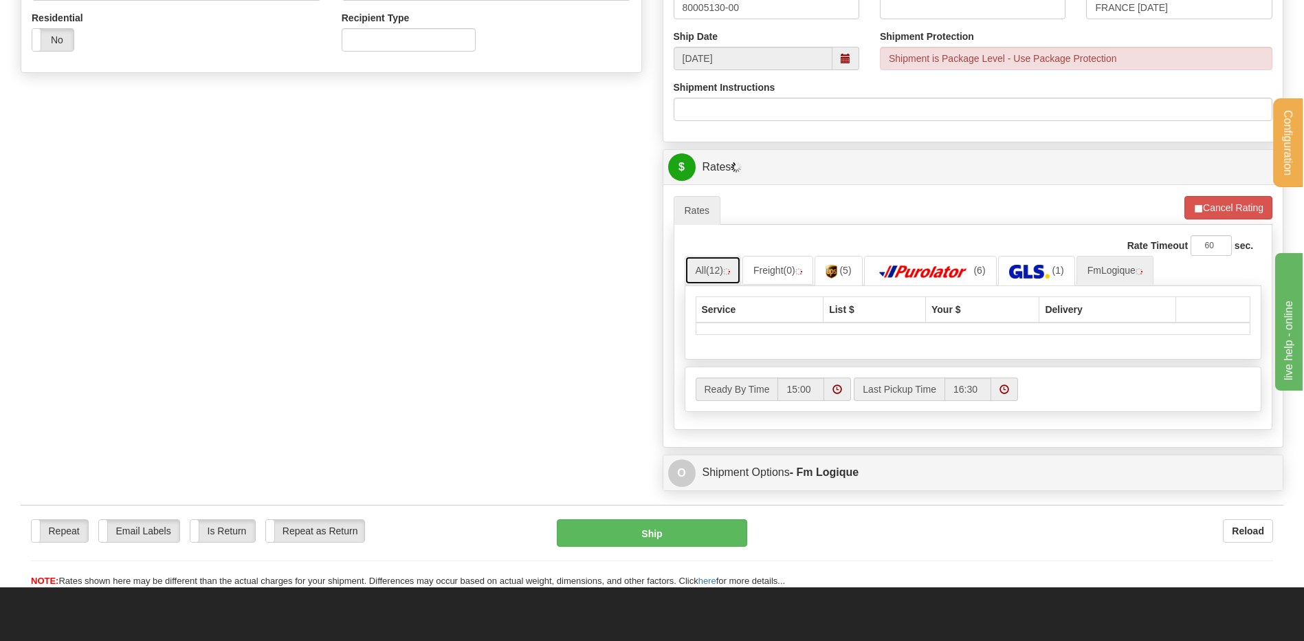
click at [699, 270] on link "All (12)" at bounding box center [713, 270] width 56 height 29
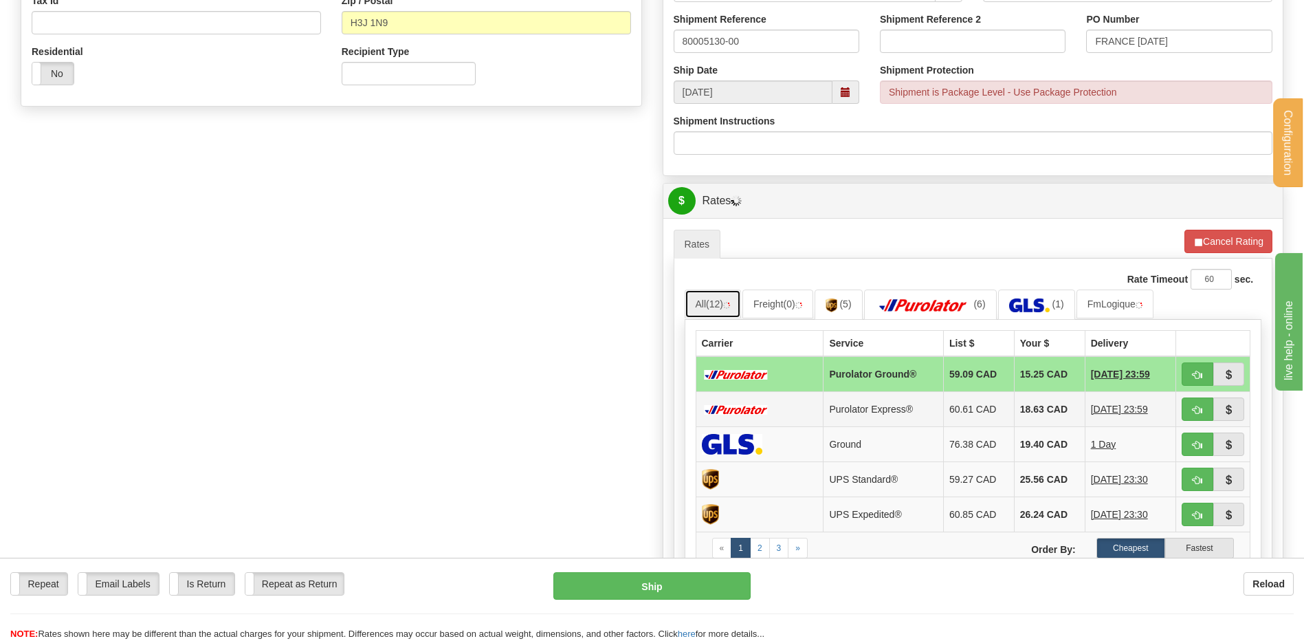
scroll to position [550, 0]
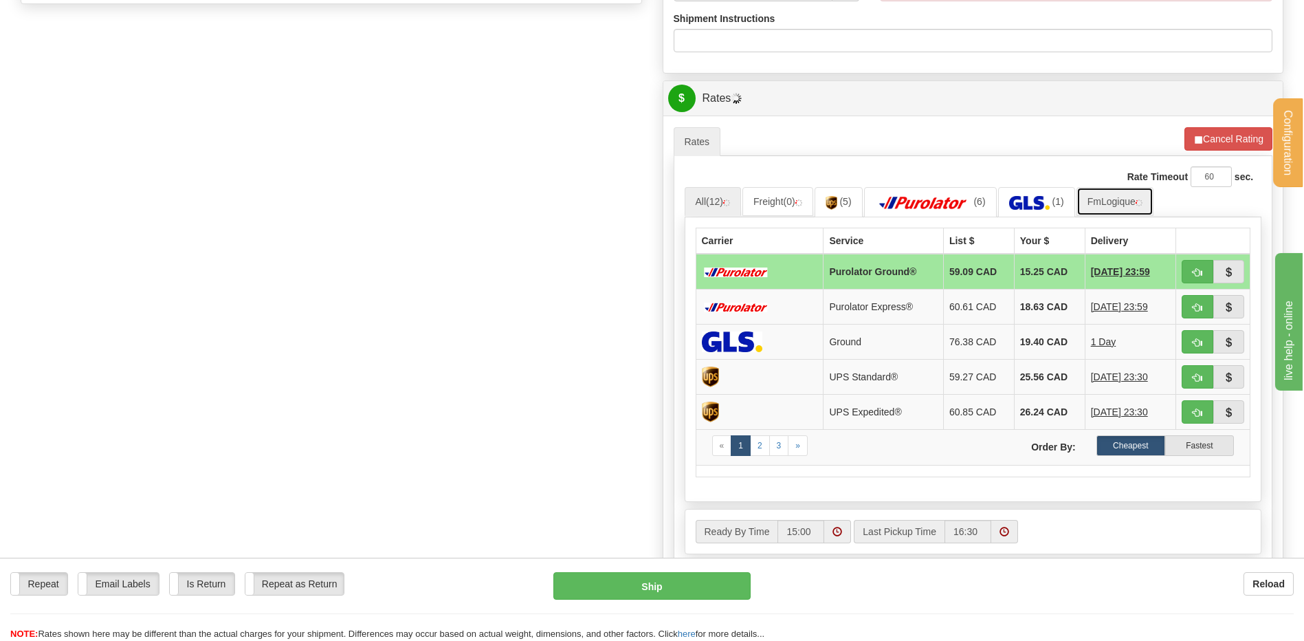
click at [1105, 209] on link "FmLogique" at bounding box center [1115, 201] width 77 height 29
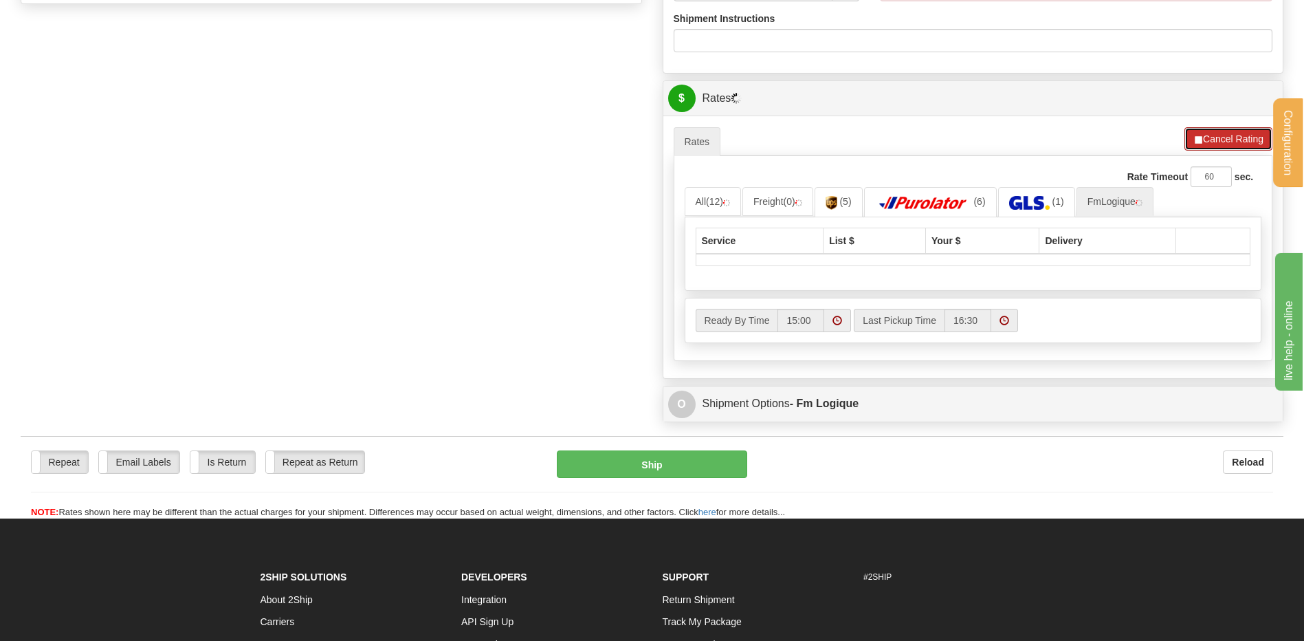
click at [1225, 142] on button "Cancel Rating" at bounding box center [1229, 138] width 88 height 23
drag, startPoint x: 1244, startPoint y: 141, endPoint x: 1139, endPoint y: 171, distance: 110.1
click at [1238, 143] on button "Refresh Rates" at bounding box center [1228, 138] width 89 height 23
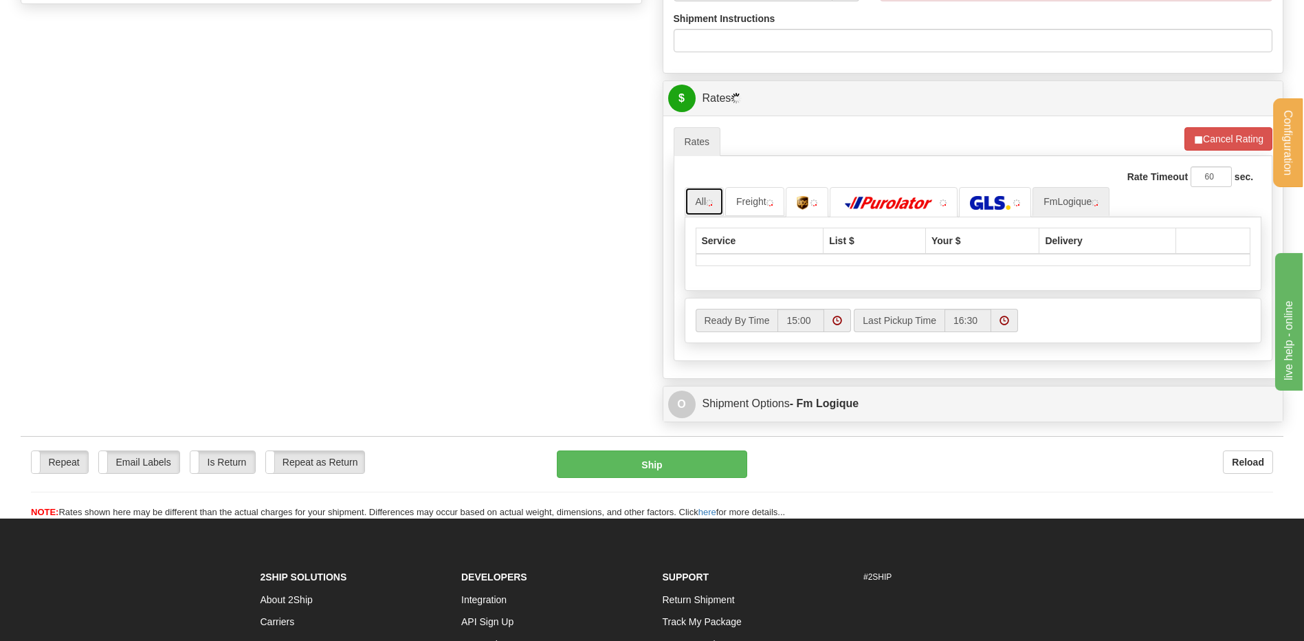
click at [710, 203] on img at bounding box center [709, 202] width 7 height 7
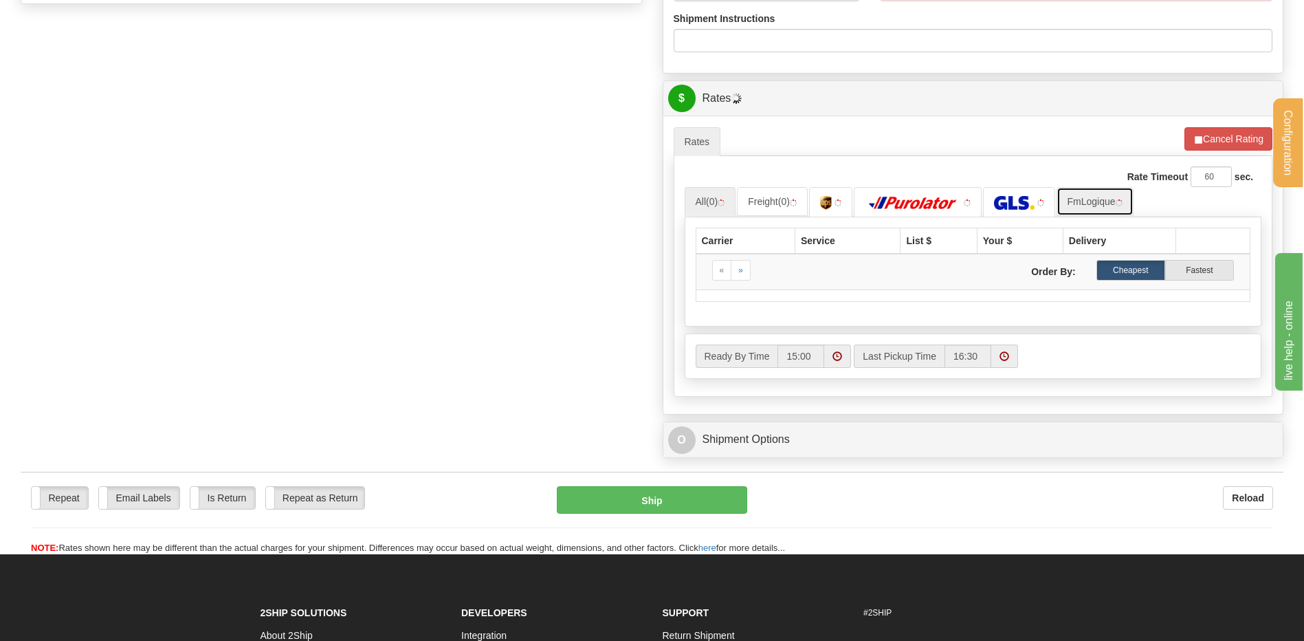
click at [1106, 201] on link "FmLogique" at bounding box center [1095, 201] width 77 height 29
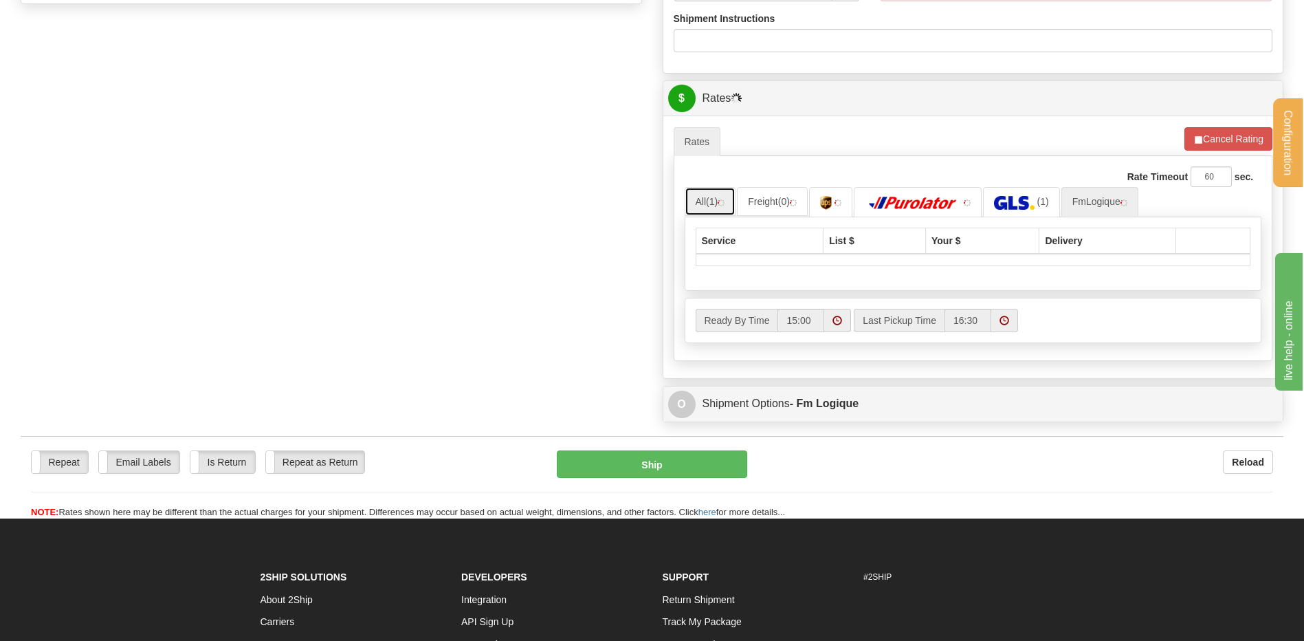
click at [725, 204] on img at bounding box center [721, 202] width 7 height 7
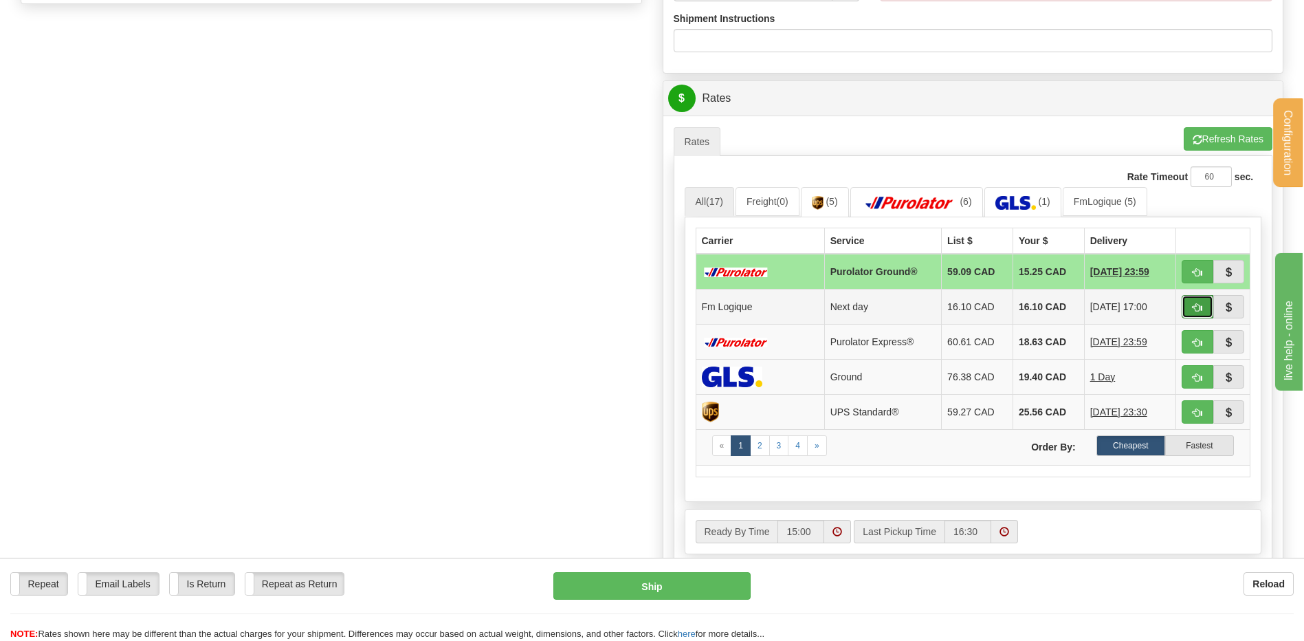
click at [1193, 308] on span "button" at bounding box center [1198, 307] width 10 height 9
type input "jour"
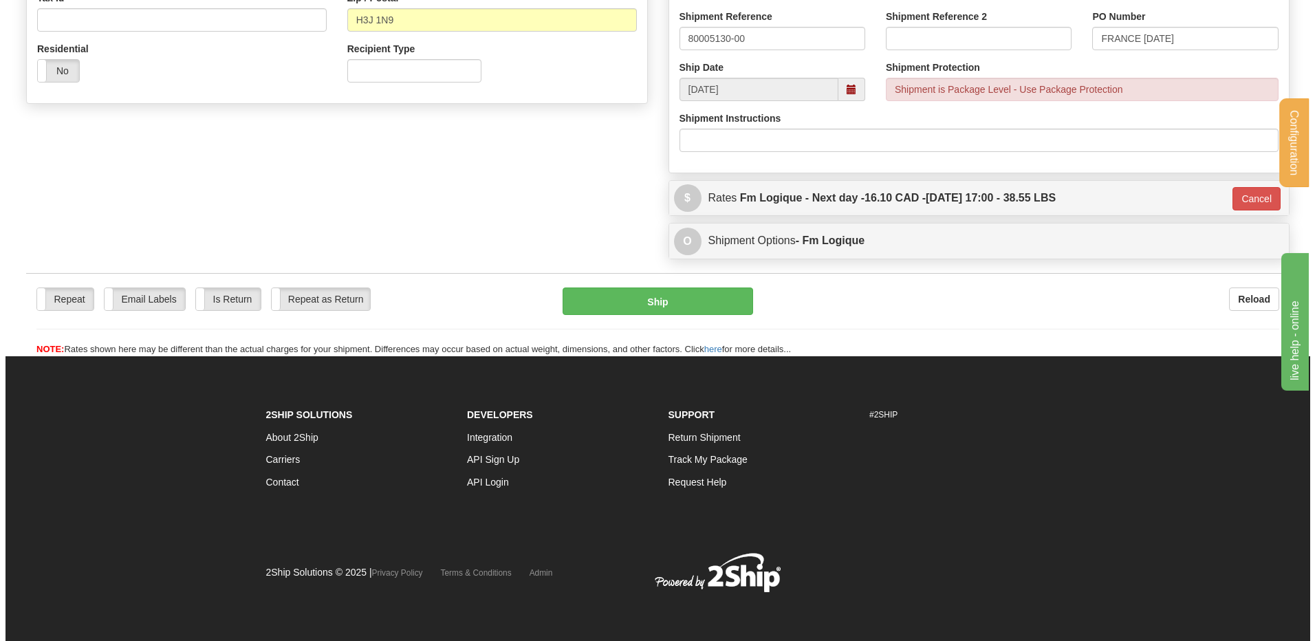
scroll to position [451, 0]
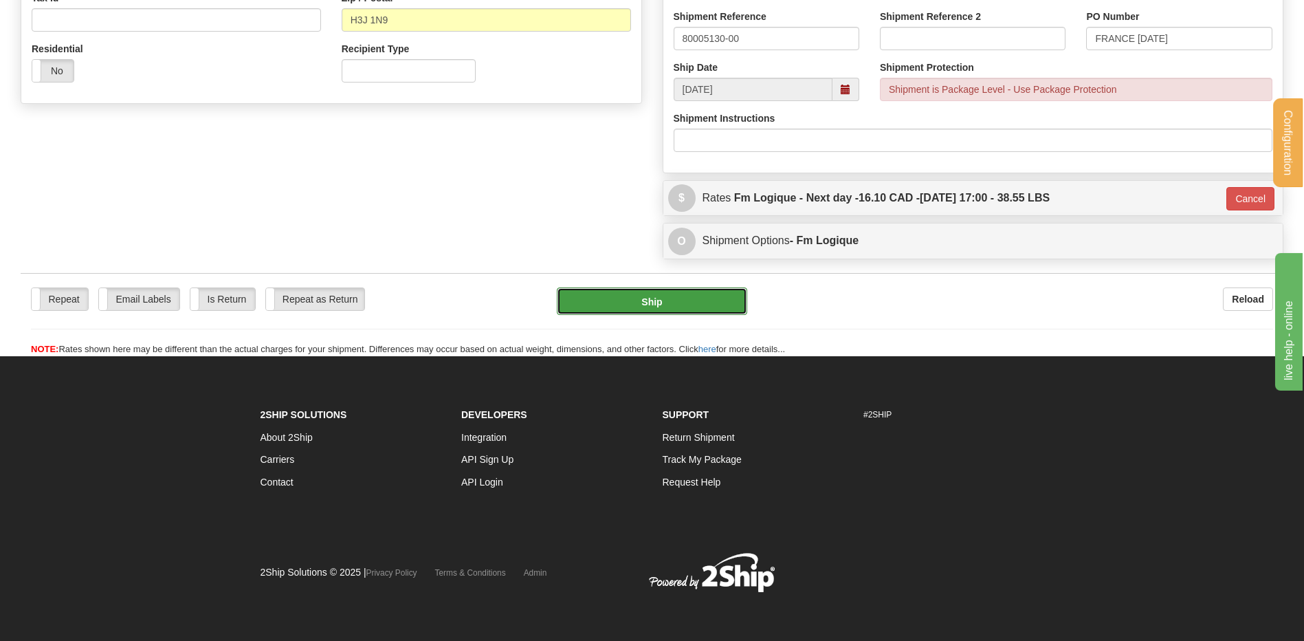
click at [671, 298] on button "Ship" at bounding box center [652, 301] width 190 height 28
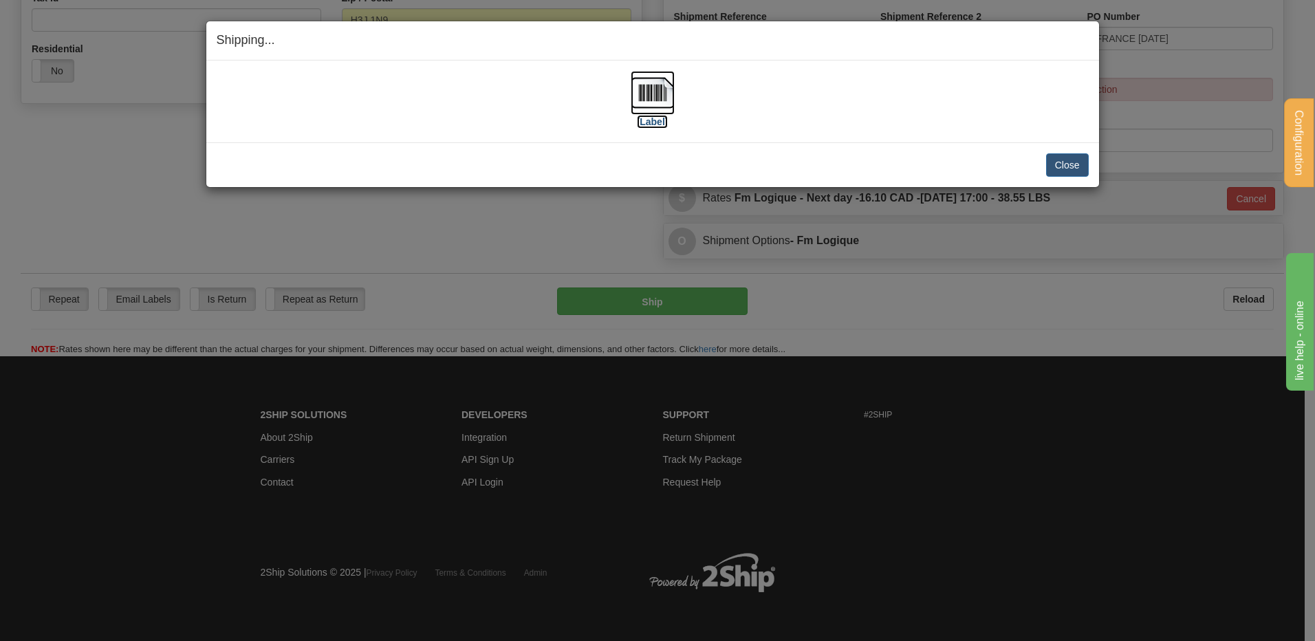
click at [646, 93] on img at bounding box center [652, 93] width 44 height 44
click at [1078, 162] on button "Close" at bounding box center [1067, 164] width 43 height 23
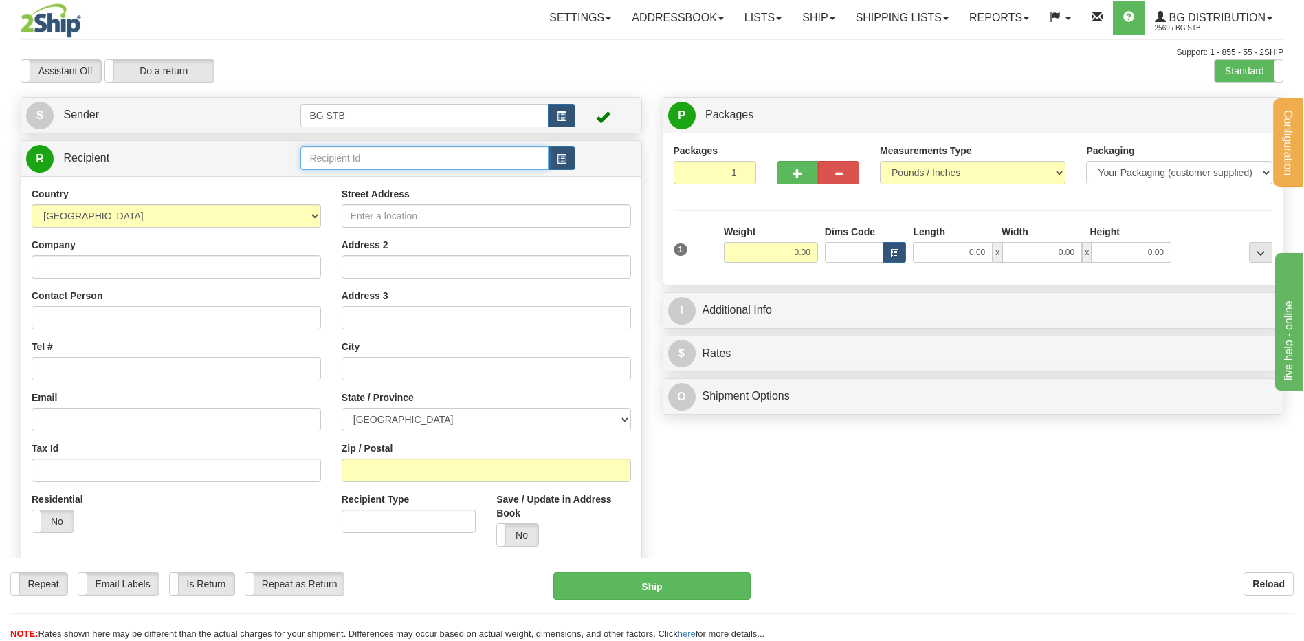
click at [392, 160] on input "text" at bounding box center [424, 157] width 248 height 23
type input "5441"
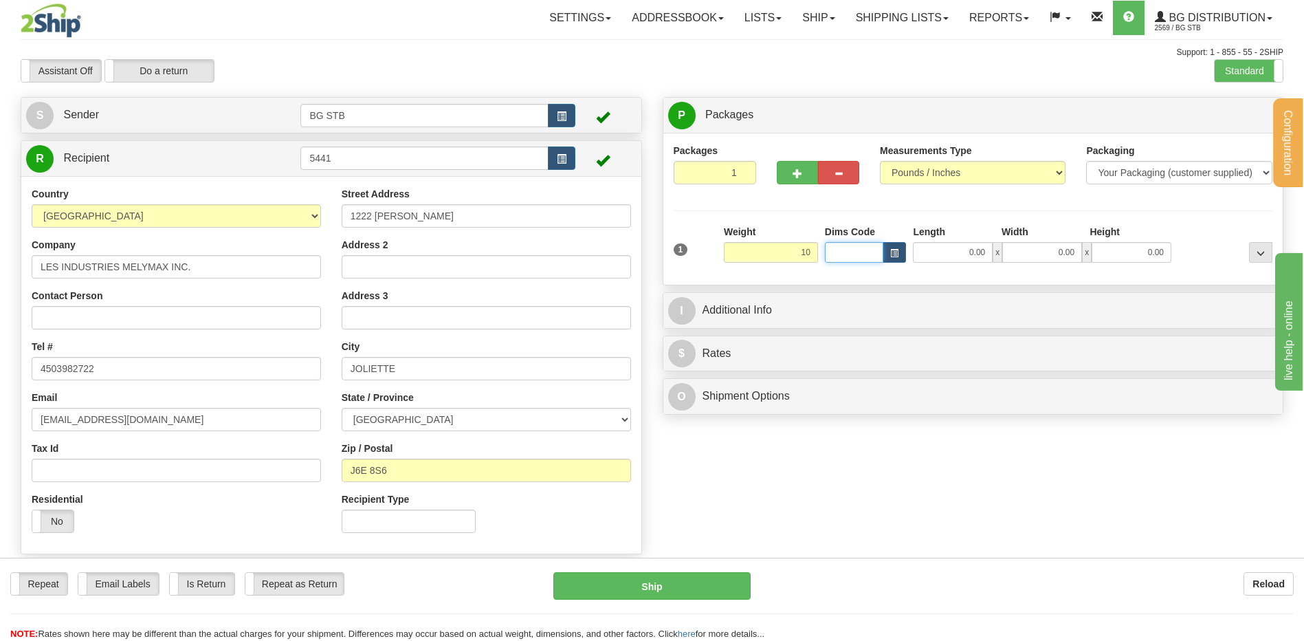
type input "10.00"
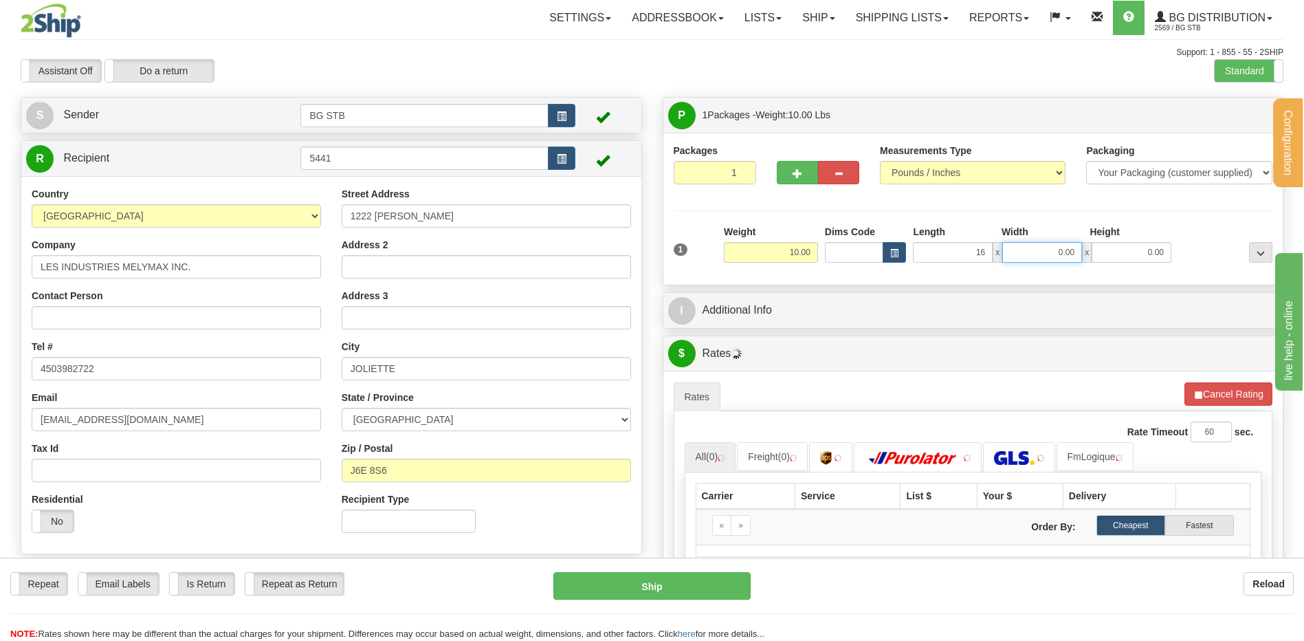
type input "16.00"
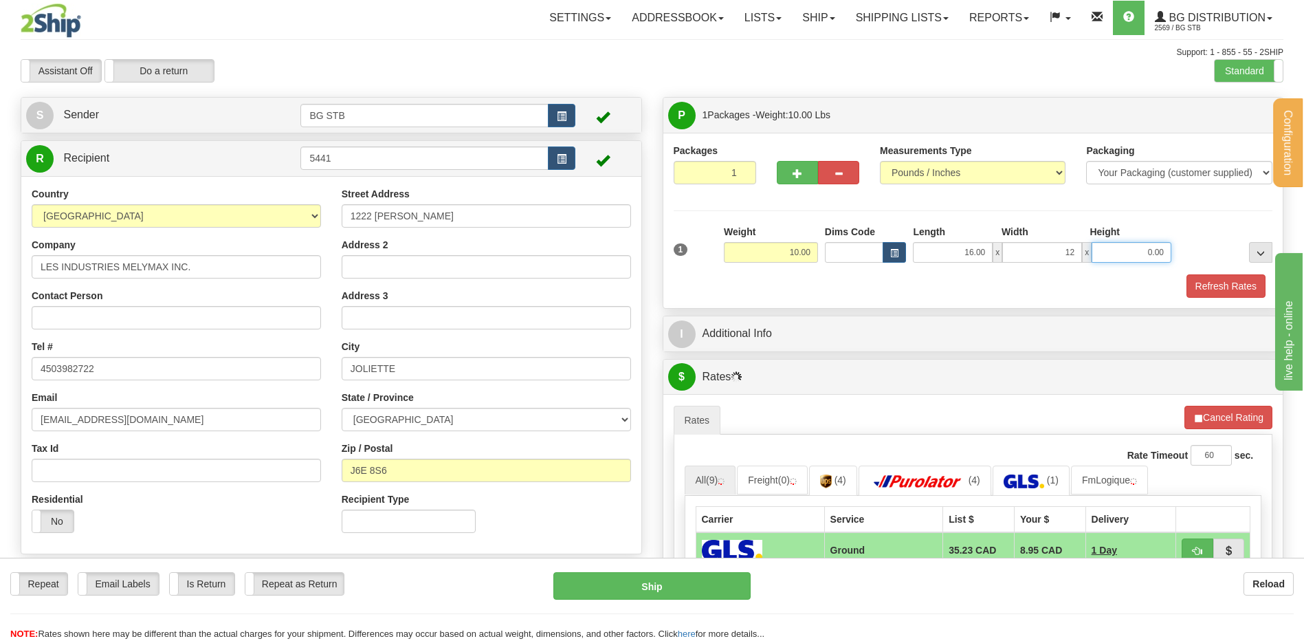
type input "12.00"
type input "11.00"
click at [773, 355] on div "P Packages 1 Packages - Weight: 10.00 Lbs Shipment Level Shipm. Package Level P…" at bounding box center [973, 507] width 642 height 821
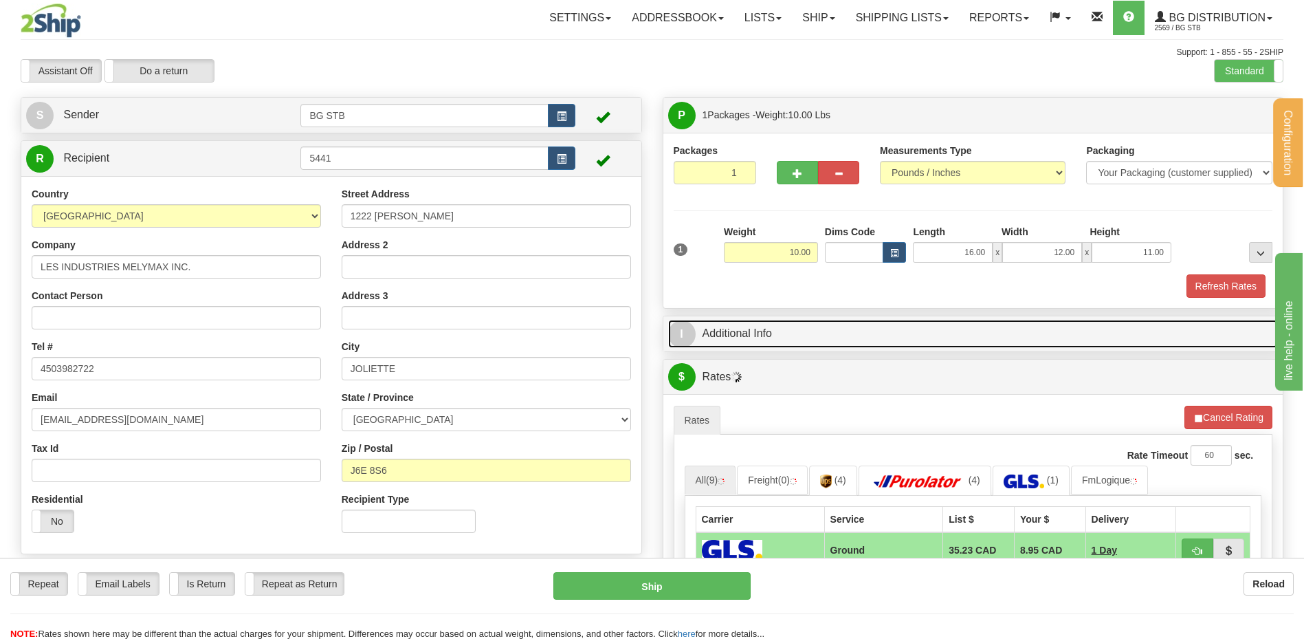
click at [771, 344] on link "I Additional Info" at bounding box center [973, 334] width 611 height 28
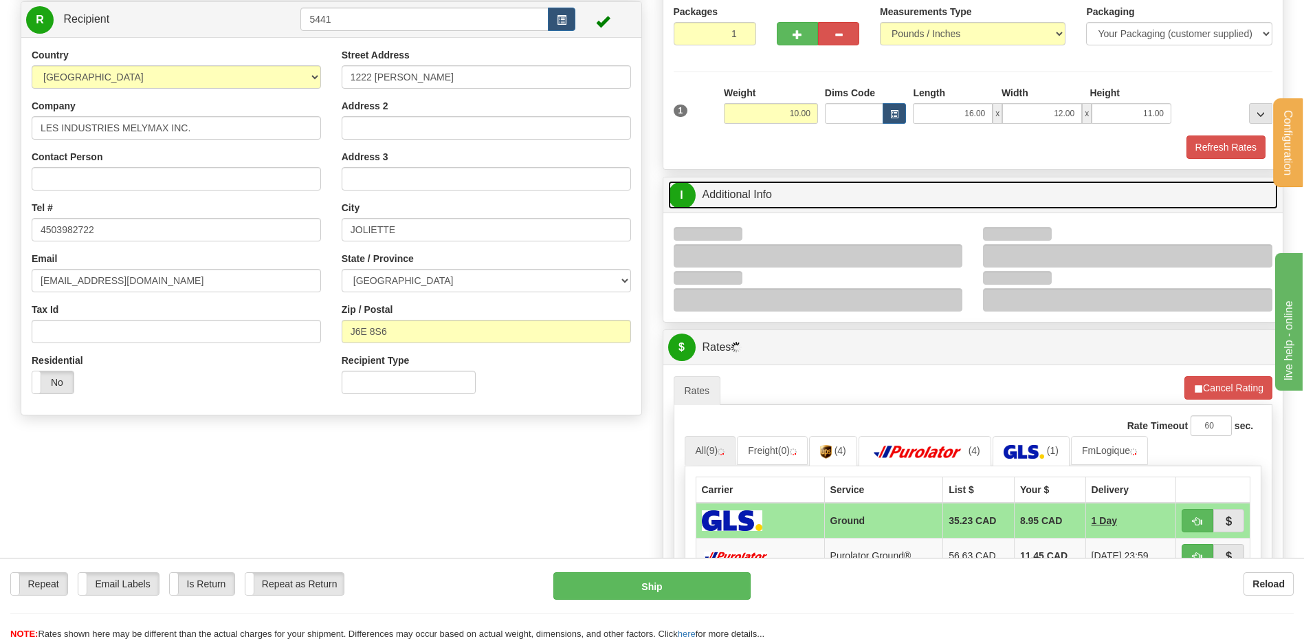
scroll to position [344, 0]
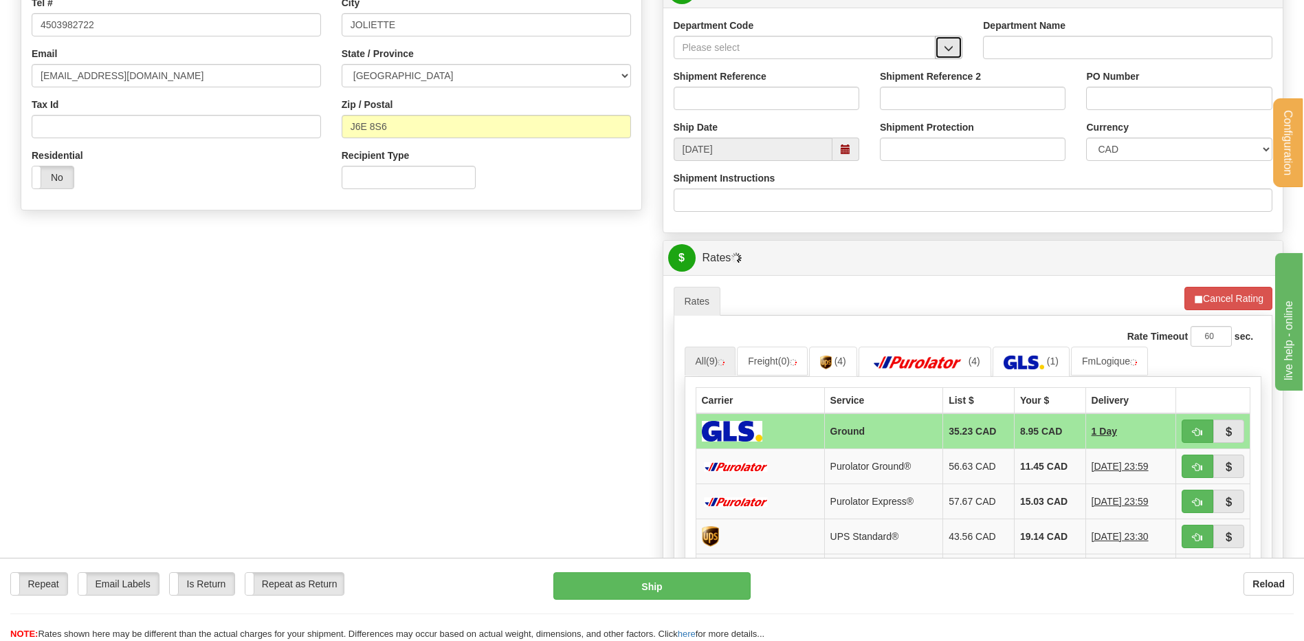
click at [951, 52] on span "button" at bounding box center [949, 48] width 10 height 9
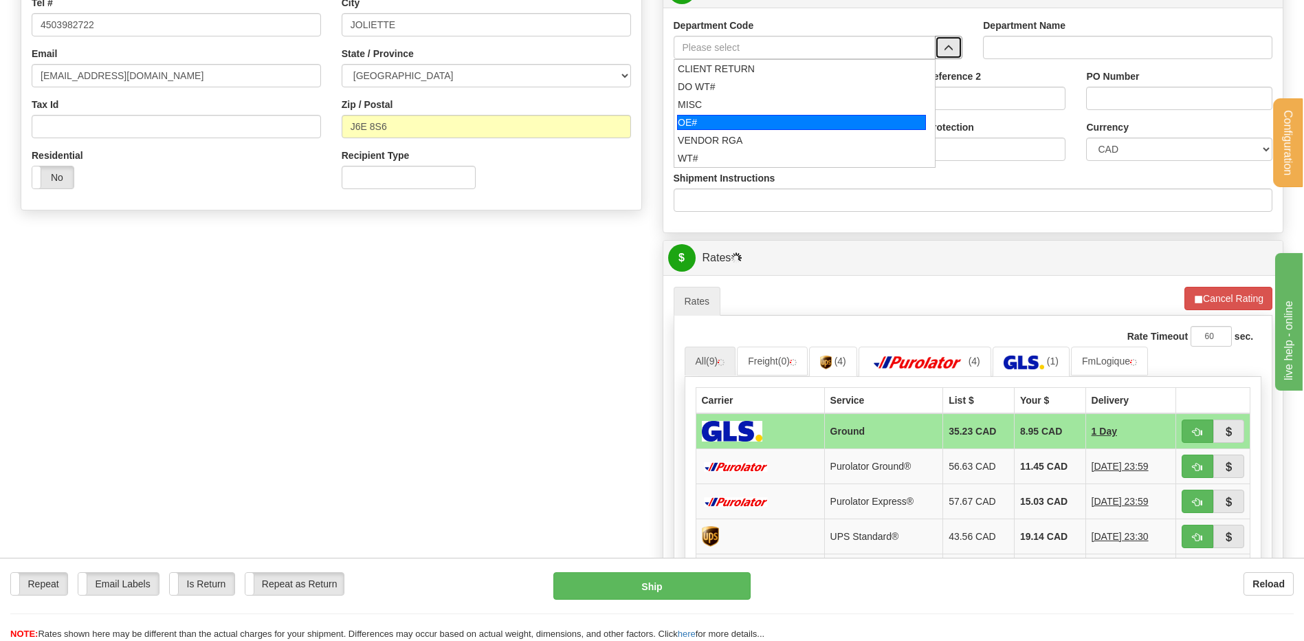
click at [778, 119] on div "OE#" at bounding box center [801, 122] width 249 height 15
type input "OE#"
type input "ORDERS"
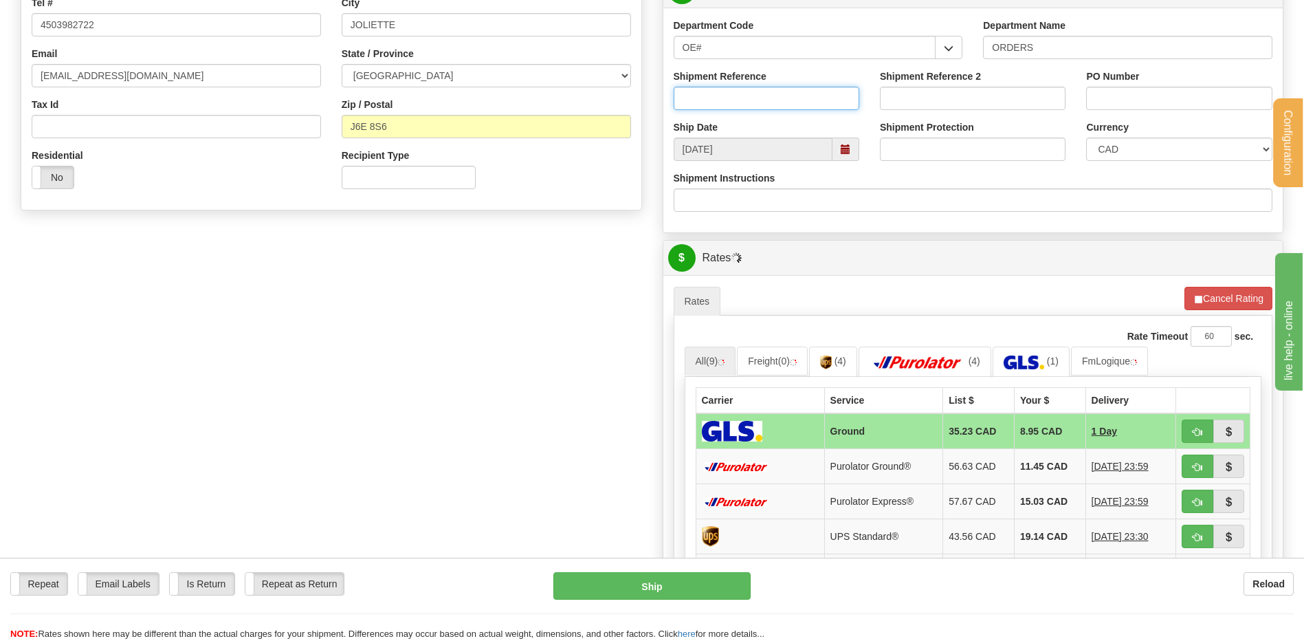
click at [771, 102] on input "Shipment Reference" at bounding box center [767, 98] width 186 height 23
type input "80005855-02"
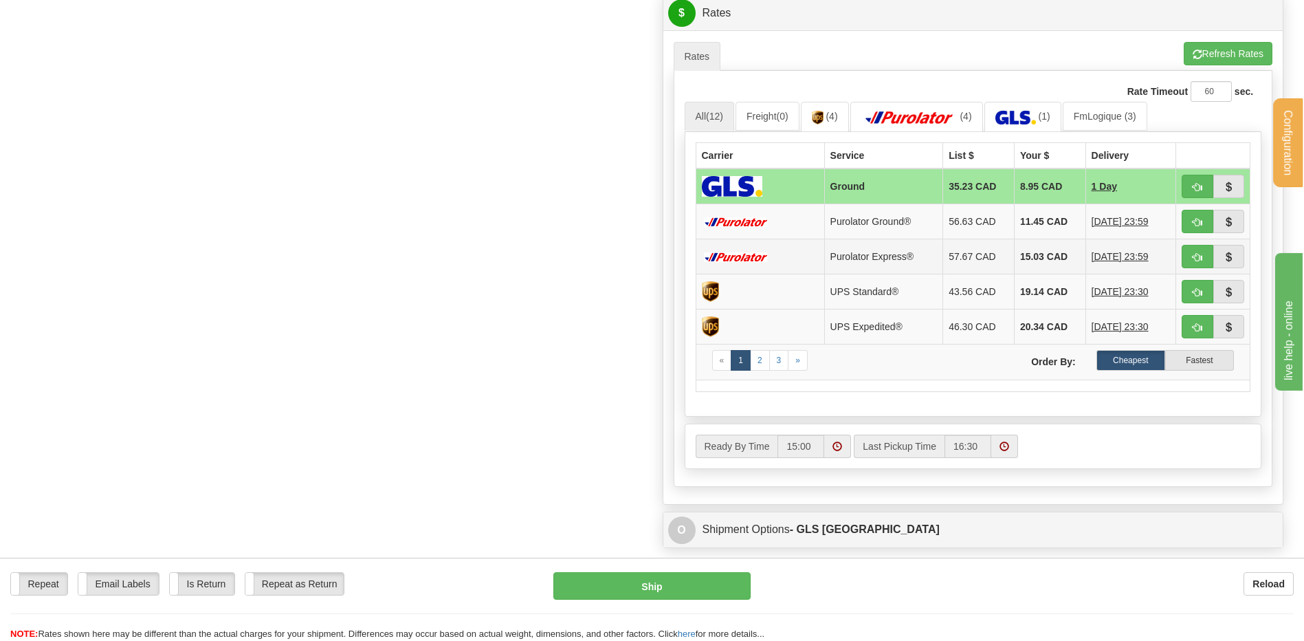
scroll to position [688, 0]
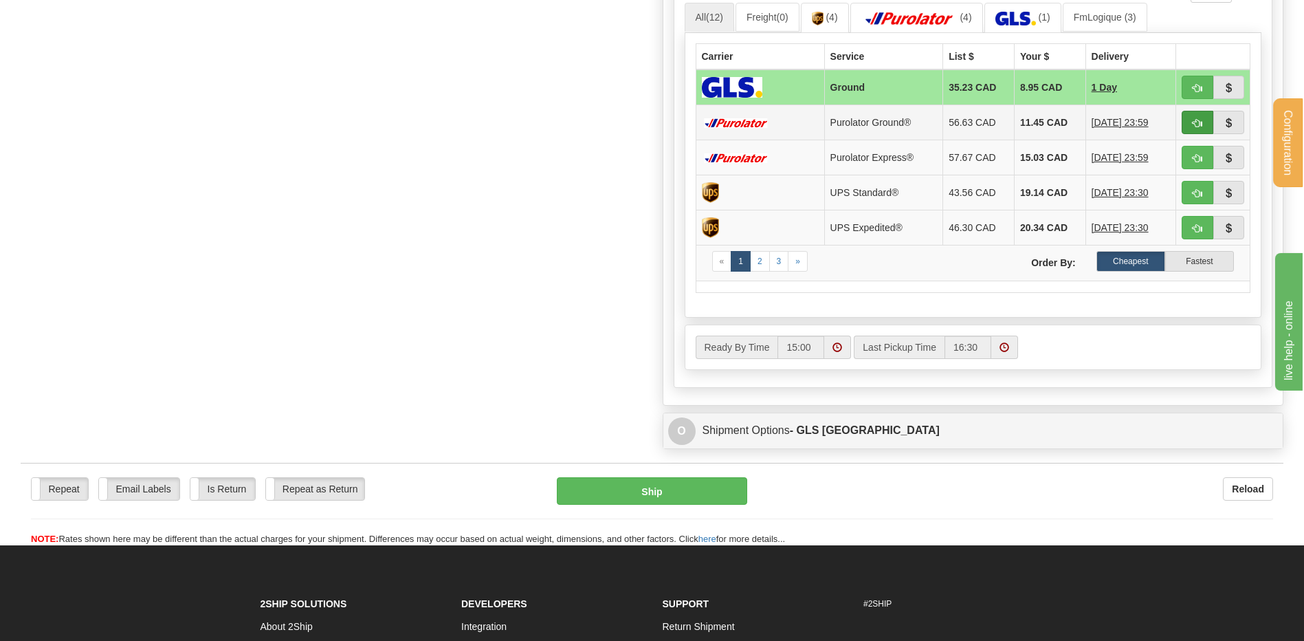
type input "81099"
click at [1189, 122] on button "button" at bounding box center [1198, 122] width 32 height 23
type input "260"
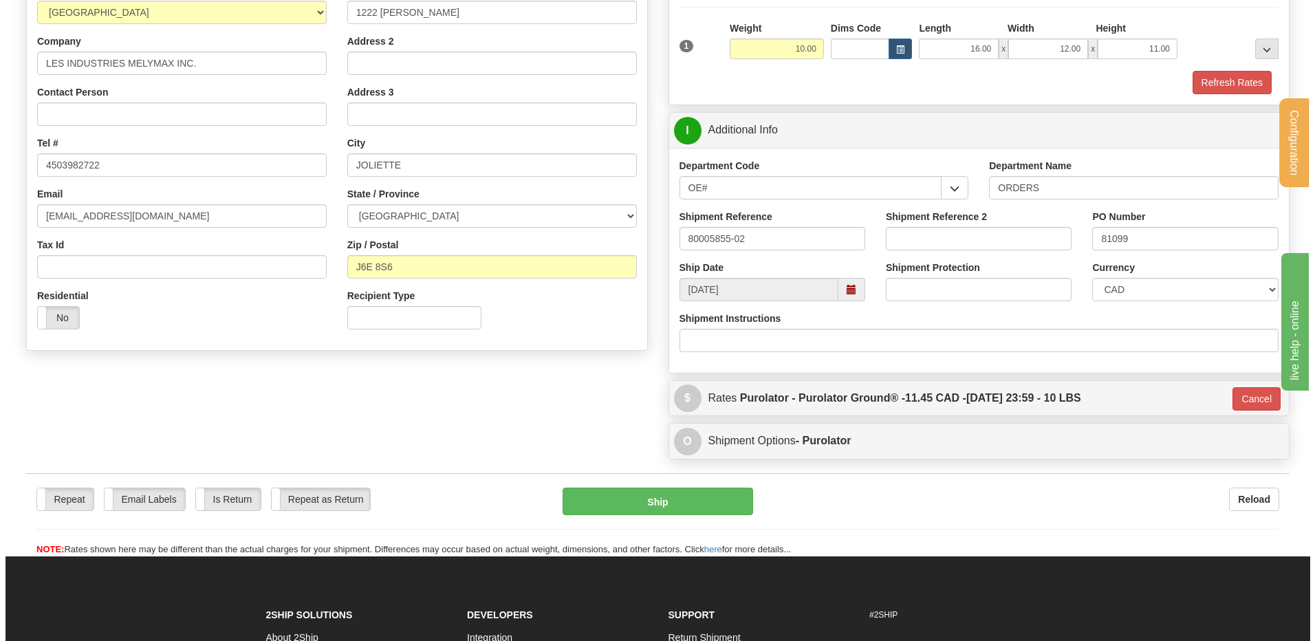
scroll to position [198, 0]
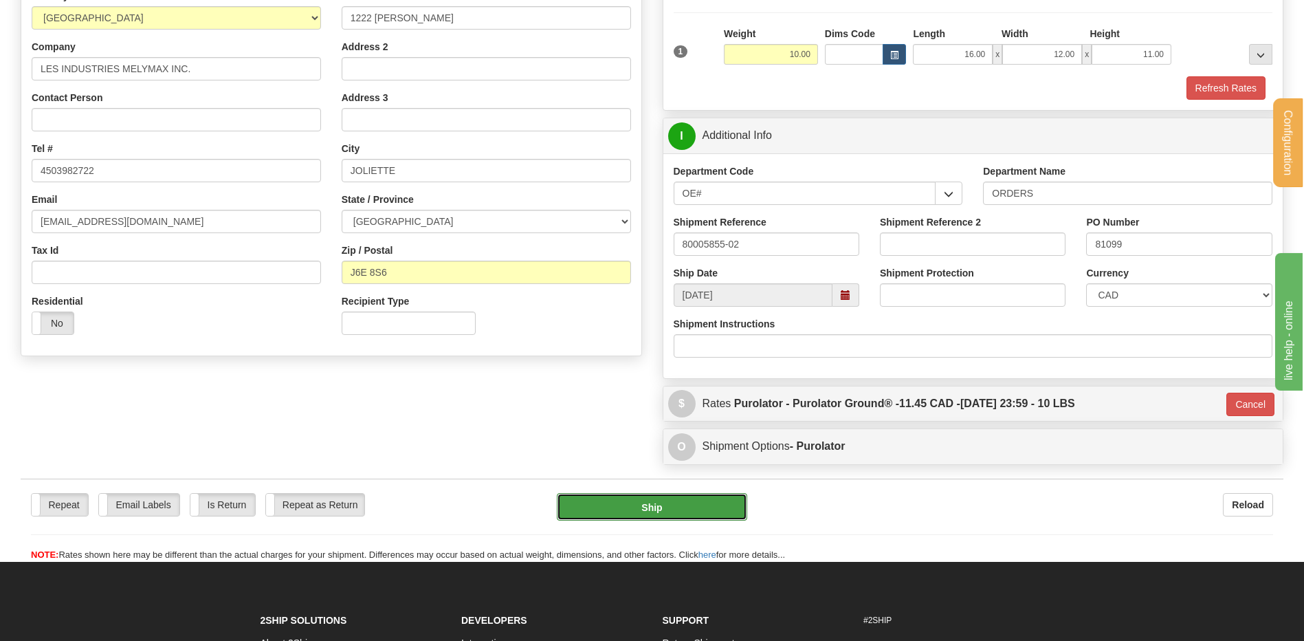
click at [635, 501] on button "Ship" at bounding box center [652, 507] width 190 height 28
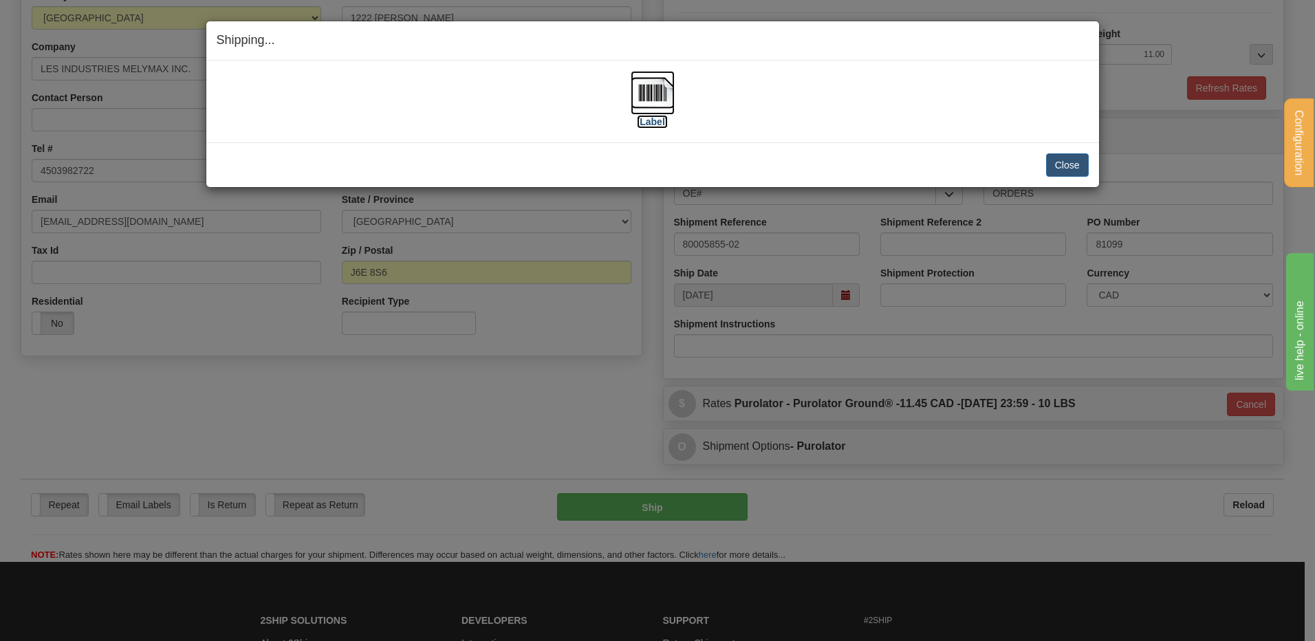
click at [653, 80] on img at bounding box center [652, 93] width 44 height 44
click at [1059, 161] on button "Close" at bounding box center [1067, 164] width 43 height 23
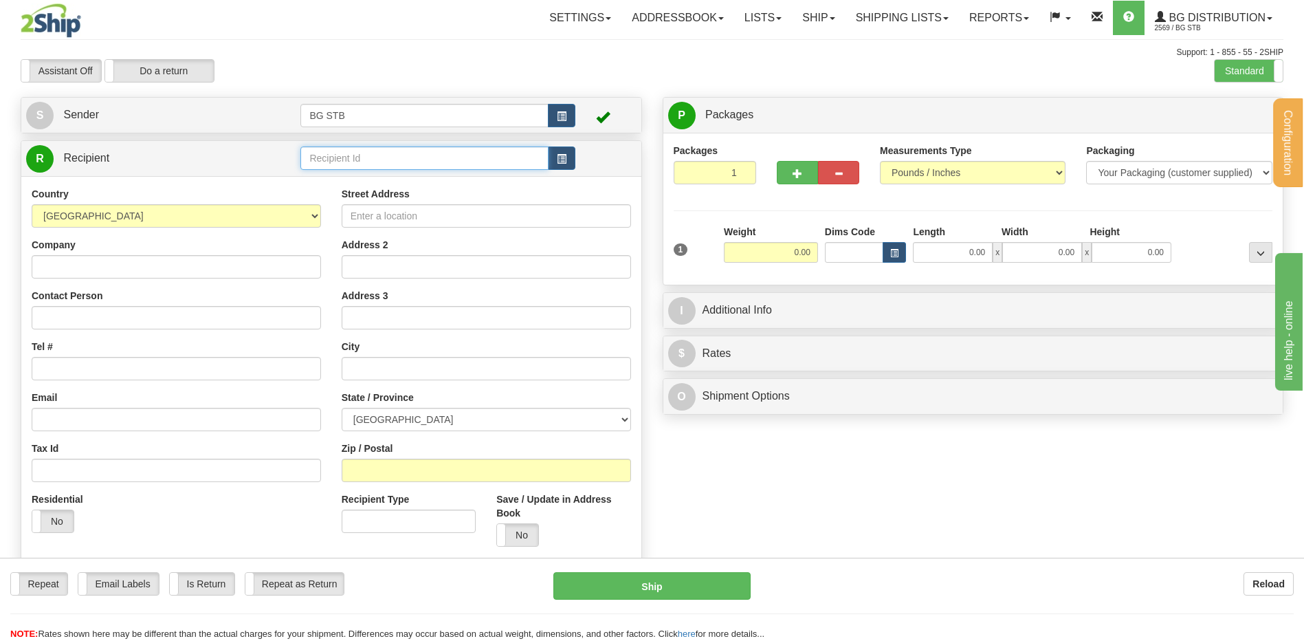
click at [433, 160] on input "text" at bounding box center [424, 157] width 248 height 23
type input "4025"
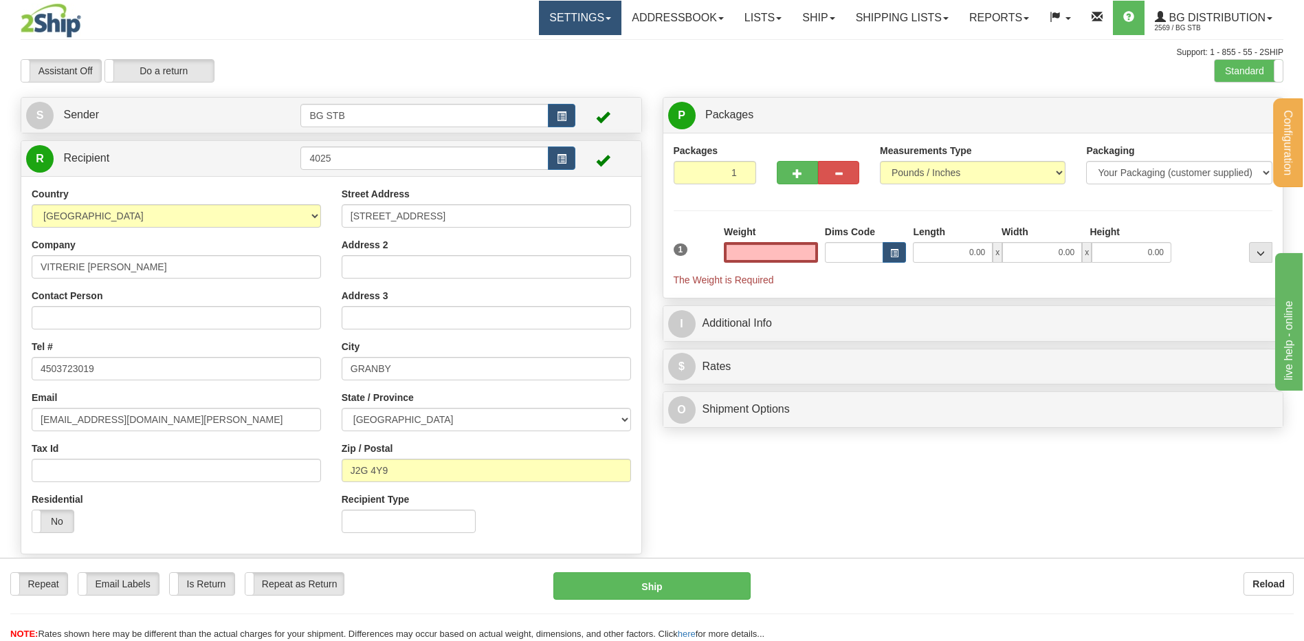
type input "0.00"
click at [754, 256] on input "0.00" at bounding box center [771, 252] width 94 height 21
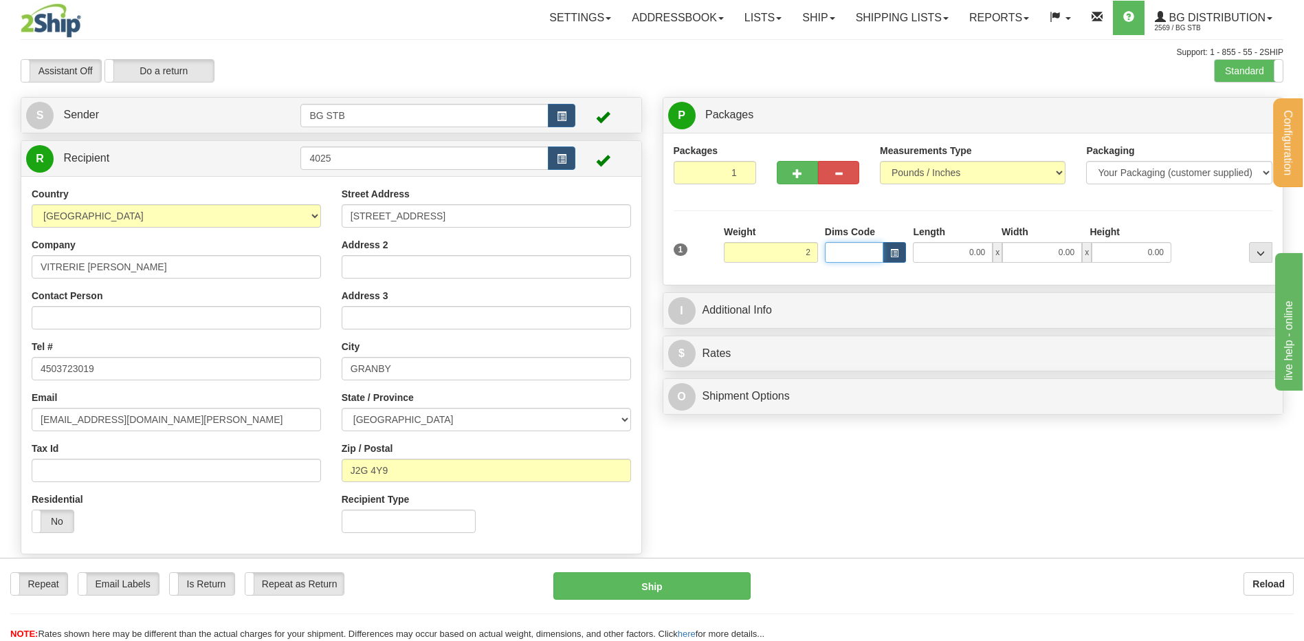
type input "2.00"
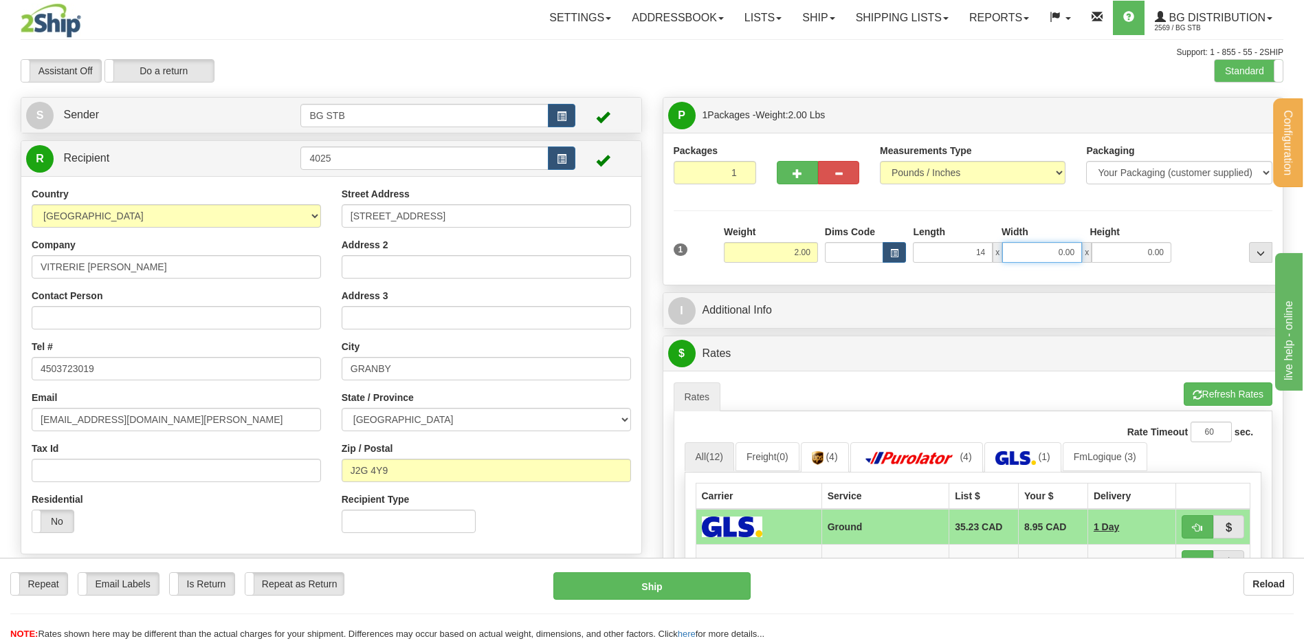
type input "14.00"
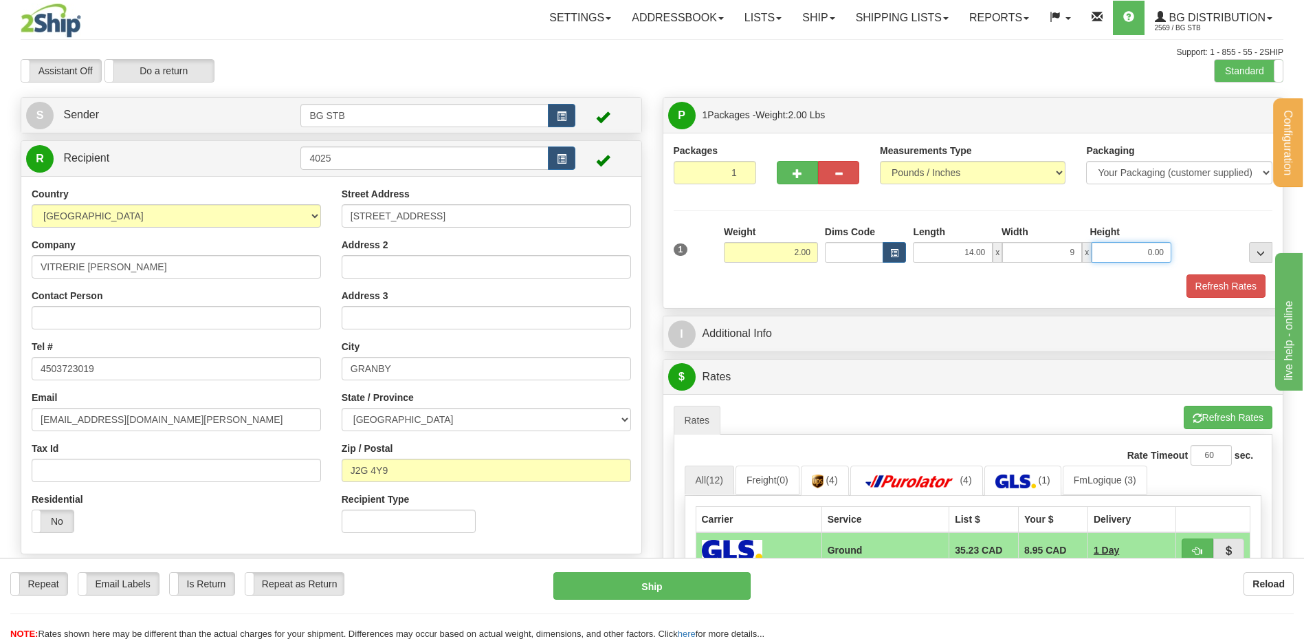
type input "9.00"
type input "6.00"
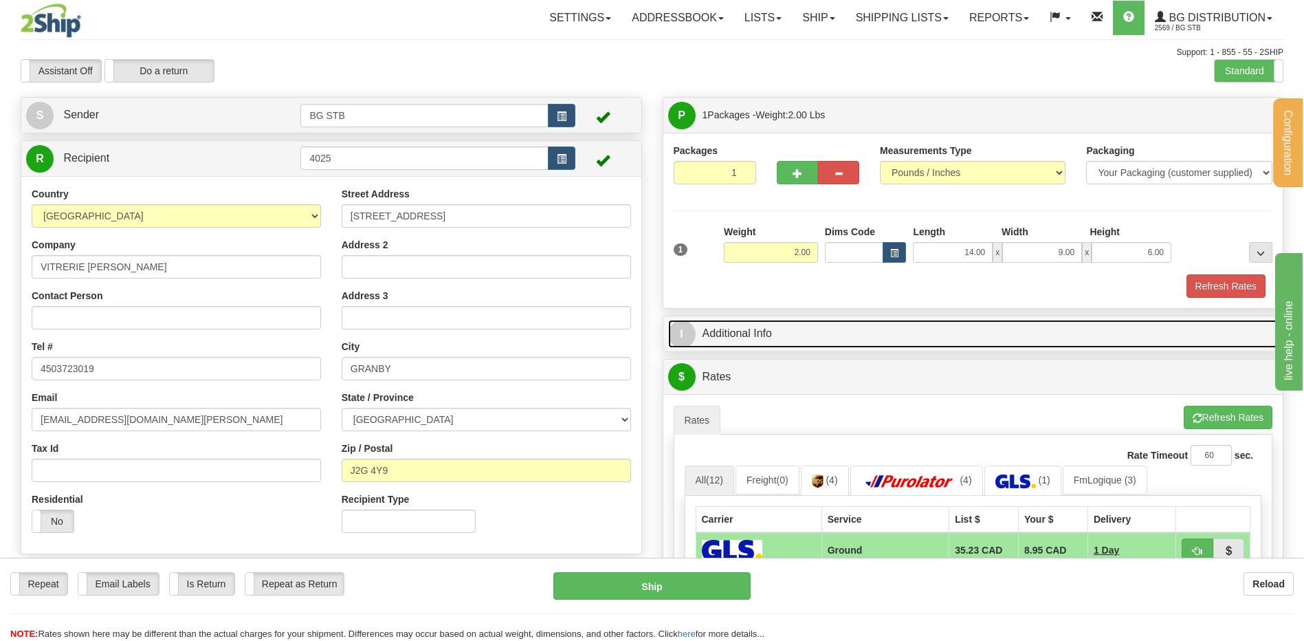
click at [806, 337] on link "I Additional Info" at bounding box center [973, 334] width 611 height 28
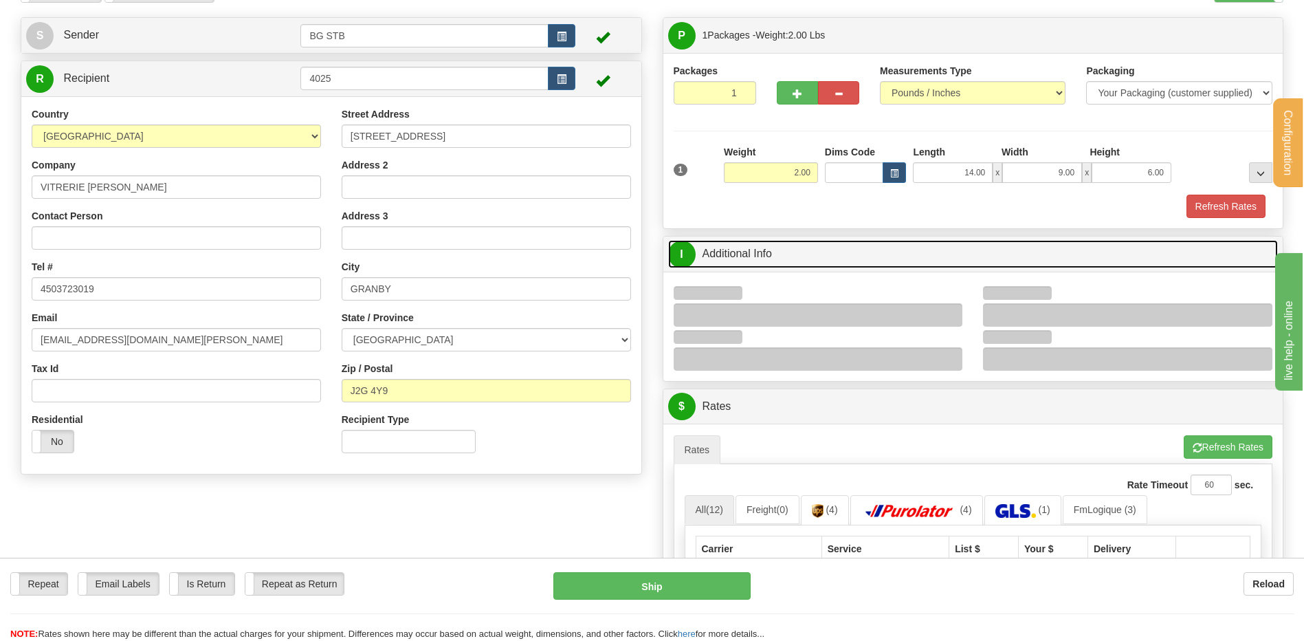
scroll to position [138, 0]
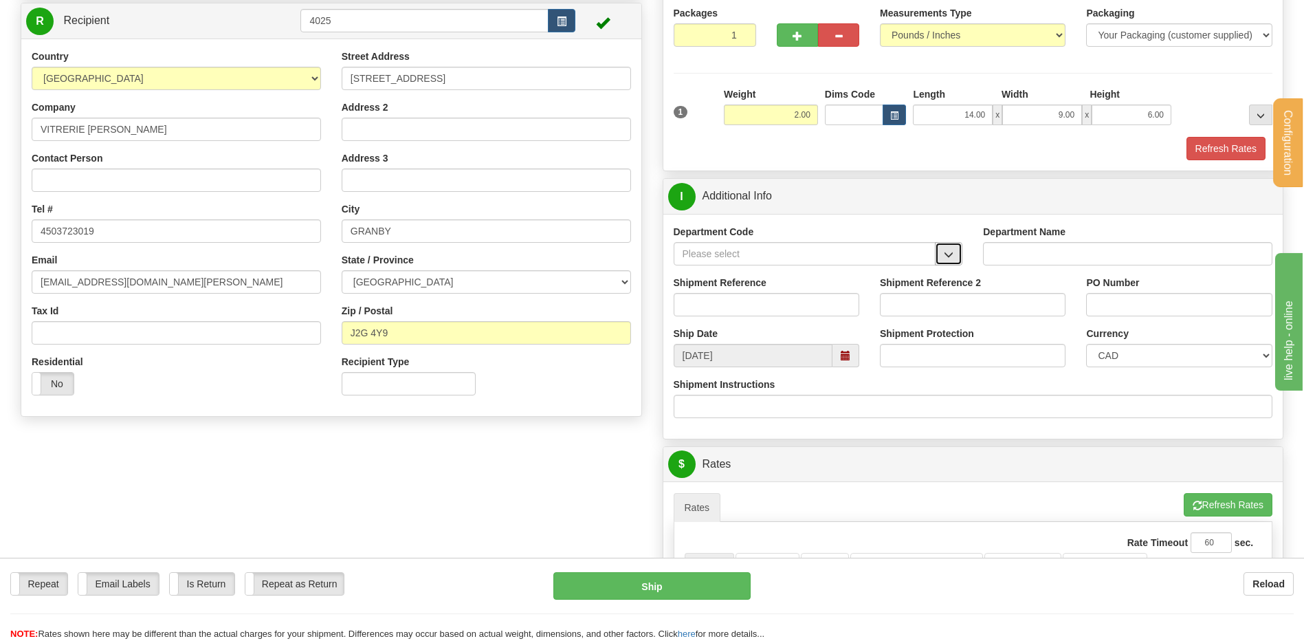
click at [945, 259] on span "button" at bounding box center [949, 254] width 10 height 9
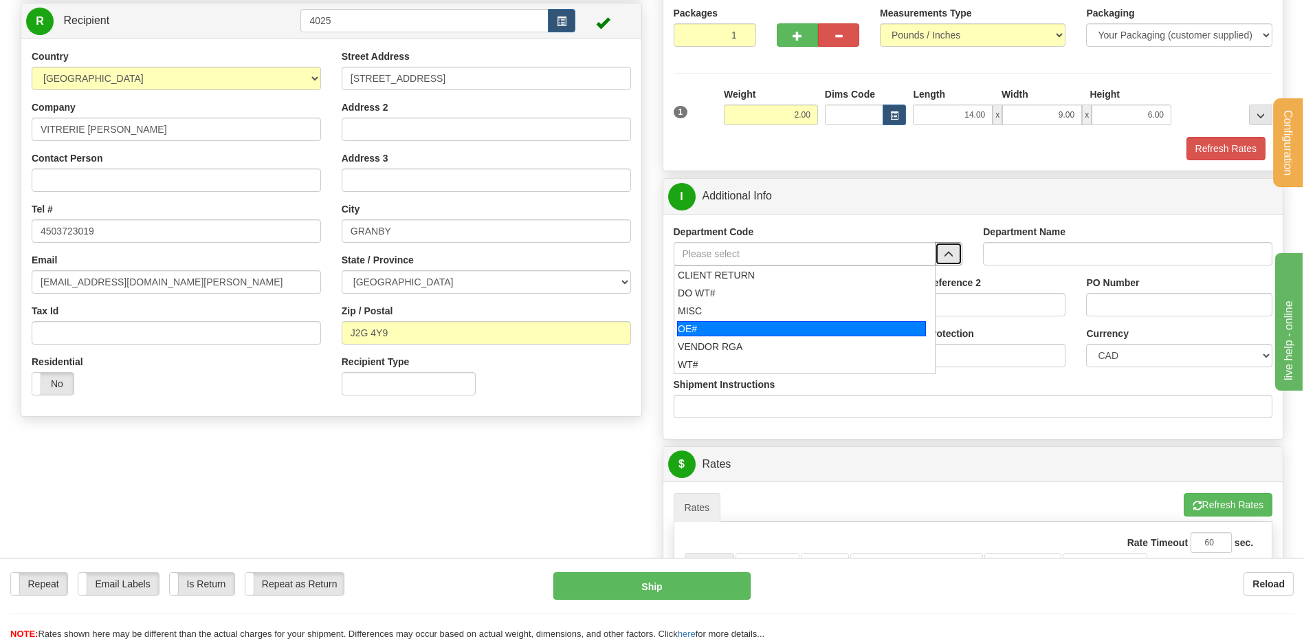
drag, startPoint x: 798, startPoint y: 333, endPoint x: 789, endPoint y: 326, distance: 12.2
click at [798, 333] on div "OE#" at bounding box center [801, 328] width 249 height 15
type input "OE#"
type input "ORDERS"
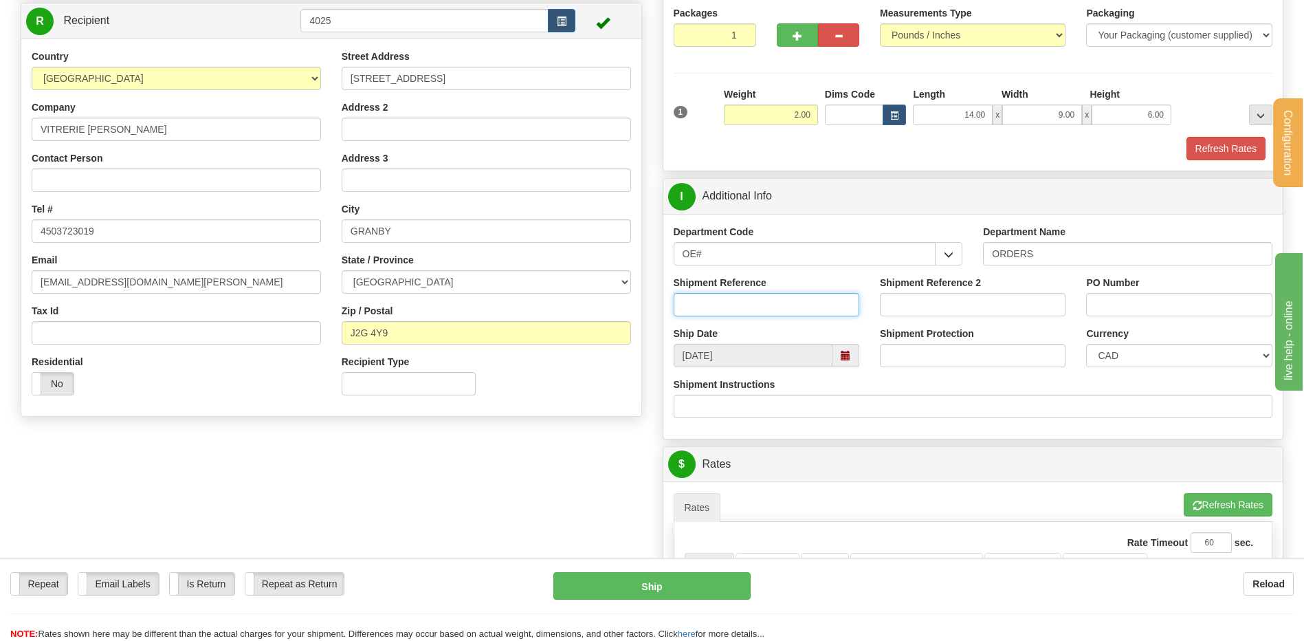
click at [770, 298] on input "Shipment Reference" at bounding box center [767, 304] width 186 height 23
type input "80003779-02"
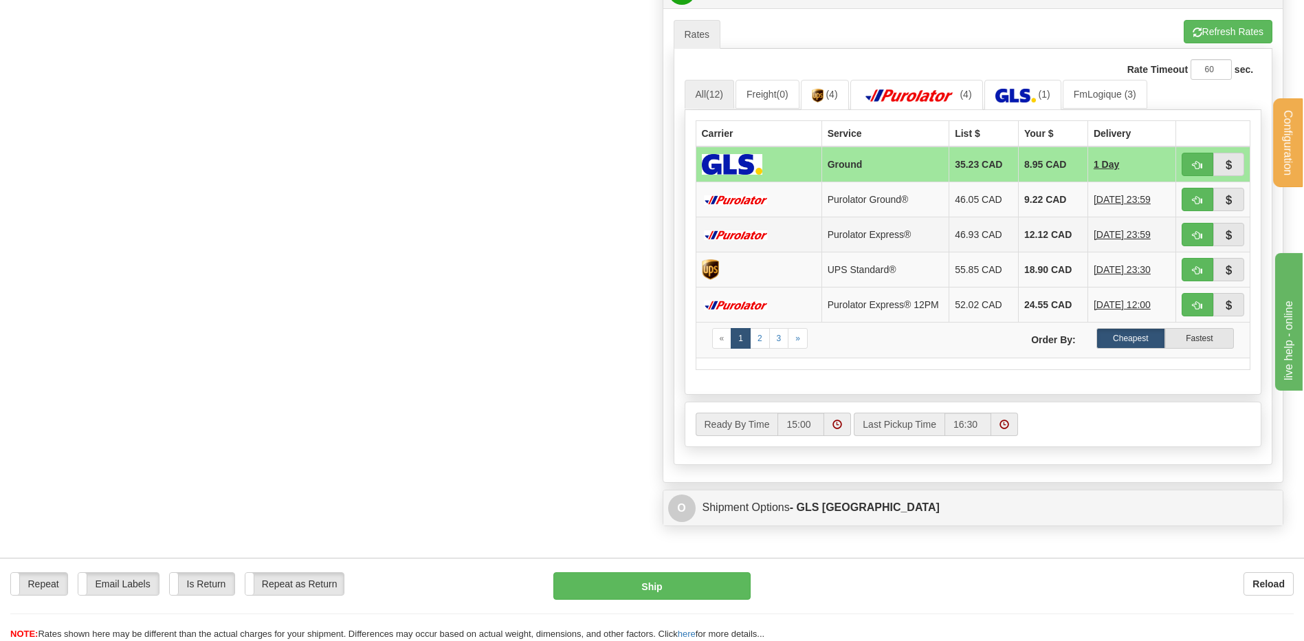
scroll to position [619, 0]
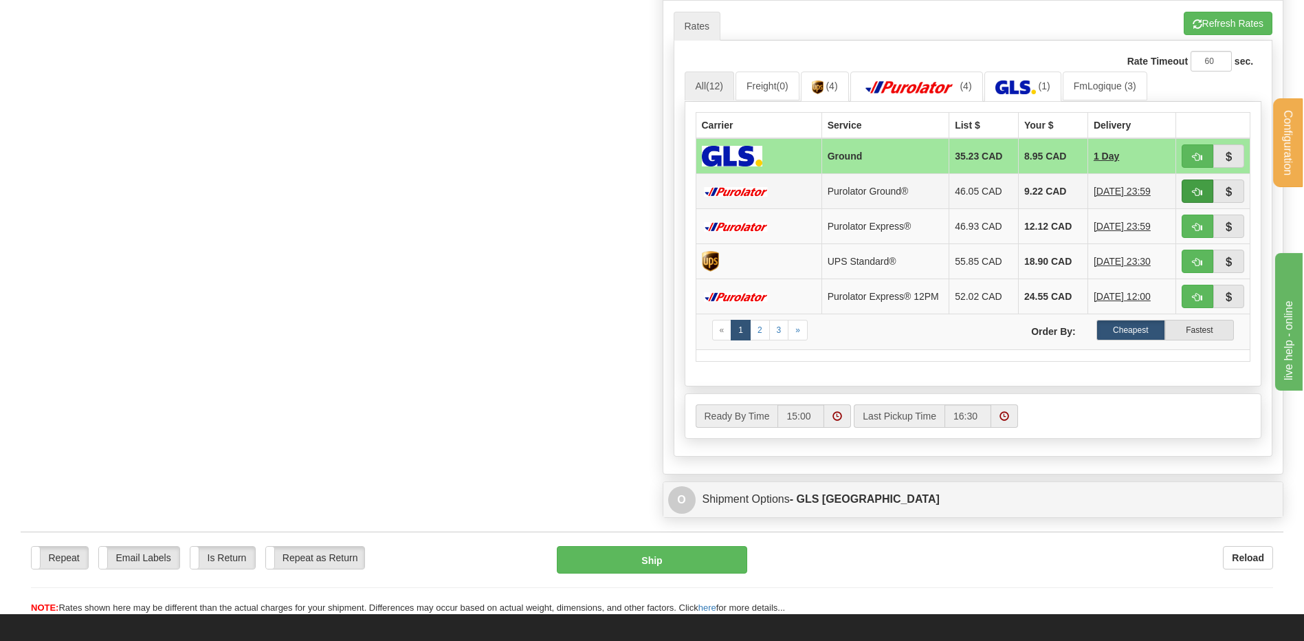
type input "PM26948 DESJARDINS BRO"
click at [1193, 191] on span "button" at bounding box center [1198, 192] width 10 height 9
type input "260"
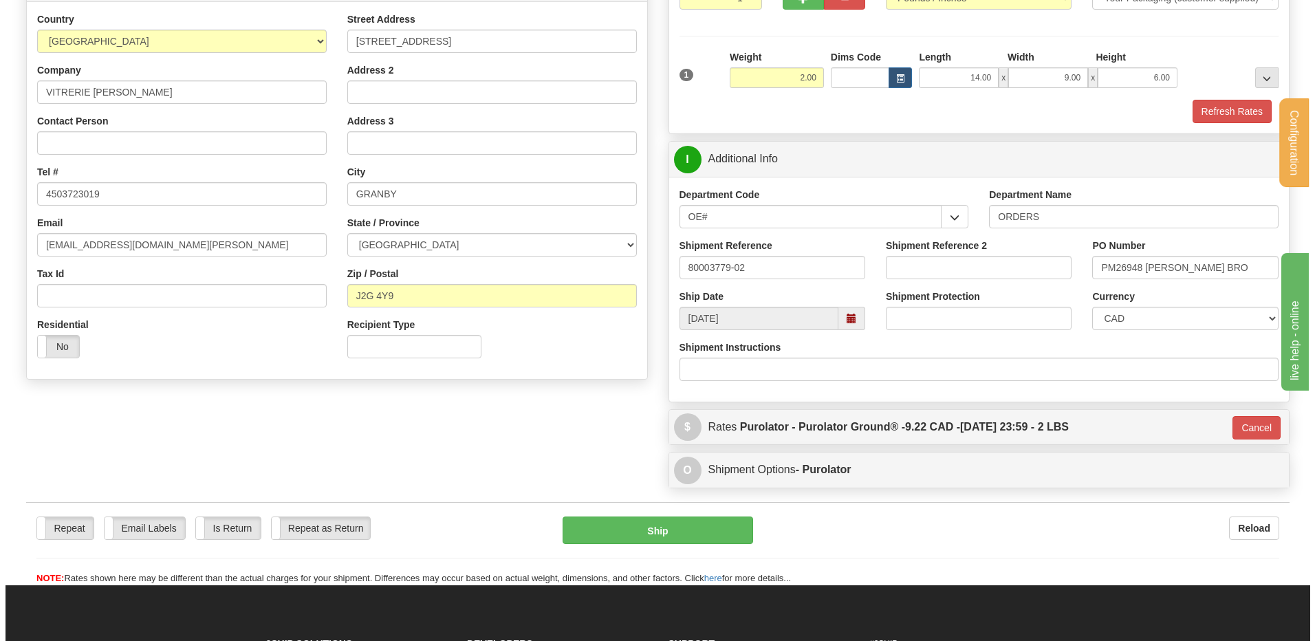
scroll to position [129, 0]
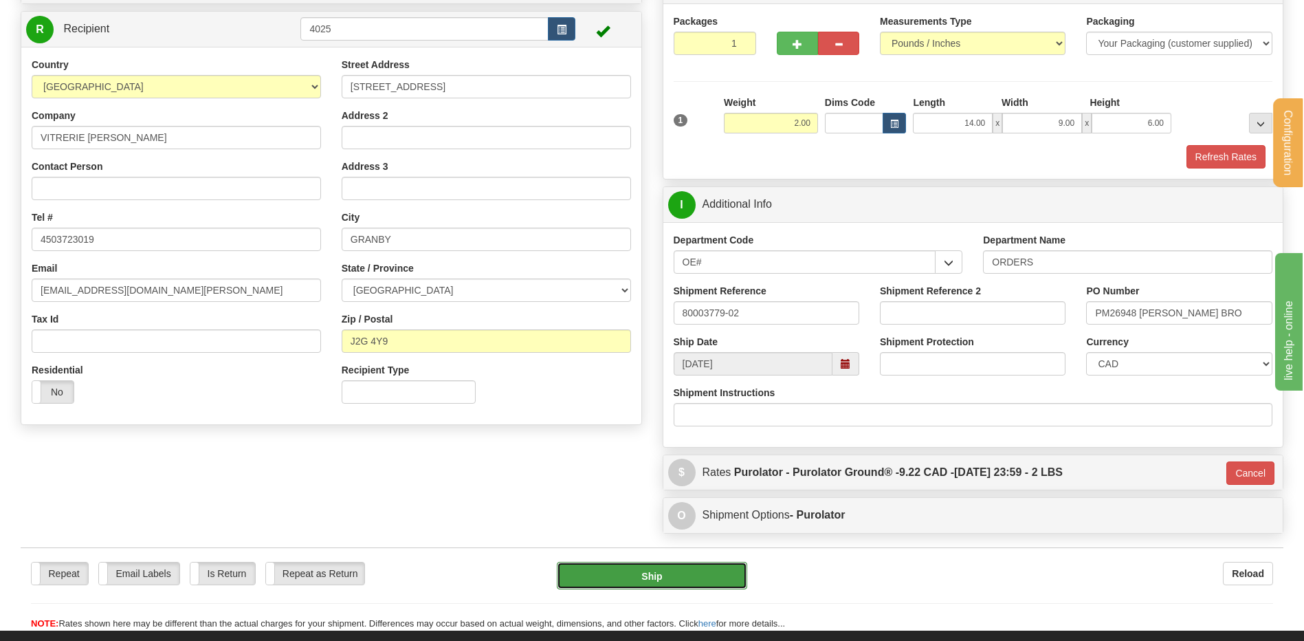
click at [666, 577] on button "Ship" at bounding box center [652, 576] width 190 height 28
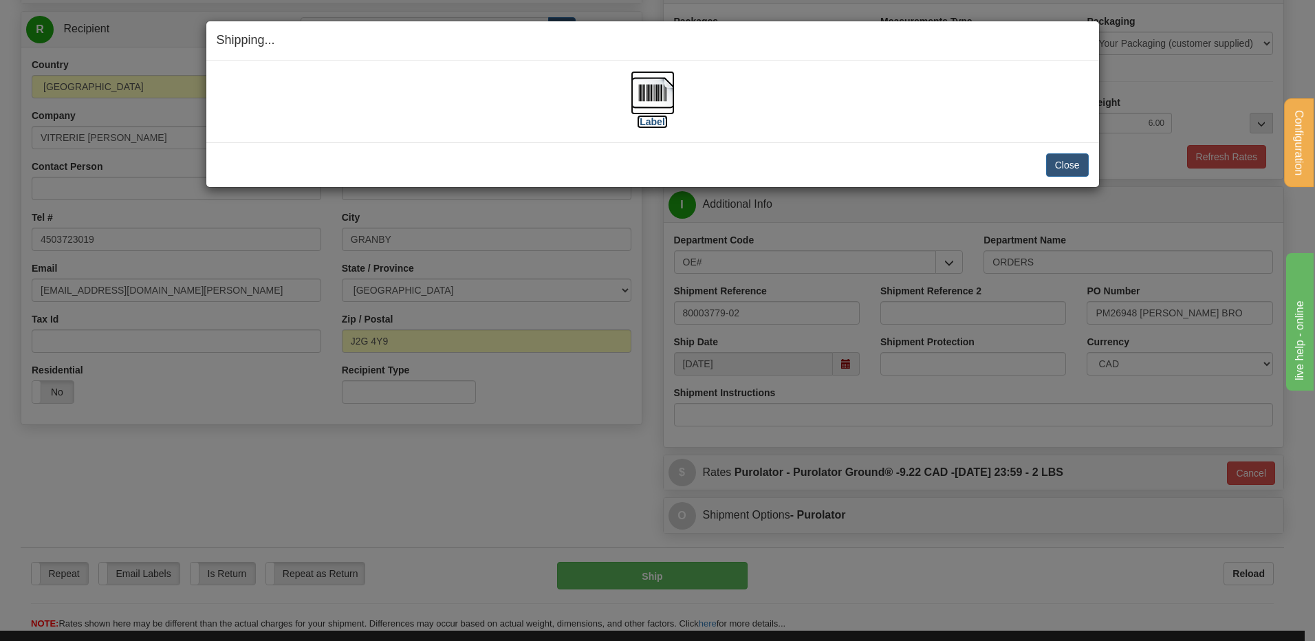
click at [643, 76] on img at bounding box center [652, 93] width 44 height 44
click at [1051, 169] on button "Close" at bounding box center [1067, 164] width 43 height 23
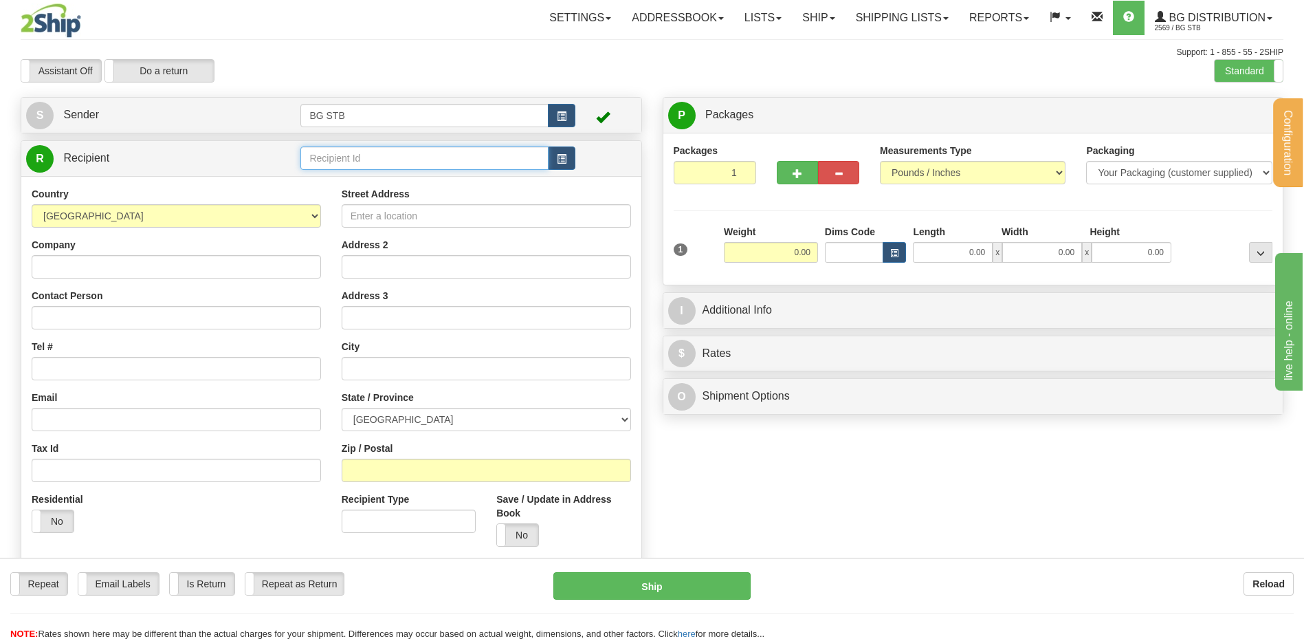
click at [383, 161] on input "text" at bounding box center [424, 157] width 248 height 23
type input "1101"
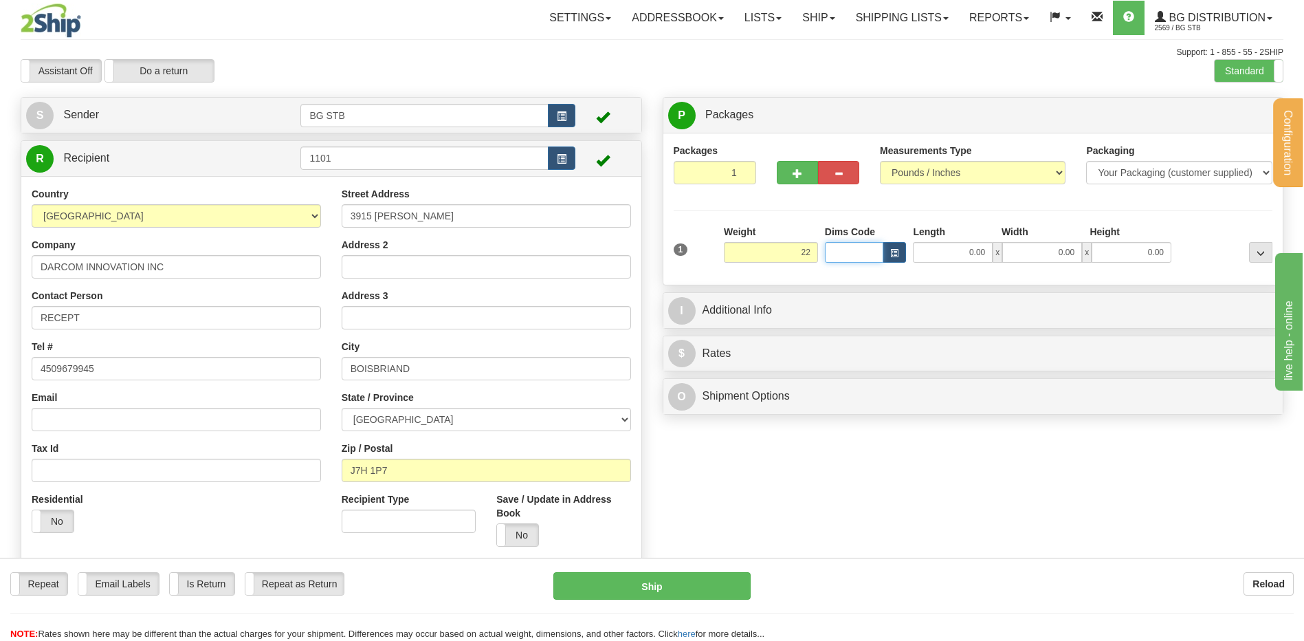
type input "22.00"
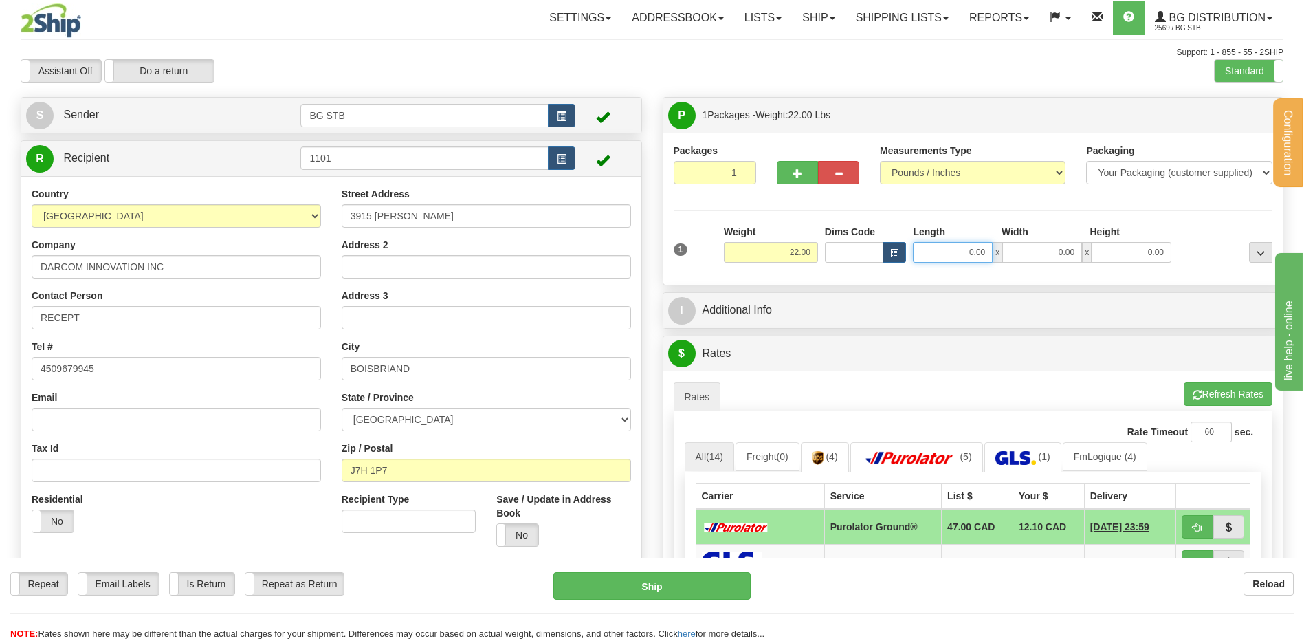
click at [944, 251] on input "0.00" at bounding box center [953, 252] width 80 height 21
type input "87.00"
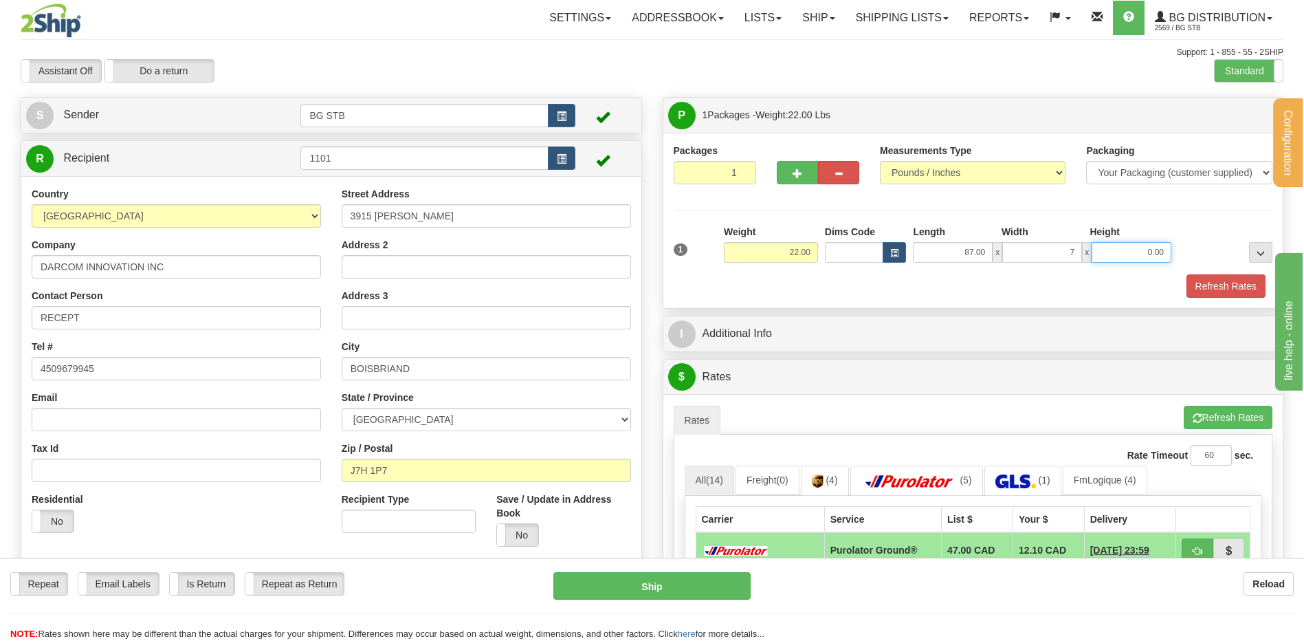
type input "7.00"
type input "6.00"
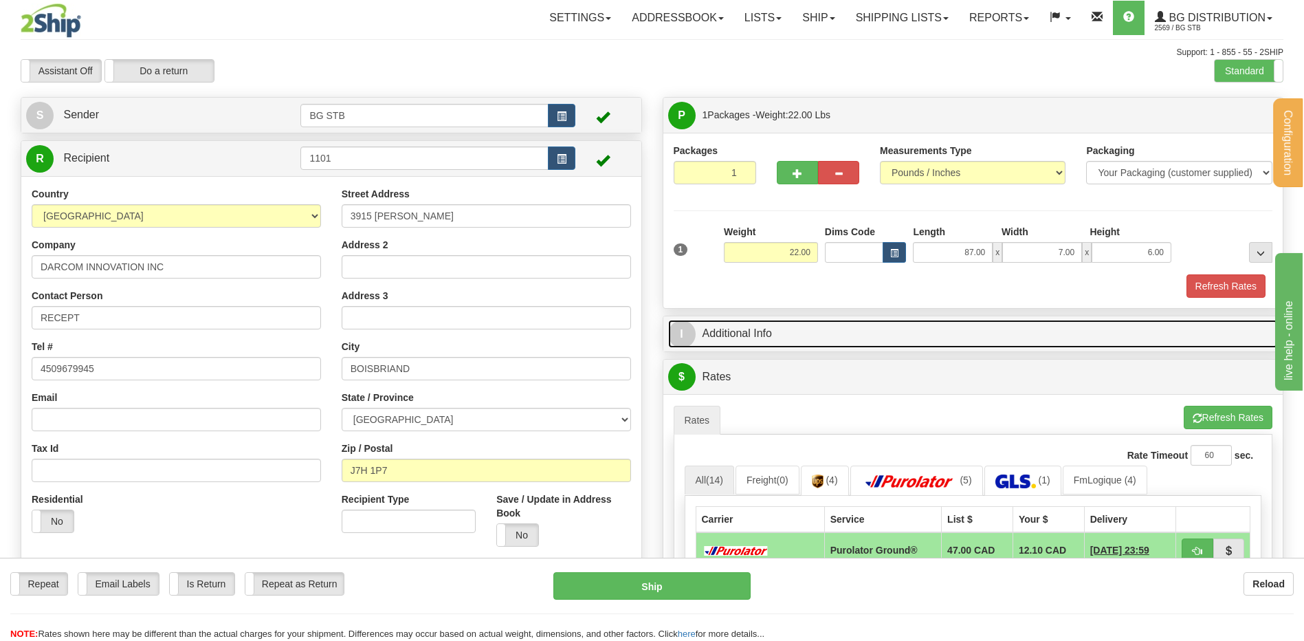
click at [732, 339] on link "I Additional Info" at bounding box center [973, 334] width 611 height 28
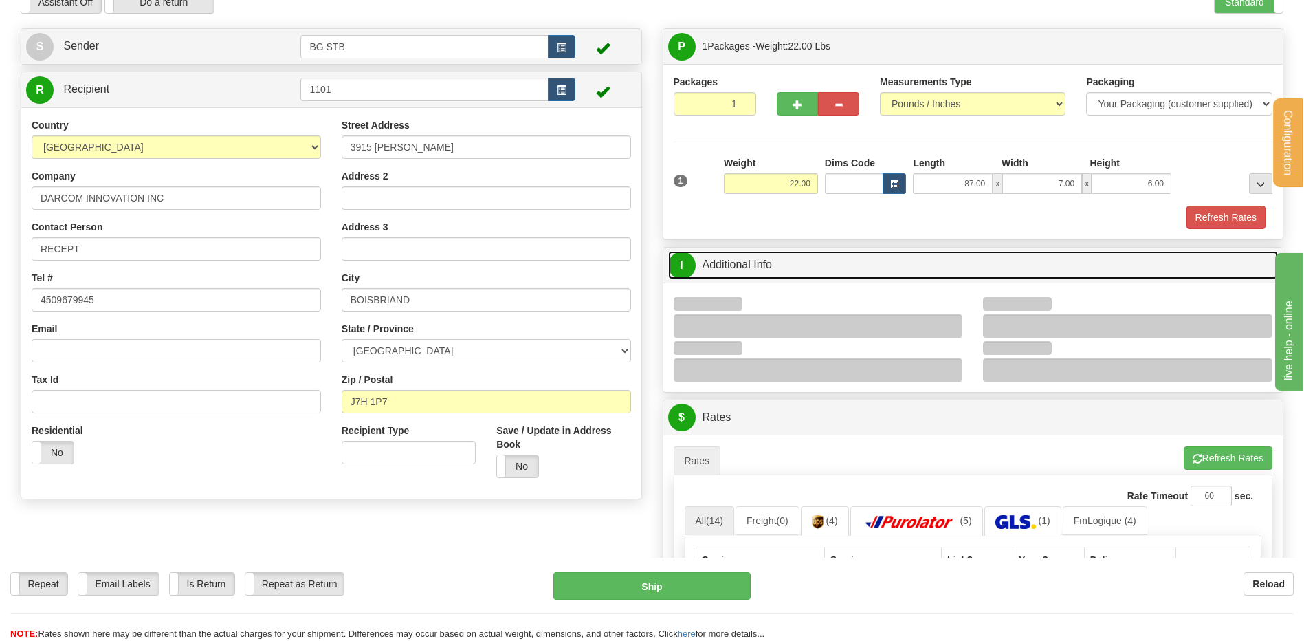
scroll to position [275, 0]
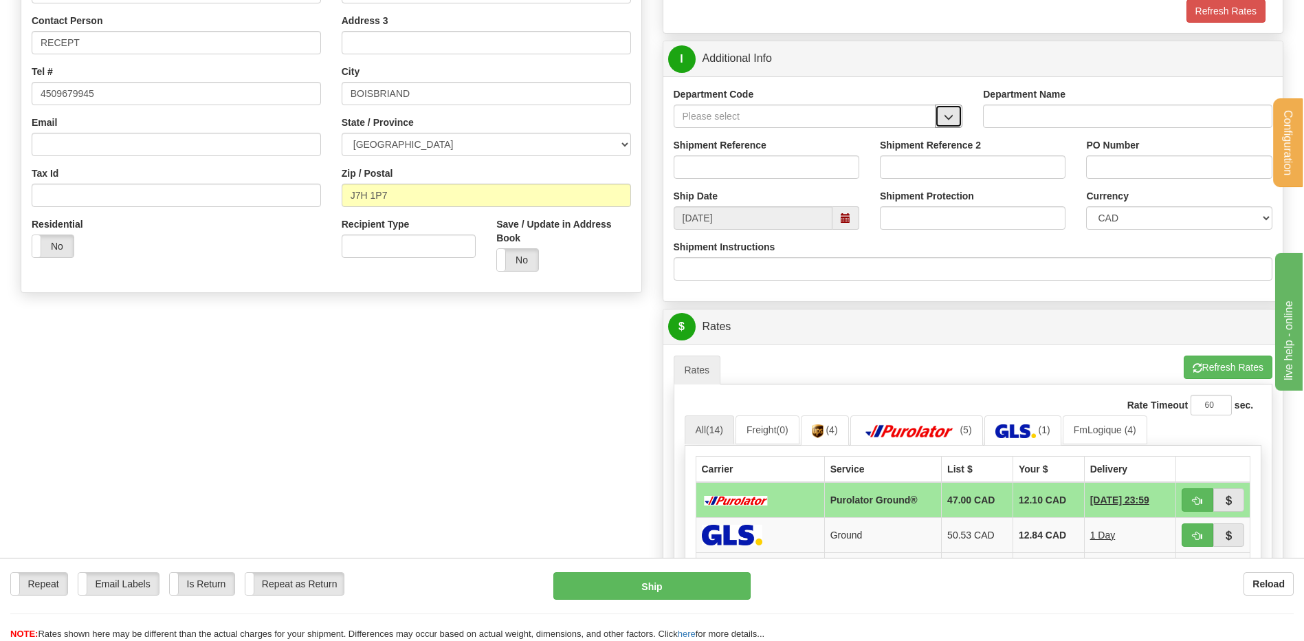
drag, startPoint x: 942, startPoint y: 123, endPoint x: 934, endPoint y: 125, distance: 7.8
click at [942, 123] on button "button" at bounding box center [949, 116] width 28 height 23
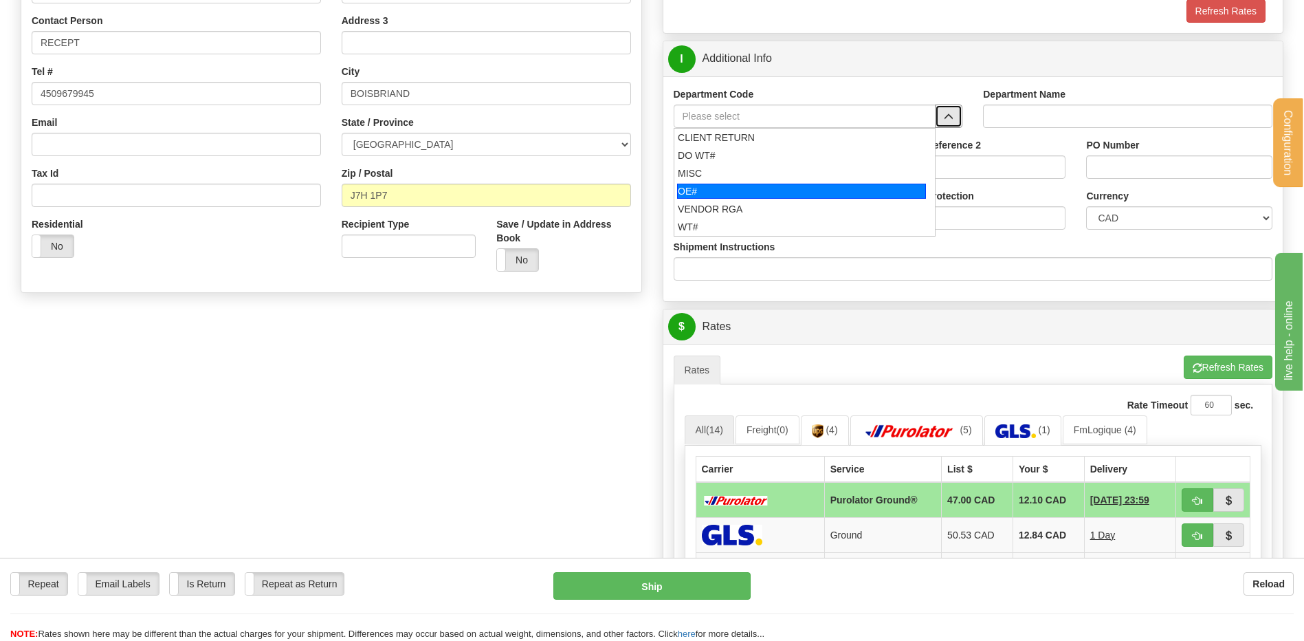
drag, startPoint x: 780, startPoint y: 187, endPoint x: 774, endPoint y: 177, distance: 11.1
click at [778, 187] on div "OE#" at bounding box center [801, 191] width 249 height 15
type input "OE#"
type input "ORDERS"
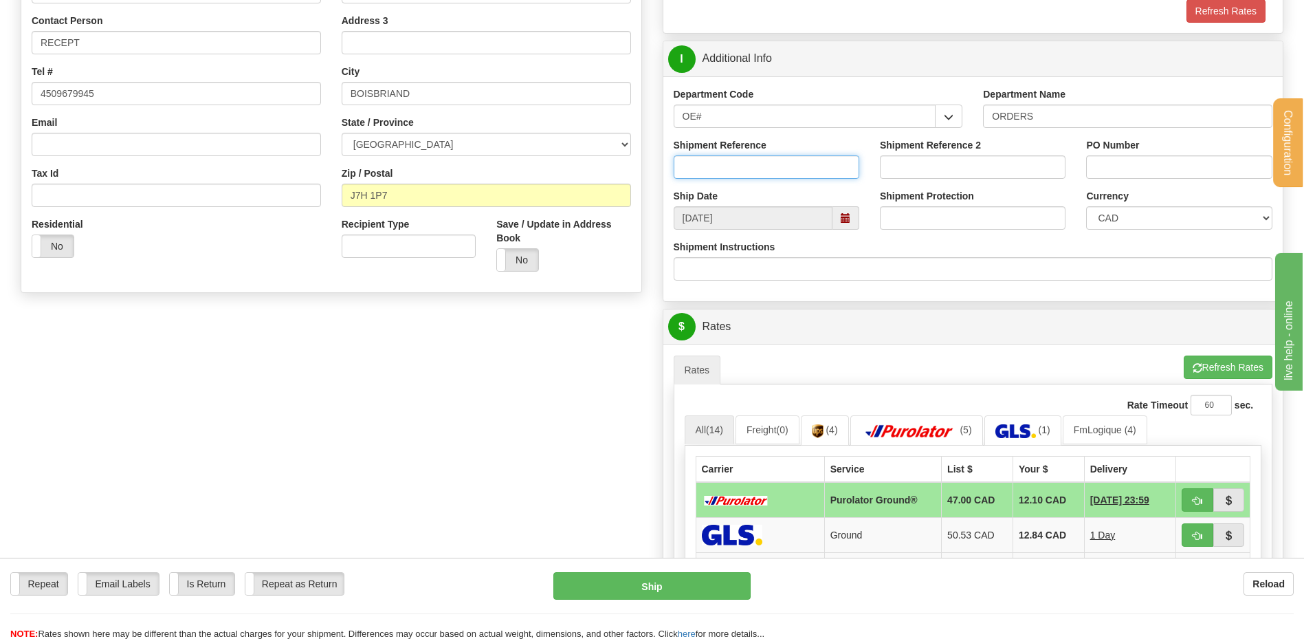
click at [774, 177] on input "Shipment Reference" at bounding box center [767, 166] width 186 height 23
type input "80005676-02"
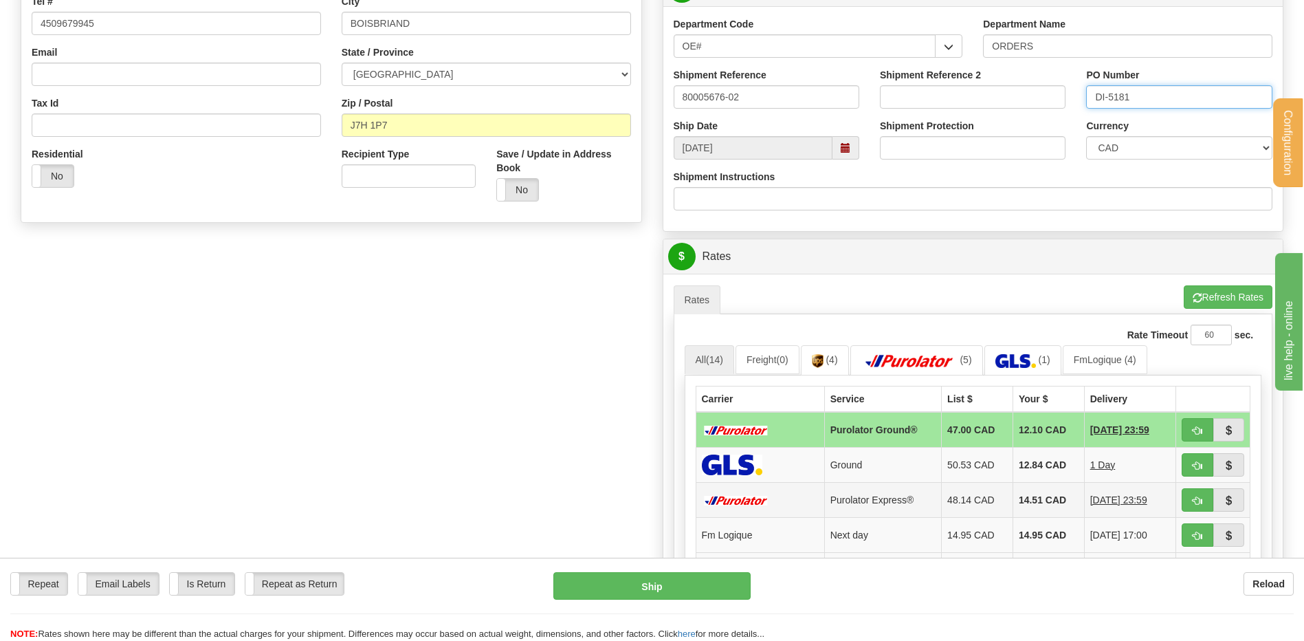
scroll to position [619, 0]
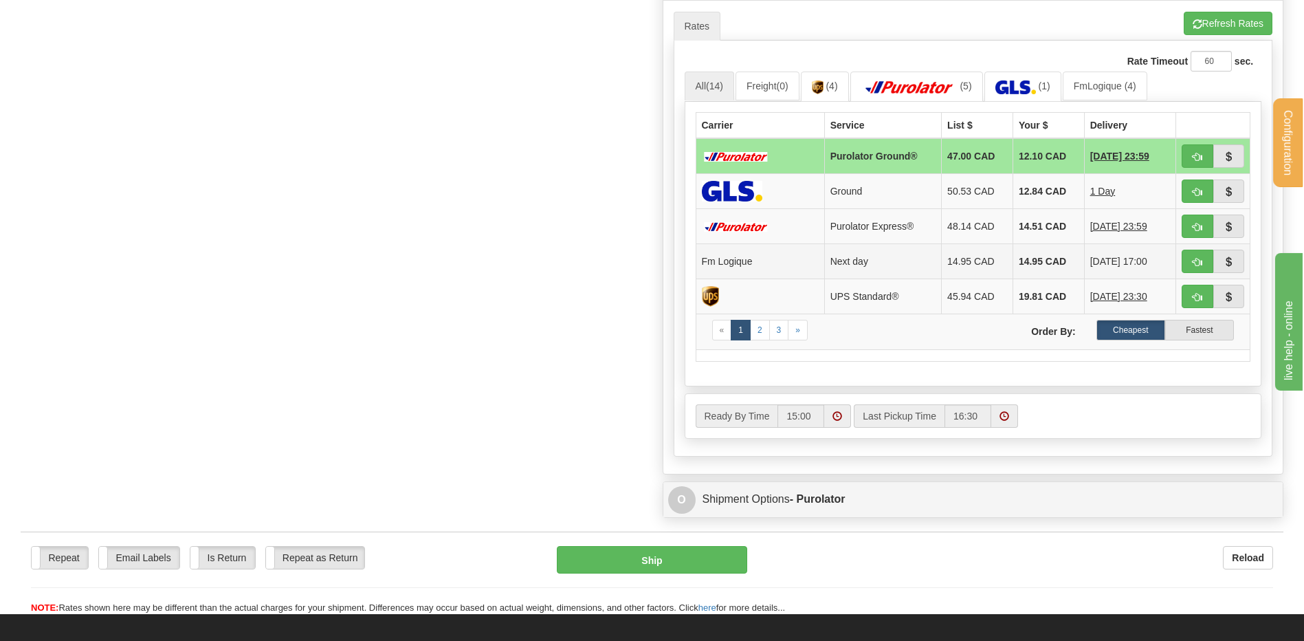
type input "DI-5181"
click at [1195, 254] on button "button" at bounding box center [1198, 261] width 32 height 23
type input "jour"
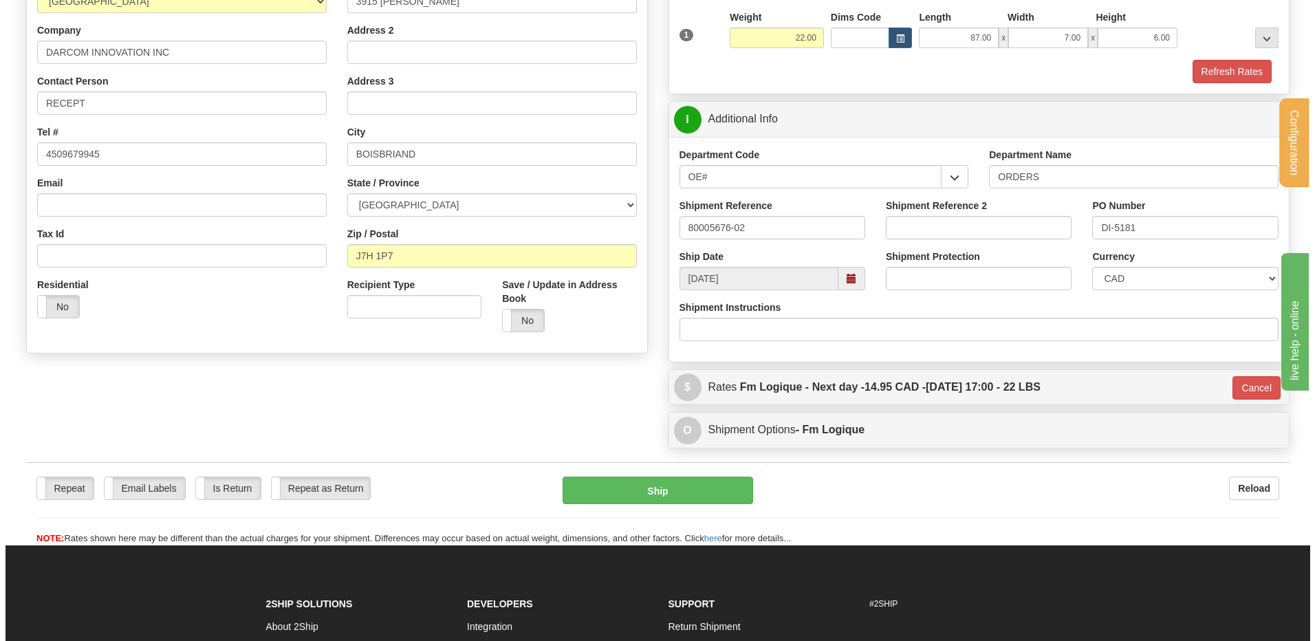
scroll to position [219, 0]
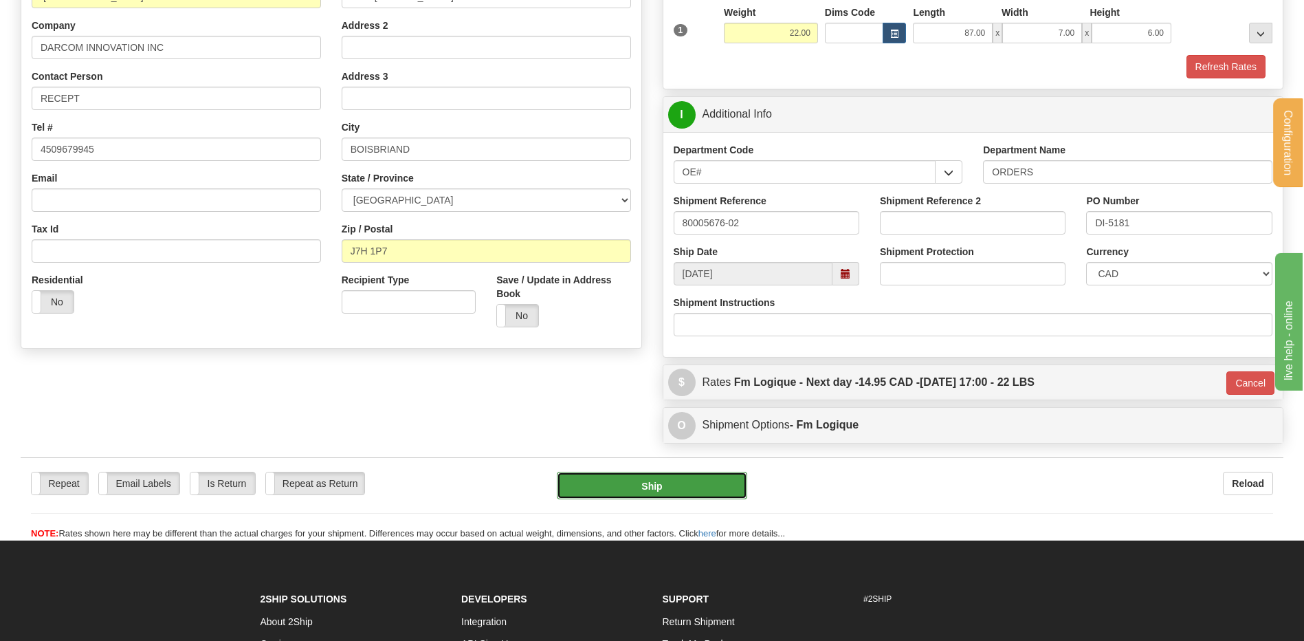
click at [617, 485] on button "Ship" at bounding box center [652, 486] width 190 height 28
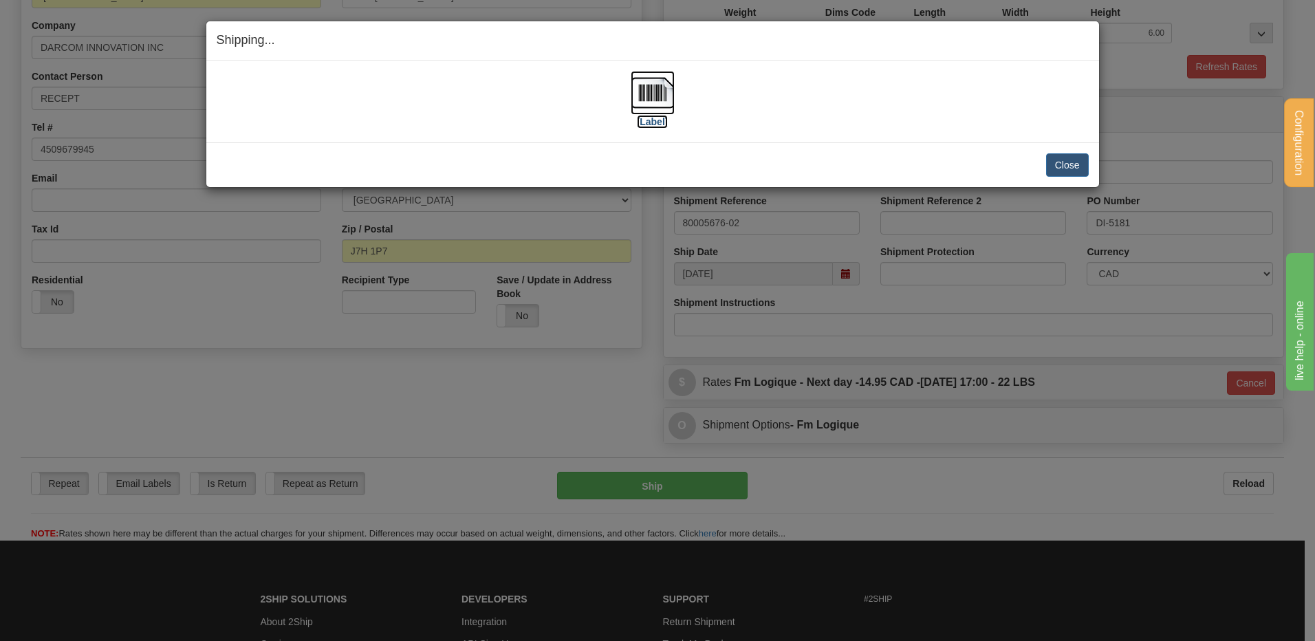
click at [664, 86] on img at bounding box center [652, 93] width 44 height 44
click at [1051, 168] on button "Close" at bounding box center [1067, 164] width 43 height 23
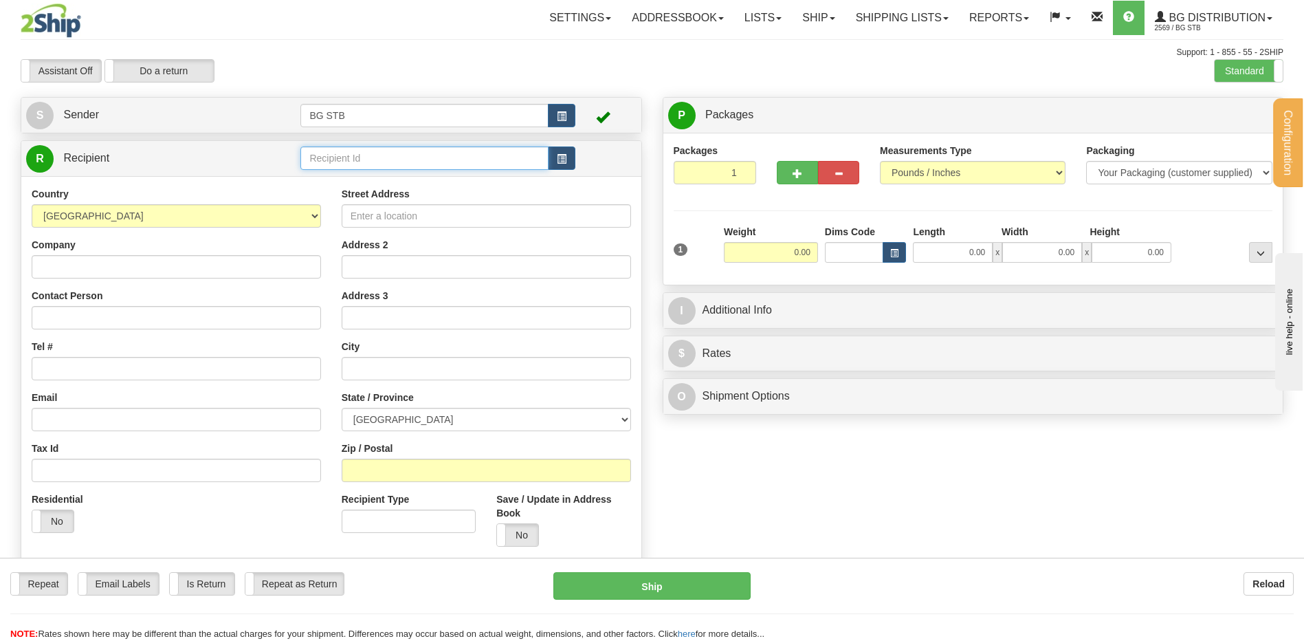
click at [399, 163] on input "text" at bounding box center [424, 157] width 248 height 23
type input "7130"
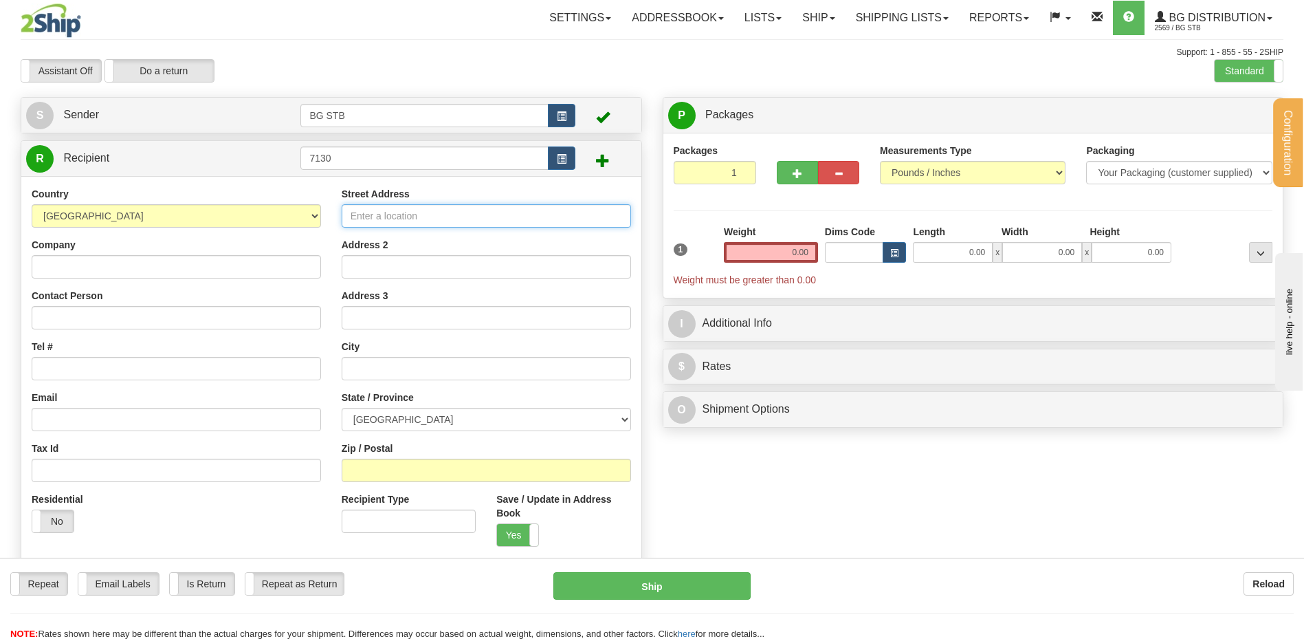
click at [377, 213] on input "Street Address" at bounding box center [486, 215] width 289 height 23
click at [208, 282] on div "Country [GEOGRAPHIC_DATA] [GEOGRAPHIC_DATA] [GEOGRAPHIC_DATA] [GEOGRAPHIC_DATA]…" at bounding box center [176, 365] width 310 height 356
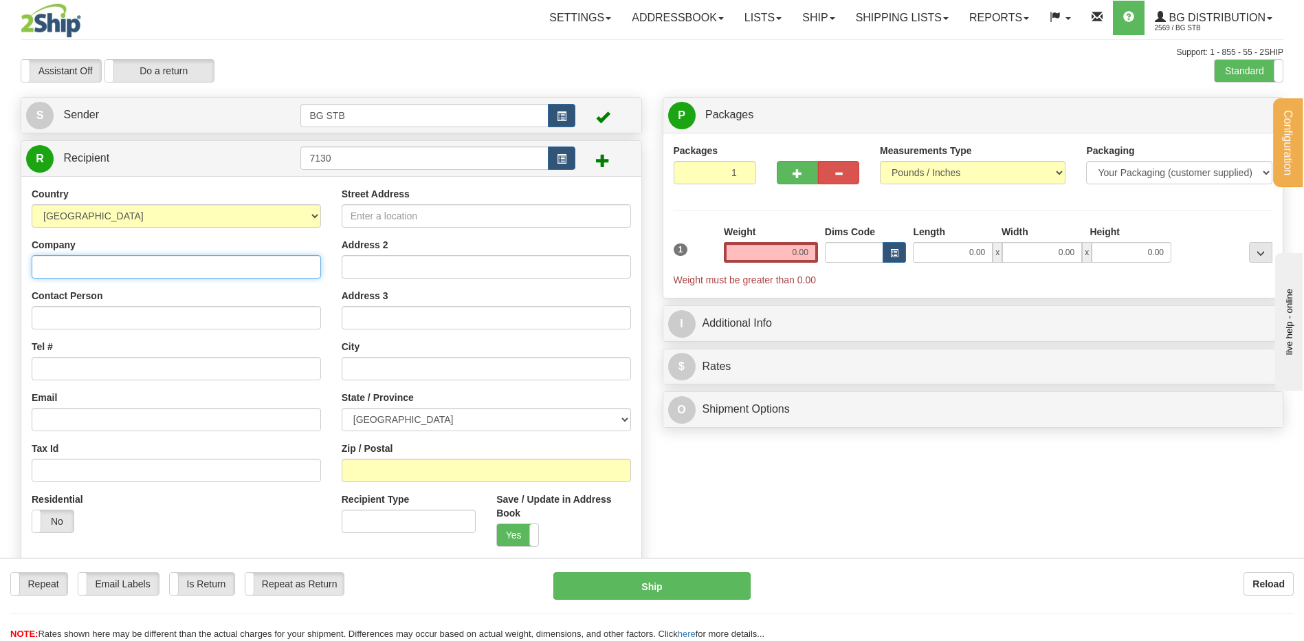
click at [204, 268] on input "Company" at bounding box center [176, 266] width 289 height 23
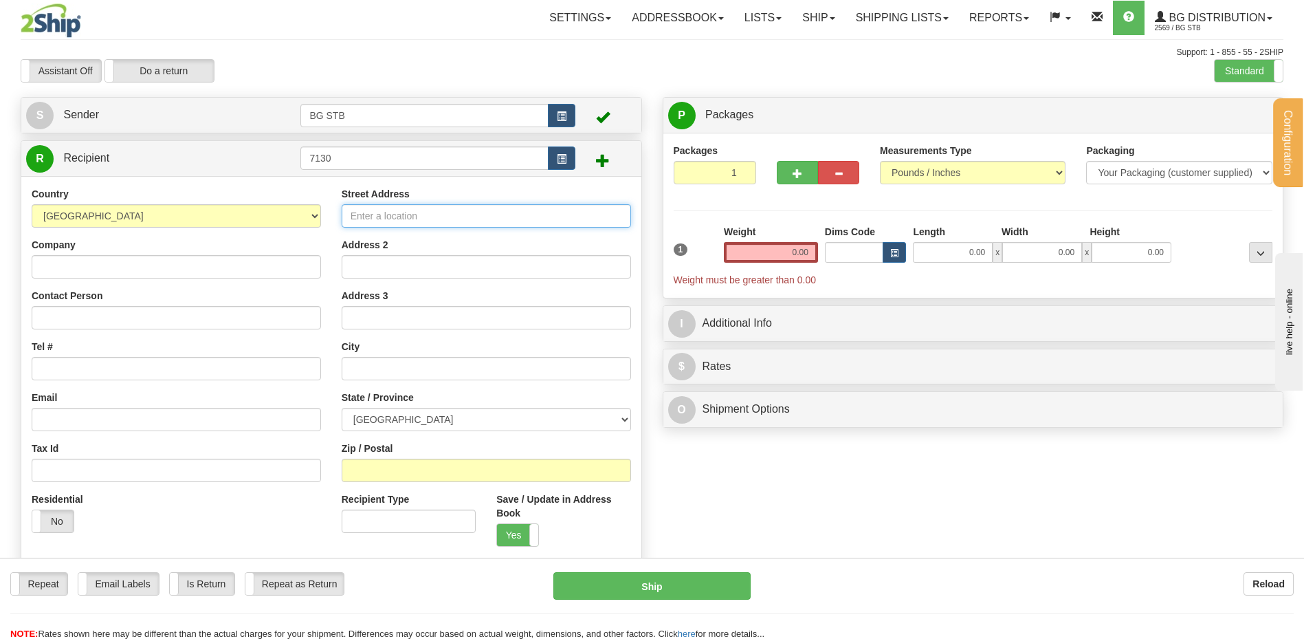
click at [407, 206] on input "Street Address" at bounding box center [486, 215] width 289 height 23
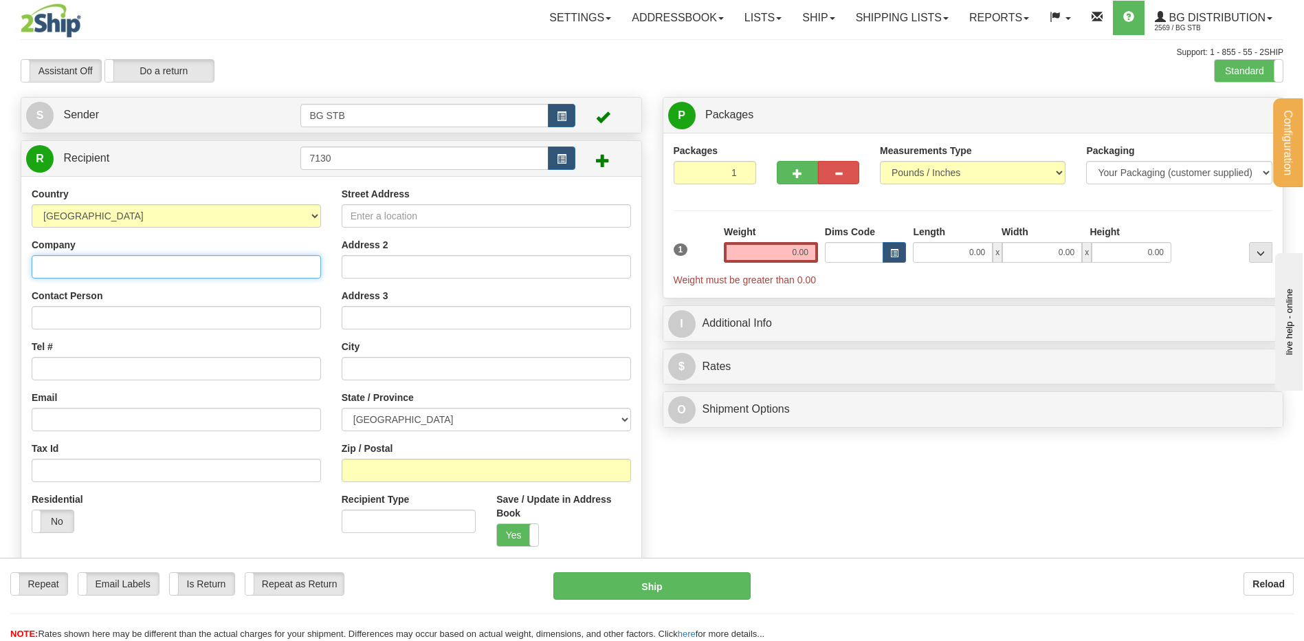
click at [148, 272] on input "Company" at bounding box center [176, 266] width 289 height 23
paste input "PRO-TEXION SECURITE INC"
type input "PRO-TEXION SECURITE INC"
click at [399, 227] on div "Street Address Address 2 Address 3 City State / Province [GEOGRAPHIC_DATA] [GEO…" at bounding box center [486, 372] width 310 height 370
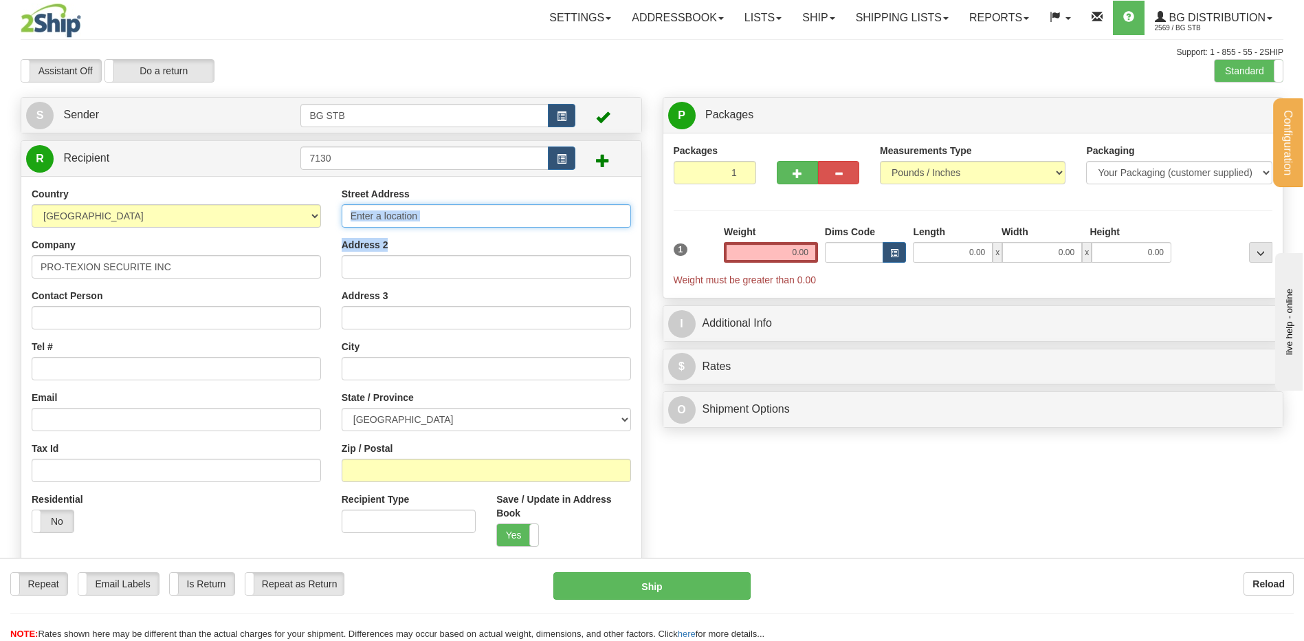
click at [391, 221] on input "Street Address" at bounding box center [486, 215] width 289 height 23
click at [432, 222] on input "Street Address" at bounding box center [486, 215] width 289 height 23
paste input "[STREET_ADDRESS][PERSON_NAME]"
type input "[STREET_ADDRESS][PERSON_NAME]"
click at [160, 380] on input "Tel #" at bounding box center [176, 368] width 289 height 23
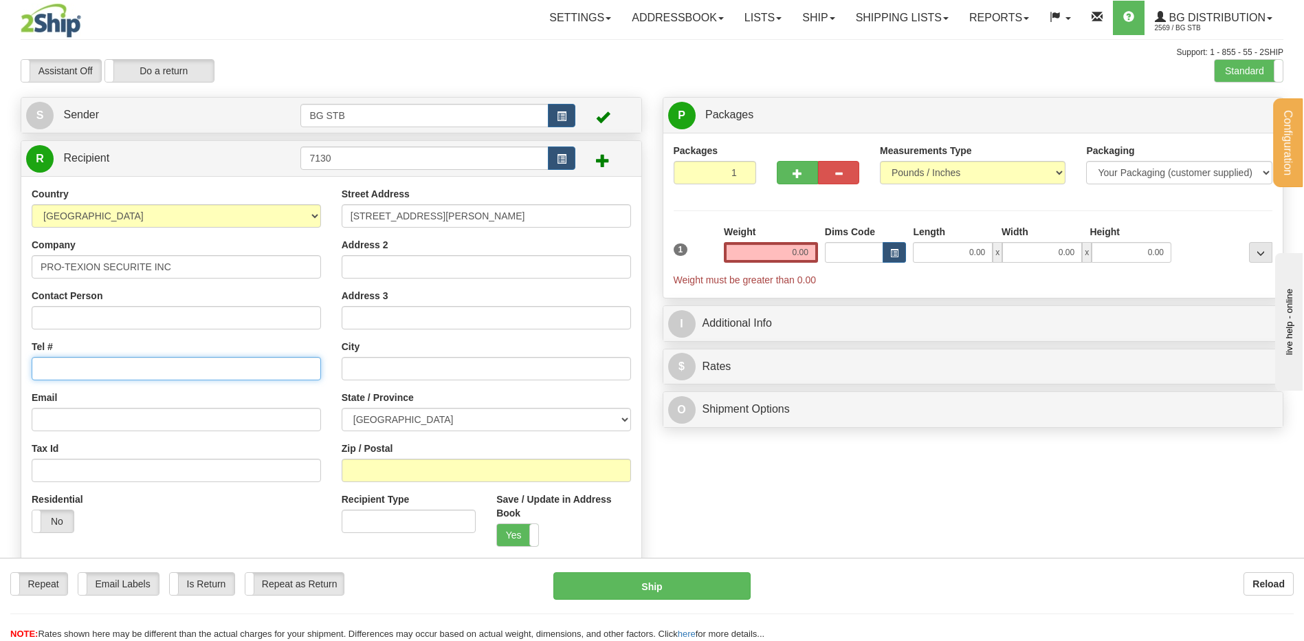
paste input "[PHONE_NUMBER]"
type input "[PHONE_NUMBER]"
click at [393, 265] on input "Address 2" at bounding box center [486, 266] width 289 height 23
click at [450, 364] on input "text" at bounding box center [486, 368] width 289 height 23
paste input "SAINT-MATHIEU"
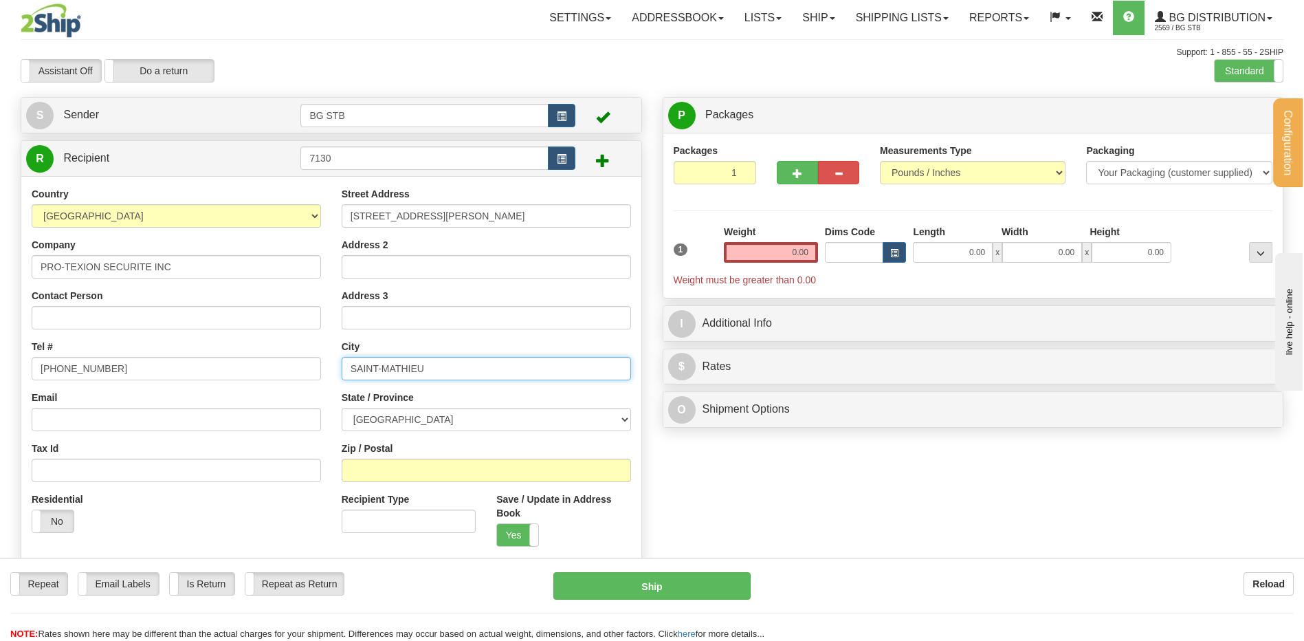
type input "SAINT-MATHIEU"
click at [422, 428] on select "[GEOGRAPHIC_DATA] [GEOGRAPHIC_DATA] [GEOGRAPHIC_DATA] [GEOGRAPHIC_DATA] [GEOGRA…" at bounding box center [486, 419] width 289 height 23
select select "QC"
click at [342, 408] on select "[GEOGRAPHIC_DATA] [GEOGRAPHIC_DATA] [GEOGRAPHIC_DATA] [GEOGRAPHIC_DATA] [GEOGRA…" at bounding box center [486, 419] width 289 height 23
click at [399, 468] on input "Zip / Postal" at bounding box center [486, 470] width 289 height 23
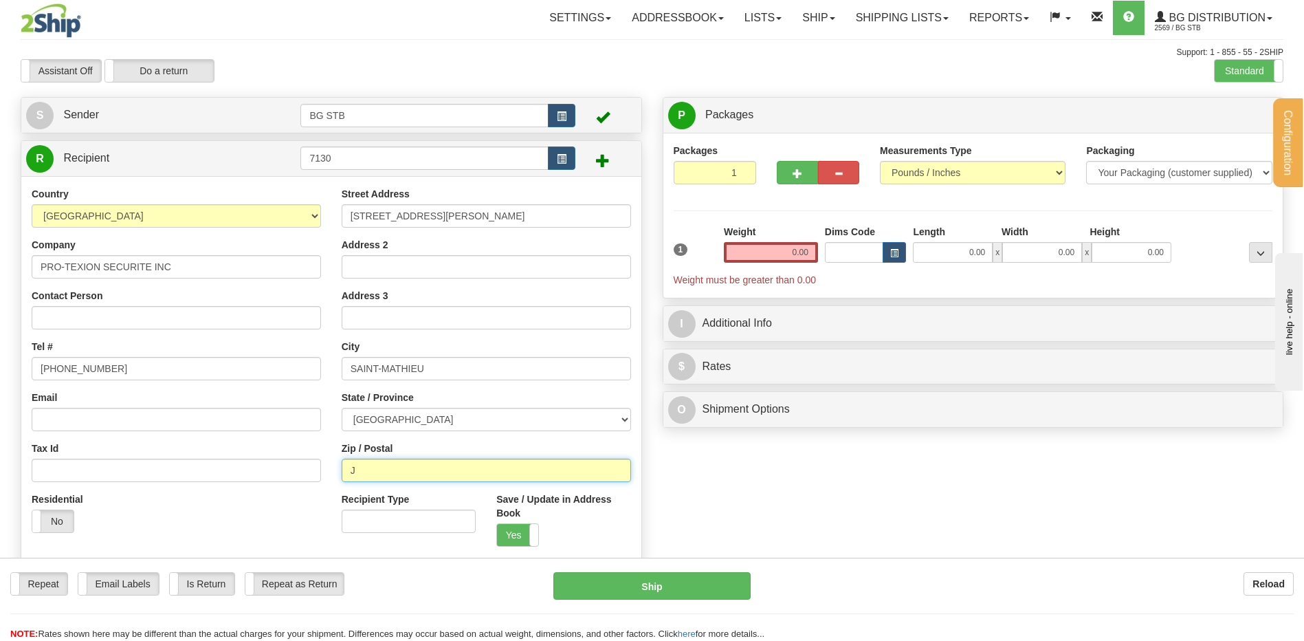
click at [420, 461] on input "J" at bounding box center [486, 470] width 289 height 23
type input "J0L 2H0"
click at [782, 254] on input "0.00" at bounding box center [771, 252] width 94 height 21
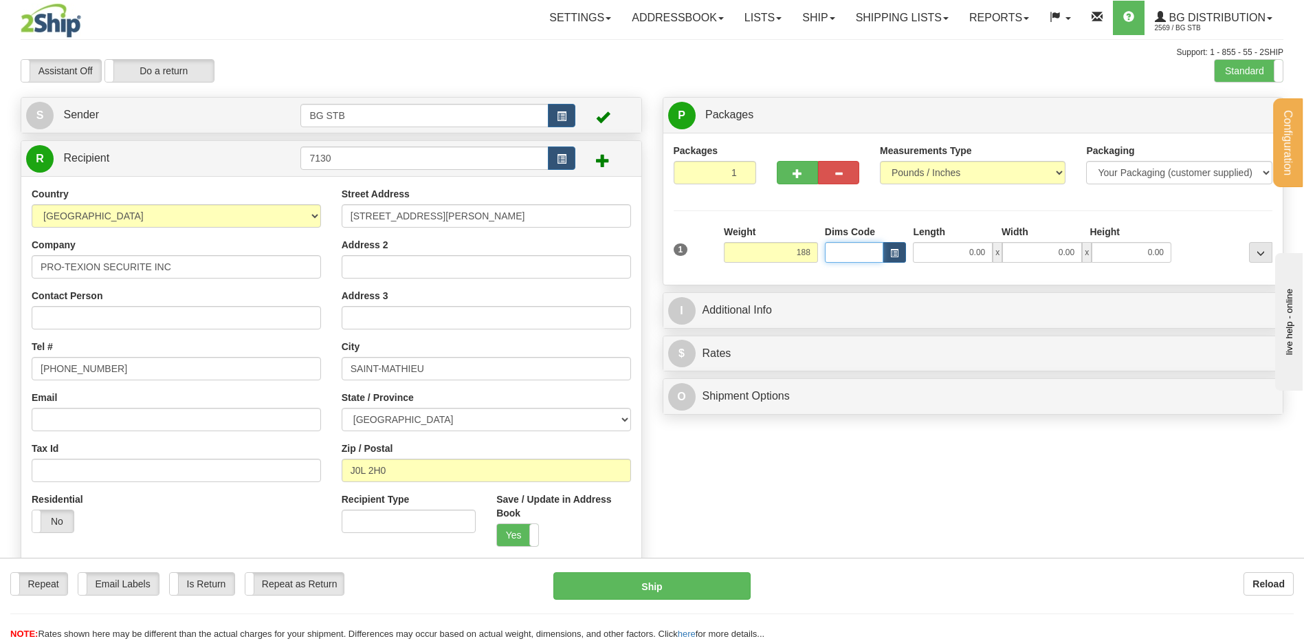
type input "188.00"
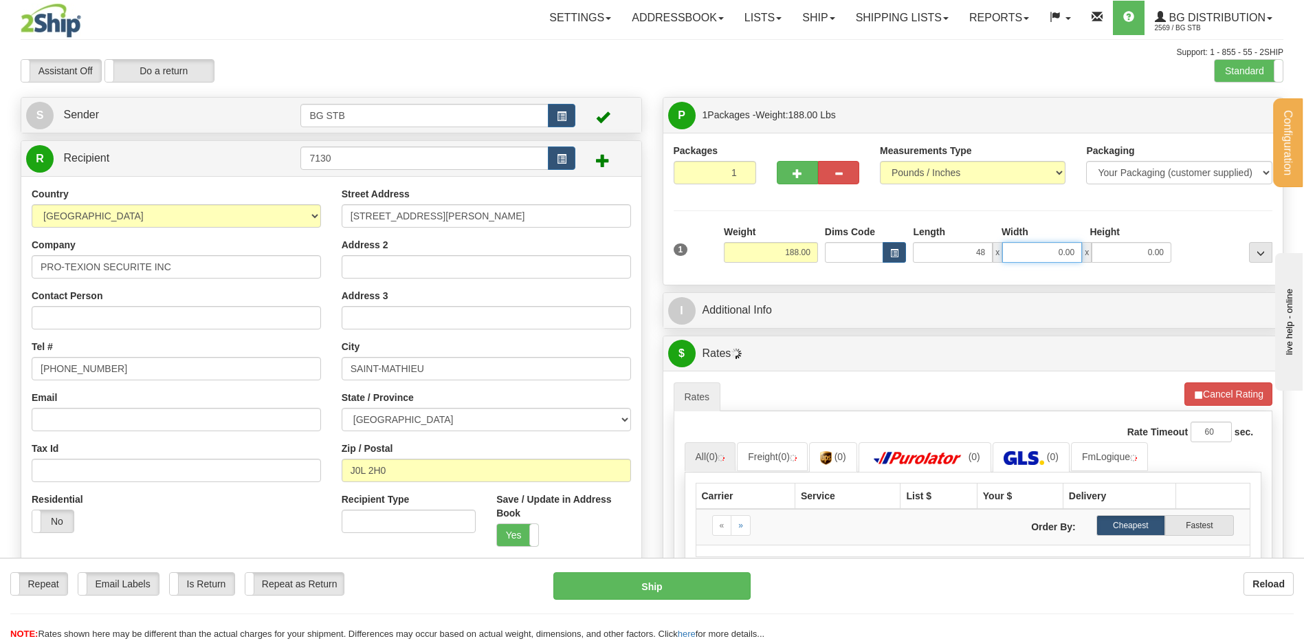
type input "48.00"
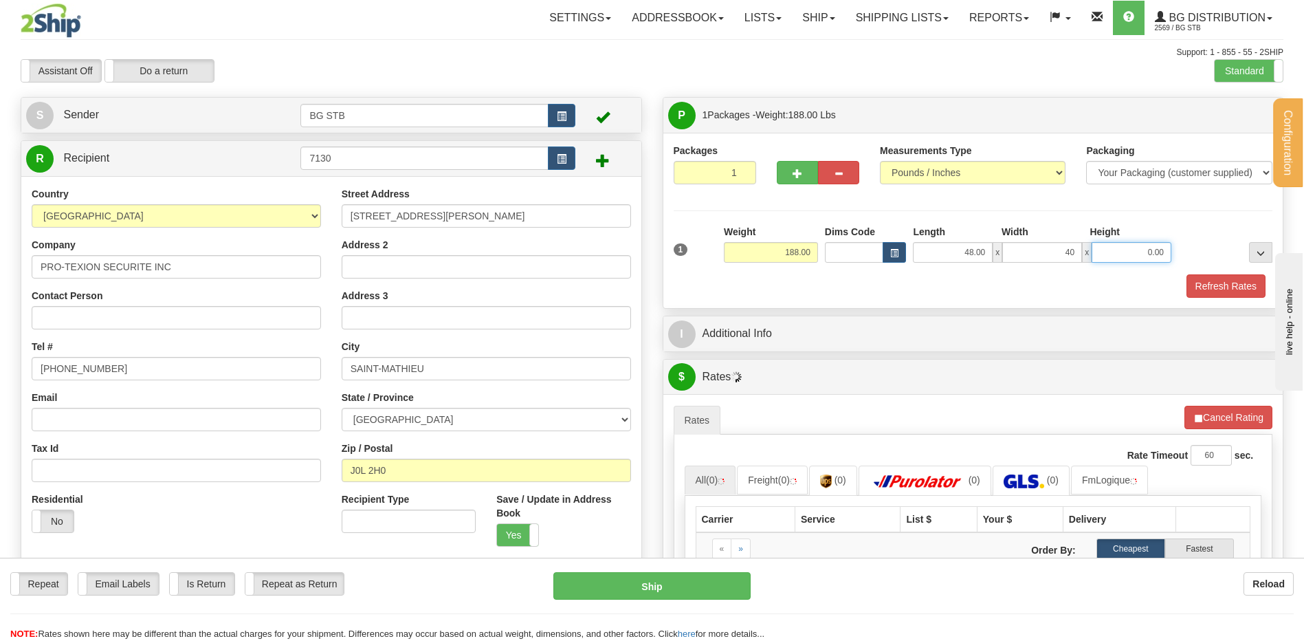
type input "40.00"
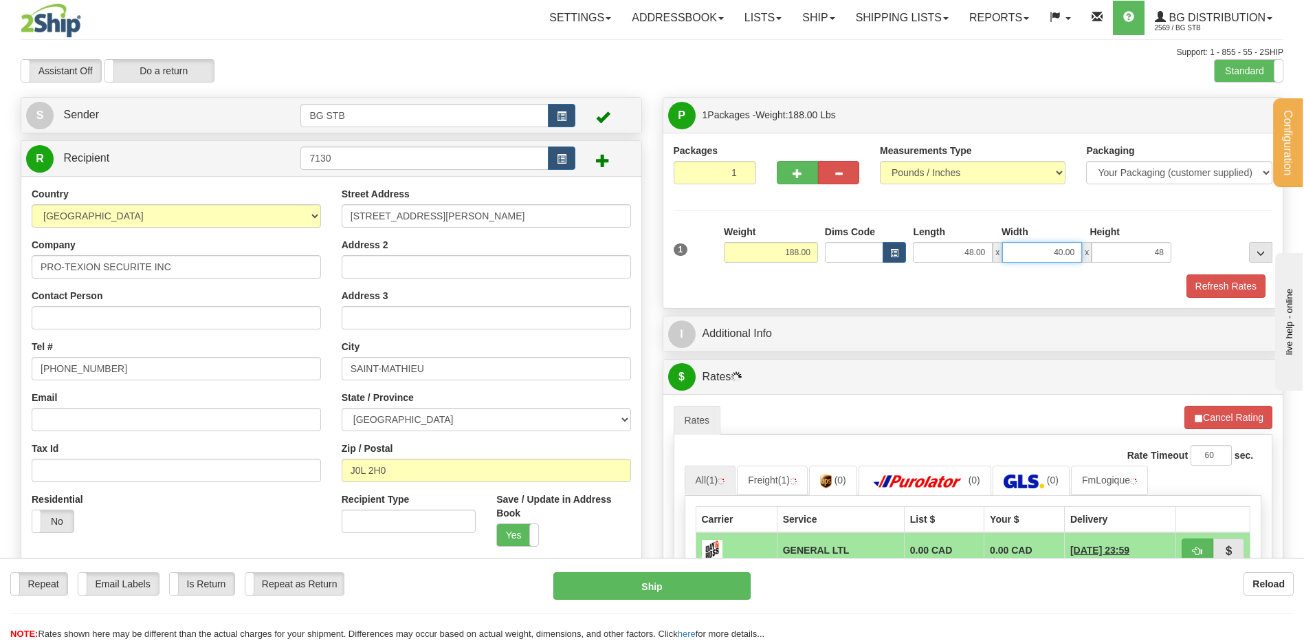
type input "48.00"
drag, startPoint x: 1016, startPoint y: 256, endPoint x: 1022, endPoint y: 252, distance: 7.7
click at [1016, 256] on input "40.00" at bounding box center [1042, 252] width 80 height 21
drag, startPoint x: 1039, startPoint y: 254, endPoint x: 1160, endPoint y: 257, distance: 121.1
click at [1159, 257] on div "48.00 x 40.00 x 48.00" at bounding box center [1042, 252] width 259 height 21
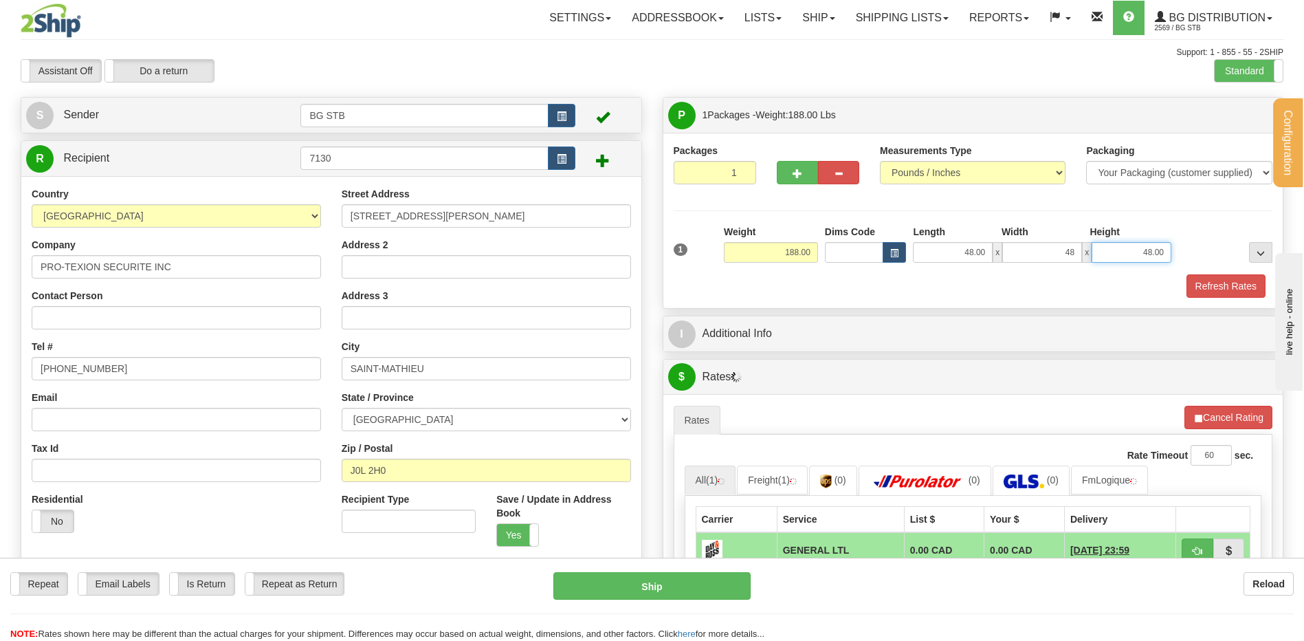
type input "48.00"
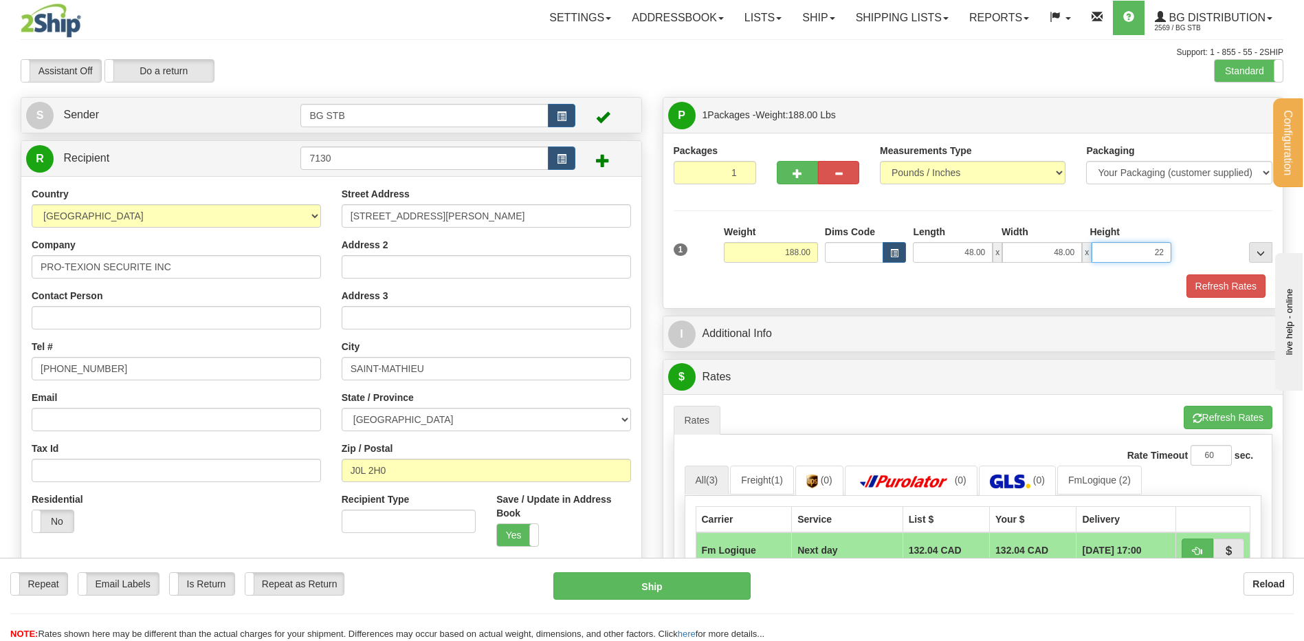
type input "22.00"
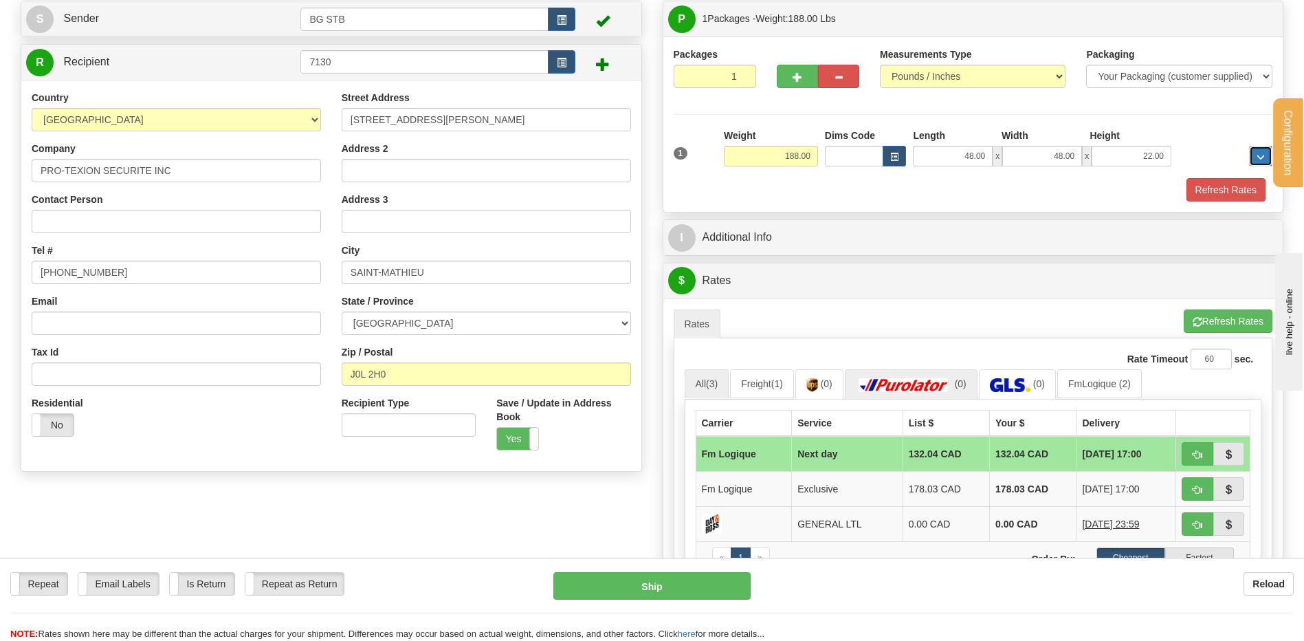
scroll to position [206, 0]
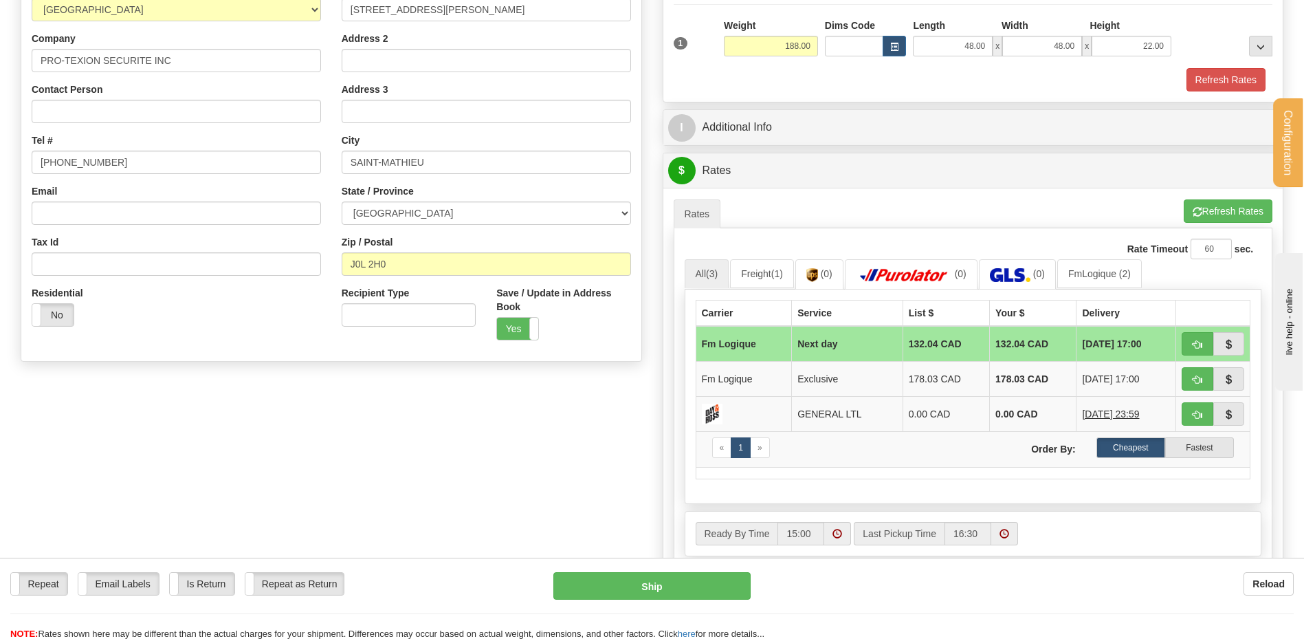
click at [737, 102] on div "P Packages 1 Packages - Weight: 188.00 Lbs Shipment Level Shipm. Package Level …" at bounding box center [973, 266] width 642 height 751
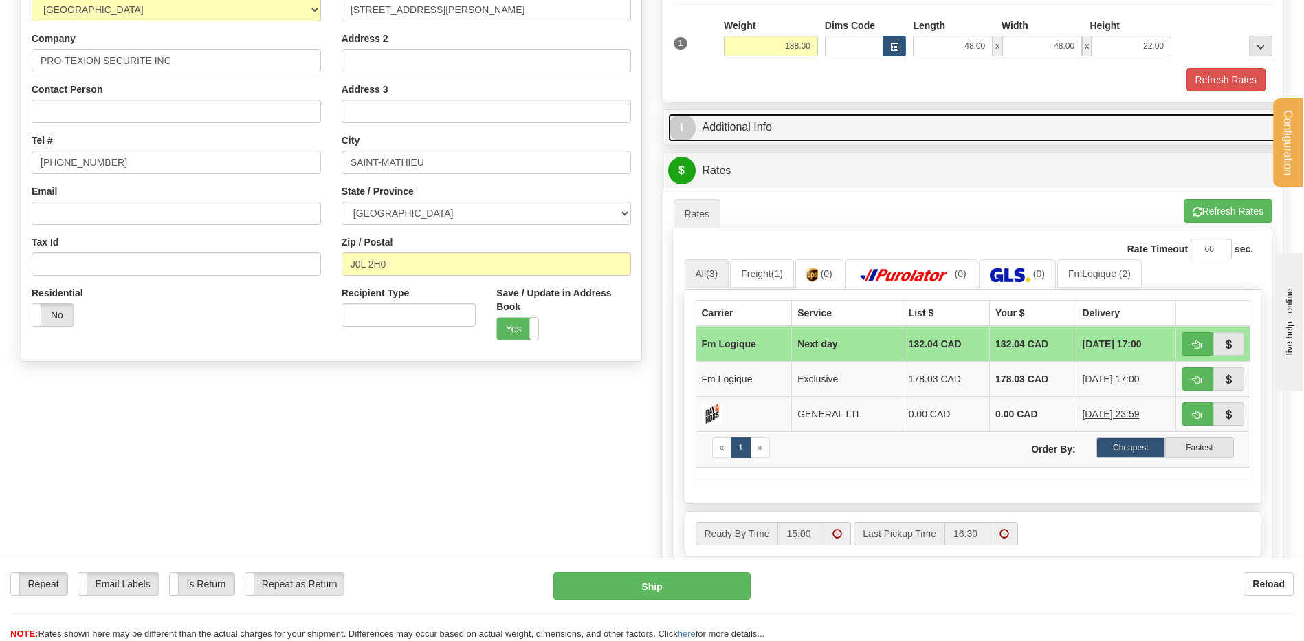
click at [737, 127] on link "I Additional Info" at bounding box center [973, 127] width 611 height 28
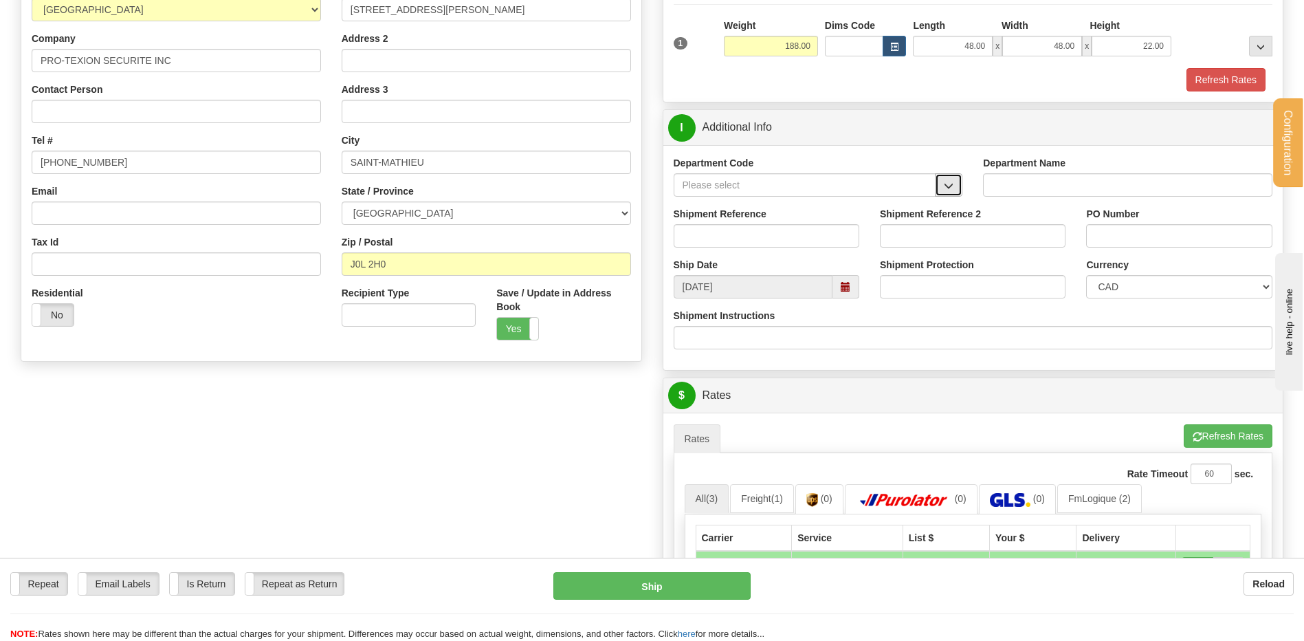
click at [954, 182] on span "button" at bounding box center [949, 186] width 10 height 9
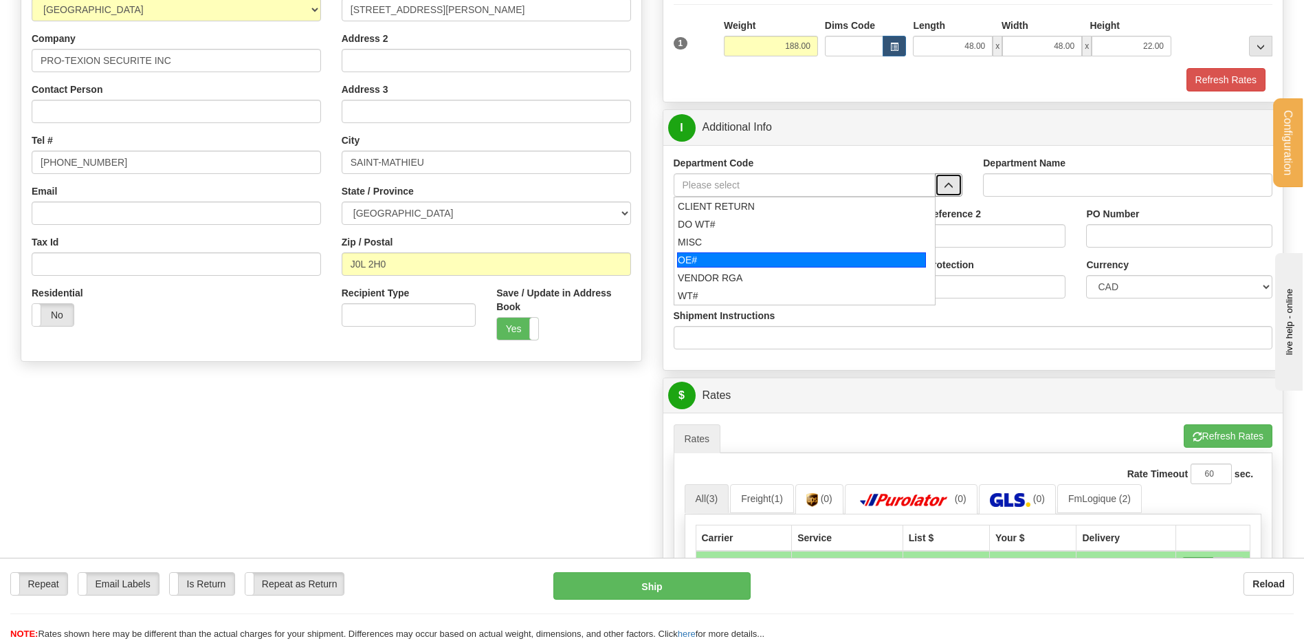
click at [732, 259] on div "OE#" at bounding box center [801, 259] width 249 height 15
type input "OE#"
type input "ORDERS"
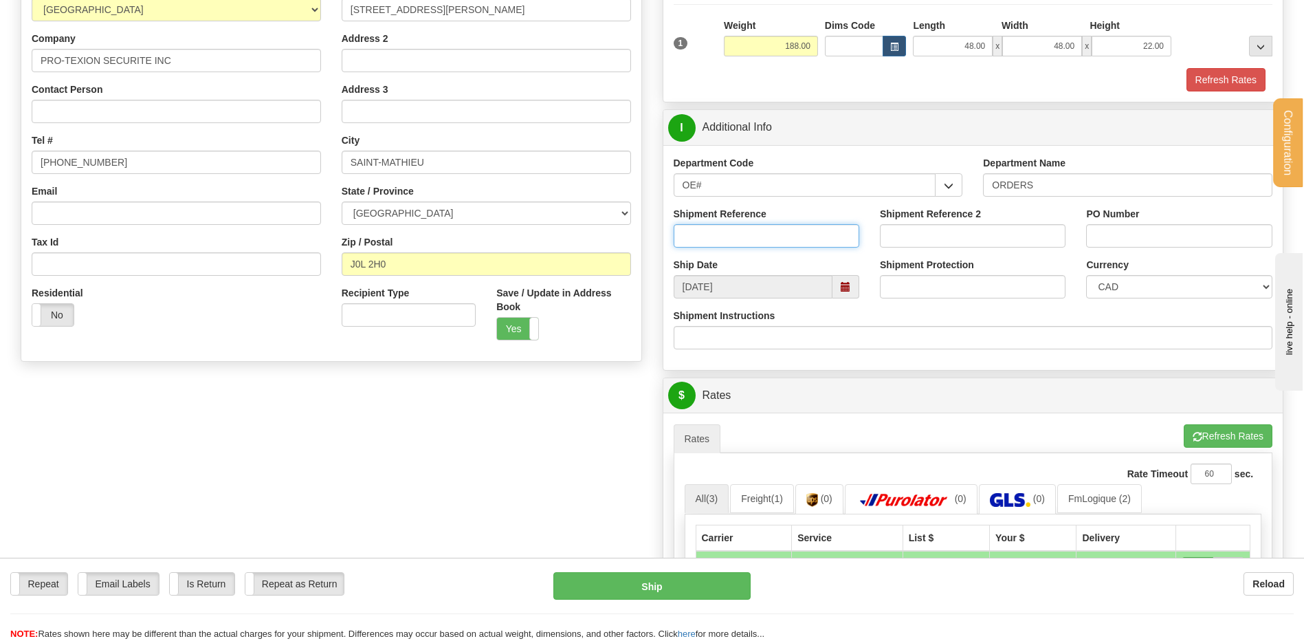
click at [729, 244] on input "Shipment Reference" at bounding box center [767, 235] width 186 height 23
type input "80004661-00"
type input "0"
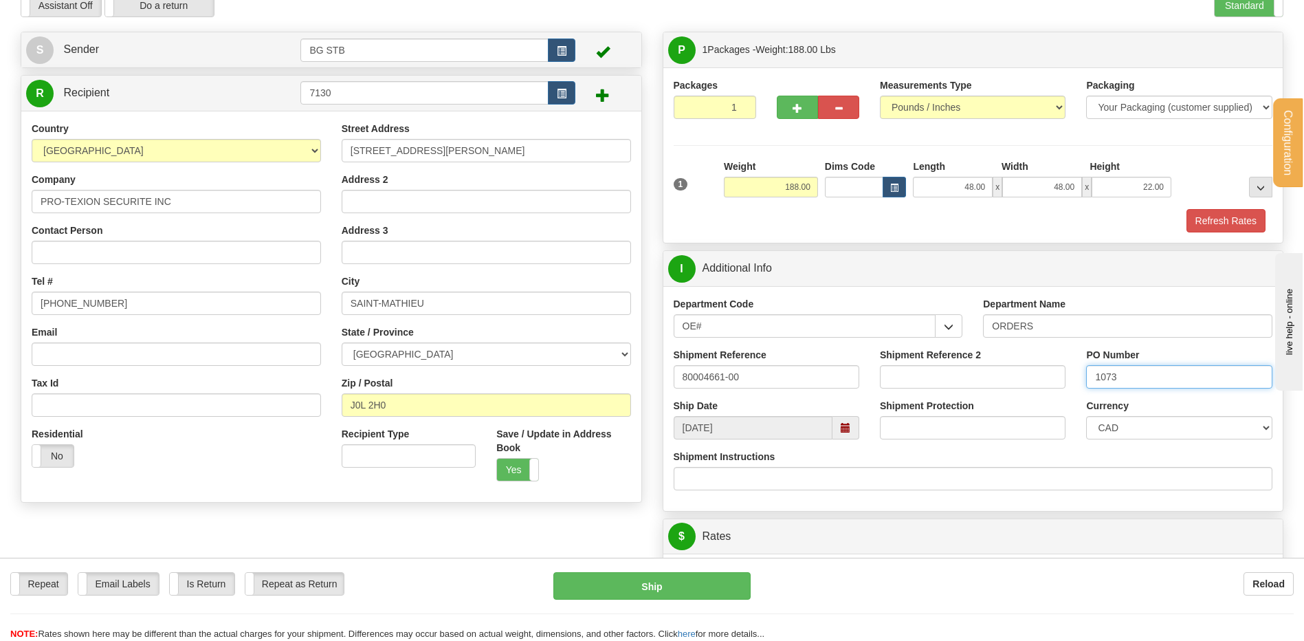
scroll to position [0, 0]
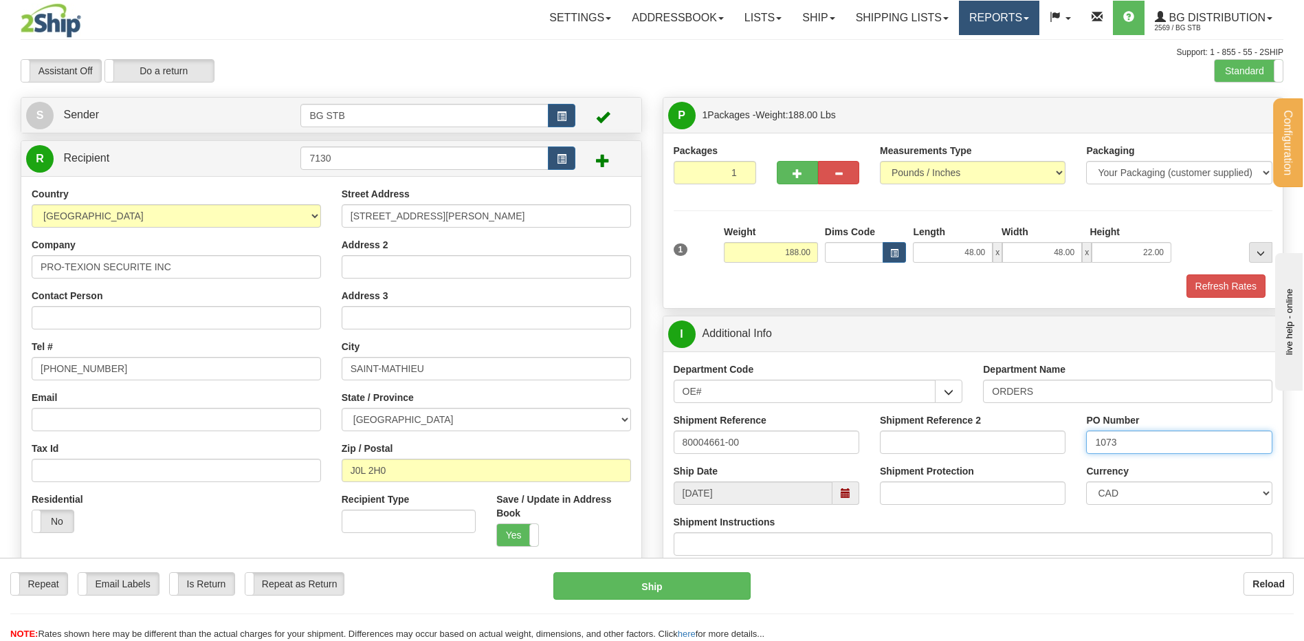
type input "1073"
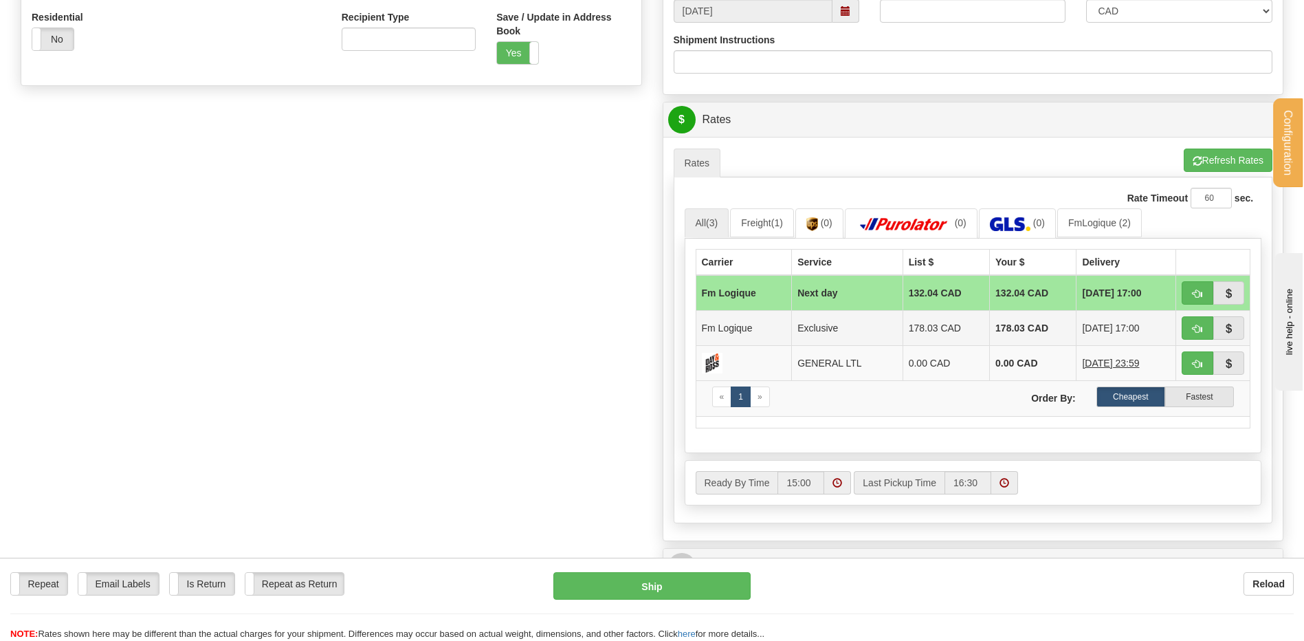
scroll to position [481, 0]
click at [1206, 289] on button "button" at bounding box center [1198, 293] width 32 height 23
type input "jour"
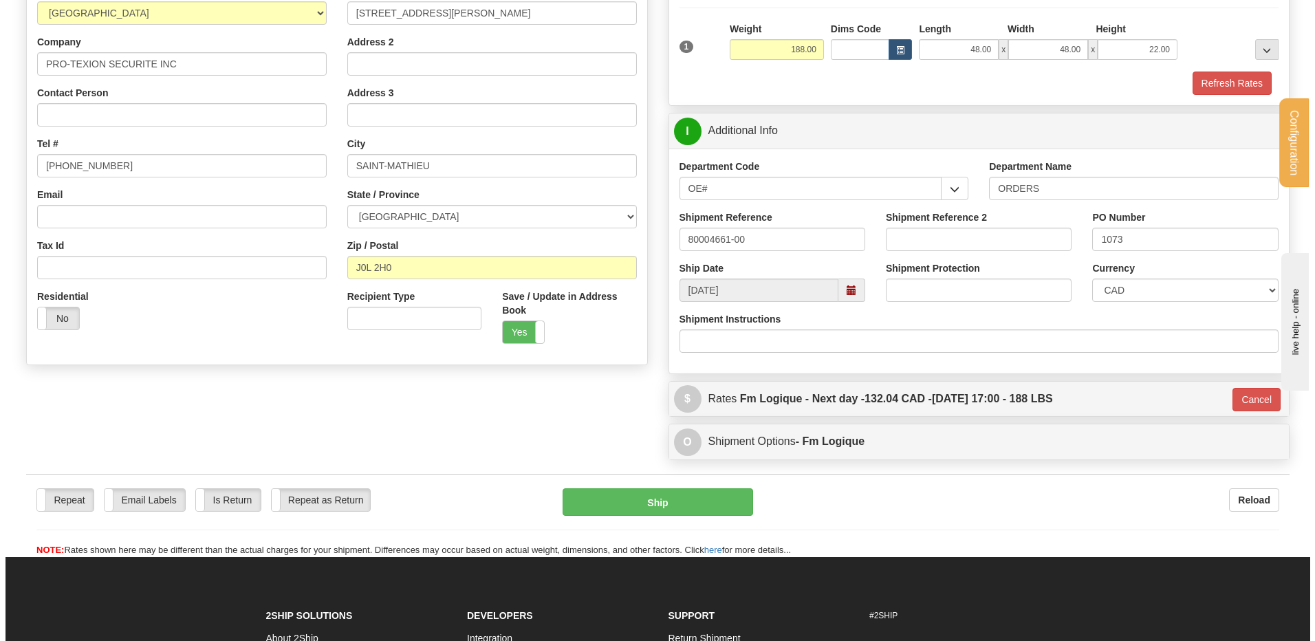
scroll to position [129, 0]
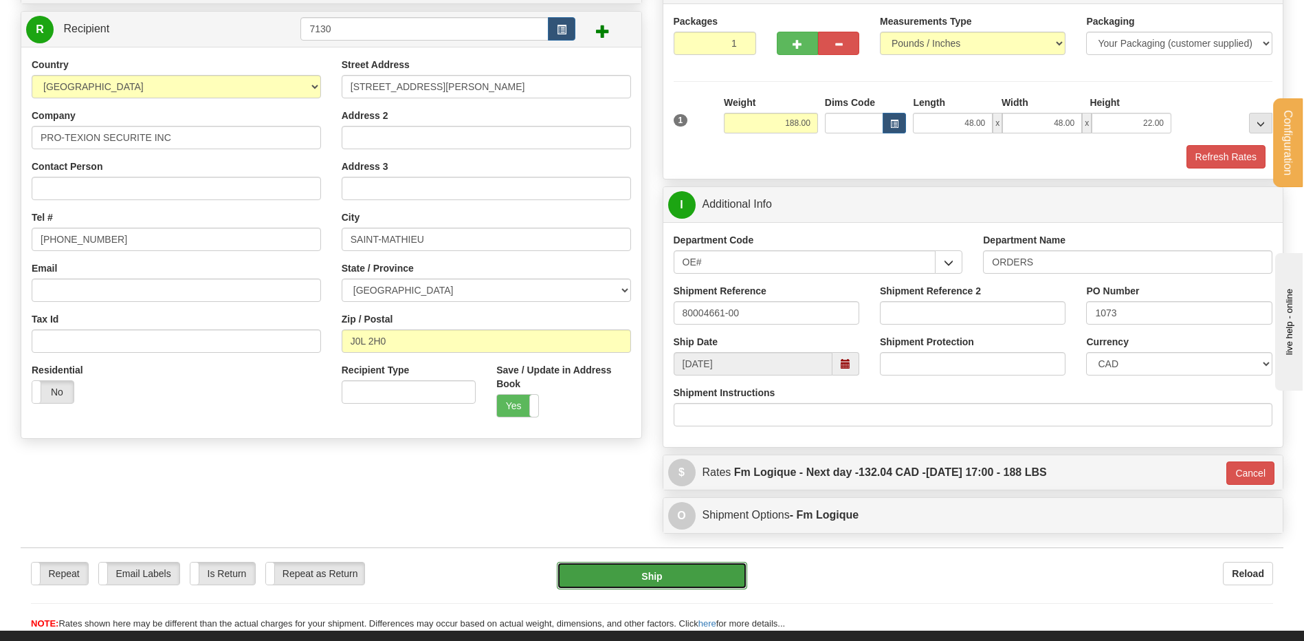
click at [633, 578] on button "Ship" at bounding box center [652, 576] width 190 height 28
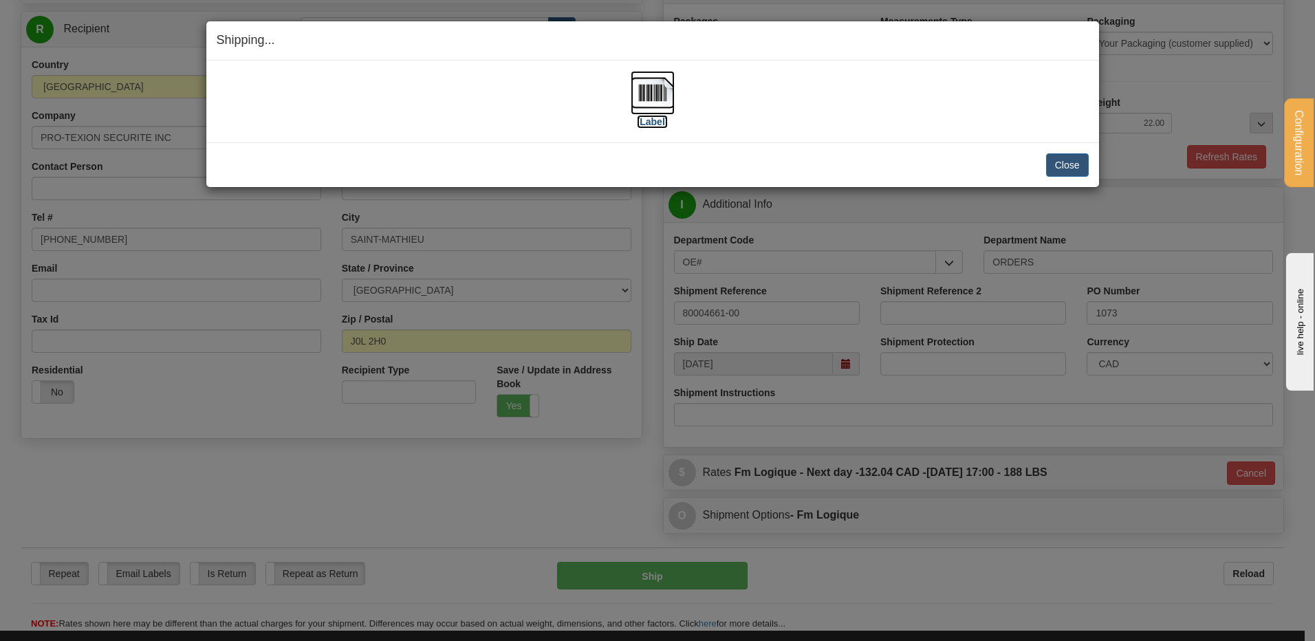
click at [639, 100] on img at bounding box center [652, 93] width 44 height 44
click at [1064, 161] on button "Close" at bounding box center [1067, 164] width 43 height 23
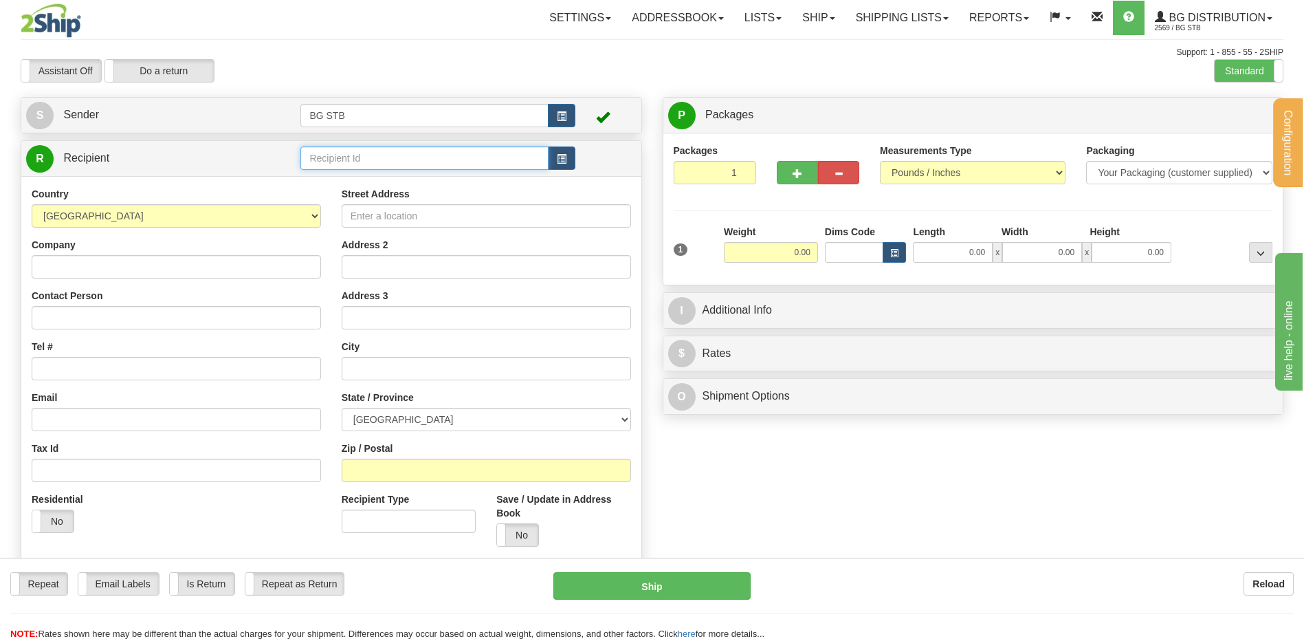
click at [372, 151] on input "text" at bounding box center [424, 157] width 248 height 23
type input "4016"
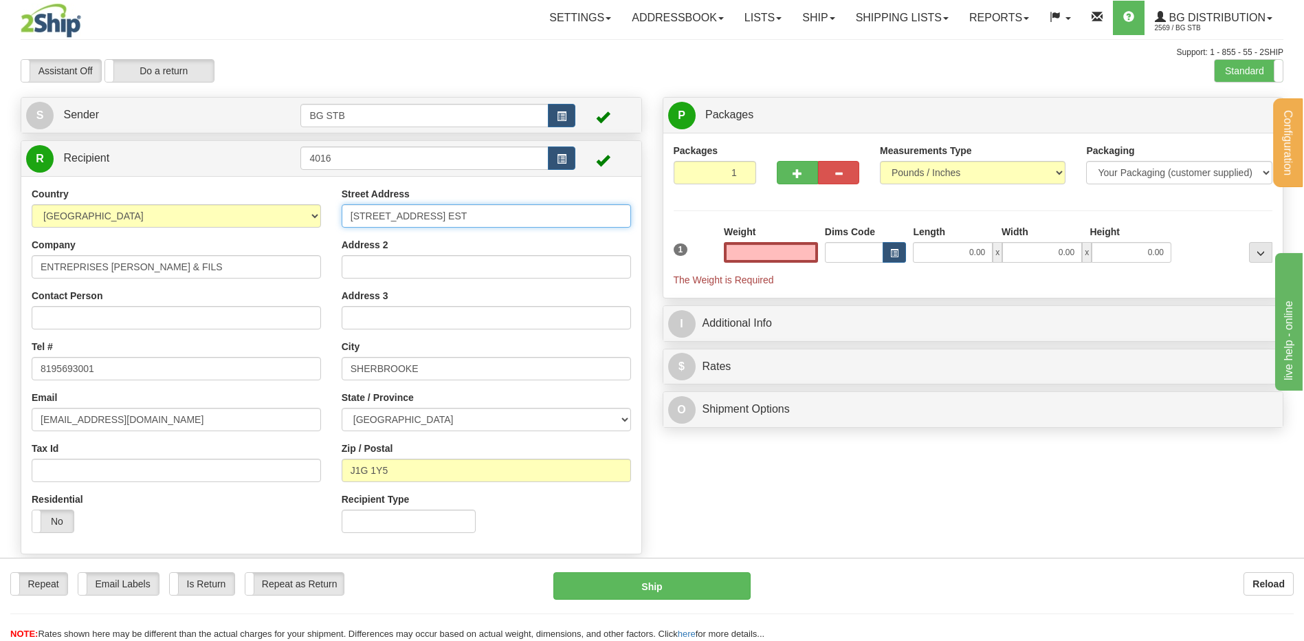
type input "0.00"
drag, startPoint x: 388, startPoint y: 215, endPoint x: 173, endPoint y: 216, distance: 214.5
click at [191, 216] on div "Country [GEOGRAPHIC_DATA] [GEOGRAPHIC_DATA] [GEOGRAPHIC_DATA] [GEOGRAPHIC_DATA]…" at bounding box center [331, 365] width 620 height 356
type input "[STREET_ADDRESS]"
drag, startPoint x: 402, startPoint y: 362, endPoint x: 318, endPoint y: 360, distance: 83.9
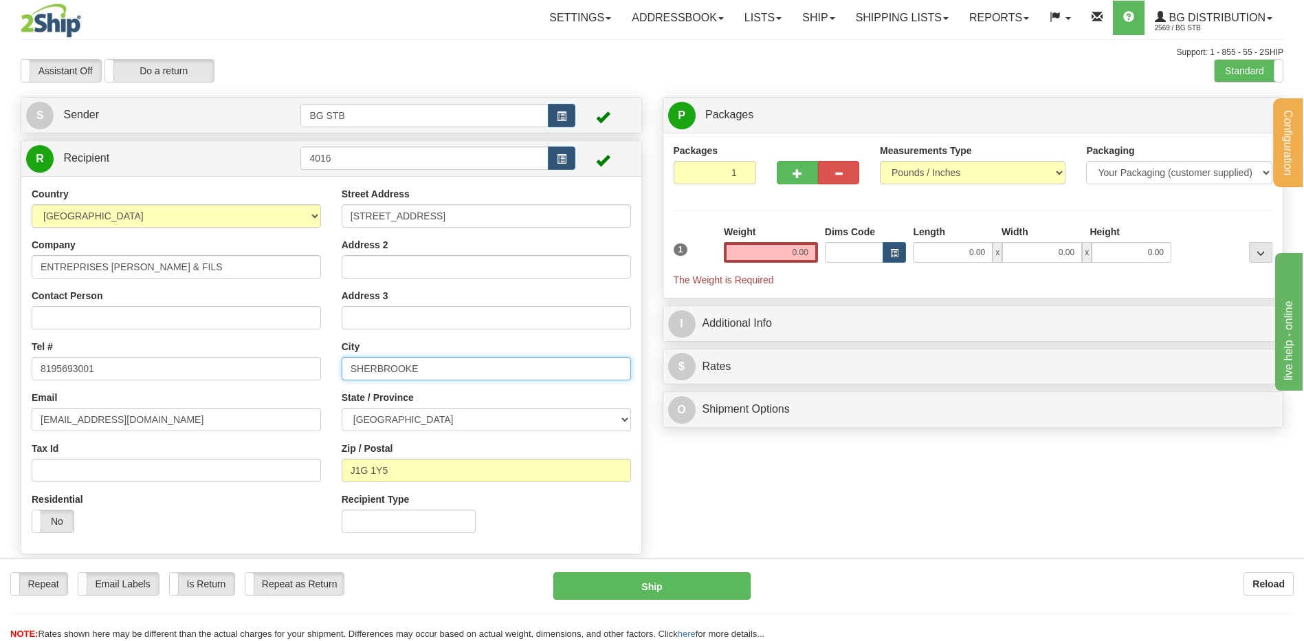
click at [318, 360] on div "Country [GEOGRAPHIC_DATA] [GEOGRAPHIC_DATA] [GEOGRAPHIC_DATA] [GEOGRAPHIC_DATA]…" at bounding box center [331, 365] width 620 height 356
type input "ASCOT CORNER"
drag, startPoint x: 408, startPoint y: 473, endPoint x: 358, endPoint y: 466, distance: 50.7
click at [358, 466] on input "J1G 1Y5" at bounding box center [486, 470] width 289 height 23
type input "J0B 1A0"
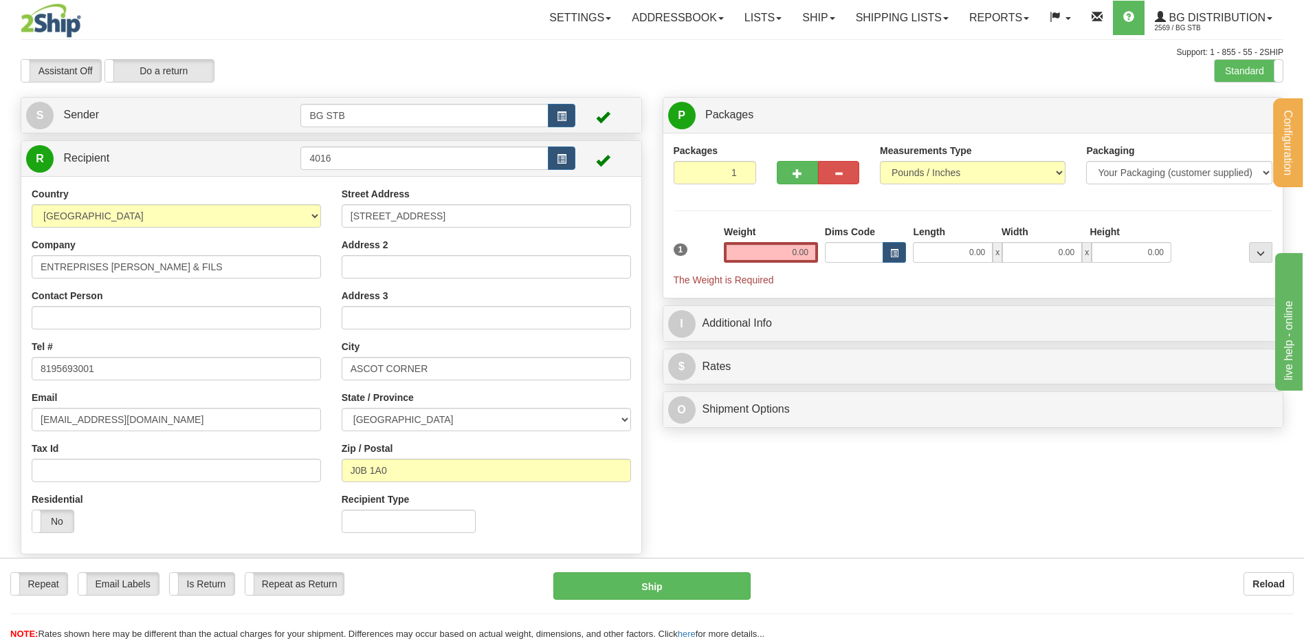
click at [758, 269] on div "Weight 0.00" at bounding box center [771, 249] width 101 height 48
click at [760, 259] on input "0.00" at bounding box center [771, 252] width 94 height 21
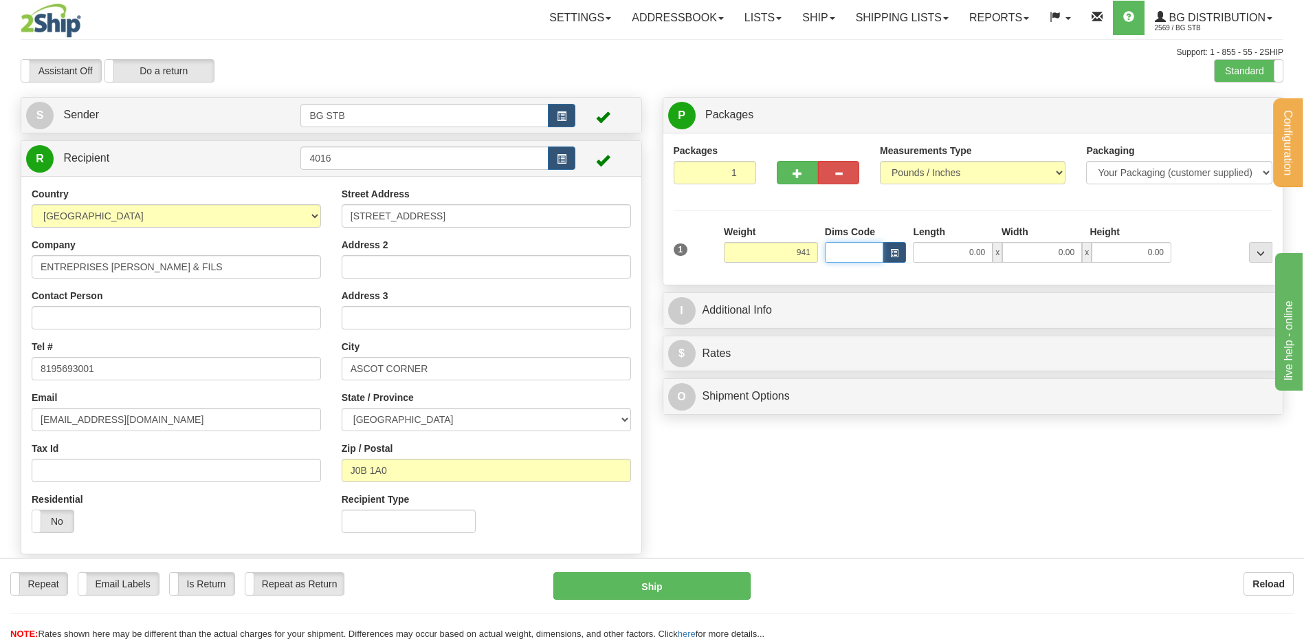
type input "941.00"
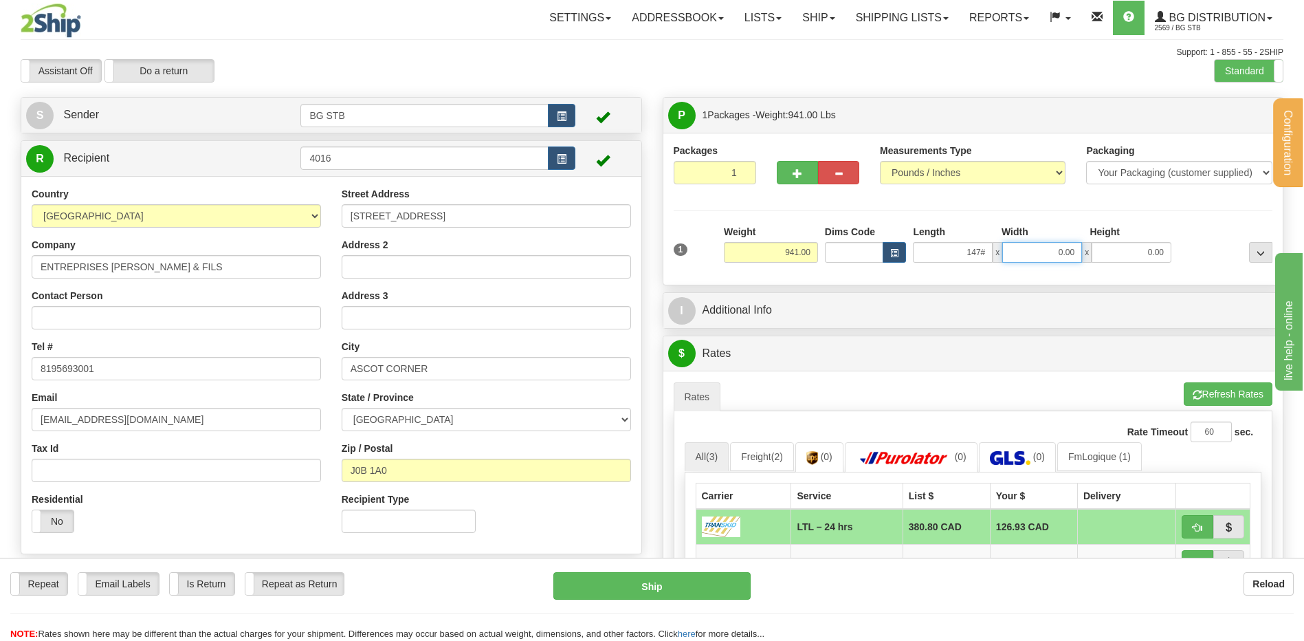
type input "0.00"
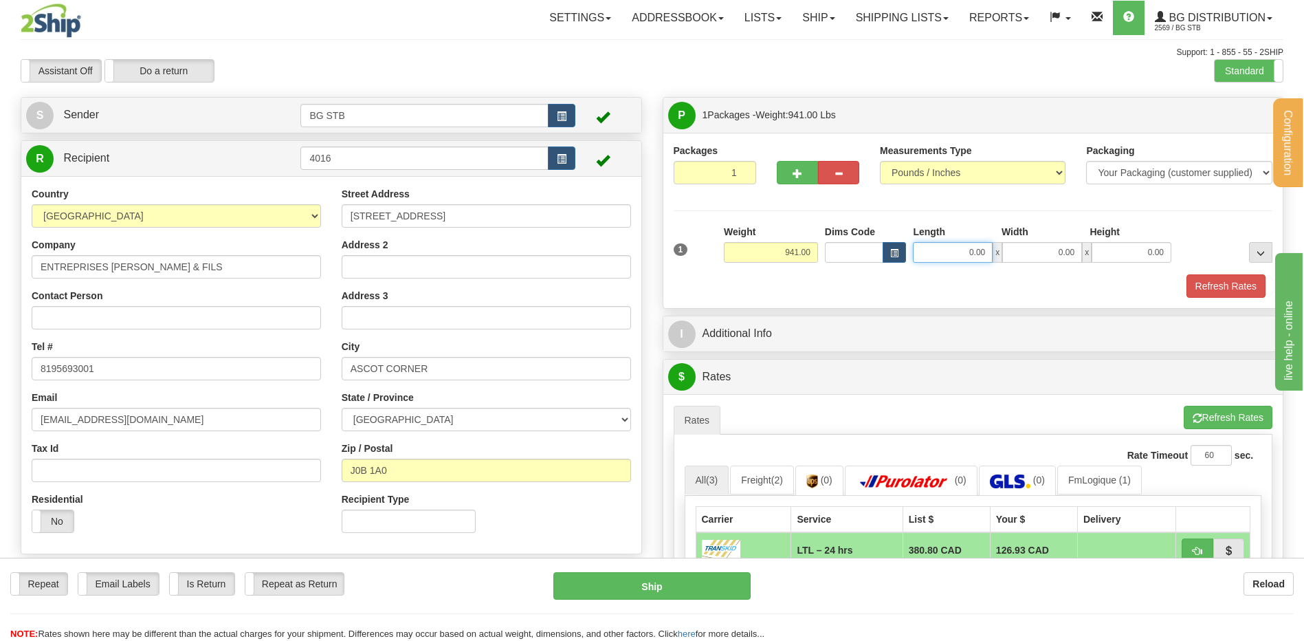
click at [919, 242] on input "0.00" at bounding box center [953, 252] width 80 height 21
type input "147.00"
type input "31.00"
type input "18.00"
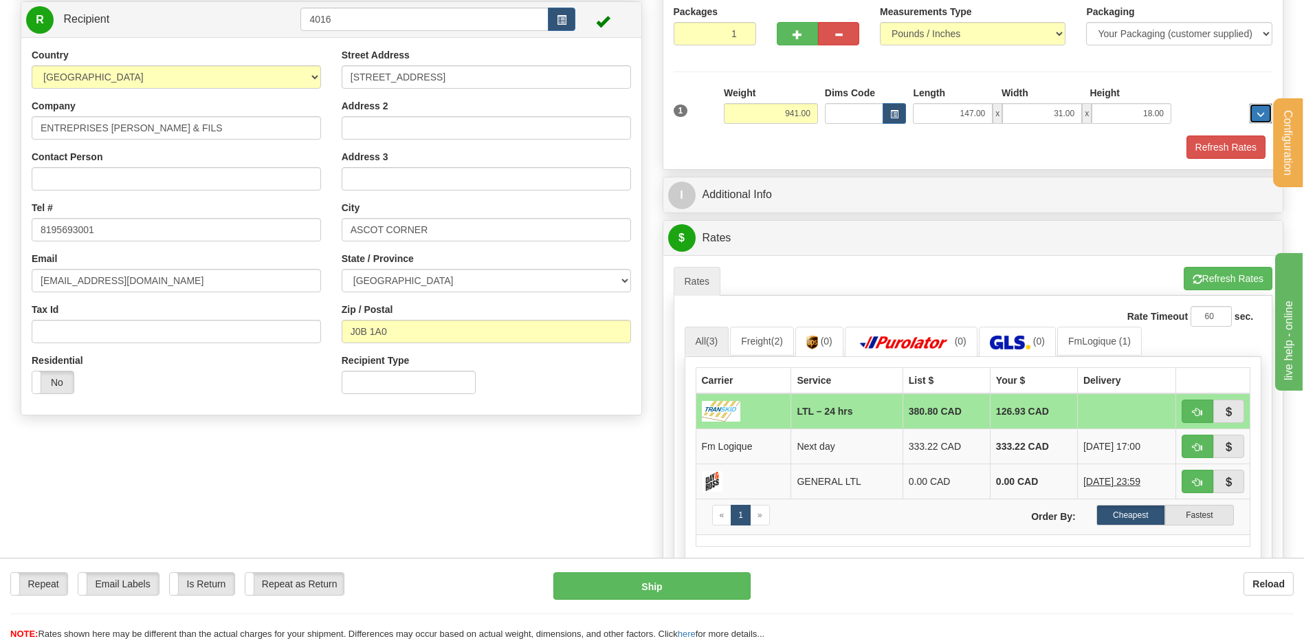
scroll to position [206, 0]
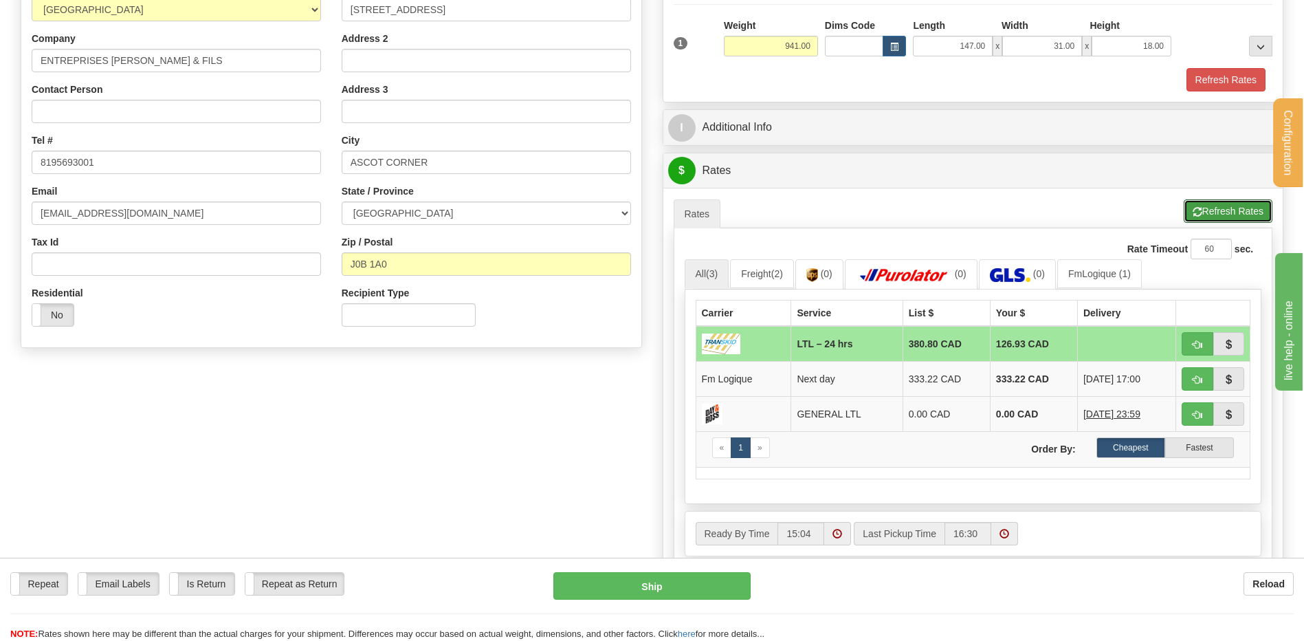
click at [1231, 204] on button "Refresh Rates" at bounding box center [1228, 210] width 89 height 23
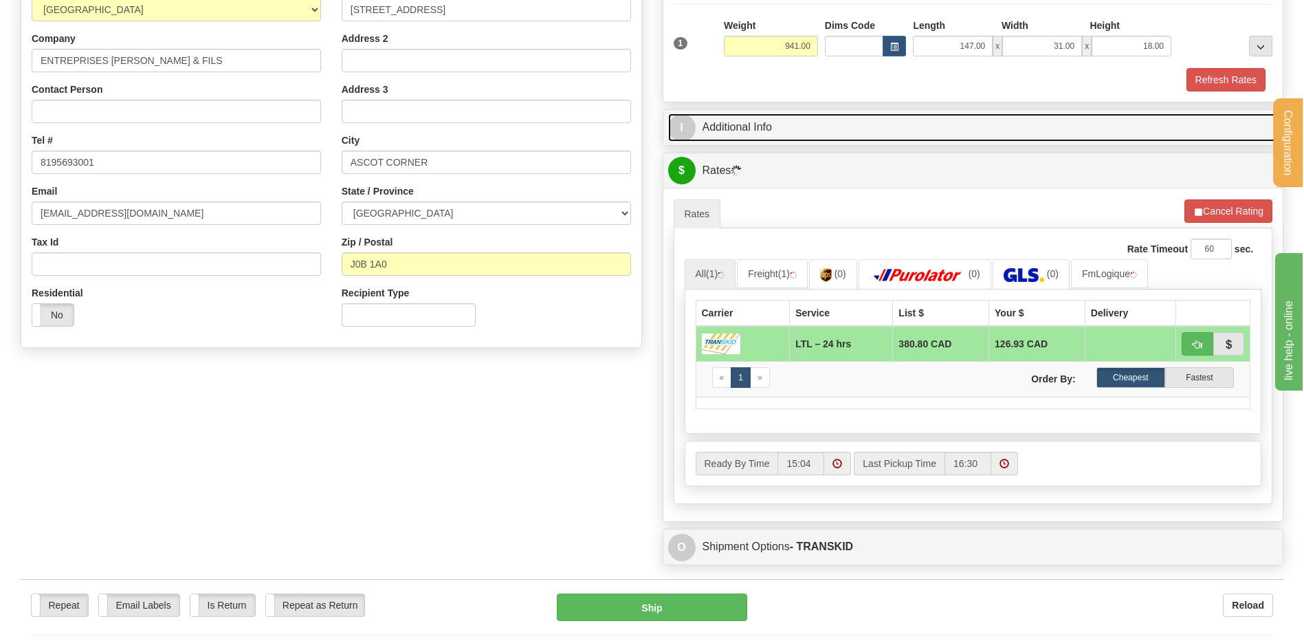
click at [762, 131] on link "I Additional Info" at bounding box center [973, 127] width 611 height 28
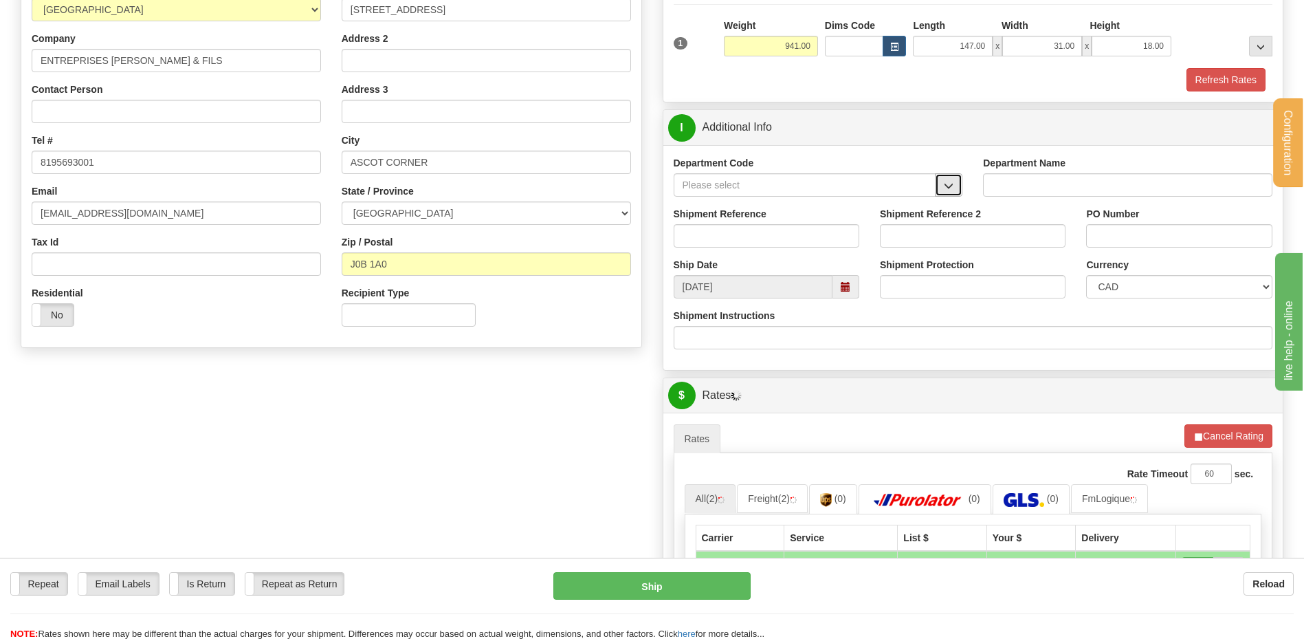
click at [952, 189] on span "button" at bounding box center [949, 186] width 10 height 9
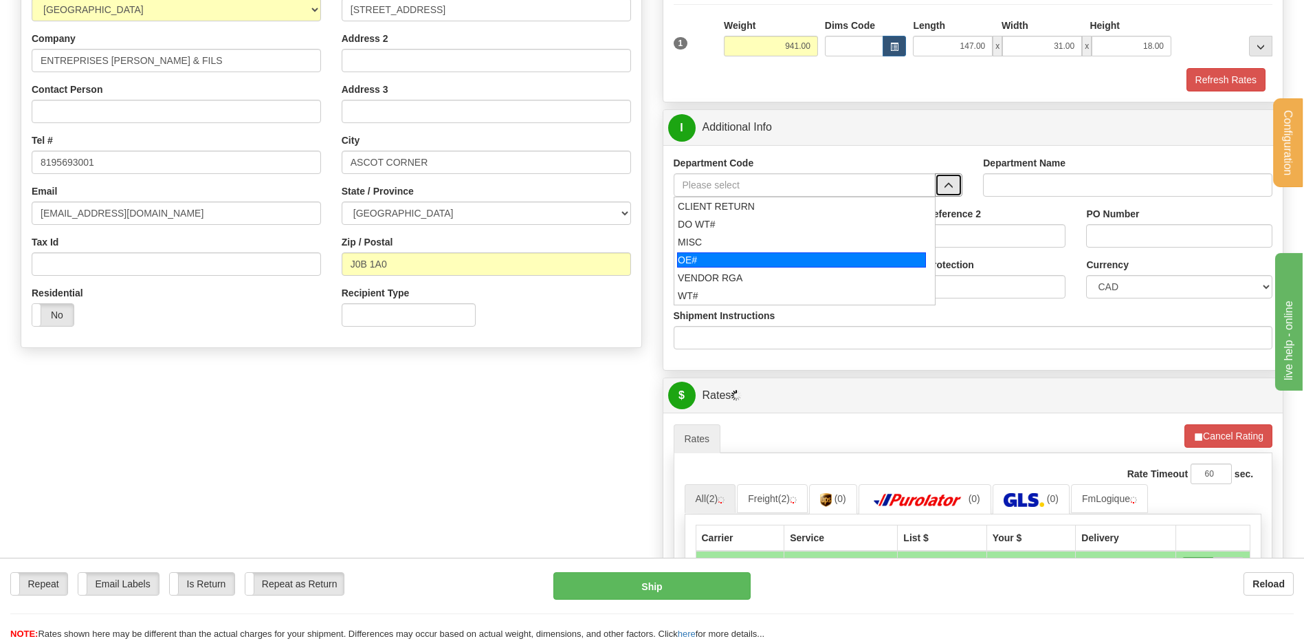
click at [784, 256] on div "OE#" at bounding box center [801, 259] width 249 height 15
type input "OE#"
type input "ORDERS"
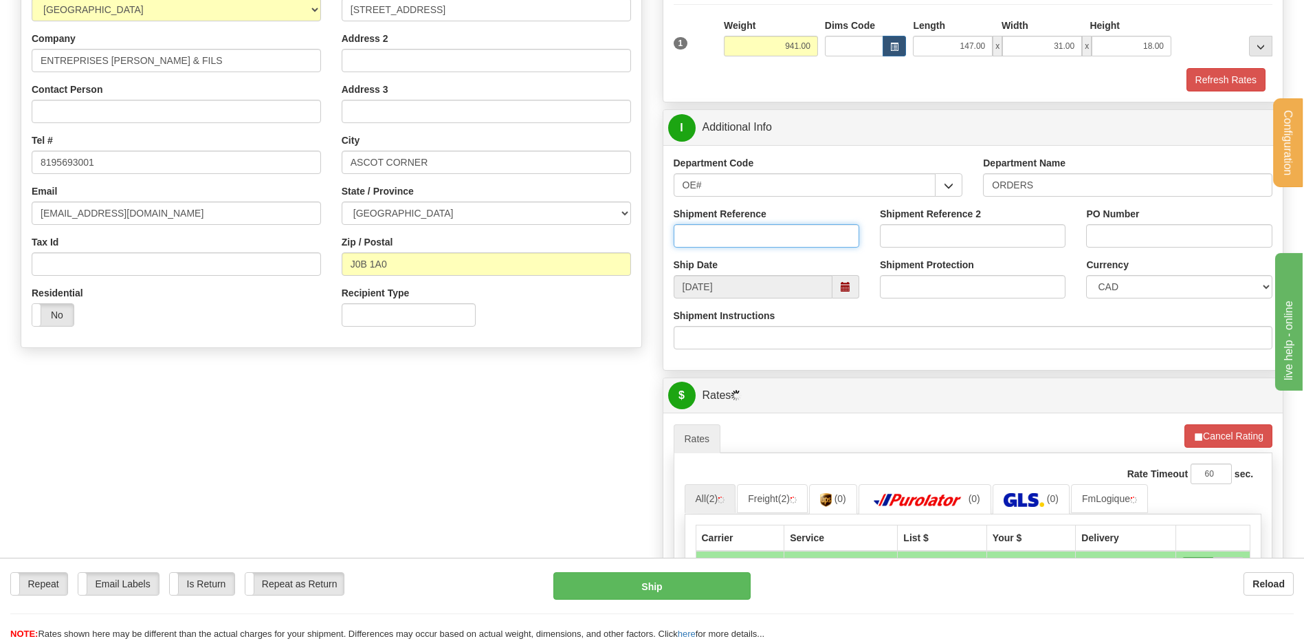
click at [766, 233] on input "Shipment Reference" at bounding box center [767, 235] width 186 height 23
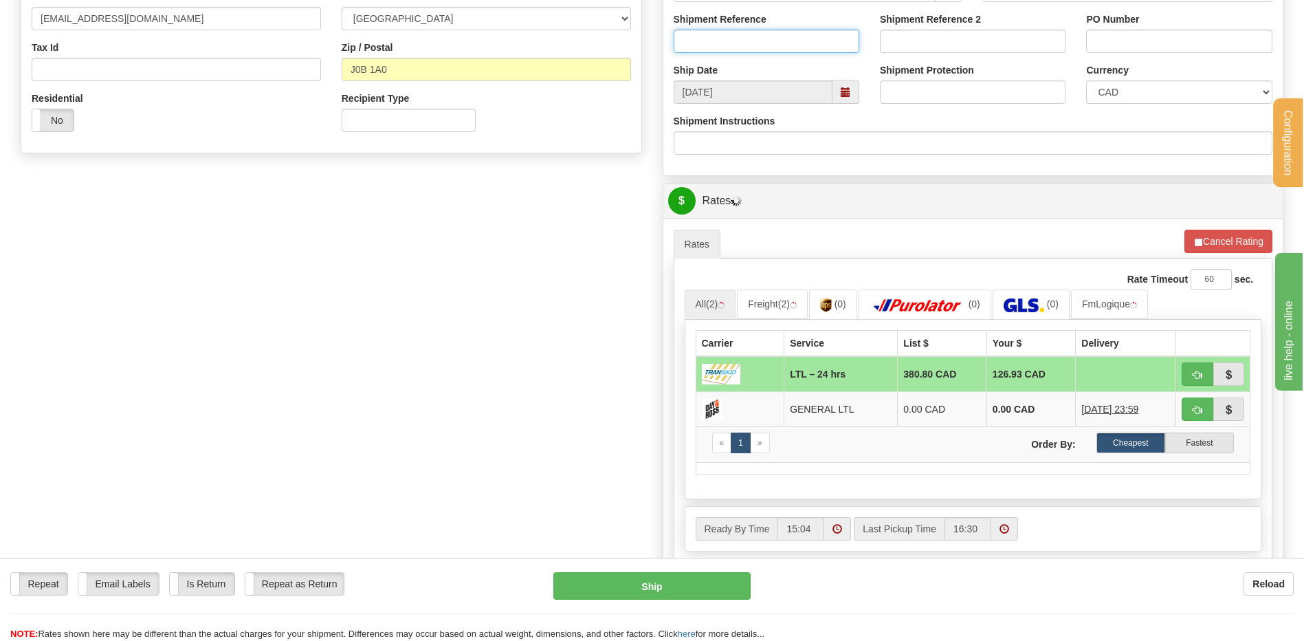
scroll to position [344, 0]
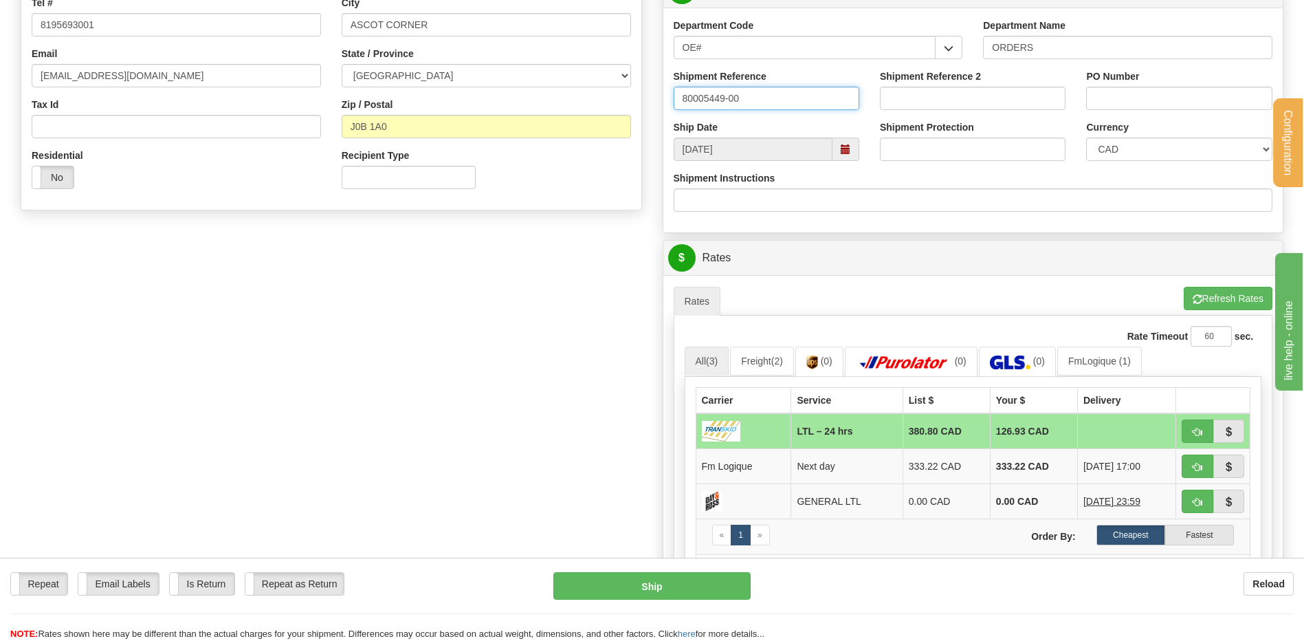
type input "80005449-00"
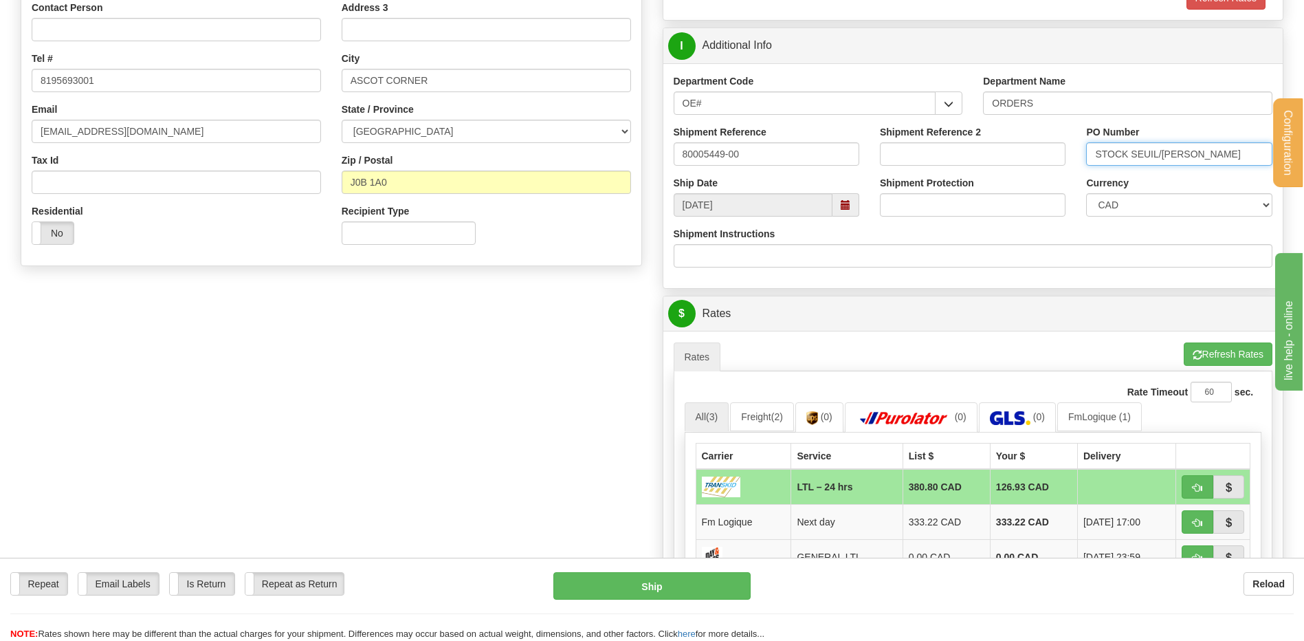
scroll to position [481, 0]
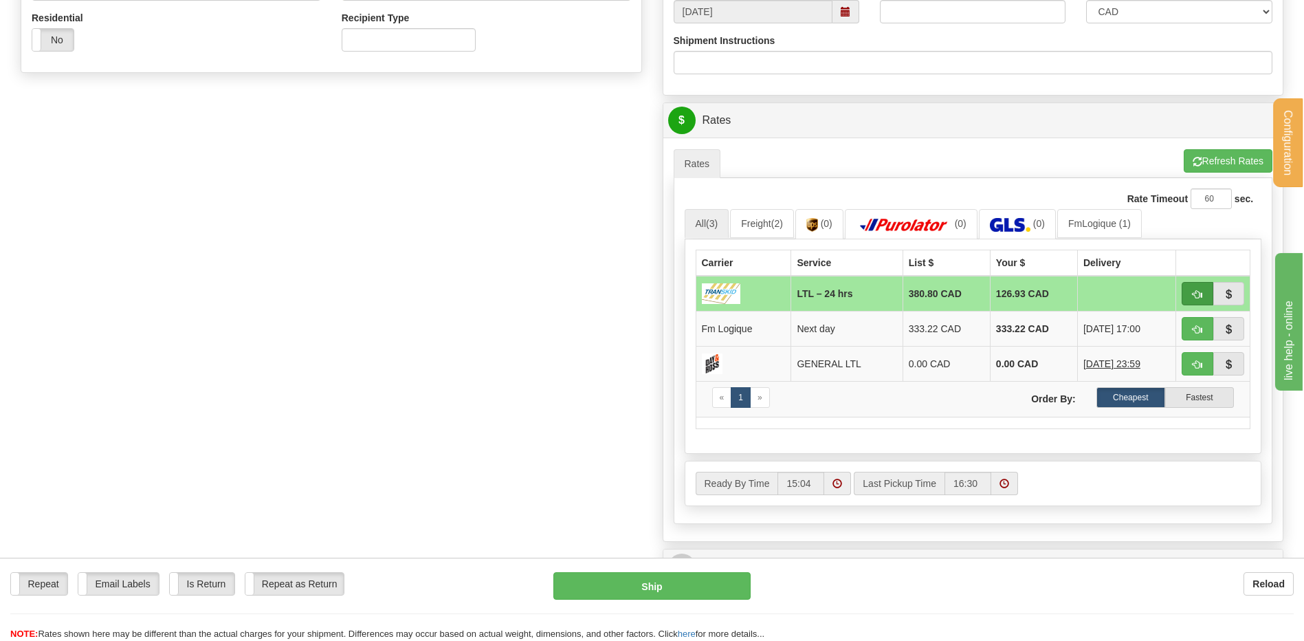
type input "STOCK SEUIL/[PERSON_NAME]"
click at [1194, 297] on span "button" at bounding box center [1198, 294] width 10 height 9
type input "24 hrs"
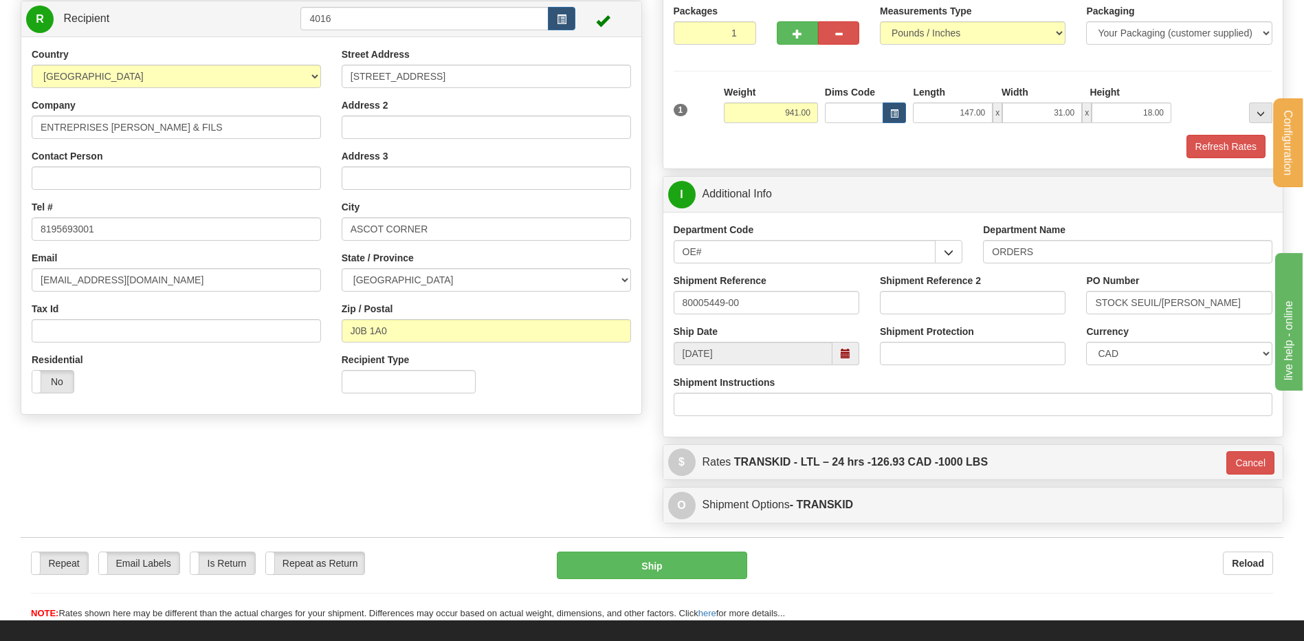
scroll to position [336, 0]
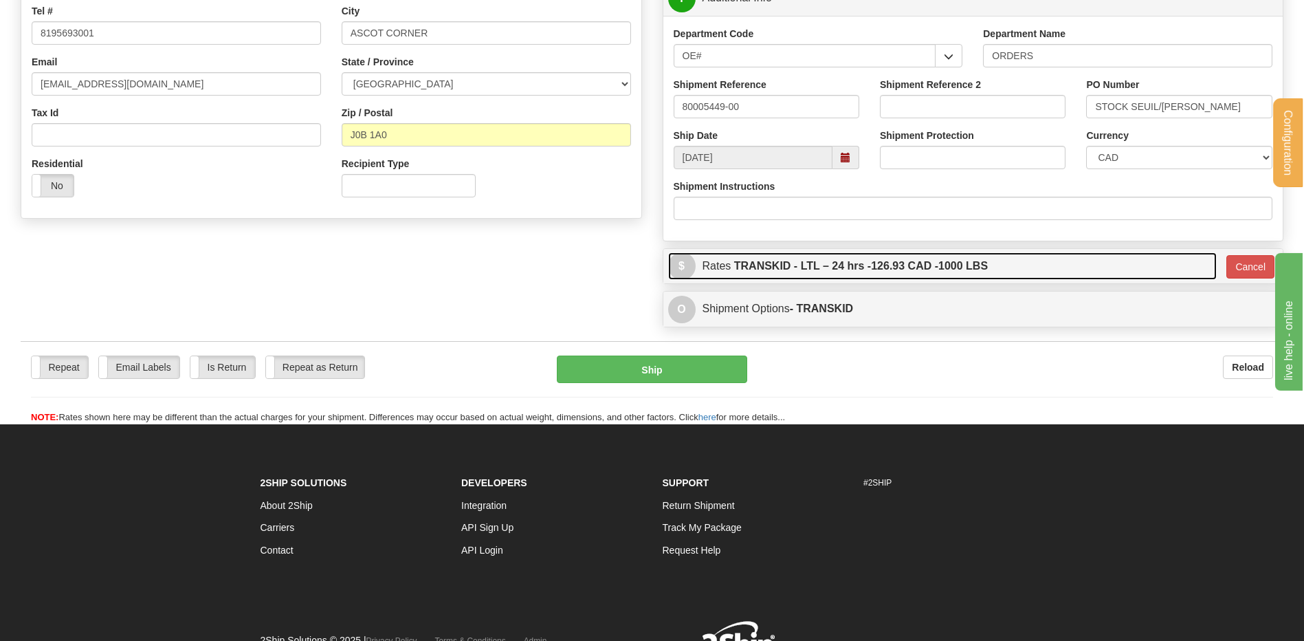
click at [813, 268] on label "TRANSKID - LTL – 24 hrs - 126.93 CAD - 1000 LBS" at bounding box center [861, 266] width 254 height 28
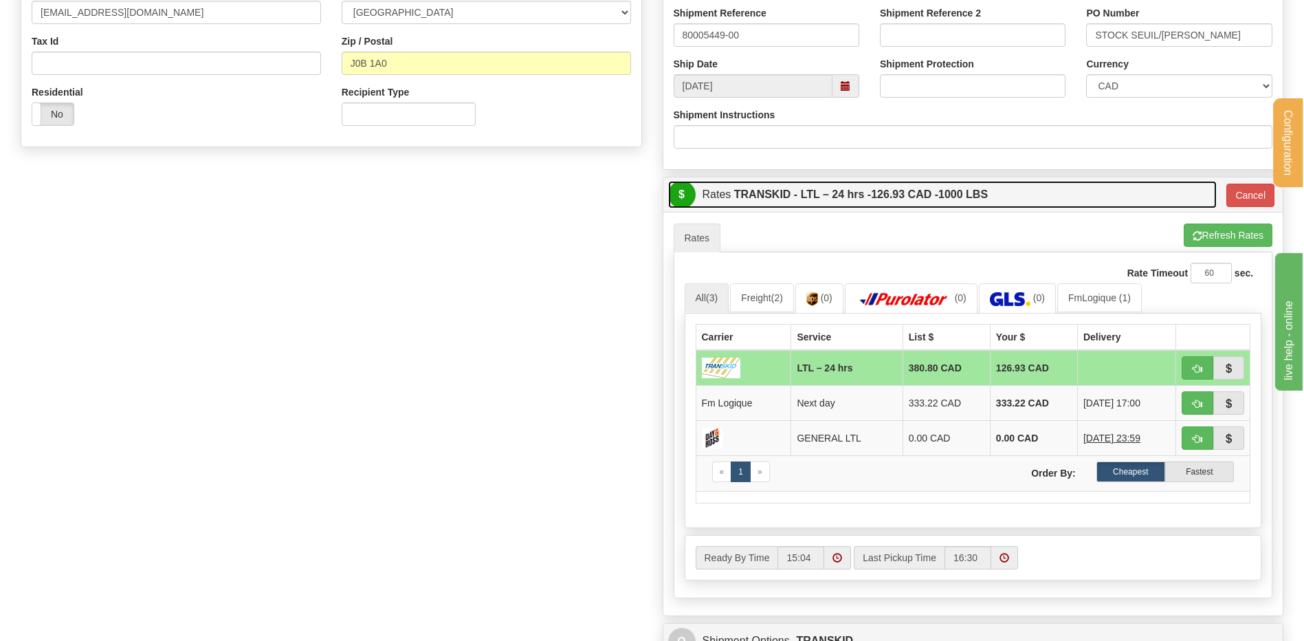
scroll to position [473, 0]
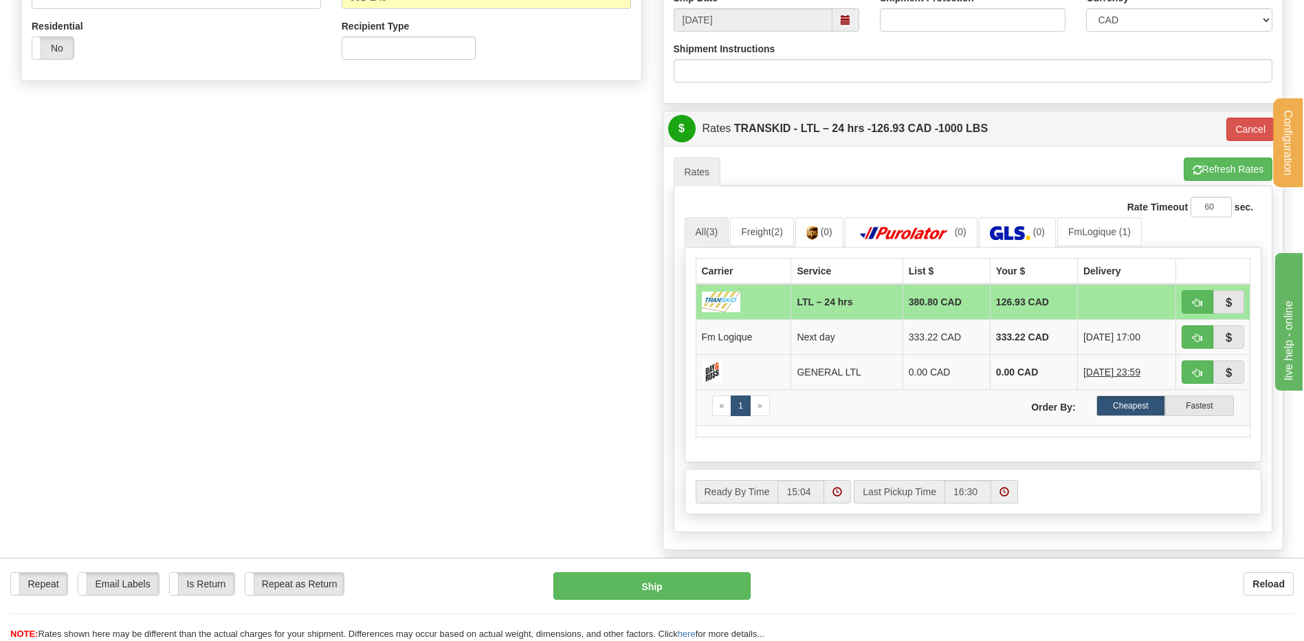
click at [476, 278] on div "Create a label for the return Create Pickup Without Label S" at bounding box center [652, 112] width 1284 height 976
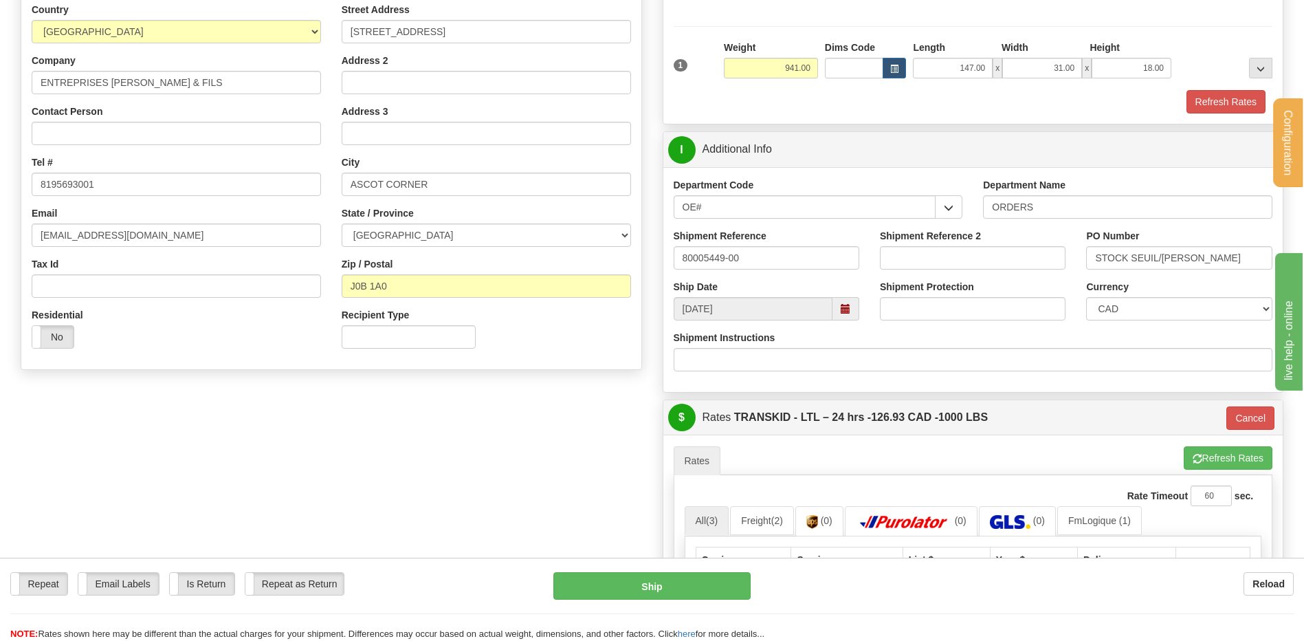
scroll to position [61, 0]
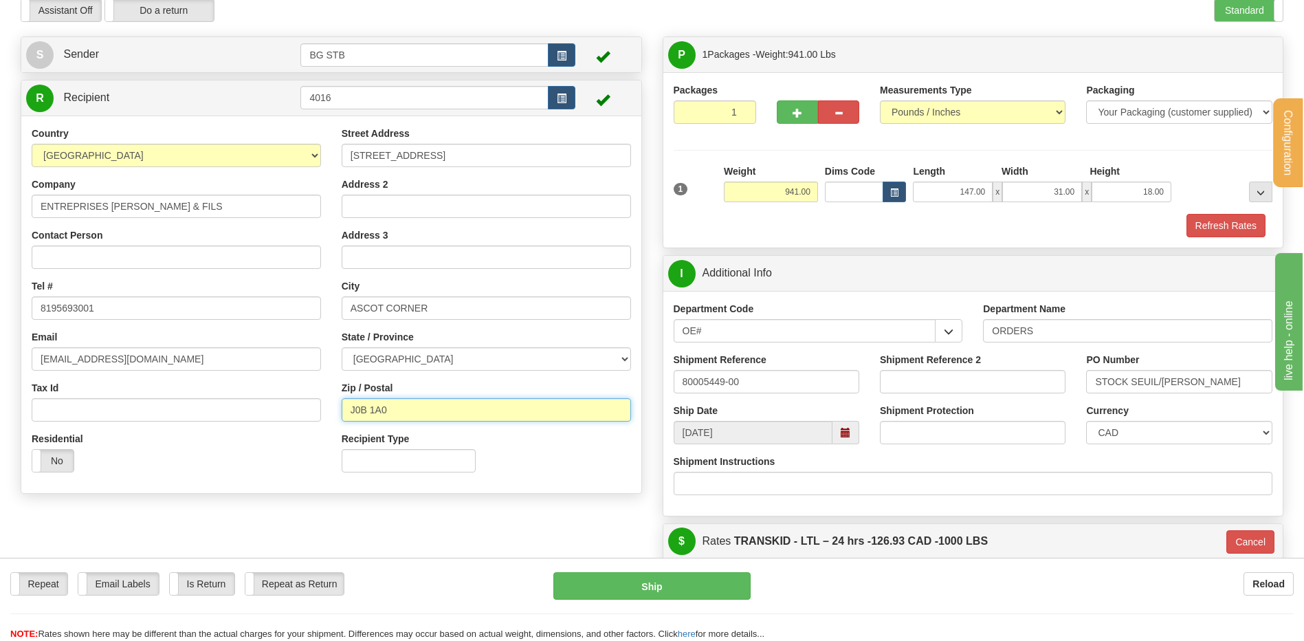
drag, startPoint x: 380, startPoint y: 409, endPoint x: 435, endPoint y: 410, distance: 54.3
click at [435, 410] on input "J0B 1A0" at bounding box center [486, 409] width 289 height 23
